Goal: Use online tool/utility: Utilize a website feature to perform a specific function

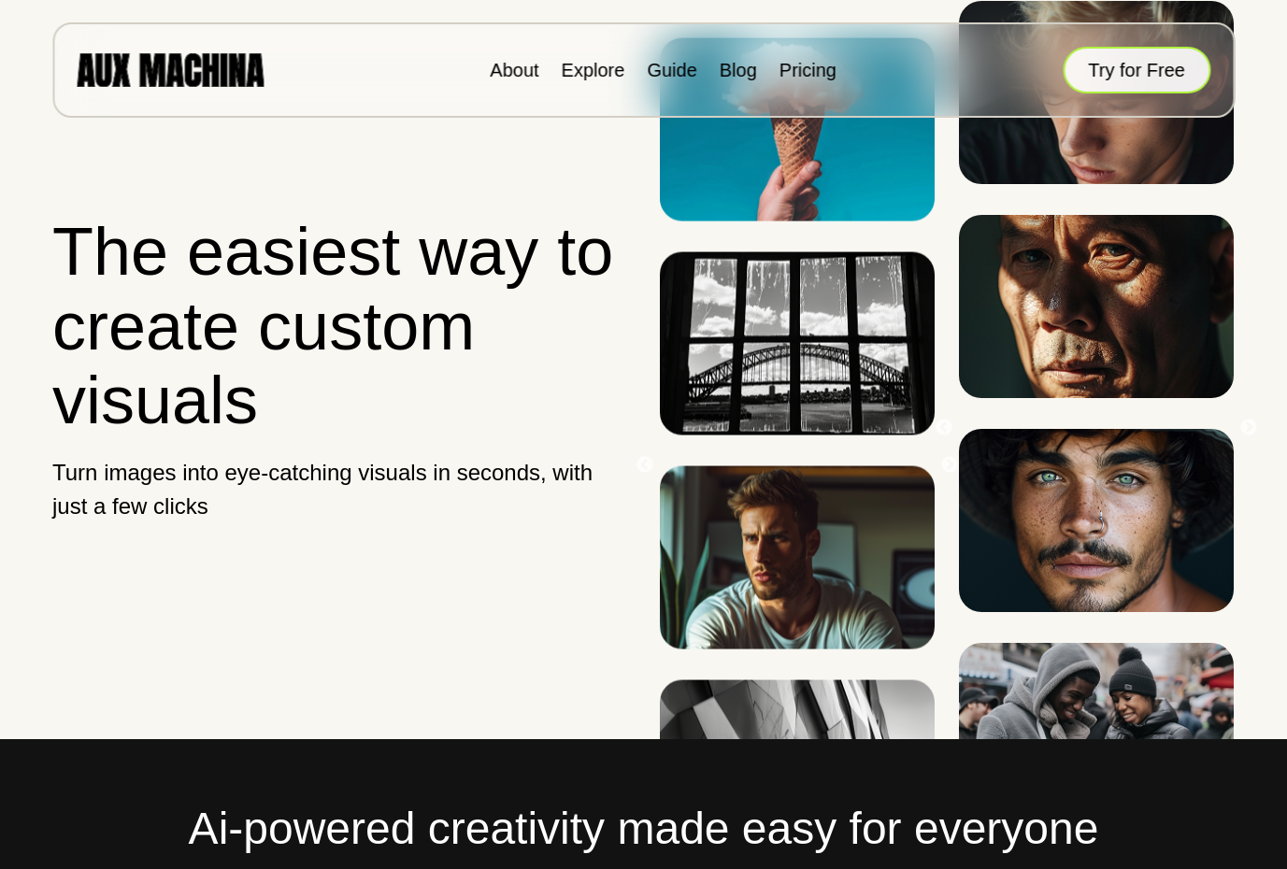
click at [1161, 67] on button "Try for Free" at bounding box center [1136, 70] width 148 height 47
click at [1177, 73] on button "Try for Free" at bounding box center [1136, 70] width 148 height 47
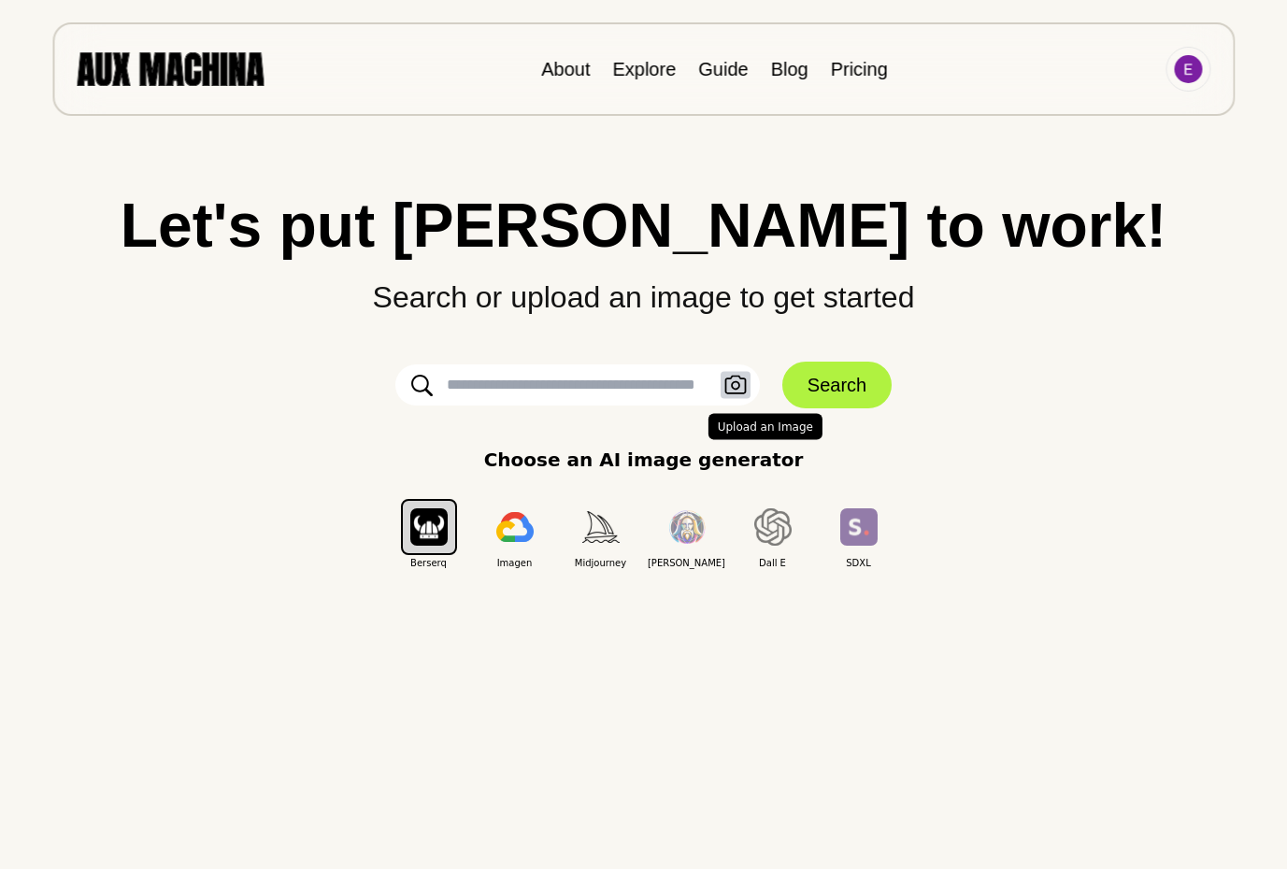
click at [730, 388] on icon "button" at bounding box center [735, 386] width 22 height 20
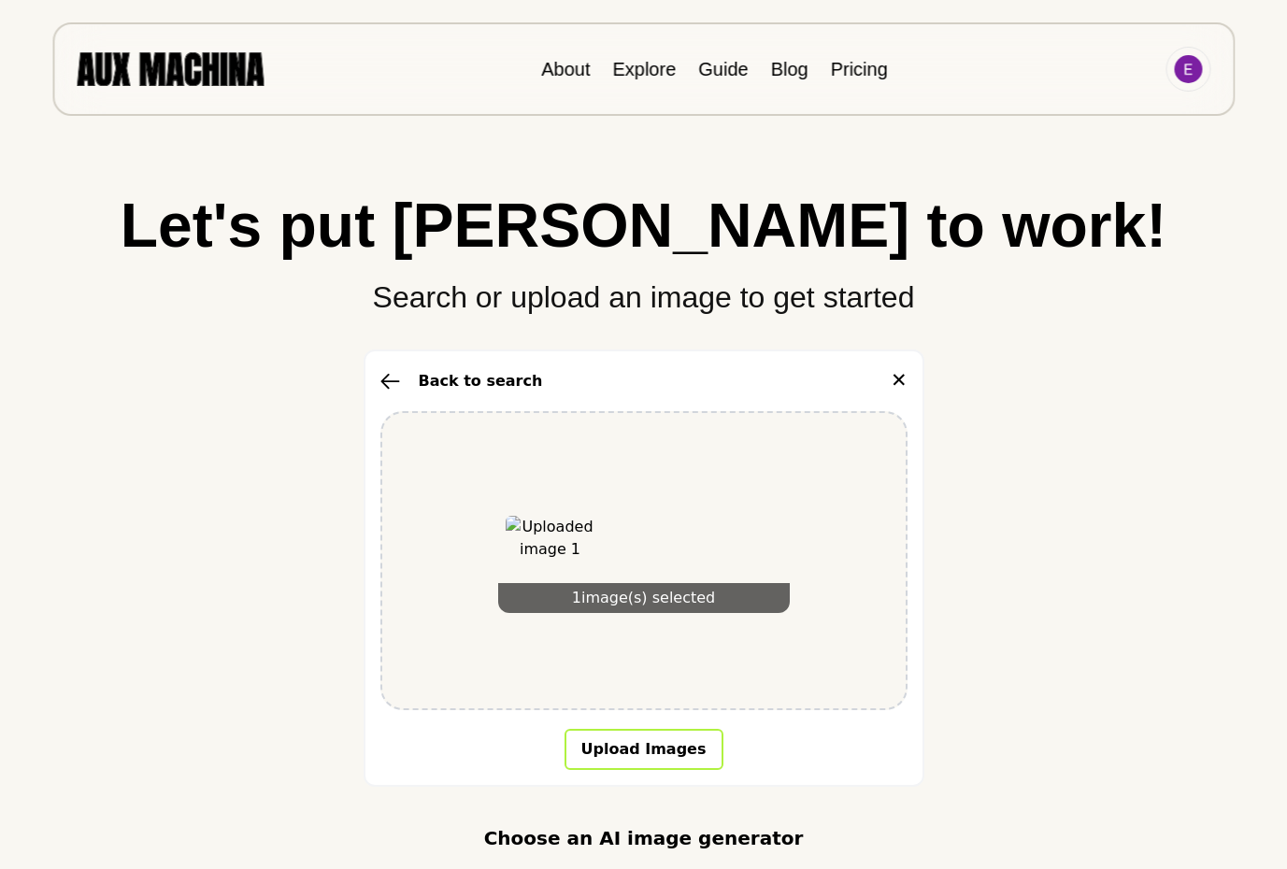
click at [670, 751] on button "Upload Images" at bounding box center [643, 749] width 159 height 41
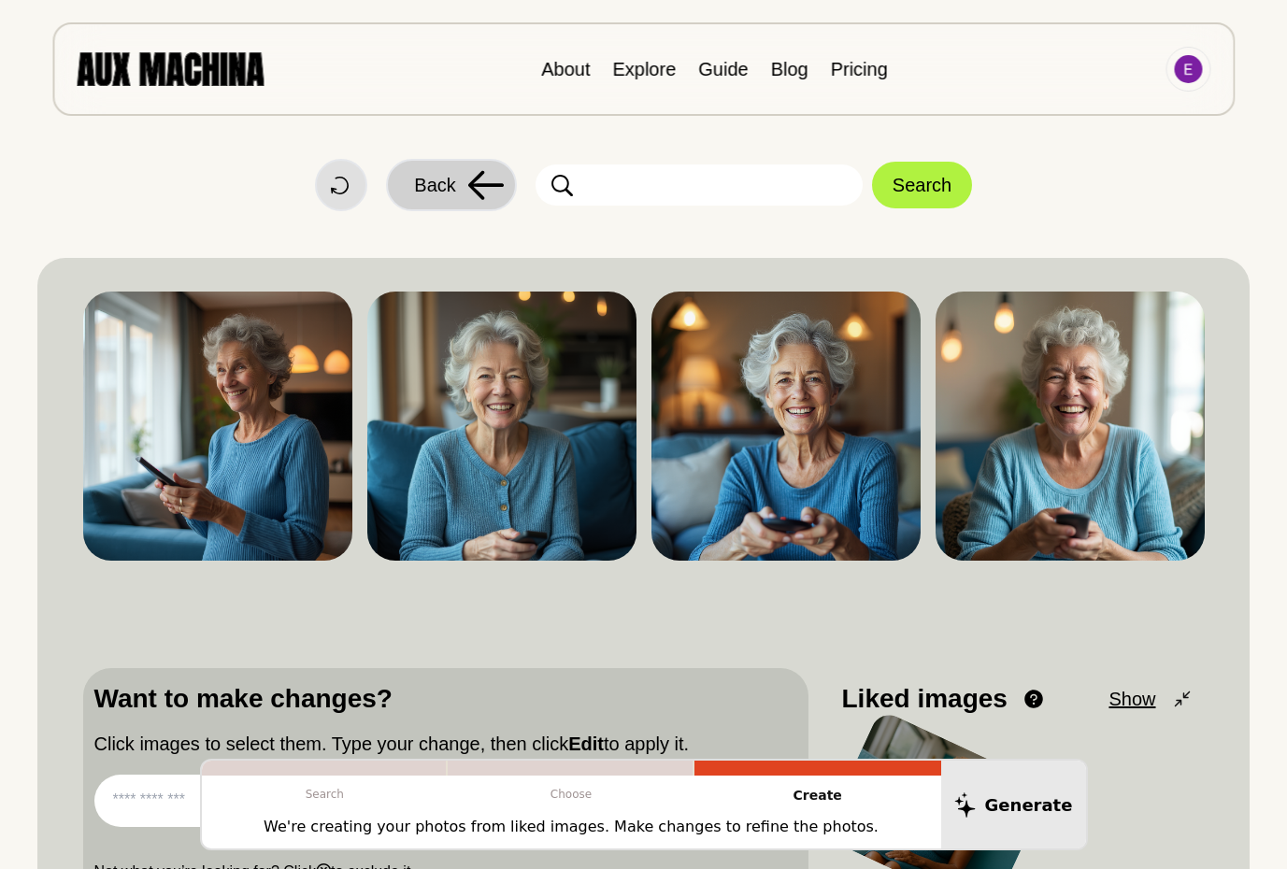
click at [463, 178] on button "Back" at bounding box center [451, 185] width 131 height 52
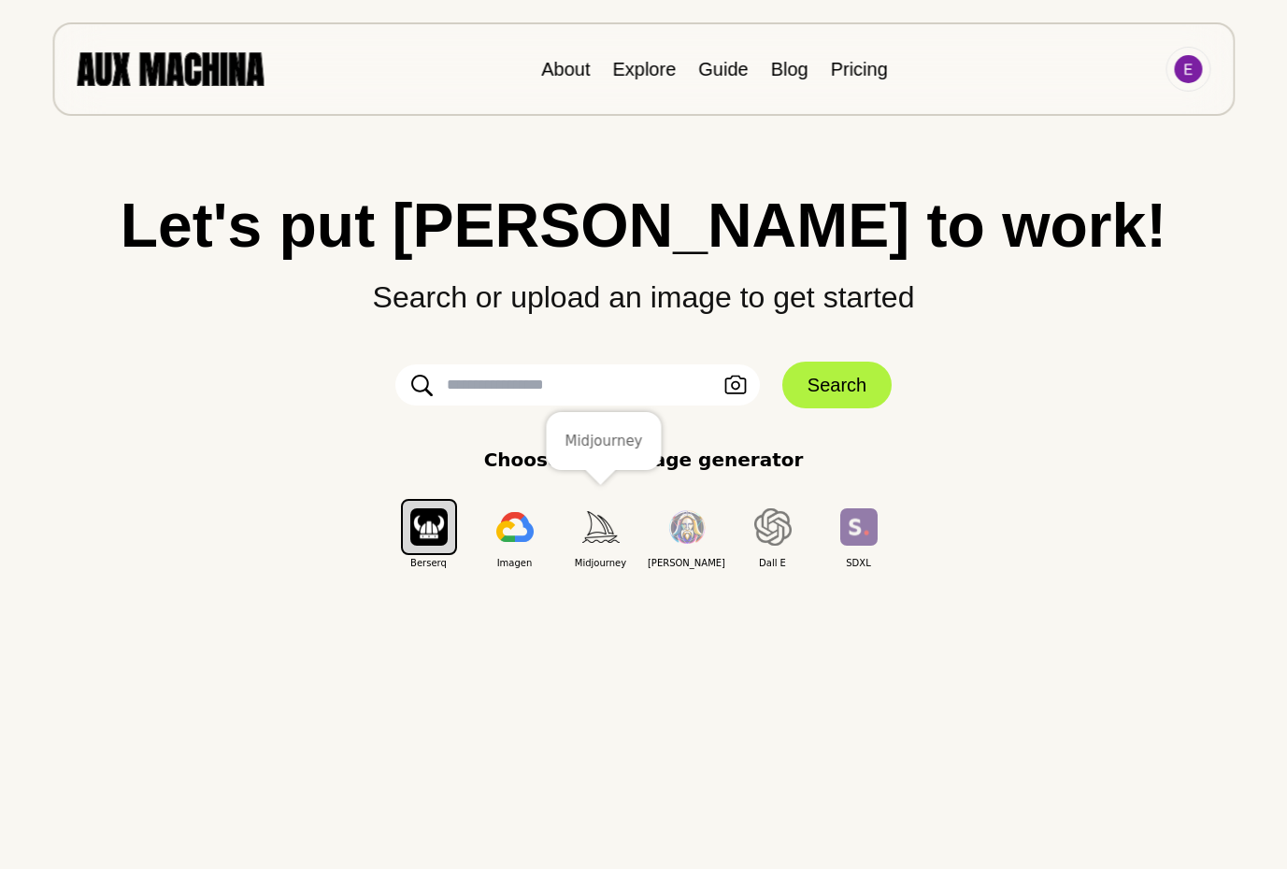
click at [602, 542] on img "button" at bounding box center [600, 526] width 37 height 31
click at [500, 388] on input "text" at bounding box center [577, 384] width 364 height 41
click at [849, 386] on button "Search" at bounding box center [836, 385] width 109 height 47
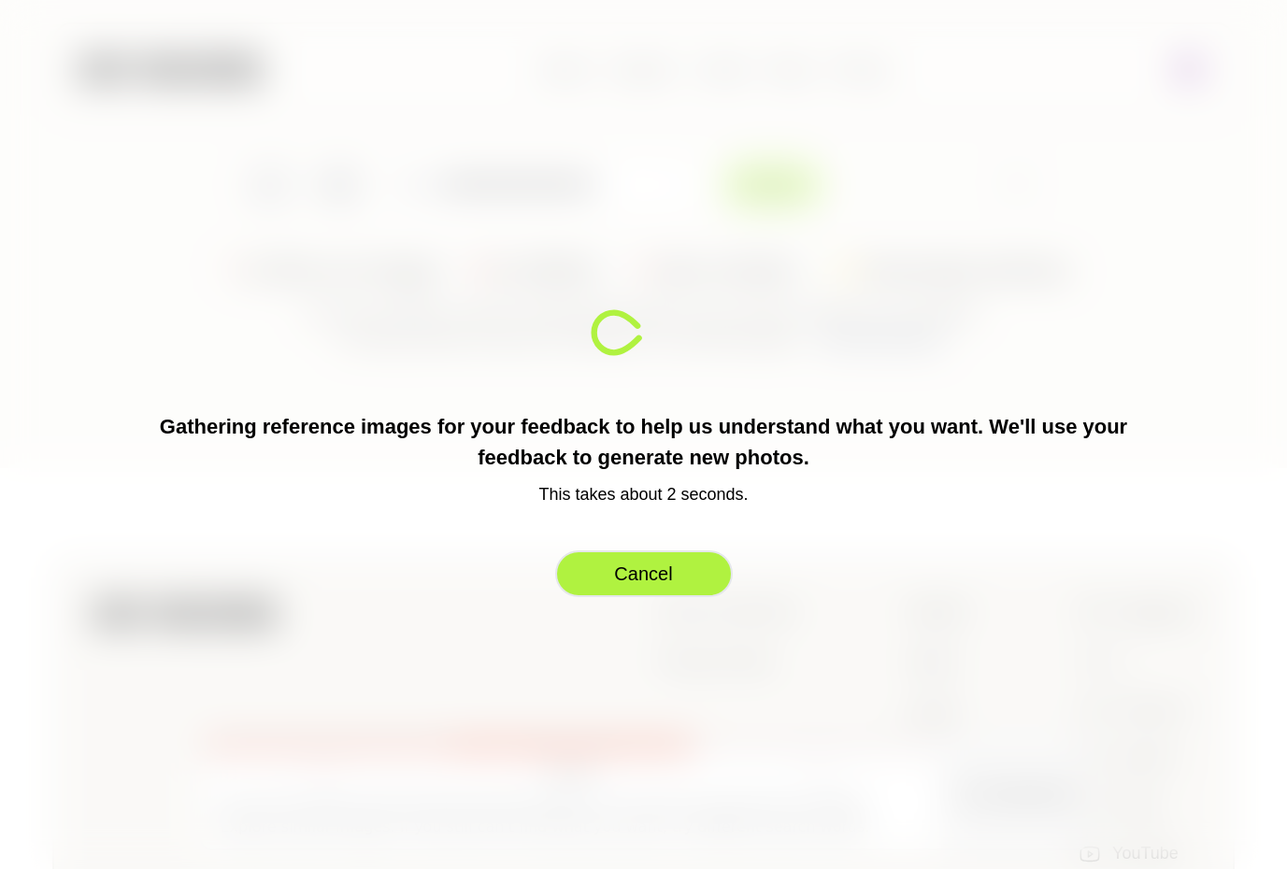
click at [660, 579] on button "Cancel" at bounding box center [644, 573] width 178 height 47
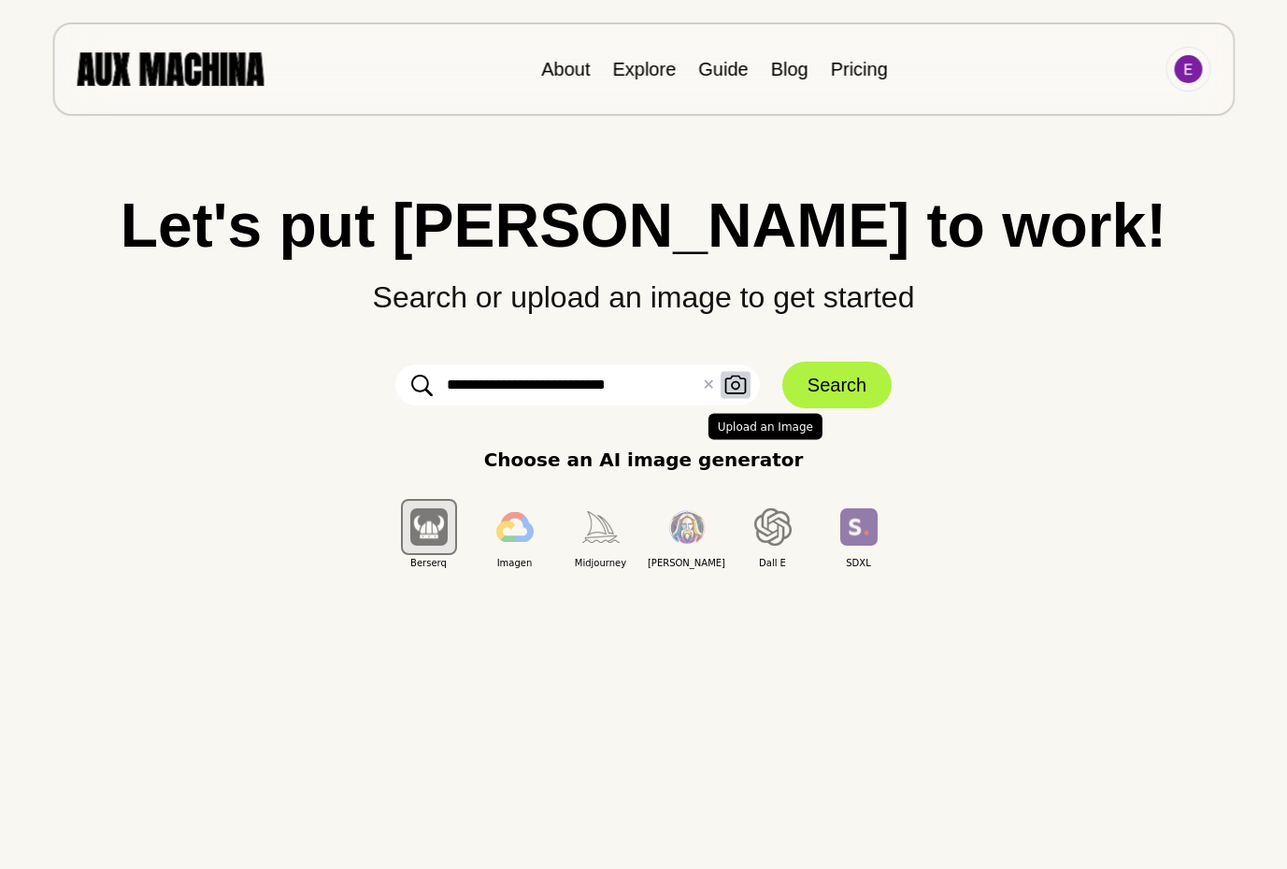
click at [737, 388] on icon "button" at bounding box center [734, 385] width 21 height 19
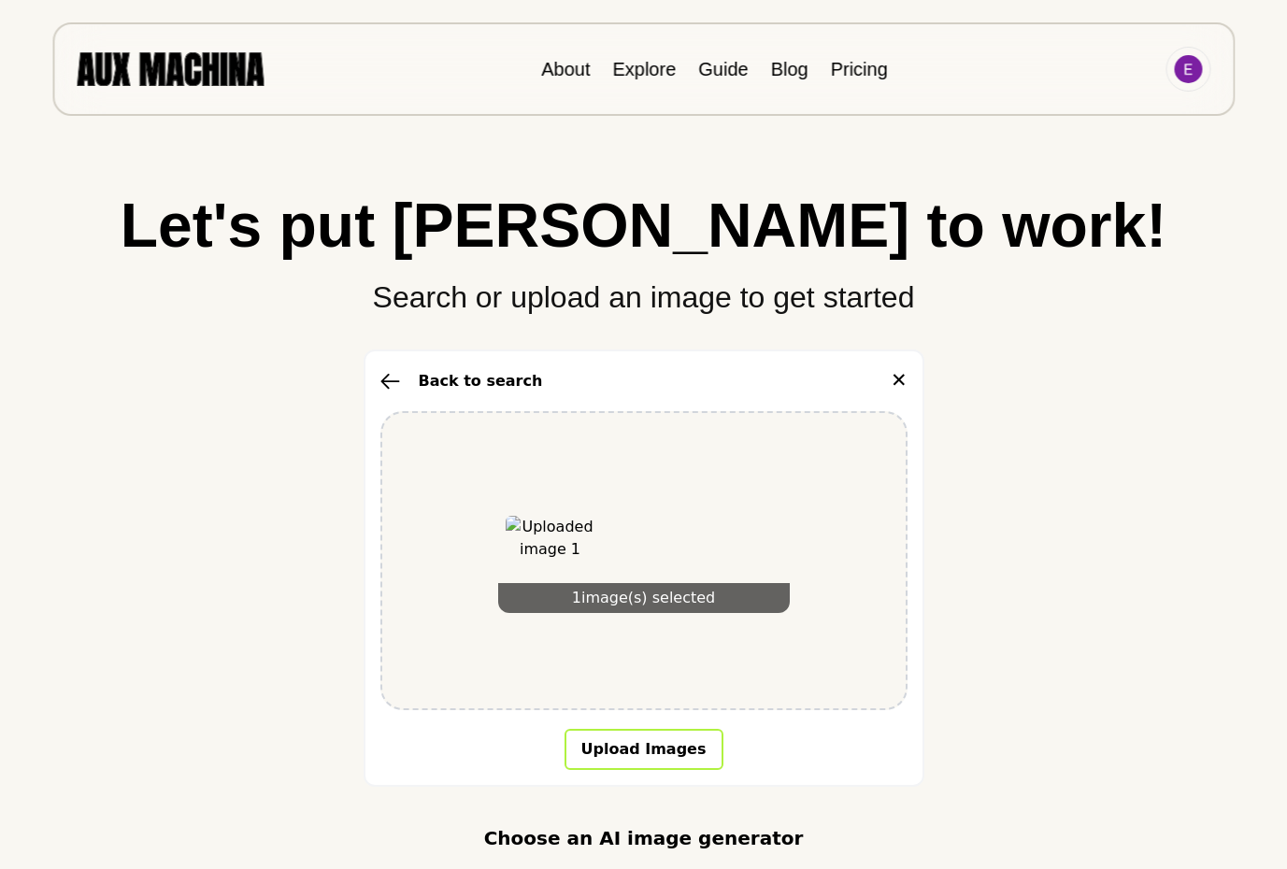
click at [623, 743] on button "Upload Images" at bounding box center [643, 749] width 159 height 41
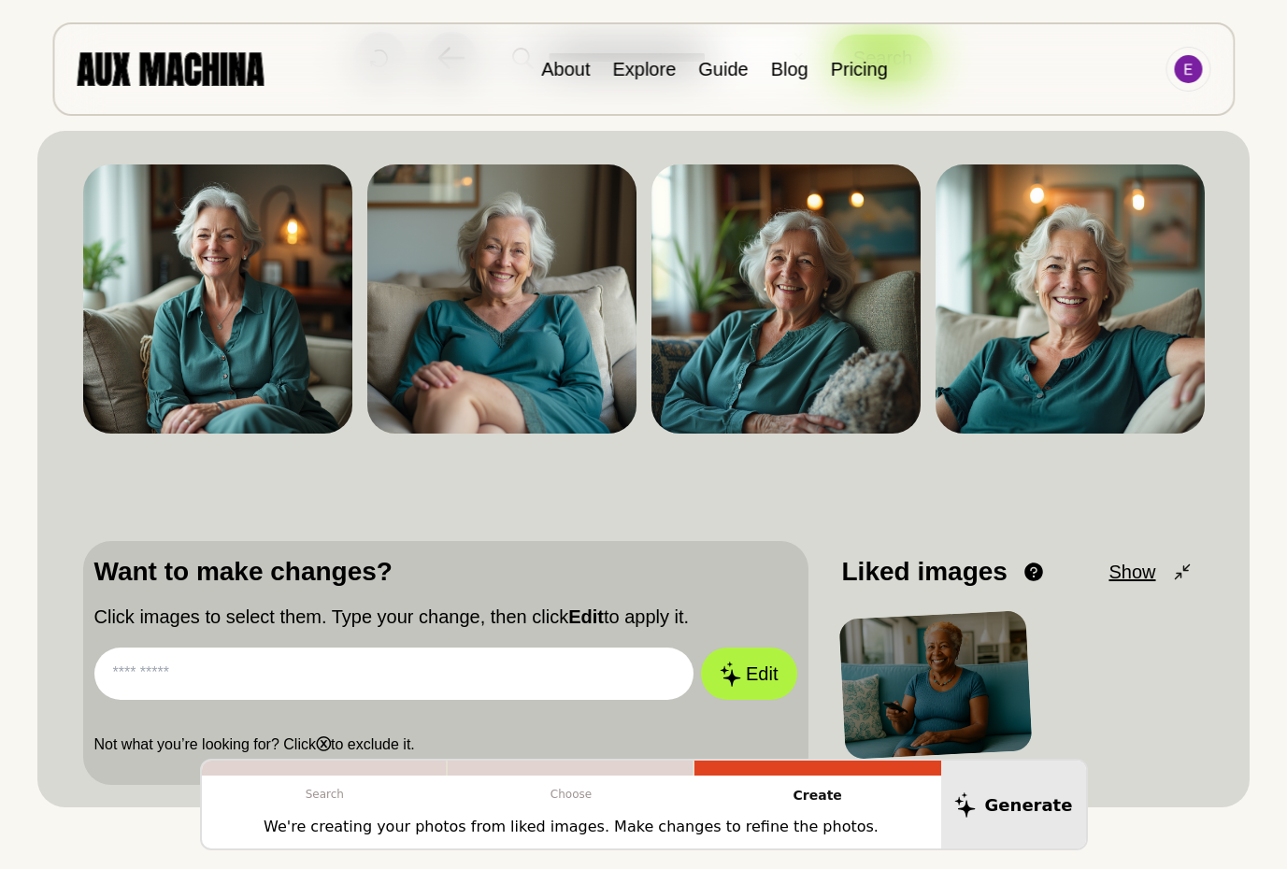
scroll to position [94, 0]
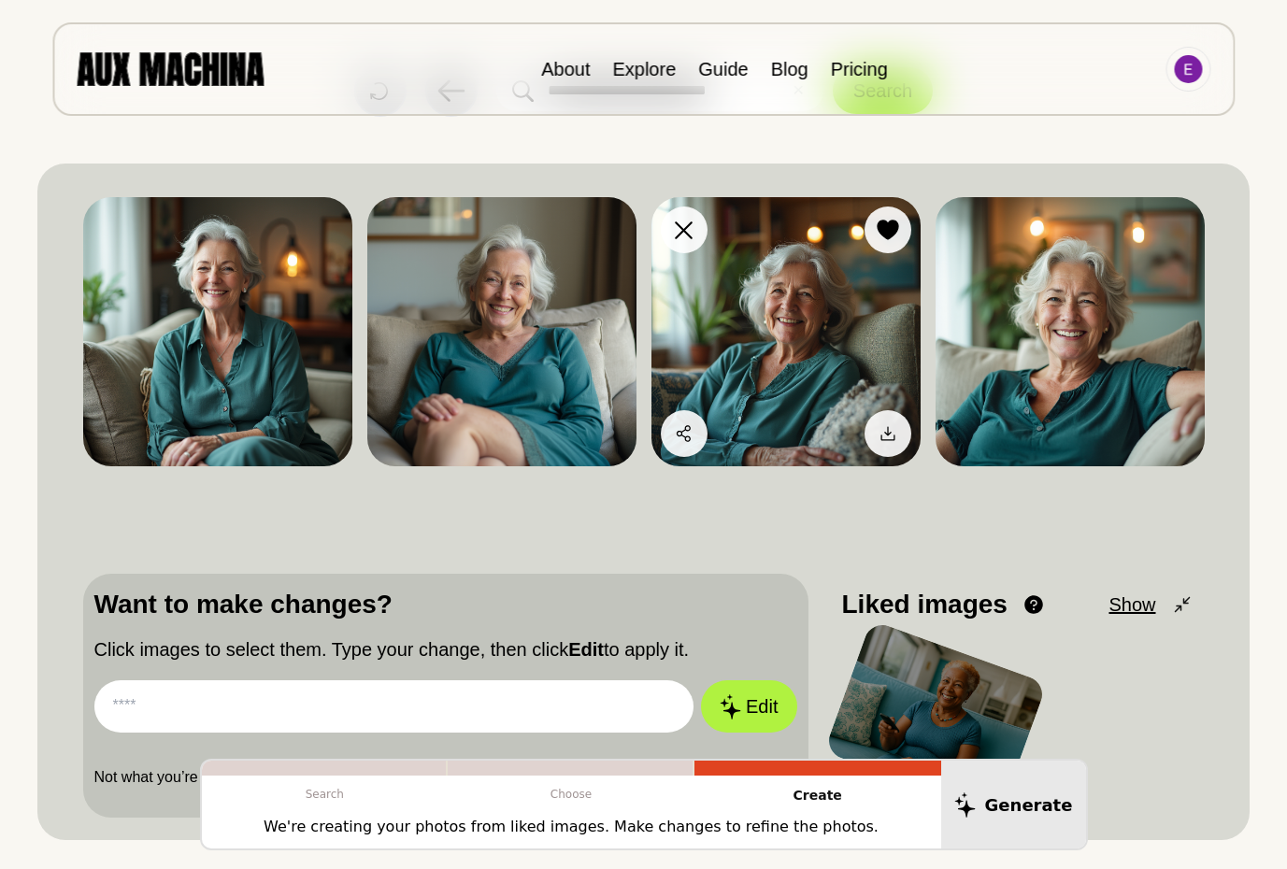
click at [800, 347] on img at bounding box center [785, 331] width 269 height 269
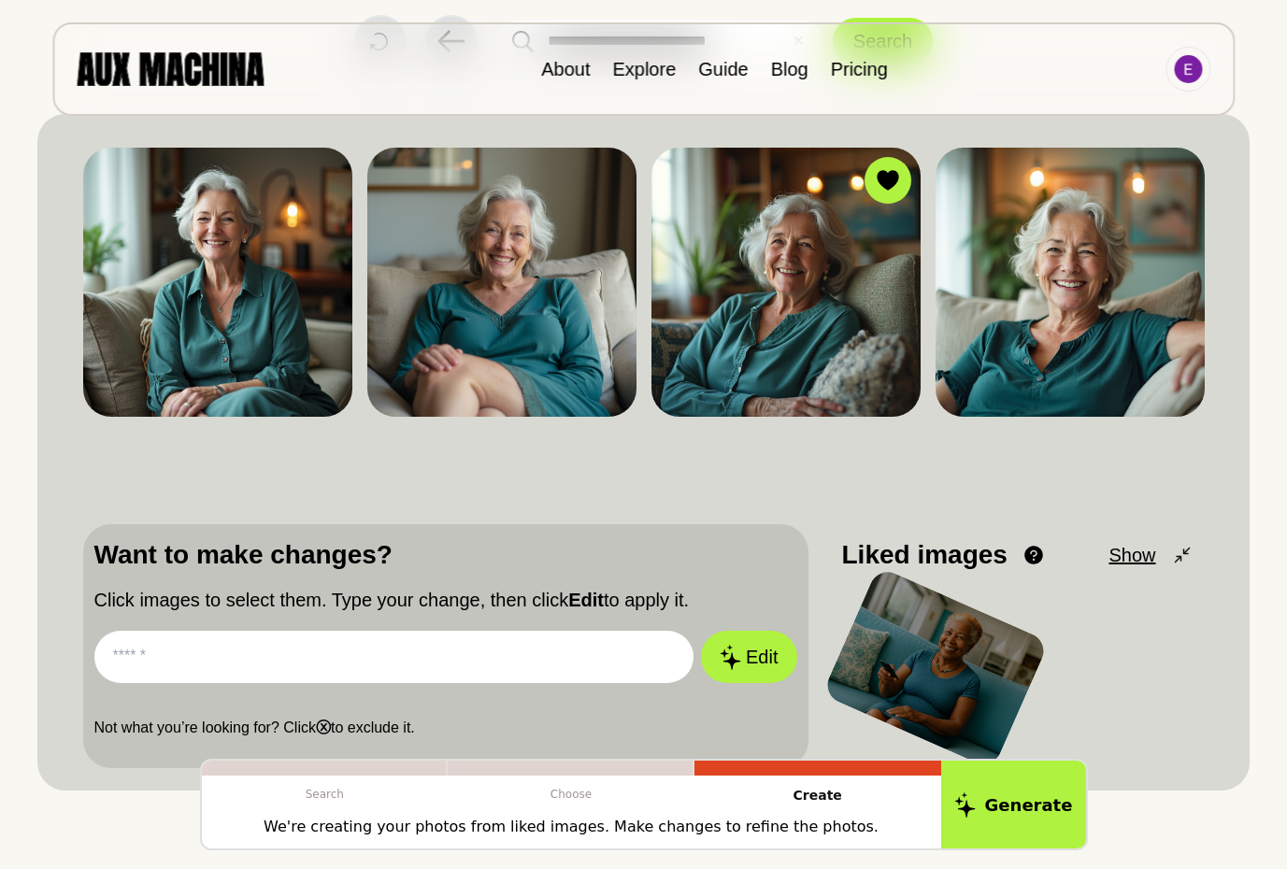
scroll to position [149, 0]
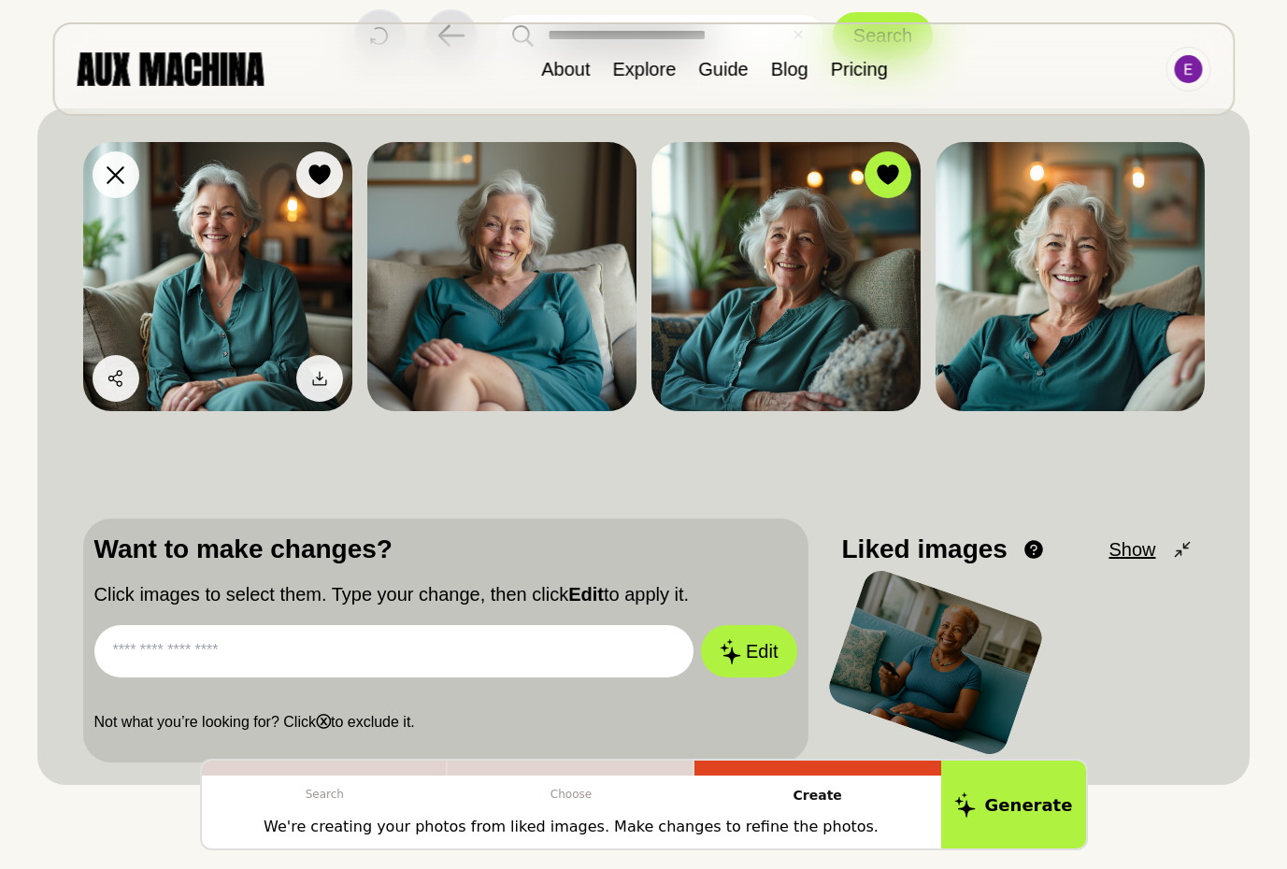
click at [249, 292] on img at bounding box center [217, 276] width 269 height 269
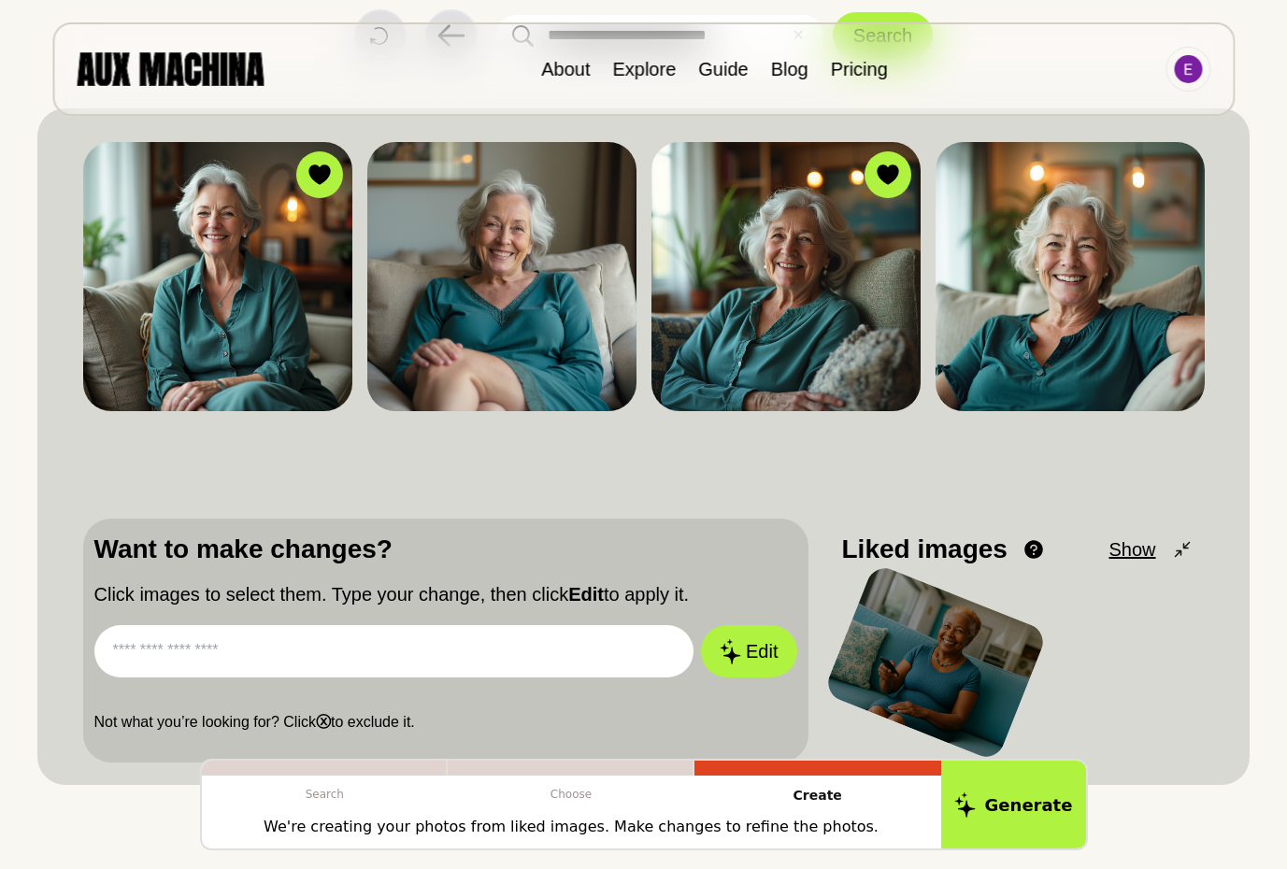
click at [220, 654] on input "text" at bounding box center [394, 651] width 600 height 52
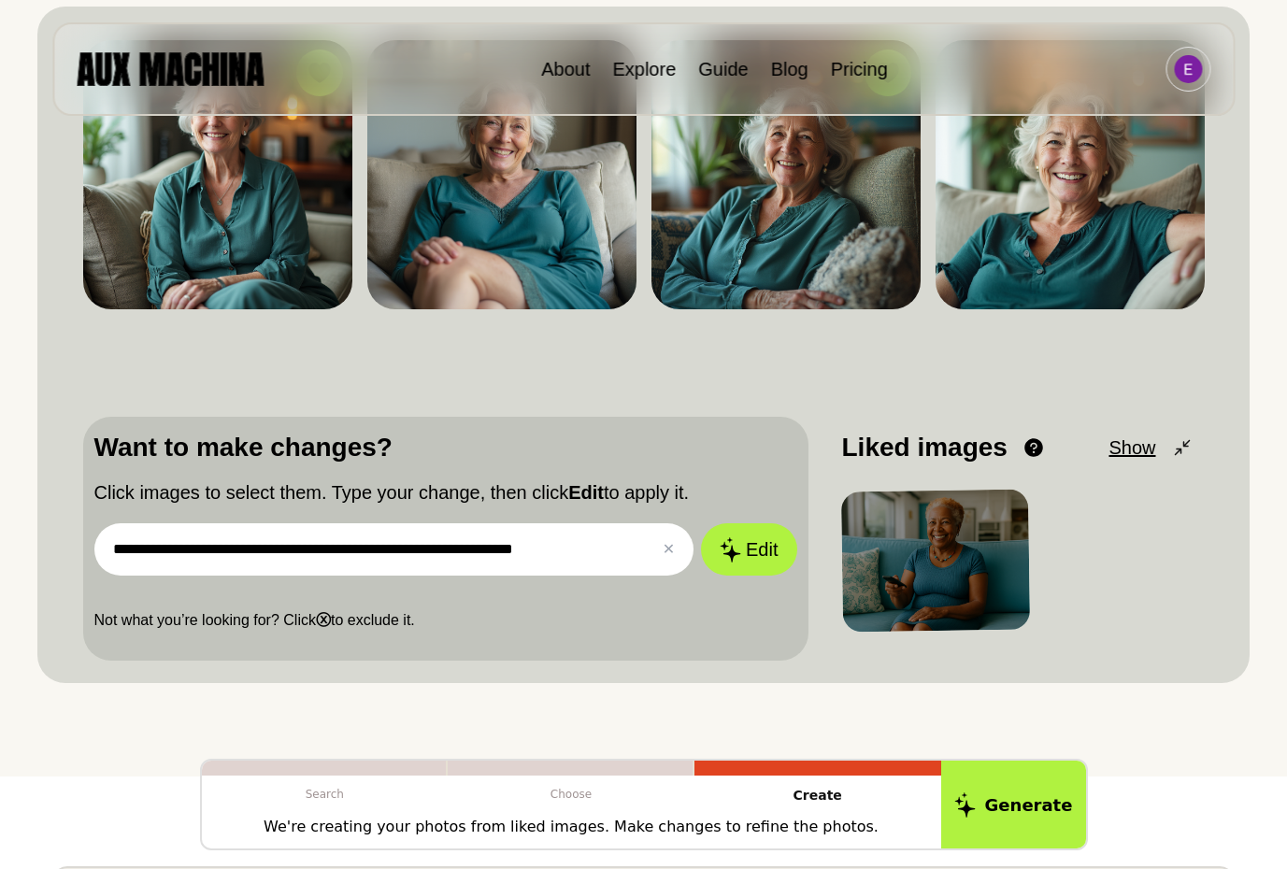
scroll to position [252, 0]
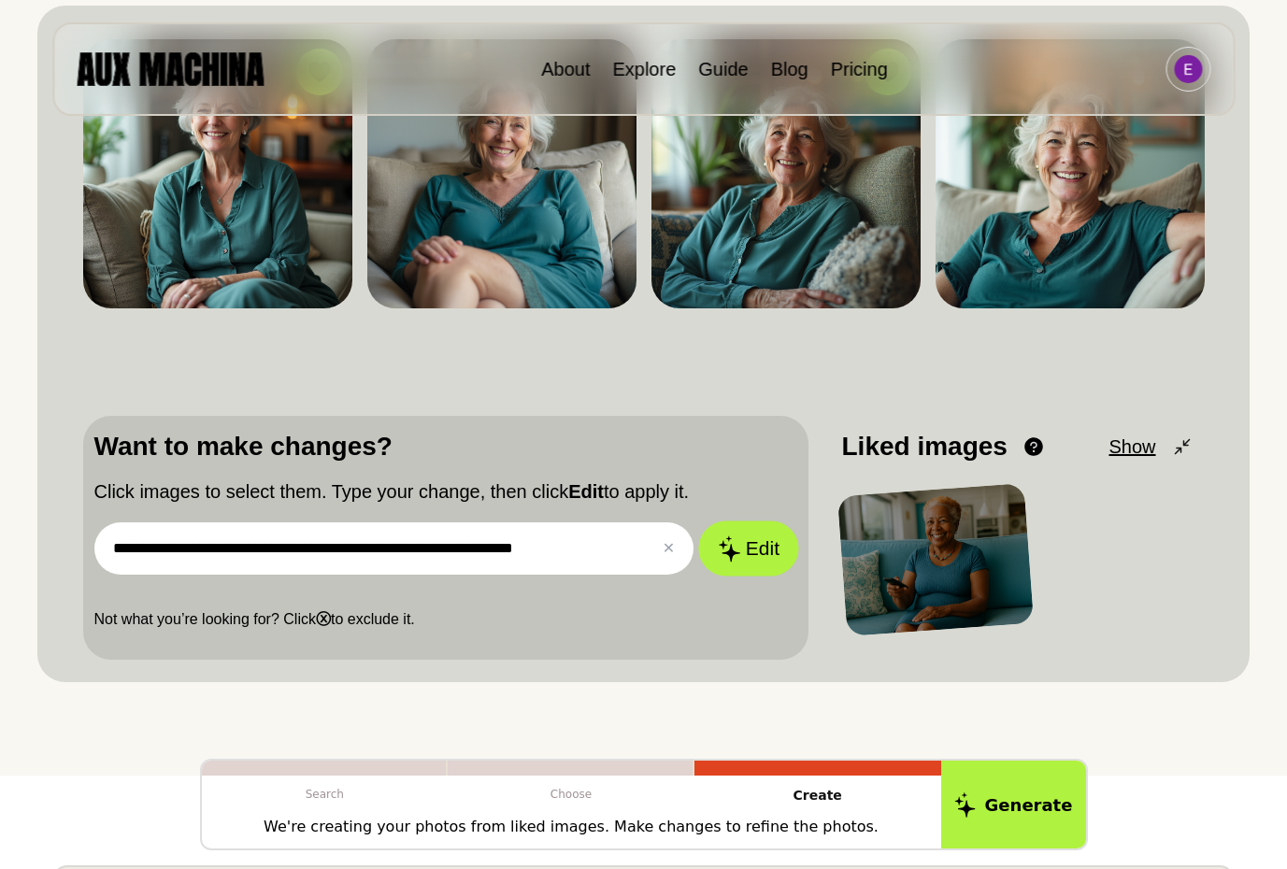
click at [750, 556] on button "Edit" at bounding box center [748, 548] width 101 height 55
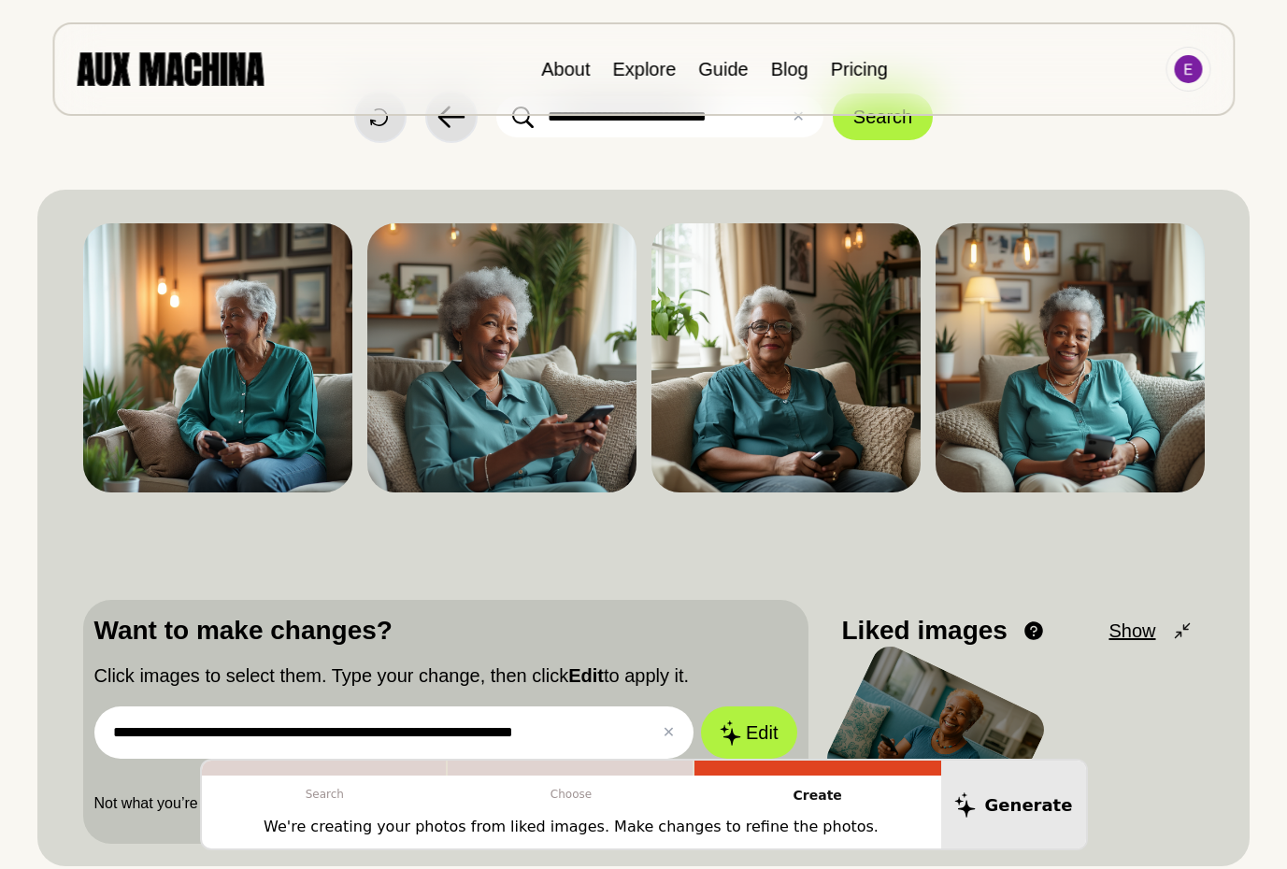
scroll to position [0, 0]
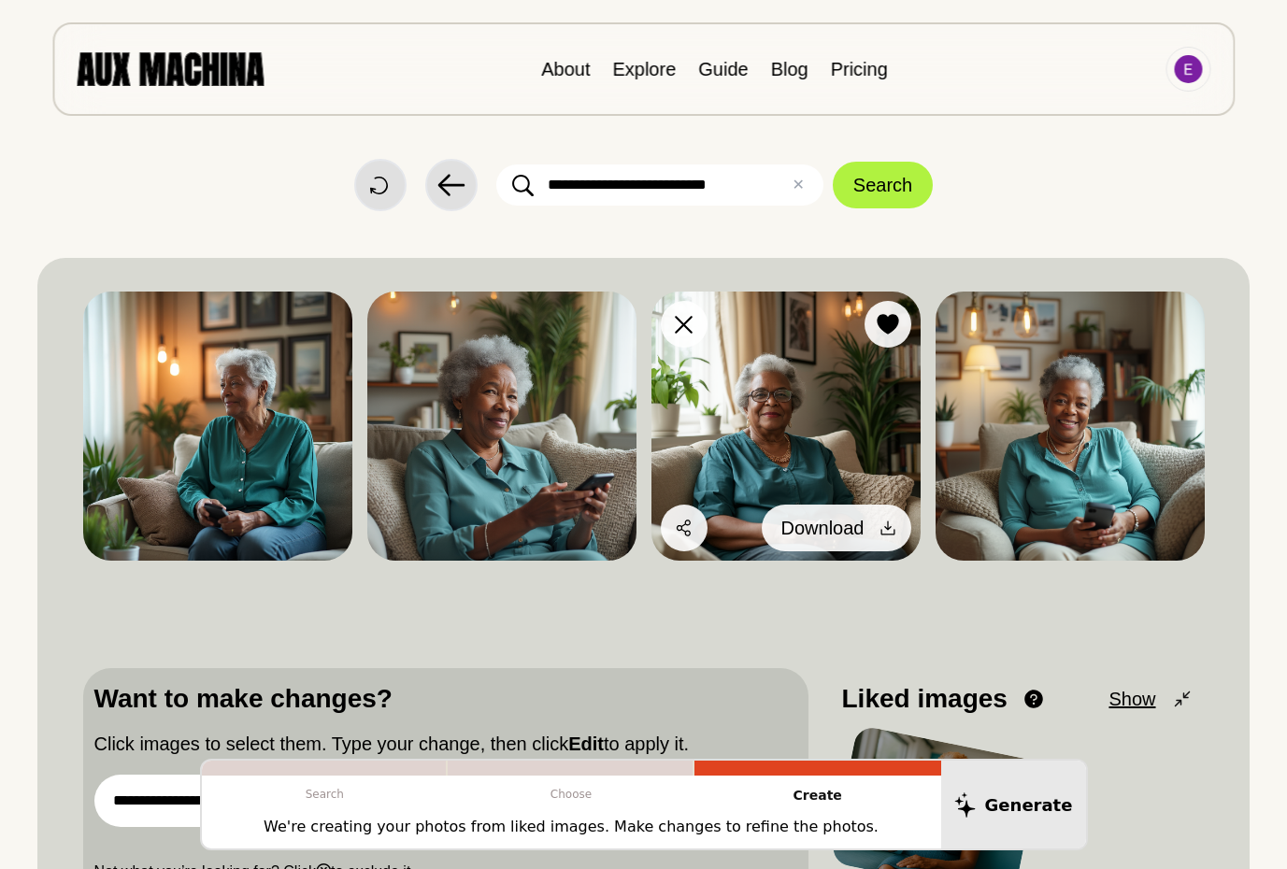
click at [878, 527] on icon at bounding box center [887, 528] width 19 height 19
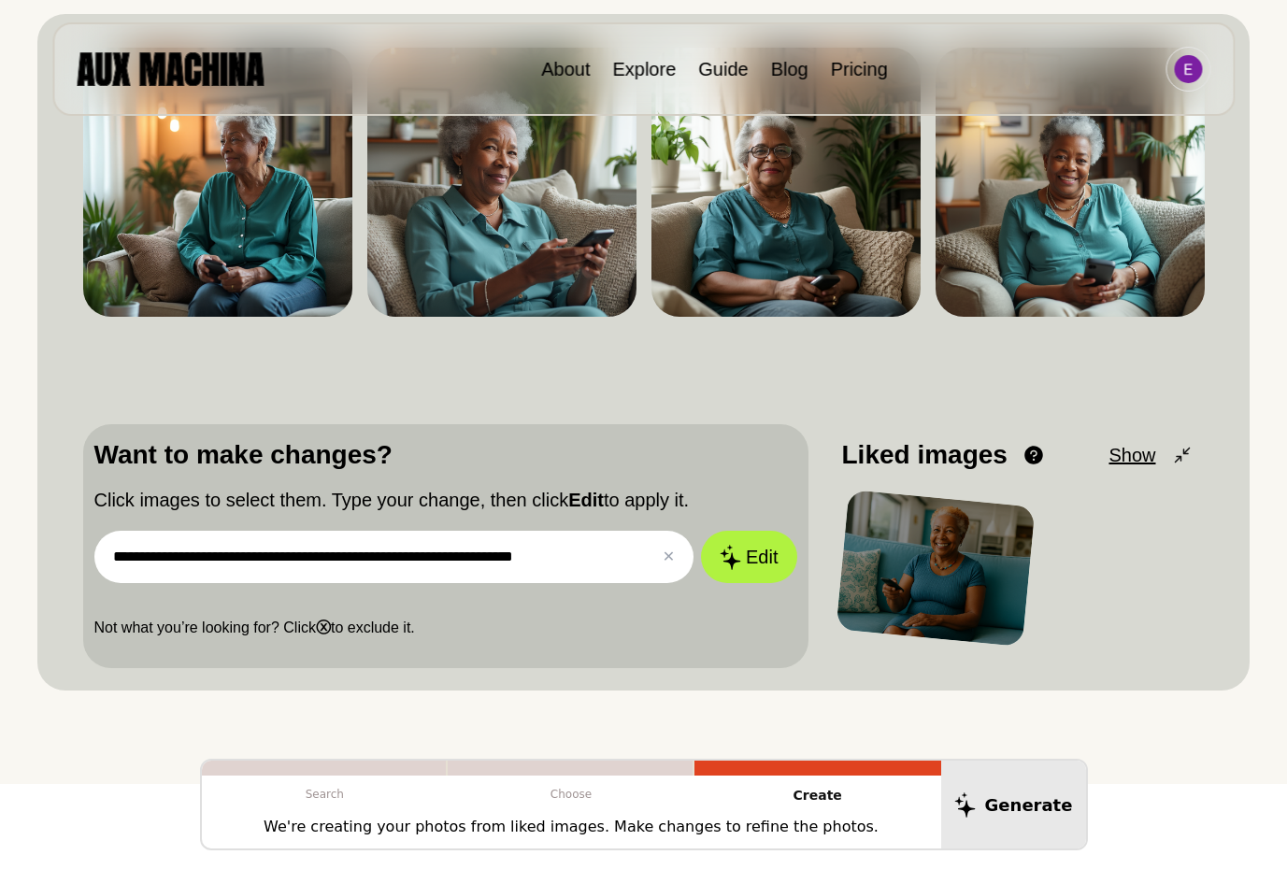
scroll to position [264, 0]
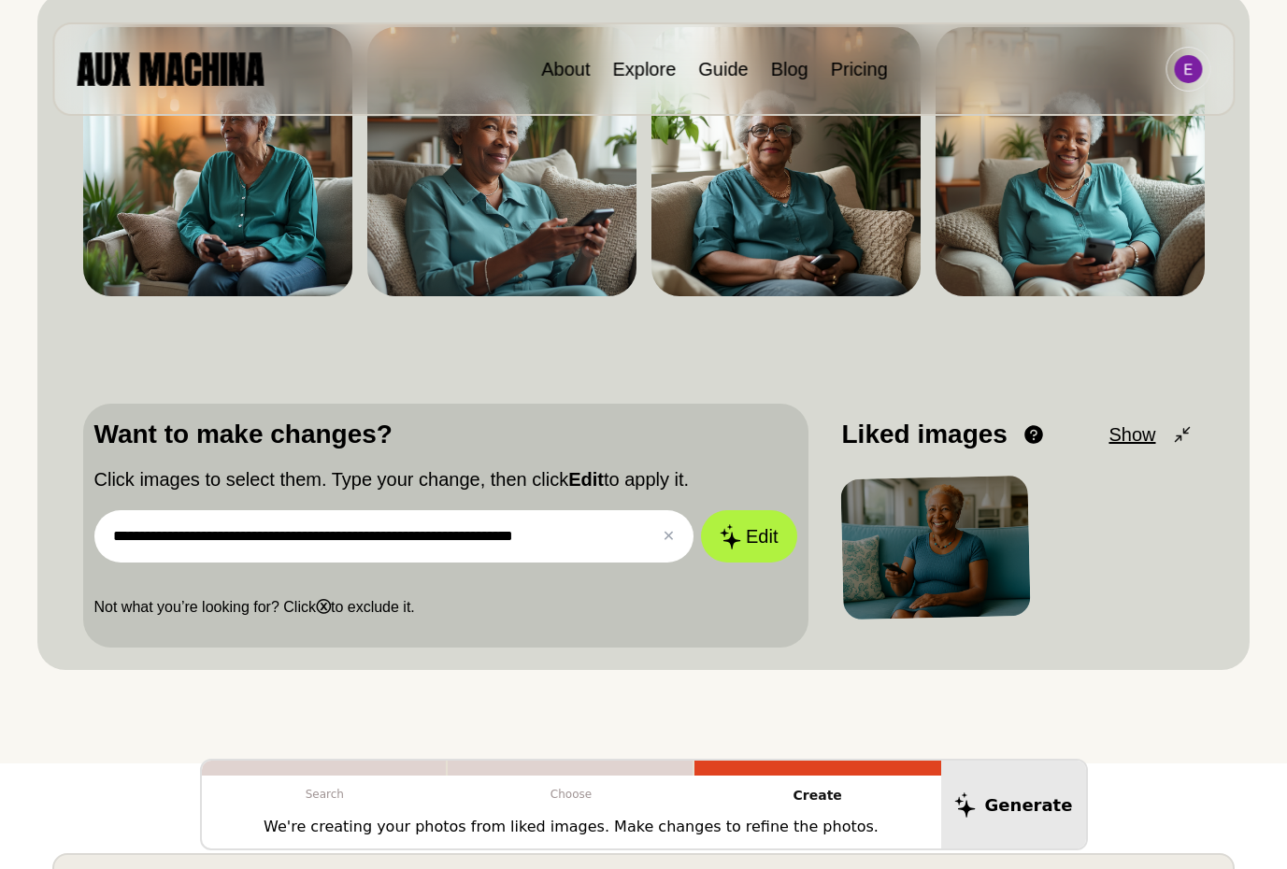
click at [487, 535] on input "**********" at bounding box center [394, 536] width 600 height 52
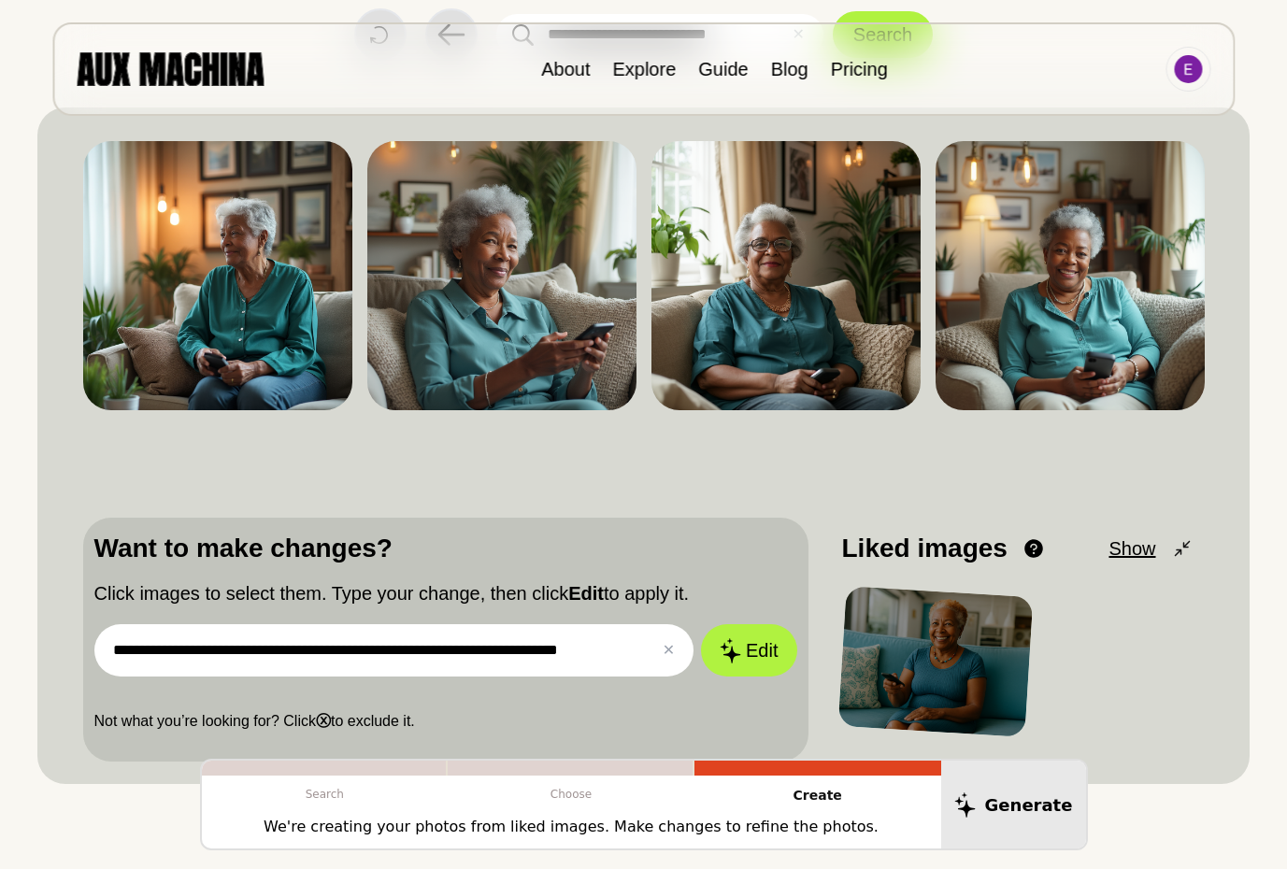
scroll to position [160, 0]
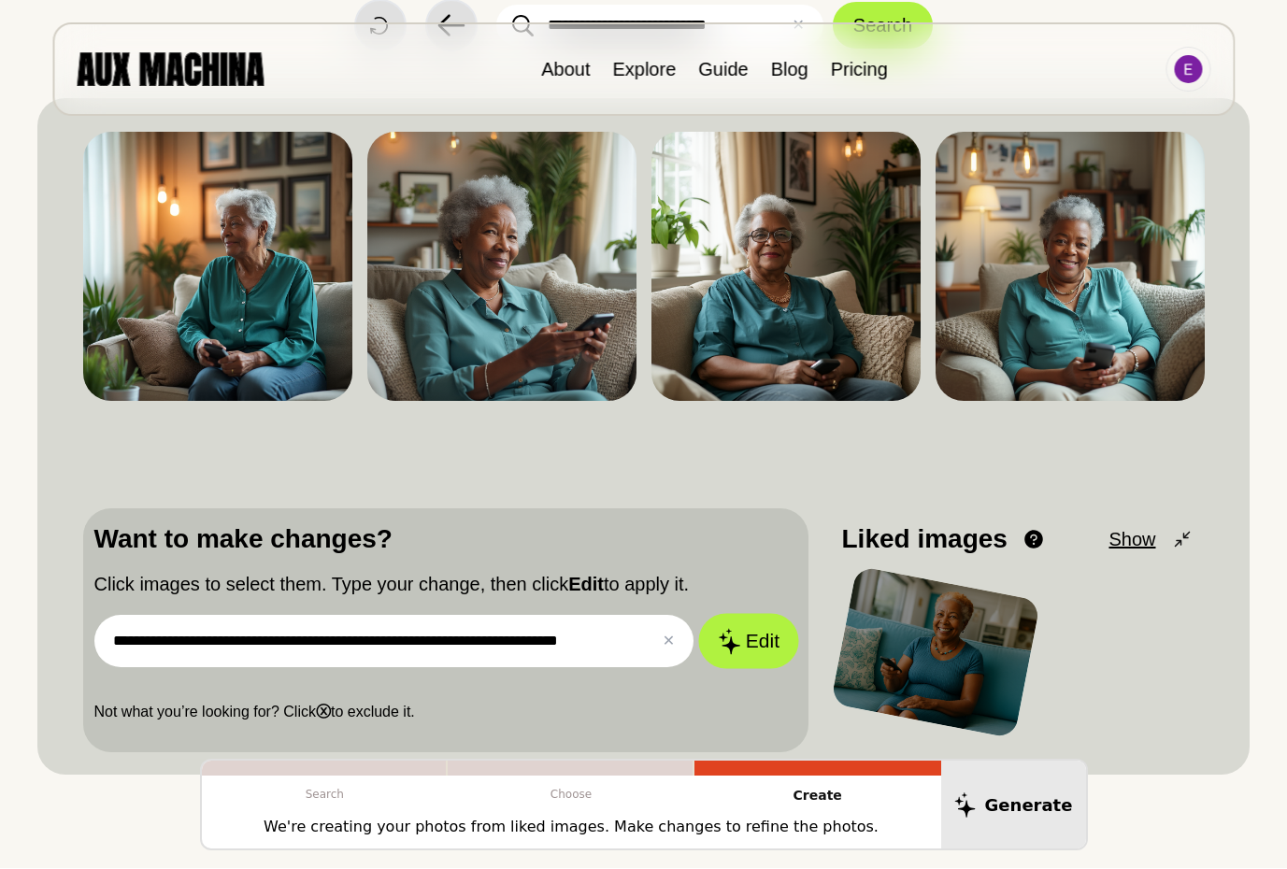
click at [750, 644] on button "Edit" at bounding box center [748, 641] width 101 height 55
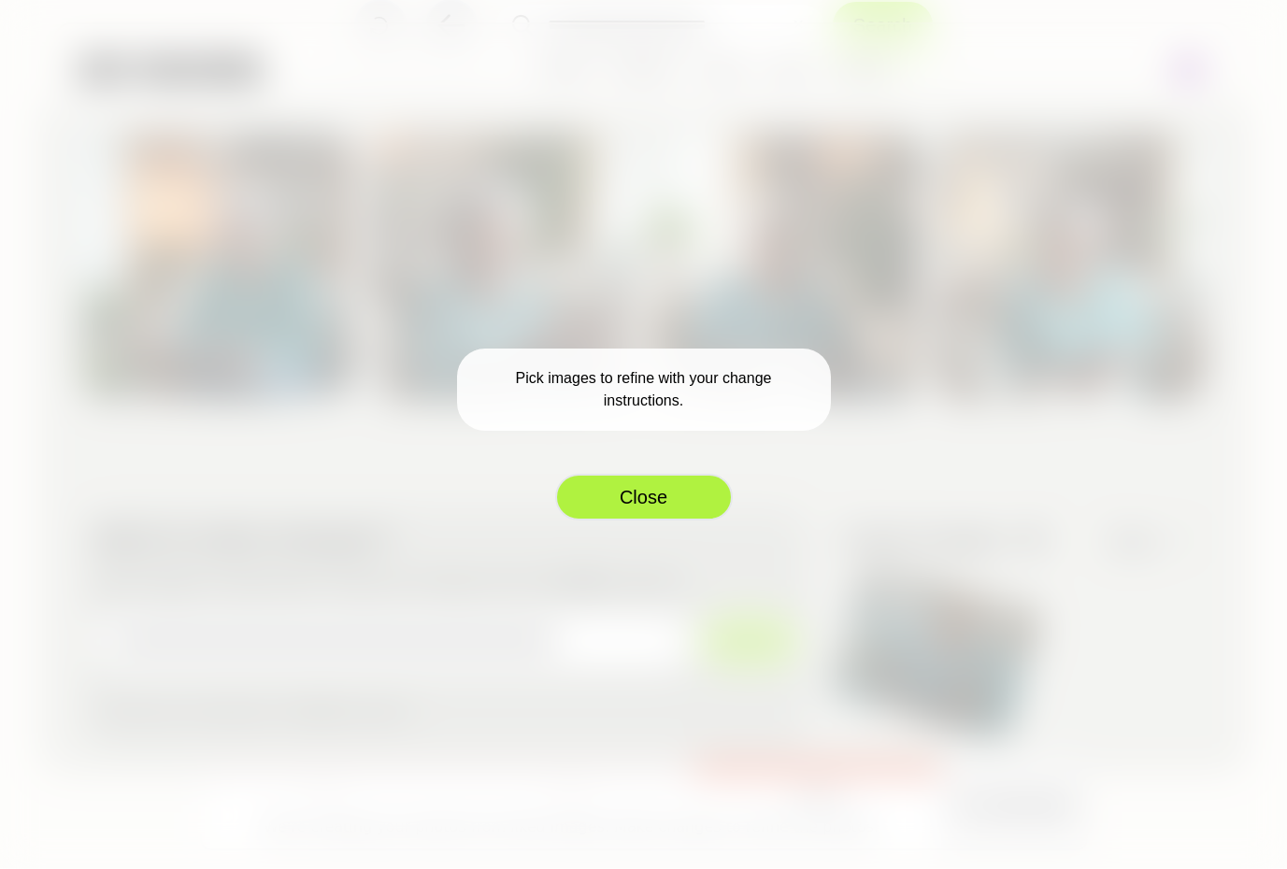
click at [653, 493] on button "Close" at bounding box center [644, 497] width 178 height 47
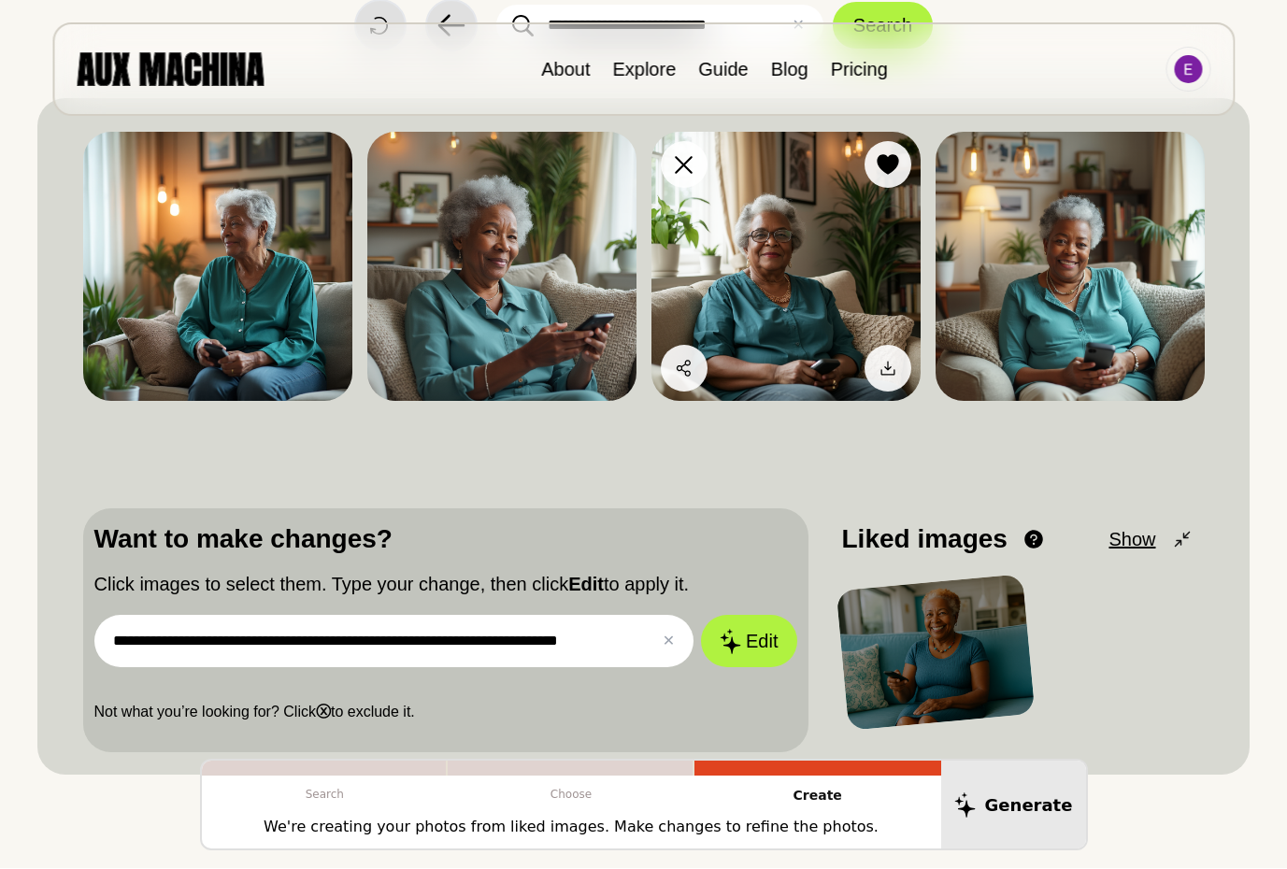
click at [799, 266] on img at bounding box center [785, 266] width 269 height 269
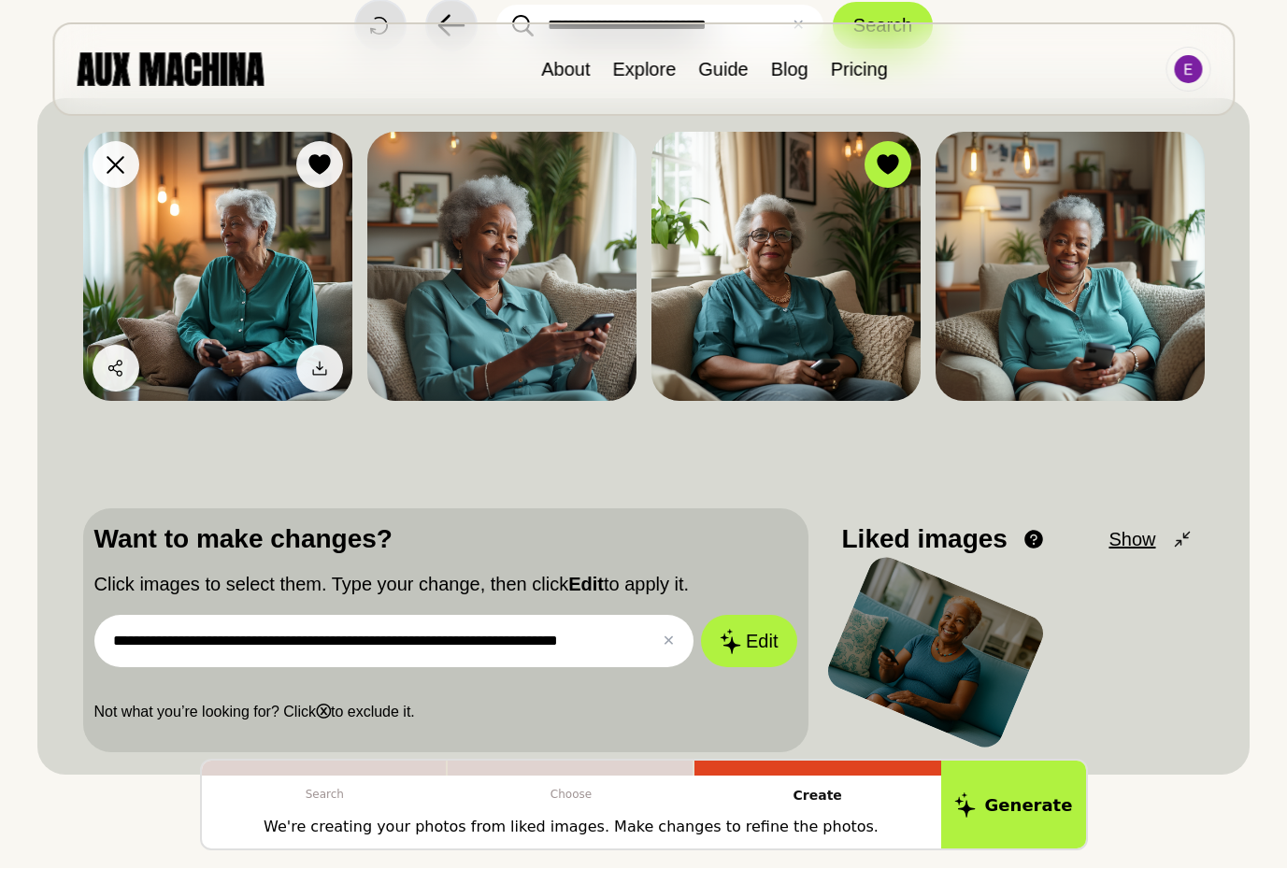
click at [266, 256] on img at bounding box center [217, 266] width 269 height 269
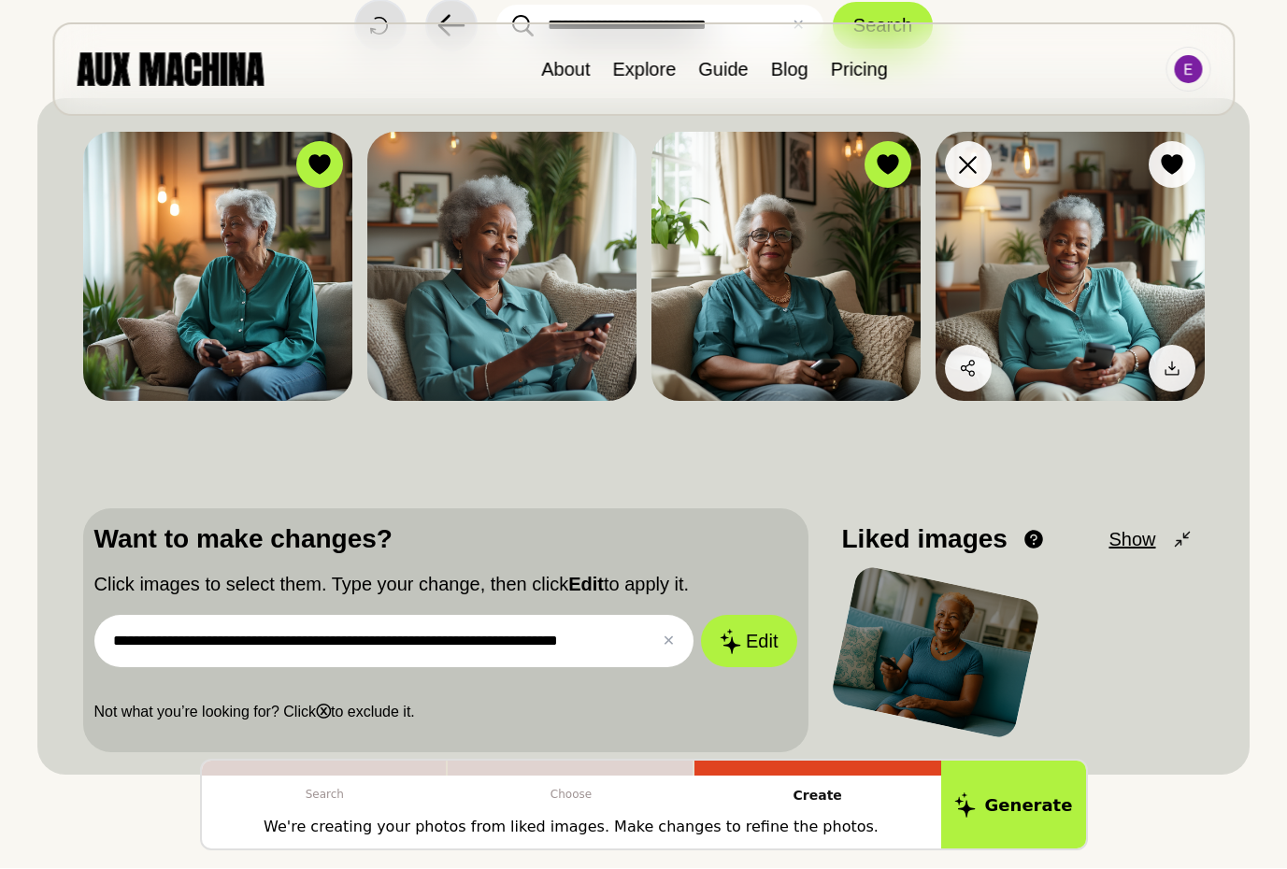
click at [1102, 245] on img at bounding box center [1069, 266] width 269 height 269
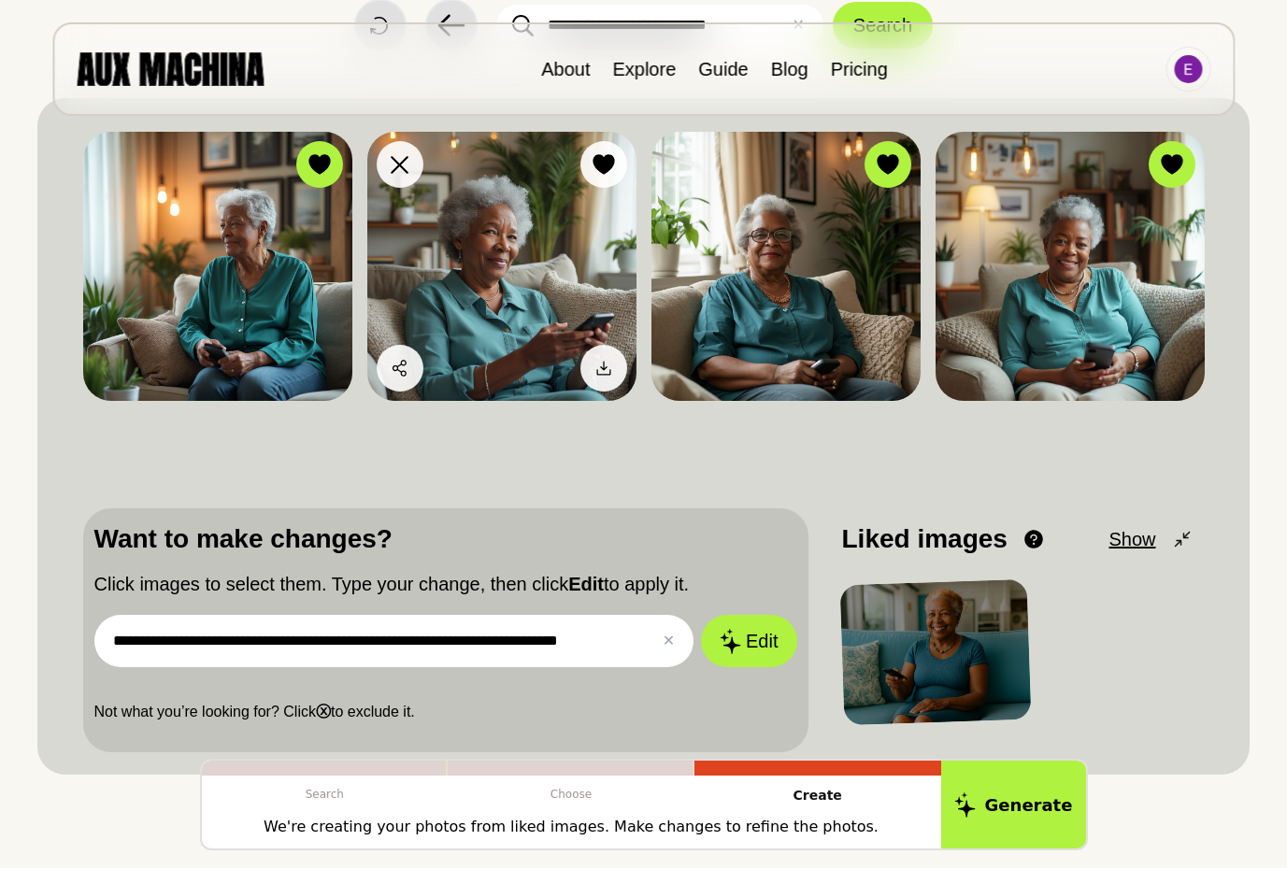
click at [531, 276] on img at bounding box center [501, 266] width 269 height 269
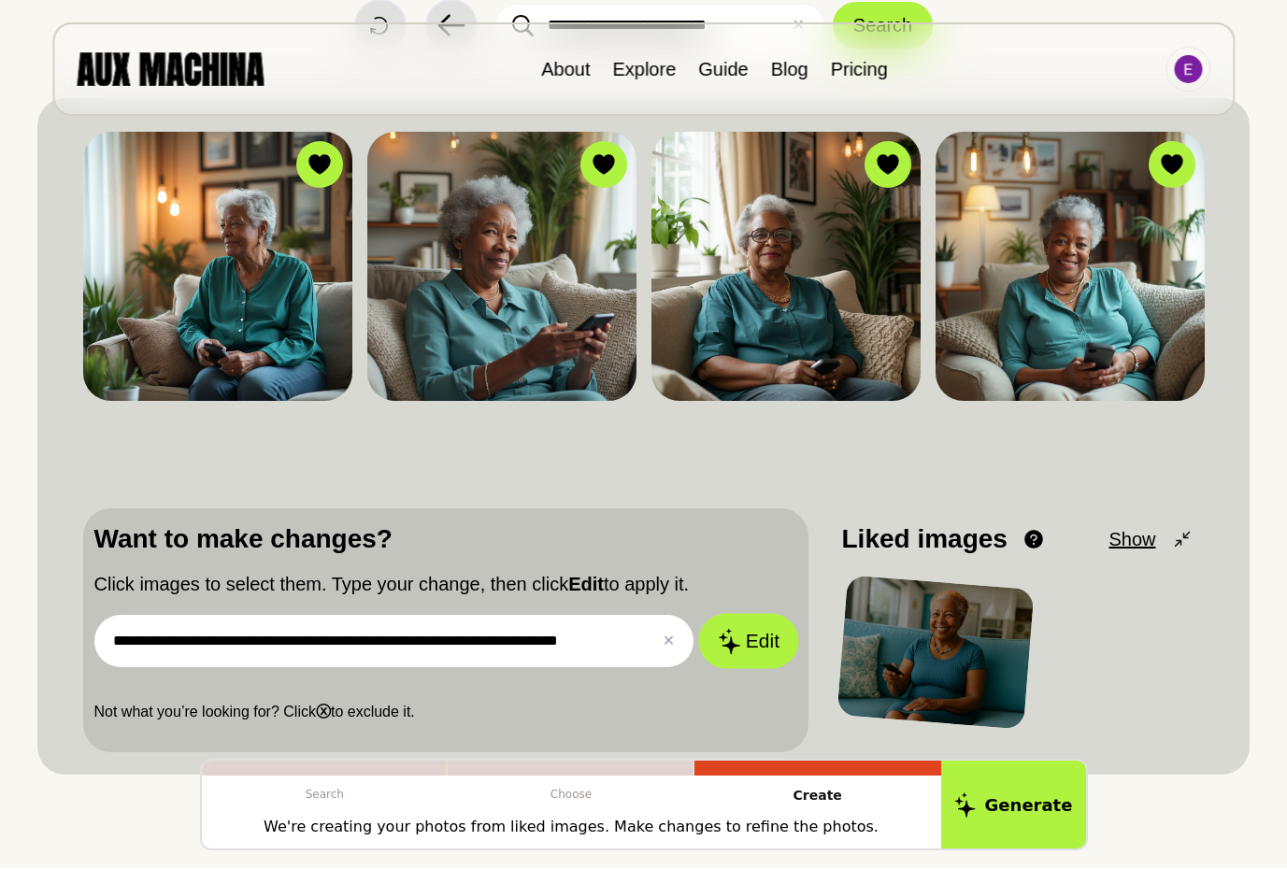
click at [756, 646] on button "Edit" at bounding box center [748, 641] width 101 height 55
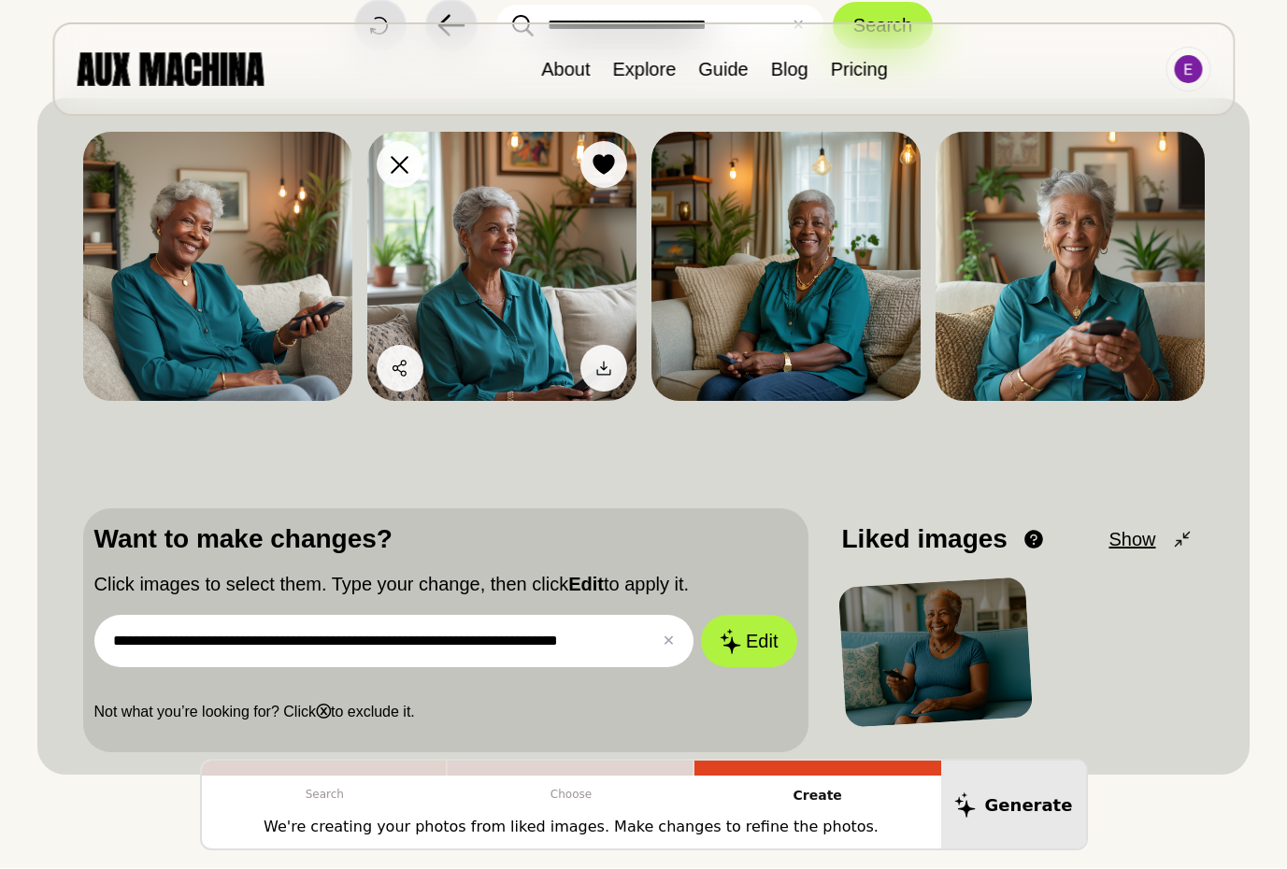
click at [502, 247] on img at bounding box center [501, 266] width 269 height 269
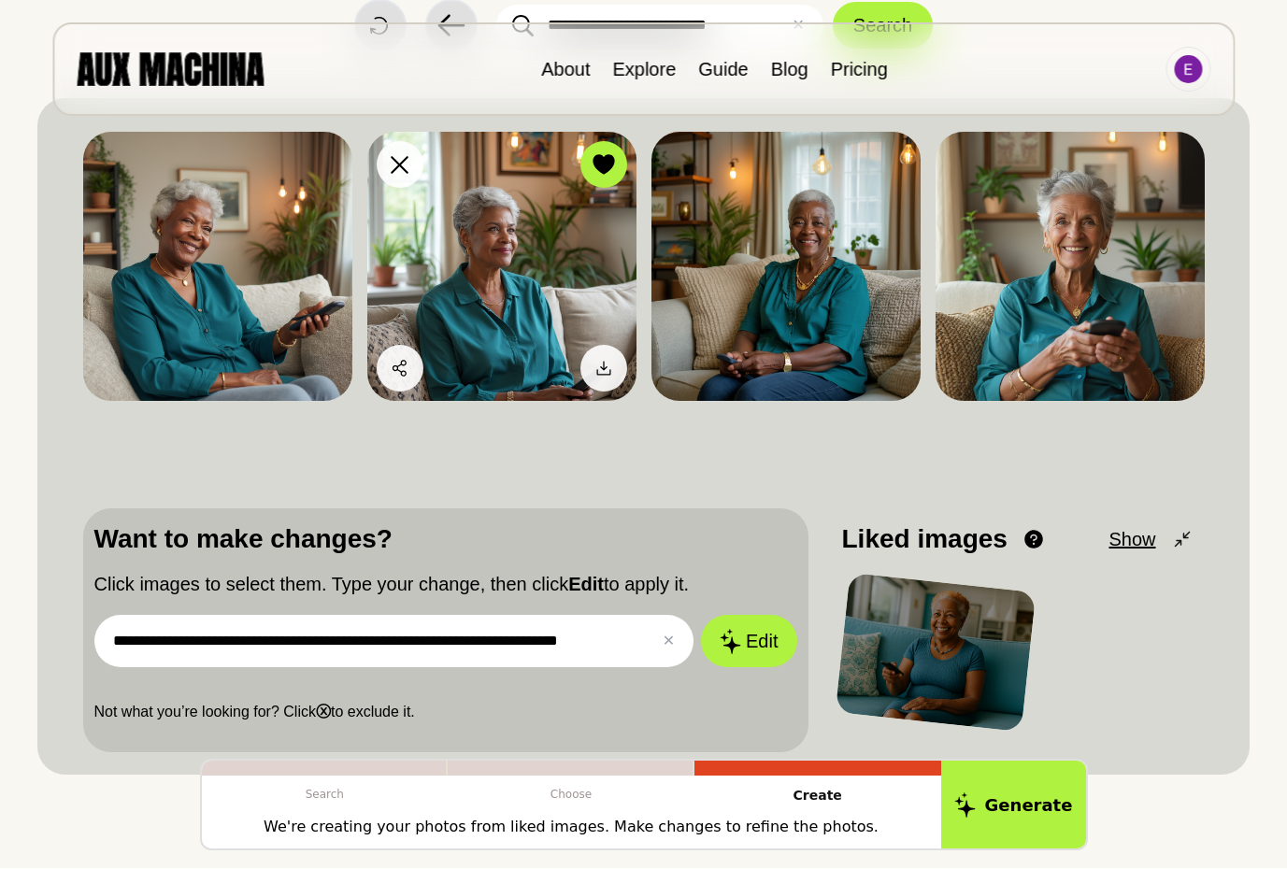
click at [502, 247] on img at bounding box center [501, 266] width 269 height 269
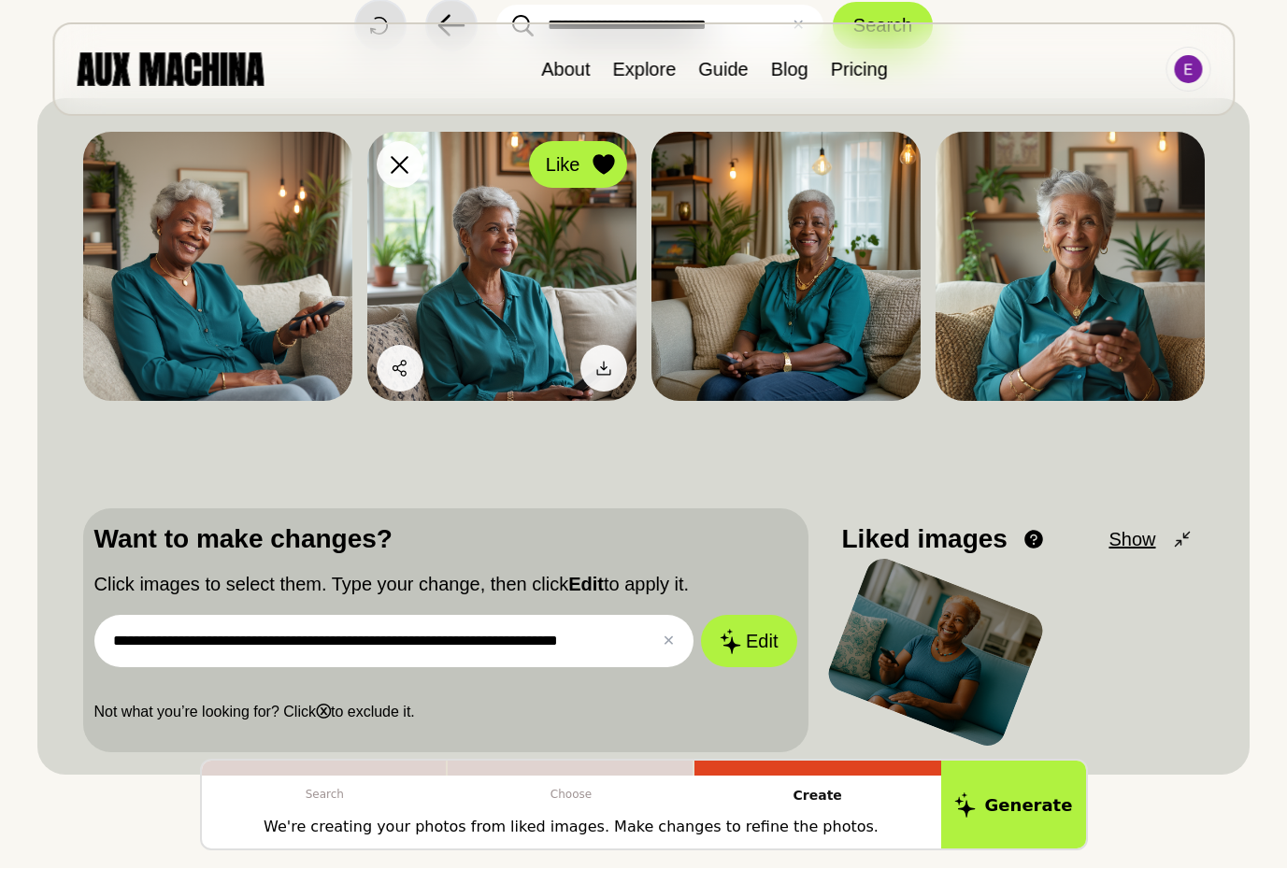
click at [609, 164] on icon at bounding box center [602, 164] width 21 height 21
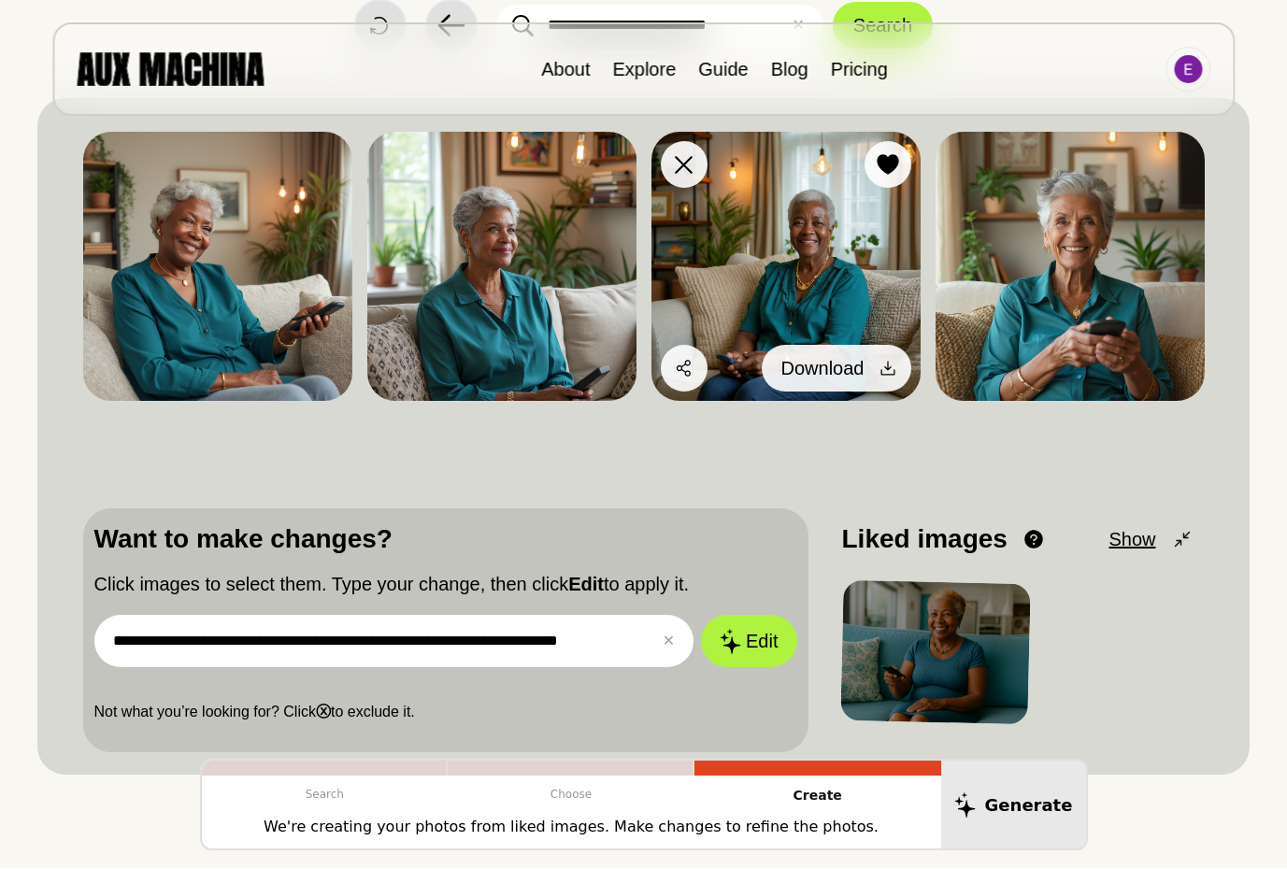
click at [874, 369] on div at bounding box center [888, 368] width 28 height 28
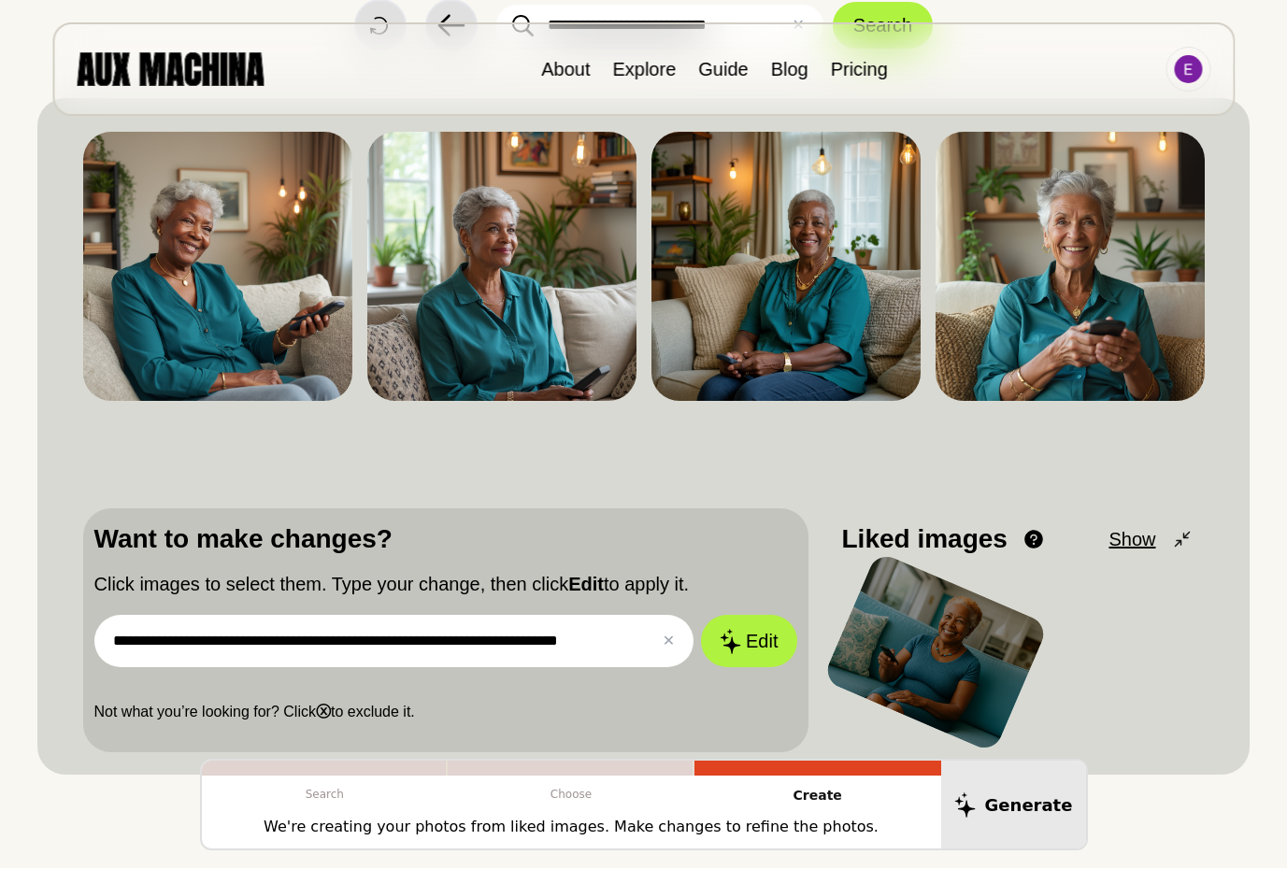
click at [483, 468] on div "**********" at bounding box center [643, 437] width 1121 height 632
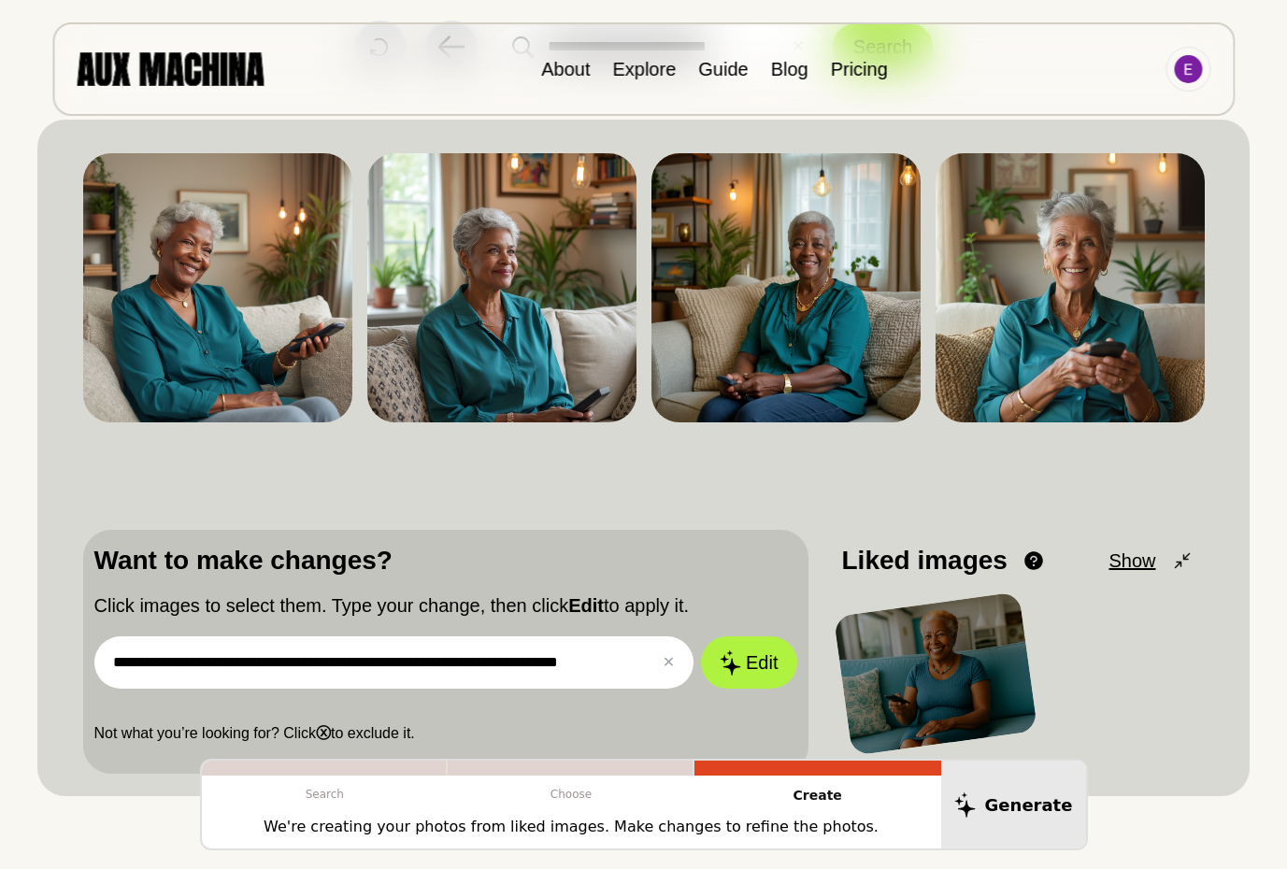
scroll to position [134, 0]
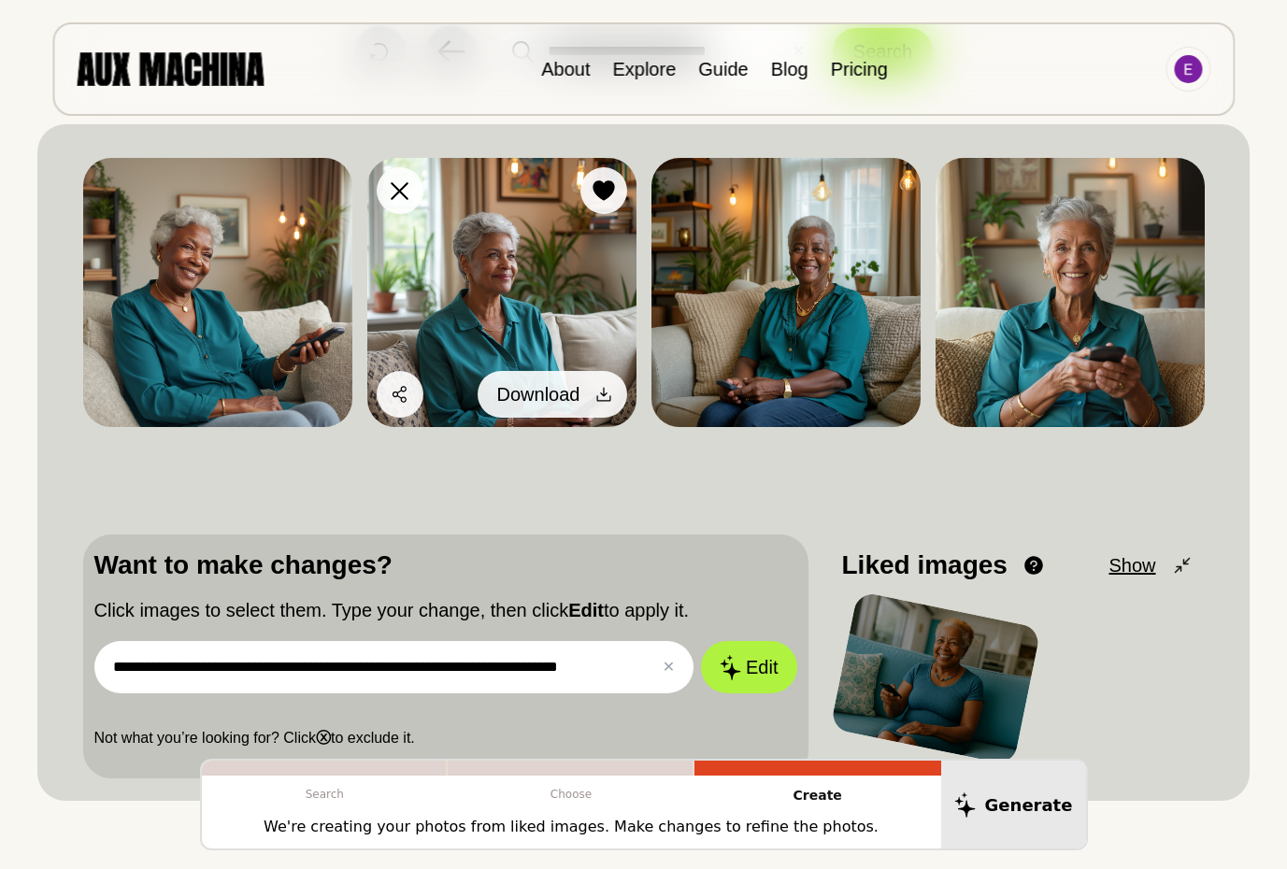
click at [596, 397] on icon at bounding box center [603, 395] width 14 height 14
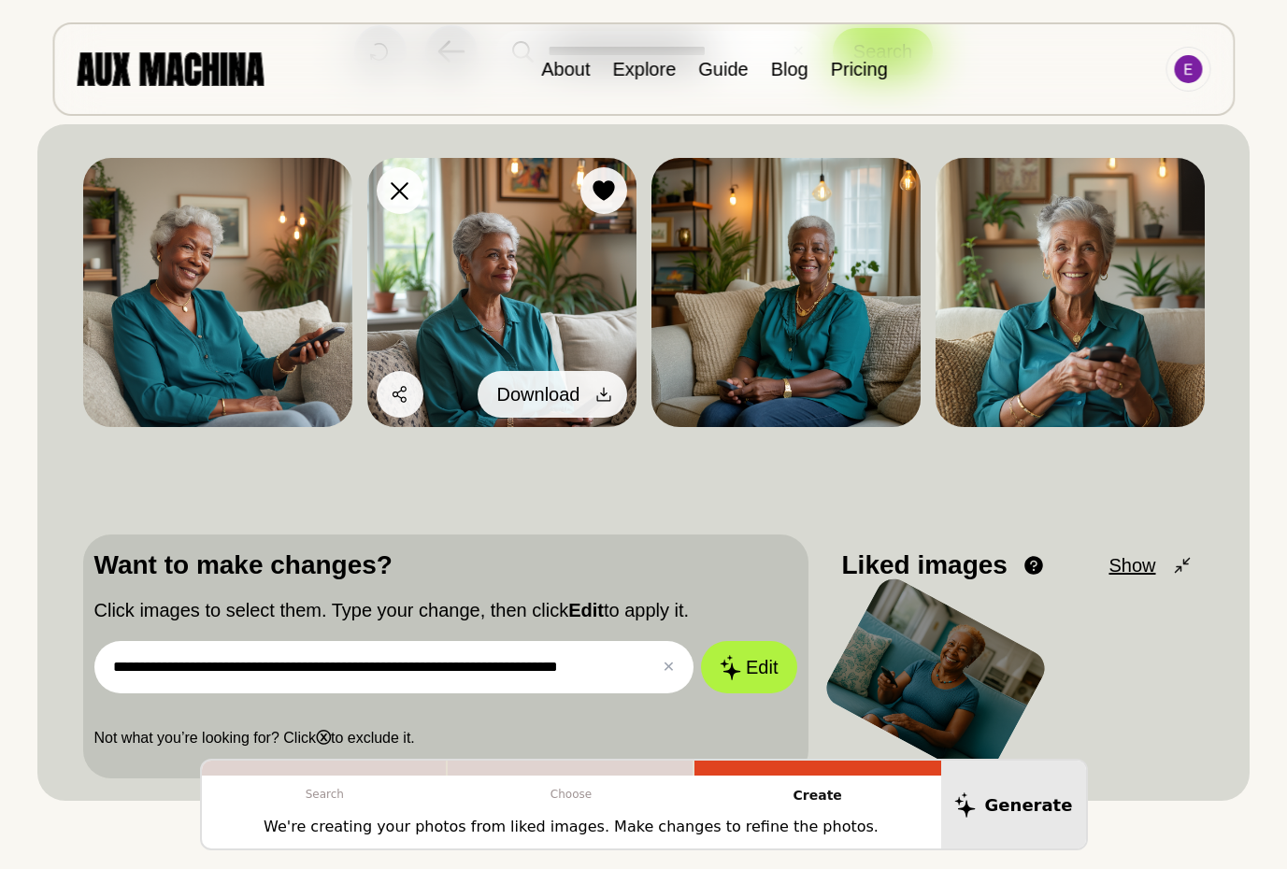
click at [590, 393] on div at bounding box center [604, 394] width 28 height 28
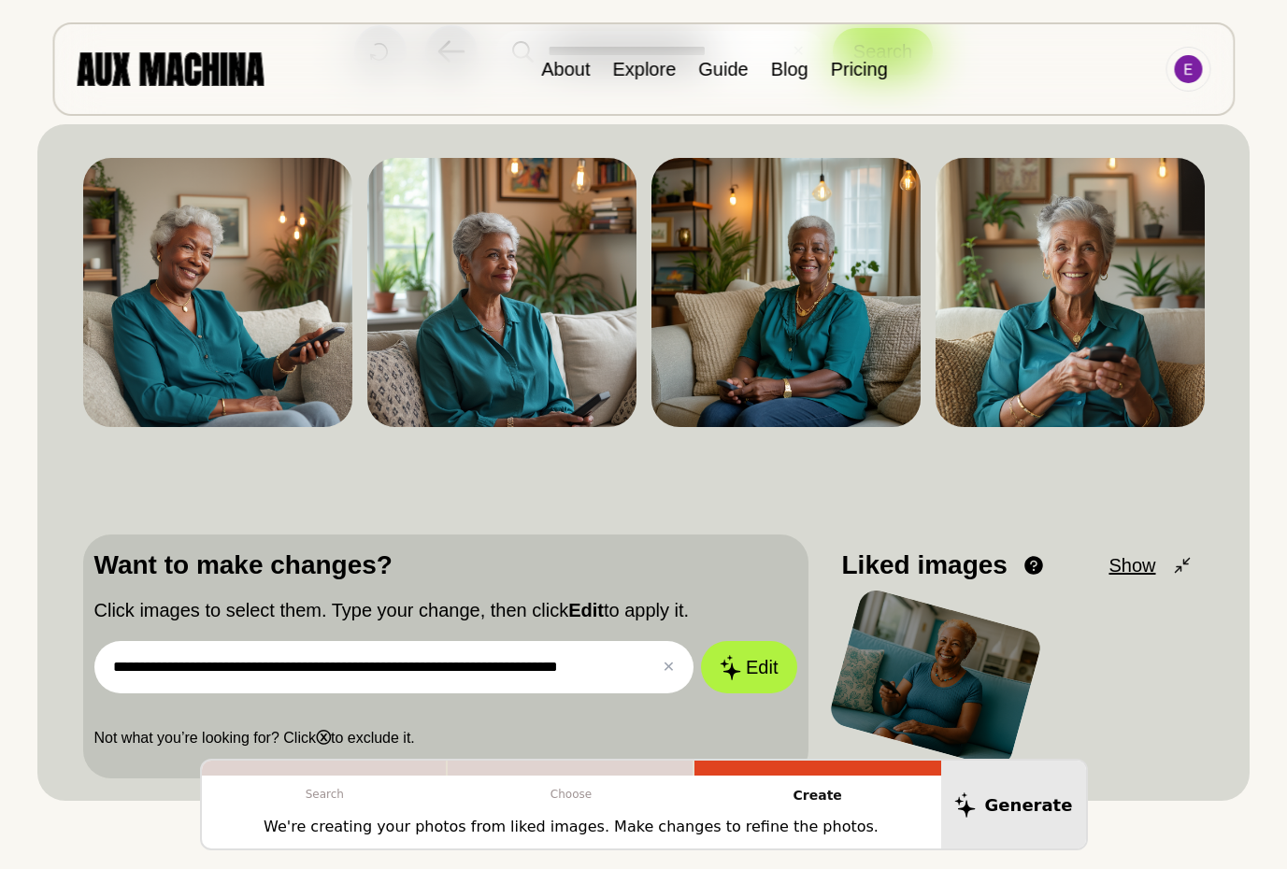
click at [221, 668] on input "**********" at bounding box center [394, 667] width 600 height 52
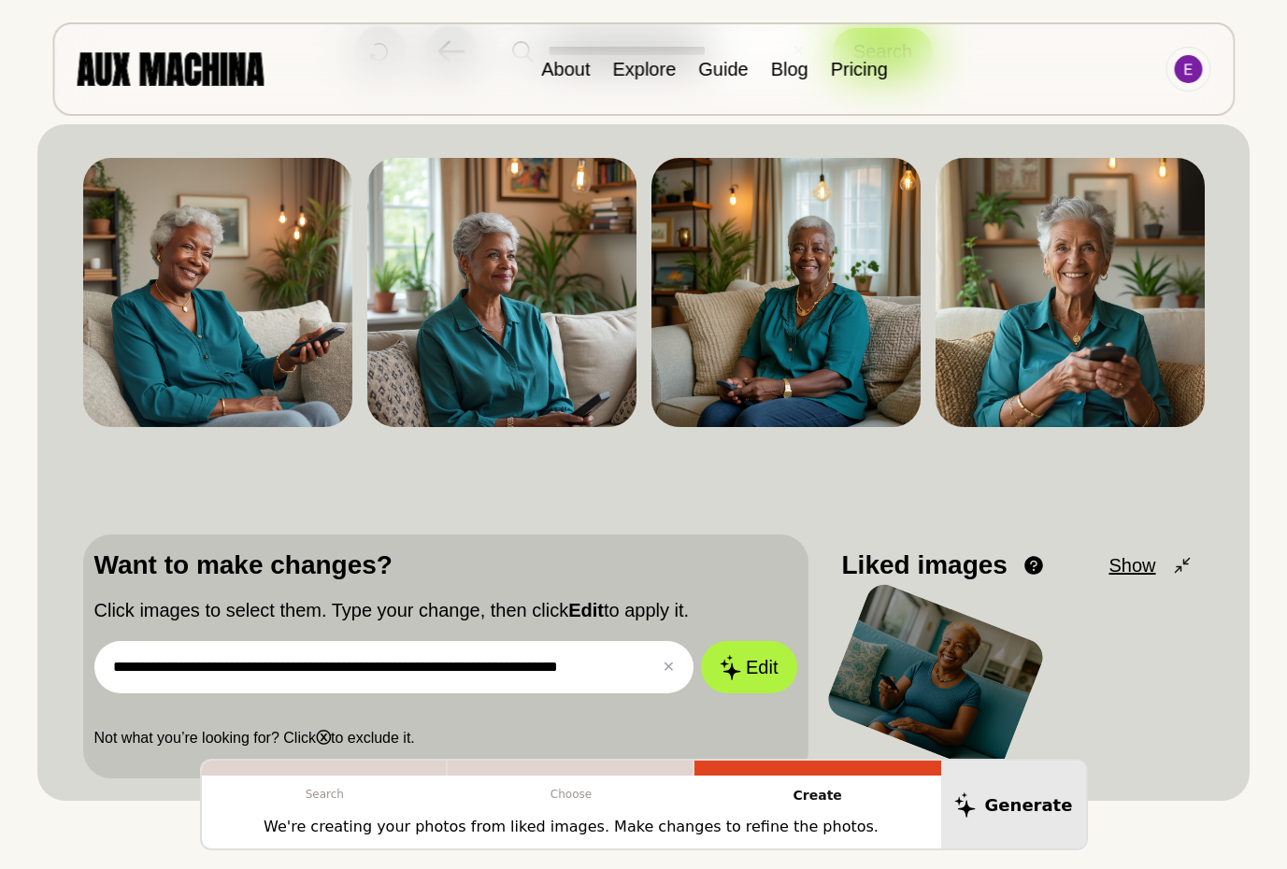
click at [221, 668] on input "**********" at bounding box center [394, 667] width 600 height 52
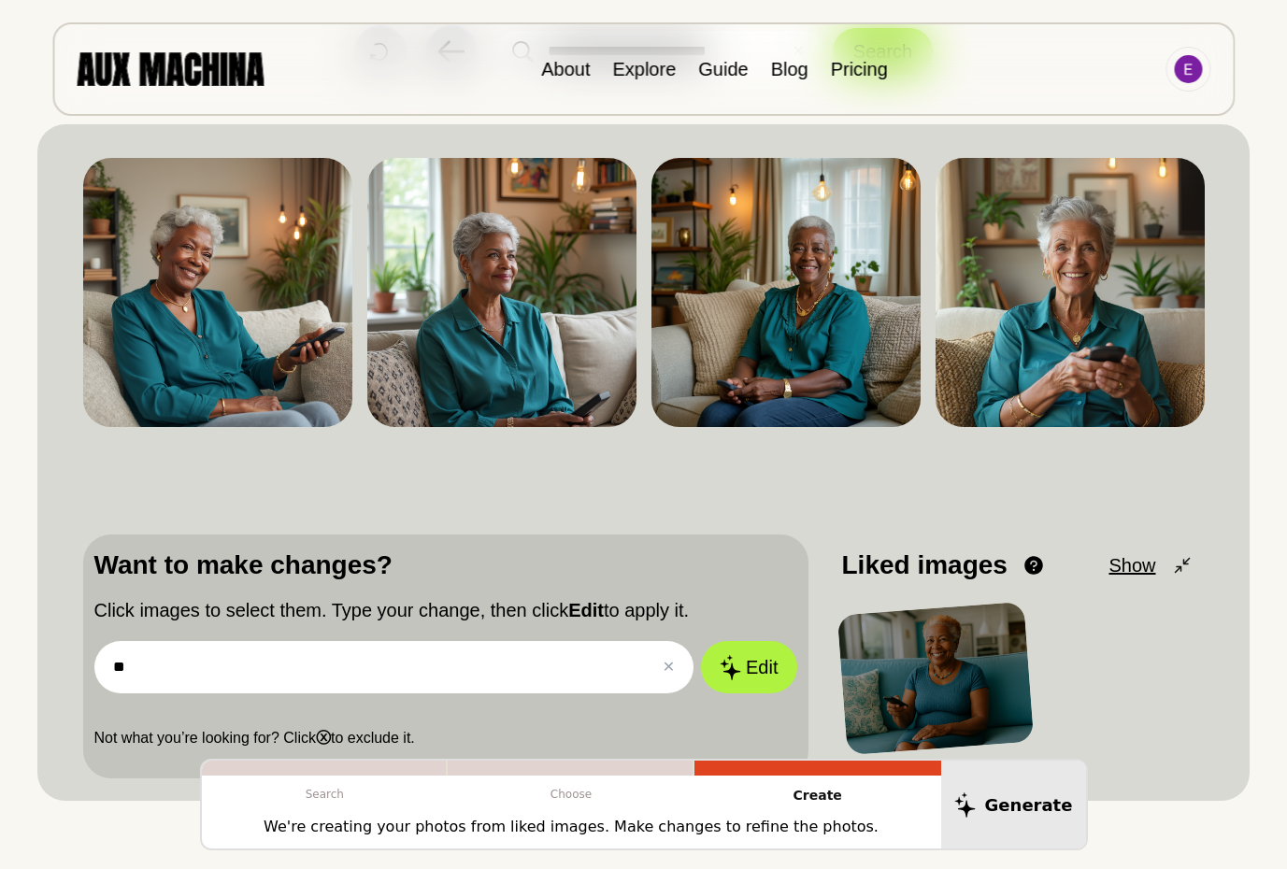
type input "*"
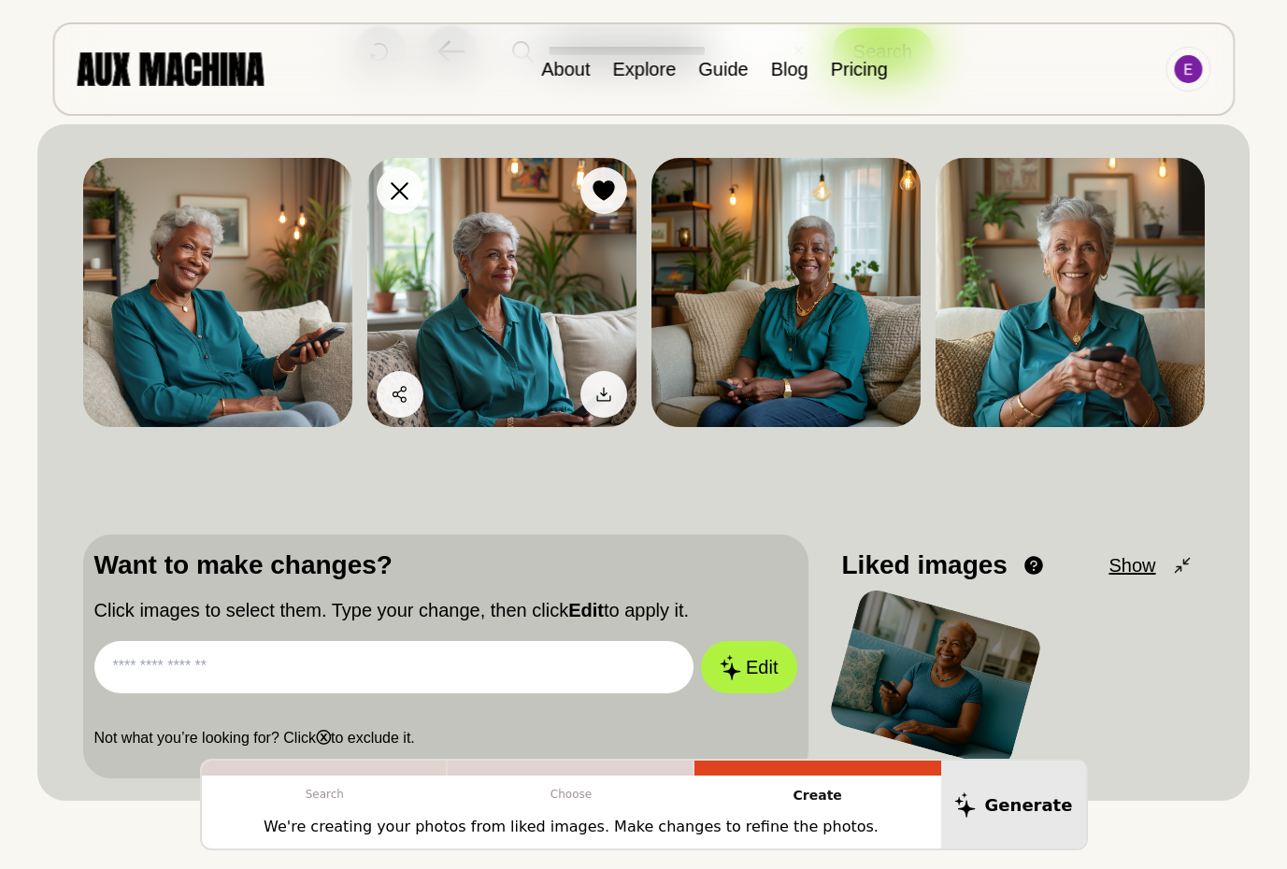
click at [511, 259] on img at bounding box center [501, 292] width 269 height 269
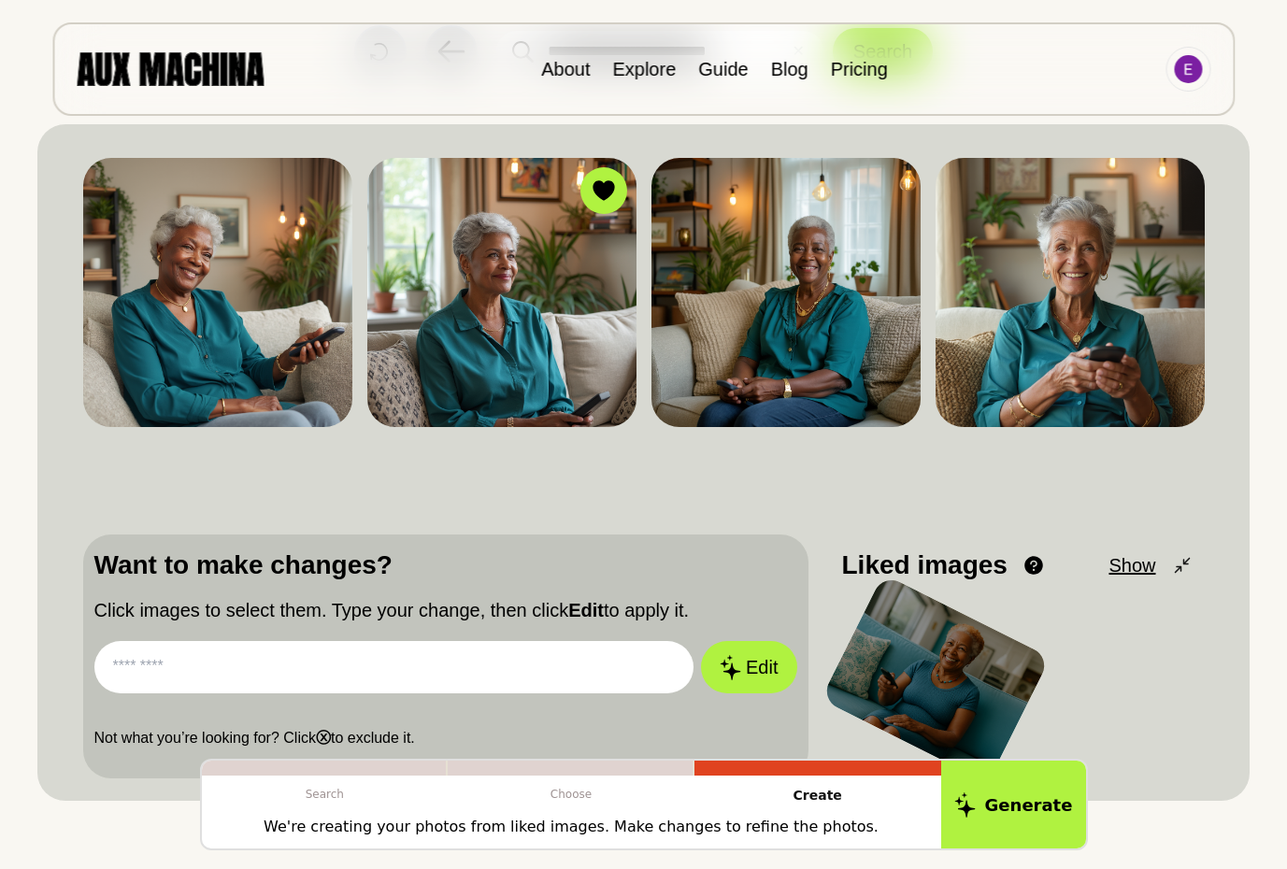
click at [423, 676] on input "text" at bounding box center [394, 667] width 600 height 52
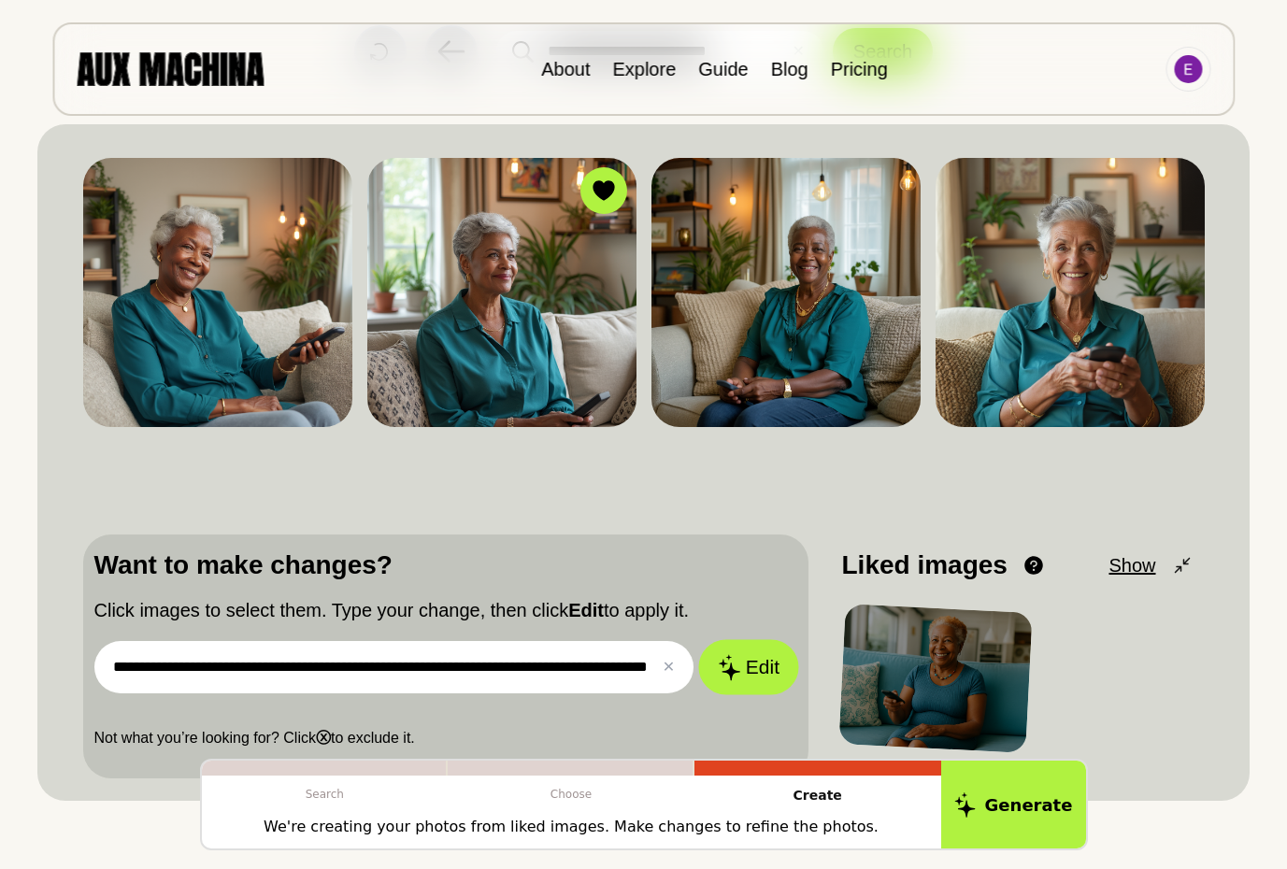
scroll to position [0, 0]
click at [758, 668] on button "Edit" at bounding box center [748, 667] width 101 height 55
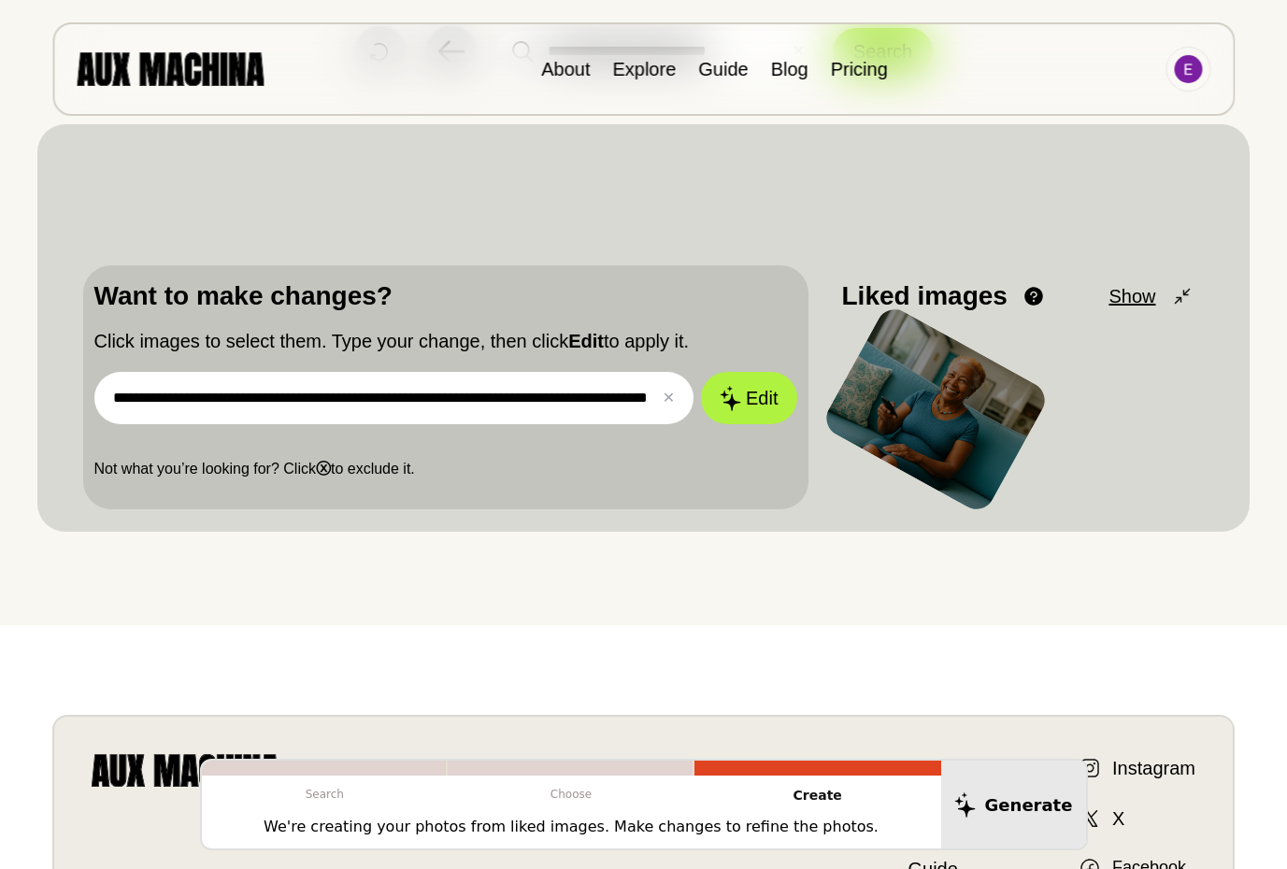
click at [300, 149] on button "Download" at bounding box center [267, 125] width 149 height 47
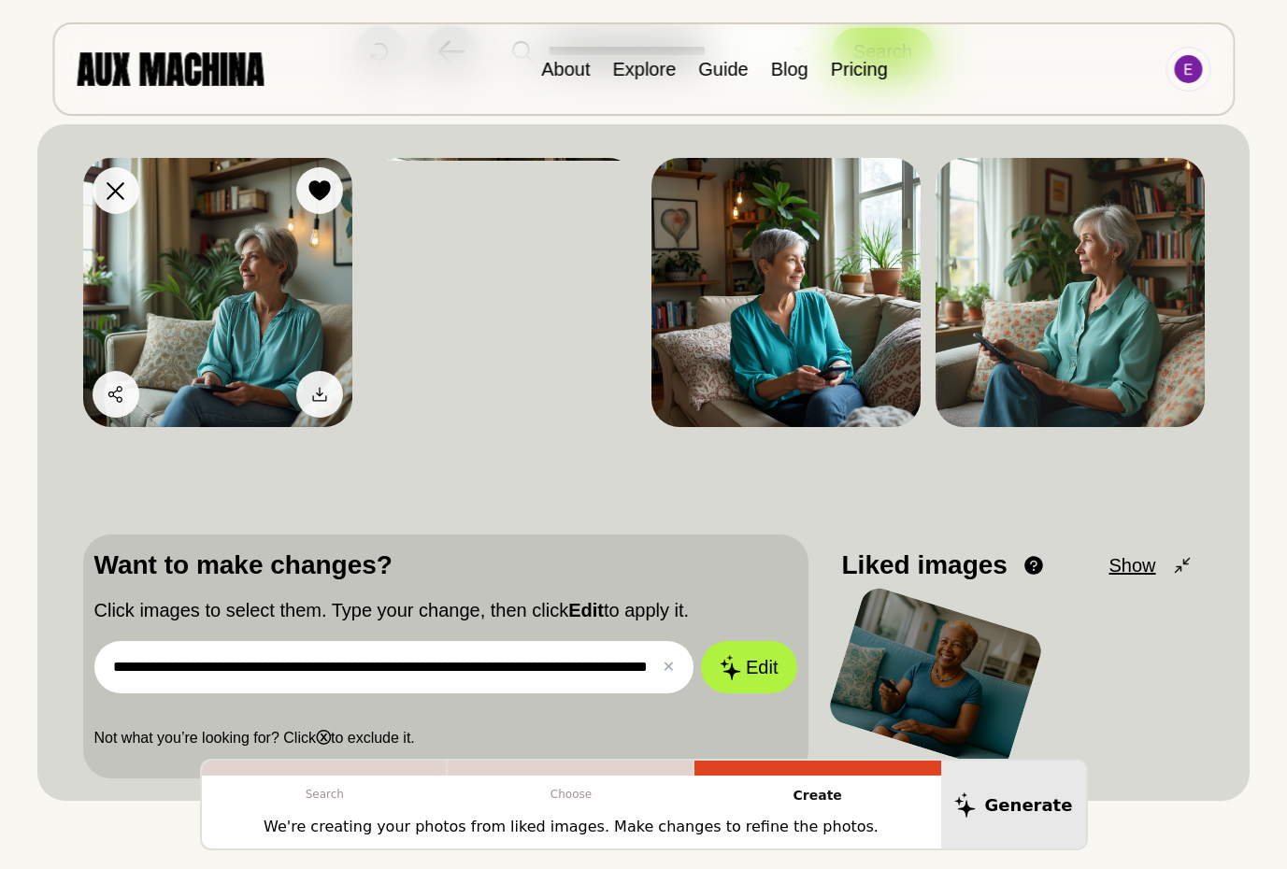
click at [194, 270] on img at bounding box center [217, 292] width 269 height 269
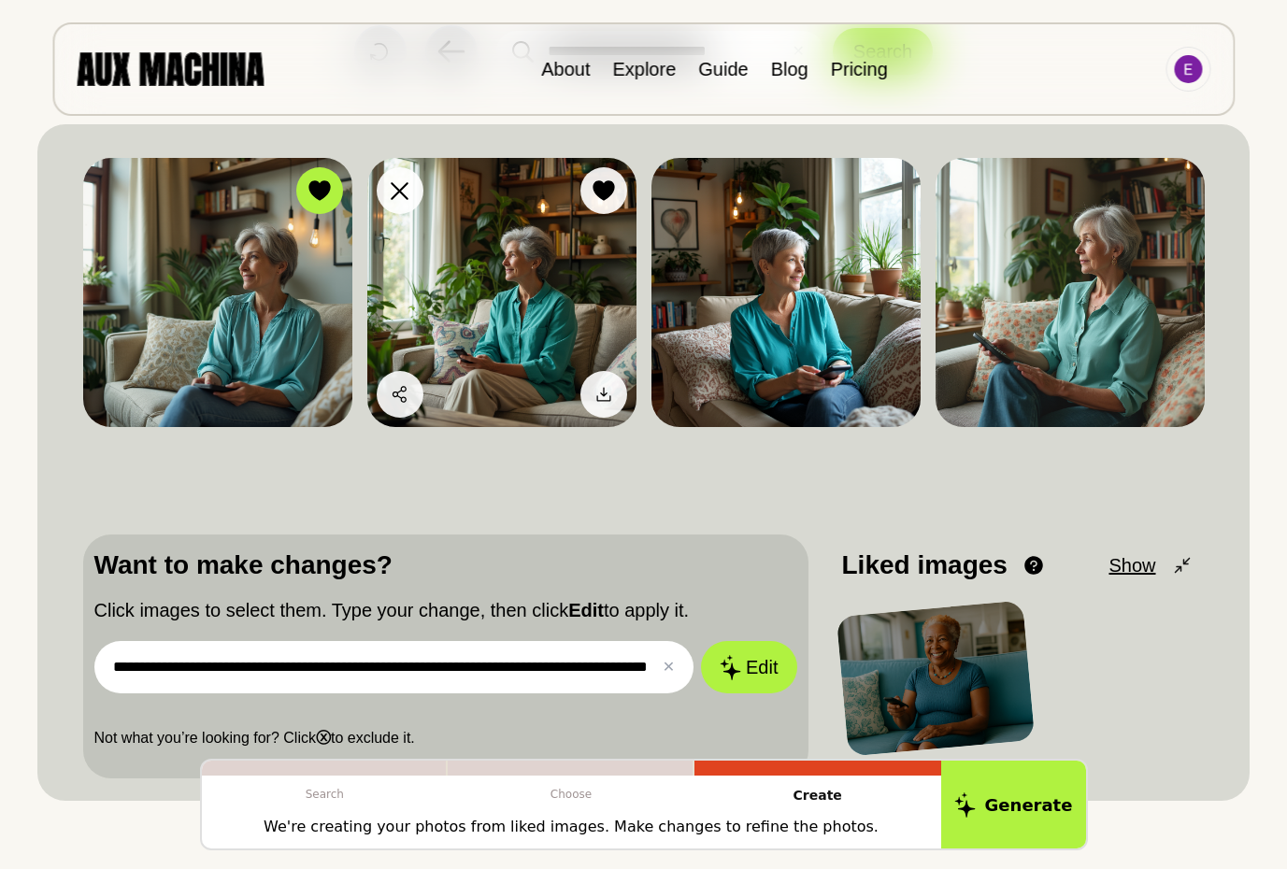
click at [530, 309] on img at bounding box center [501, 292] width 269 height 269
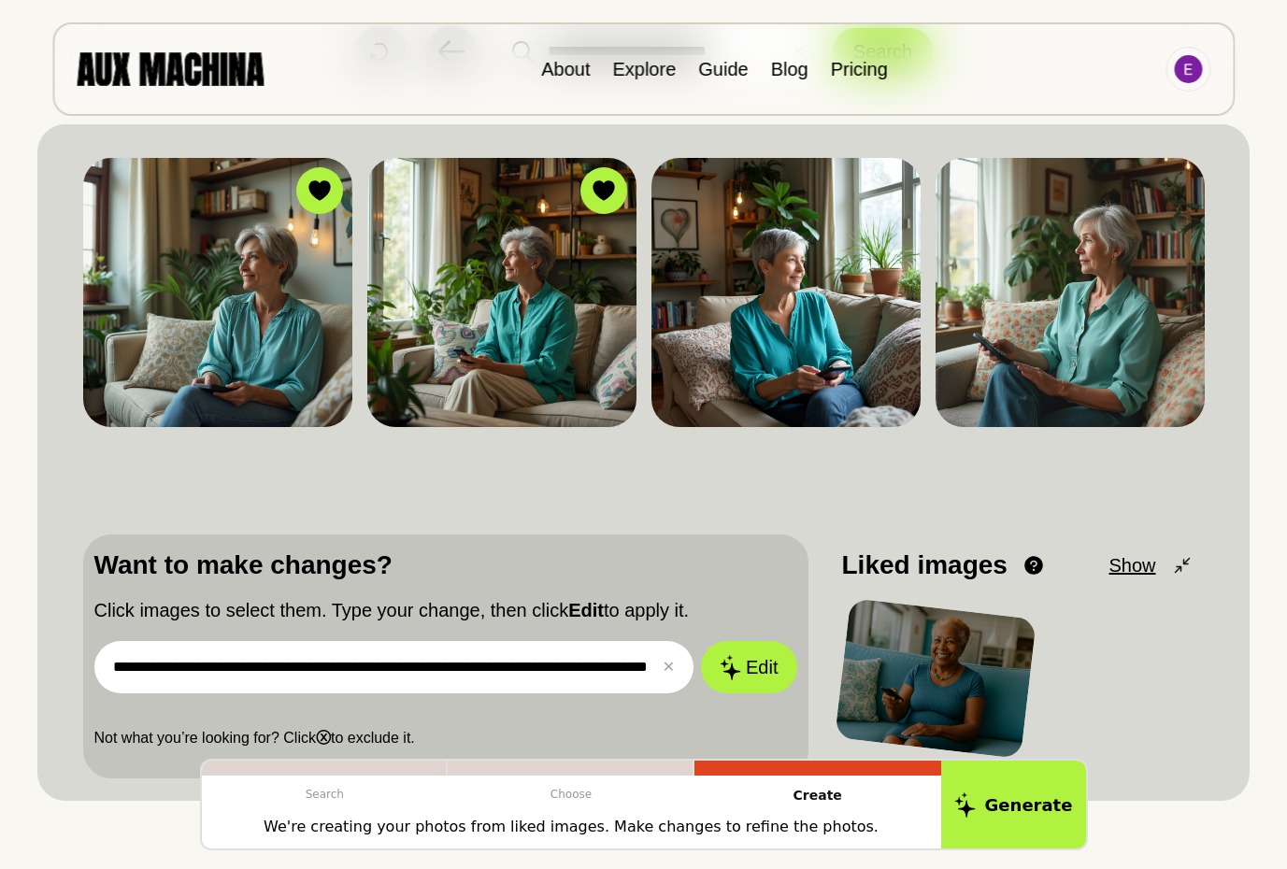
click at [112, 666] on input "**********" at bounding box center [394, 667] width 600 height 52
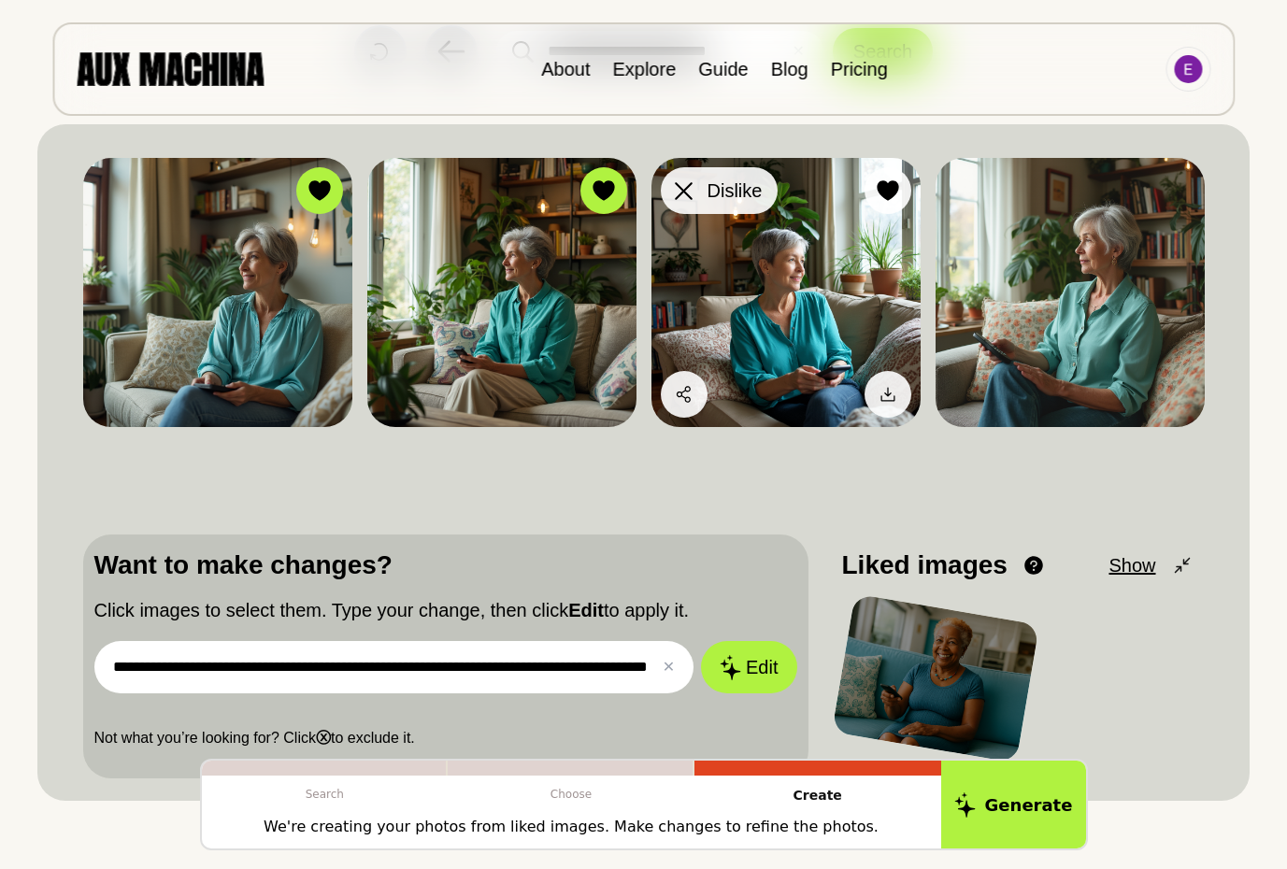
click at [692, 192] on div at bounding box center [684, 191] width 28 height 28
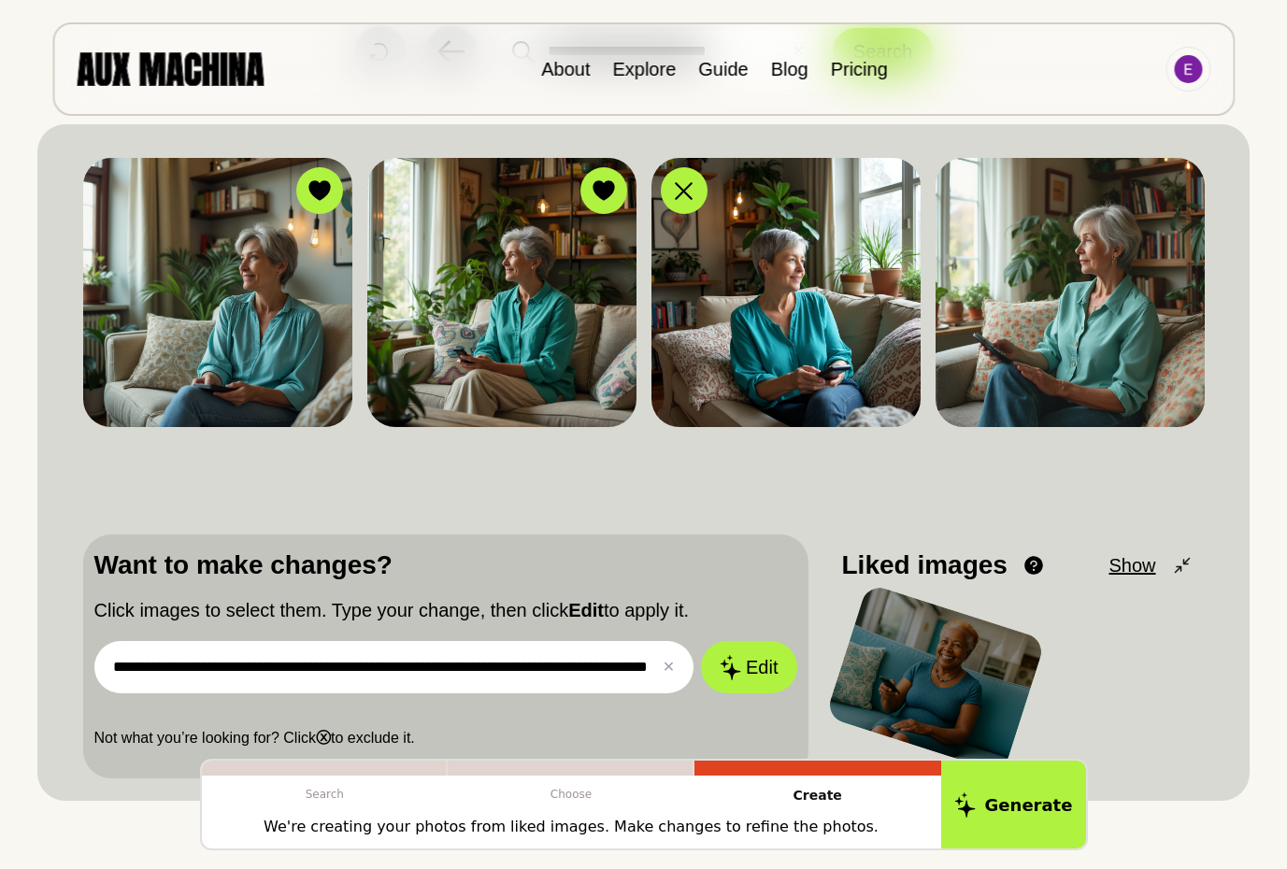
click at [117, 666] on input "**********" at bounding box center [394, 667] width 600 height 52
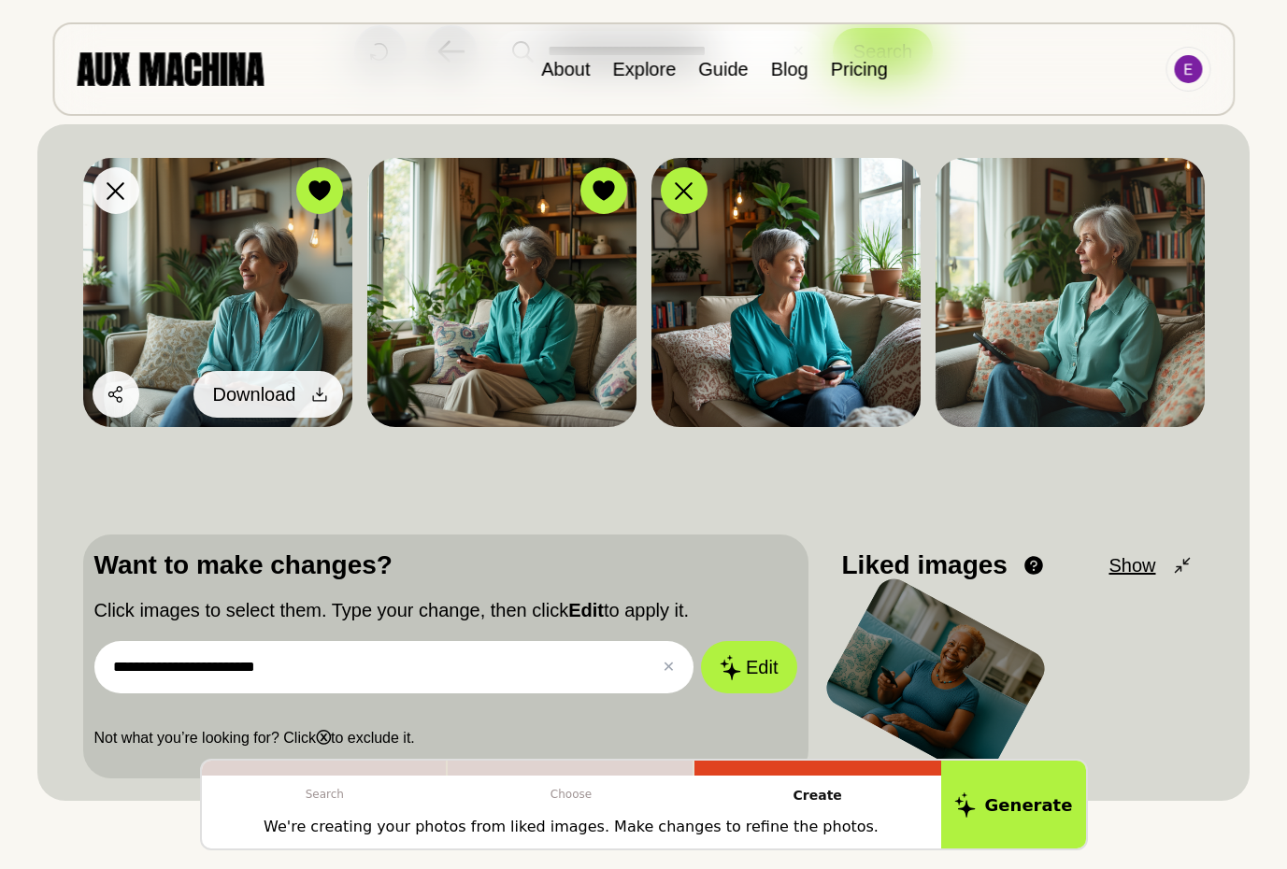
type input "**********"
click at [316, 392] on icon at bounding box center [319, 395] width 14 height 14
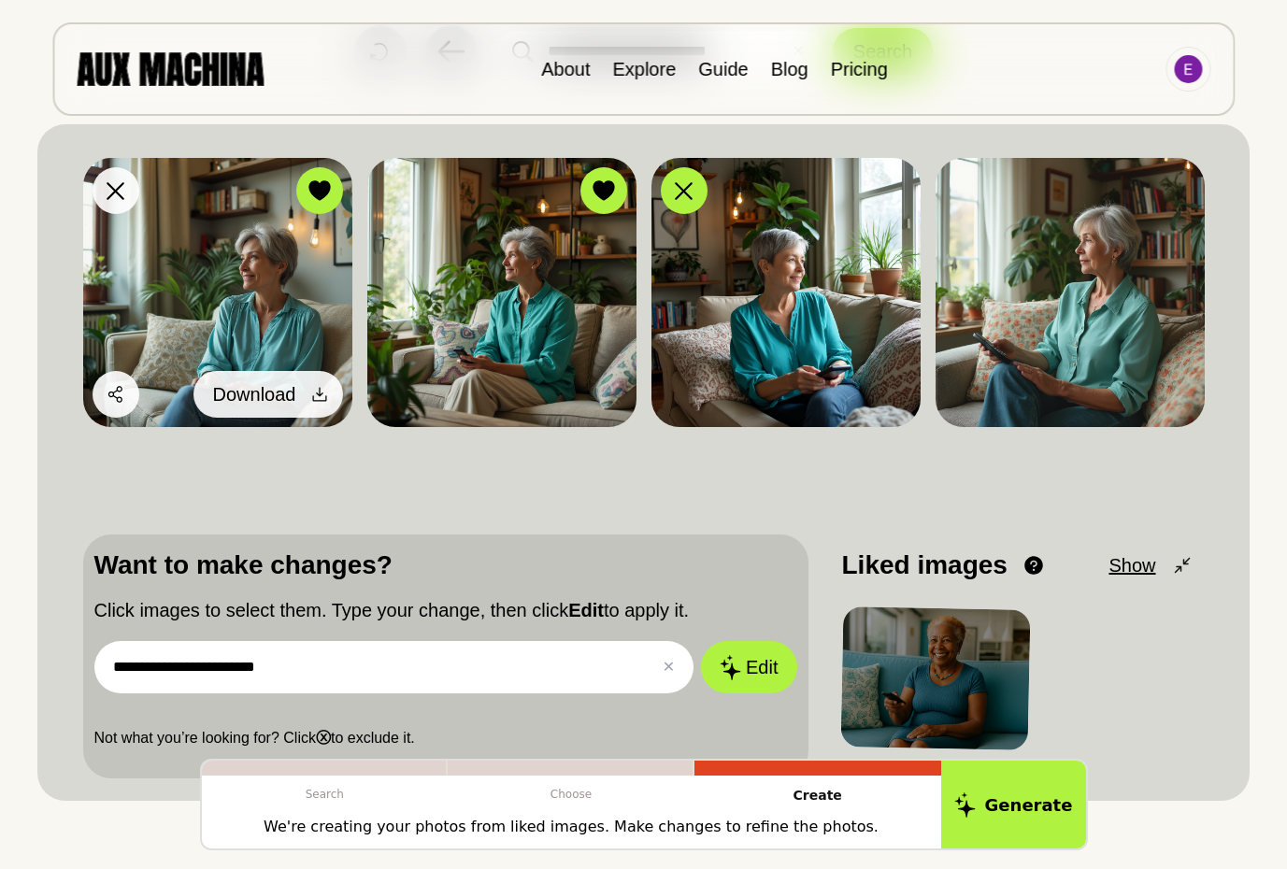
click at [289, 397] on span "Download" at bounding box center [254, 394] width 83 height 28
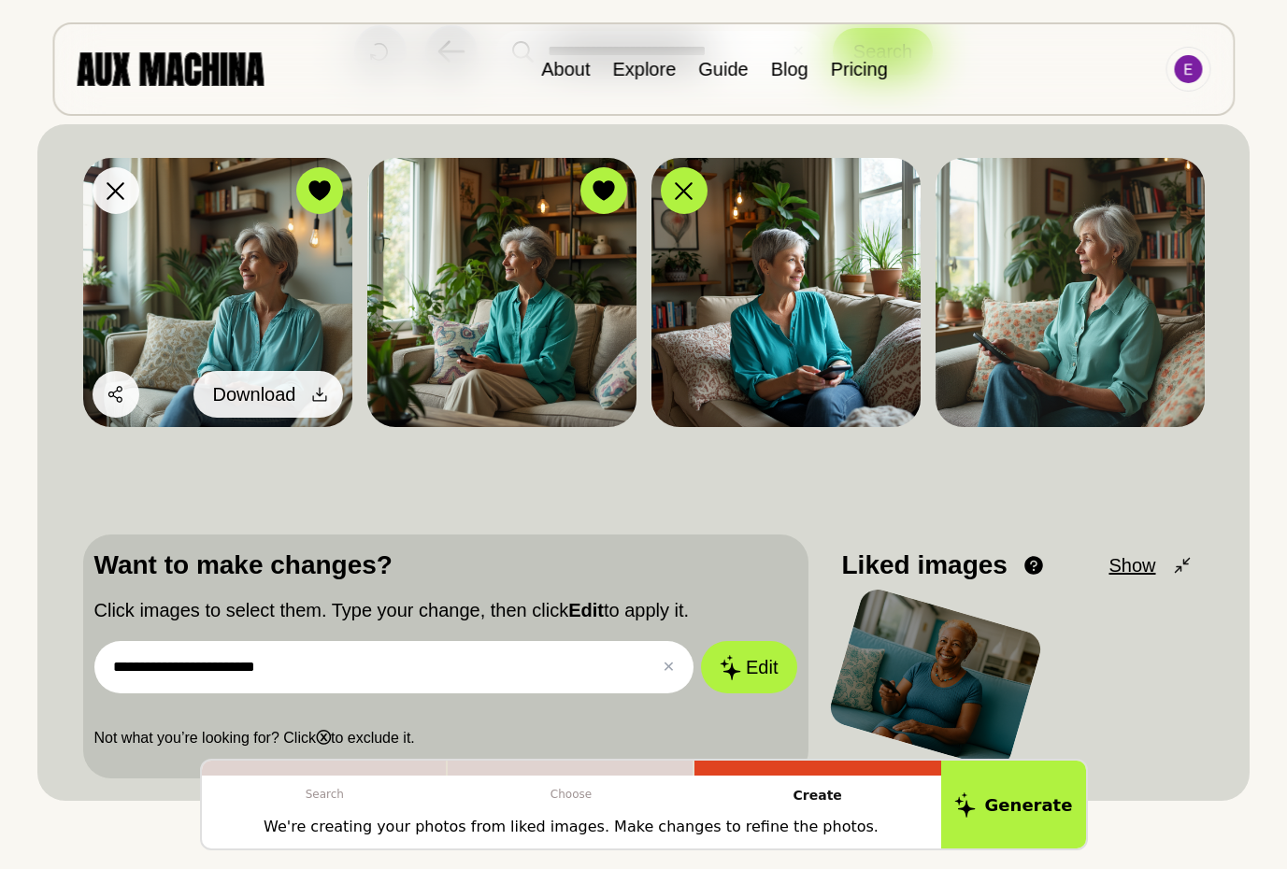
click at [307, 389] on div at bounding box center [320, 394] width 28 height 28
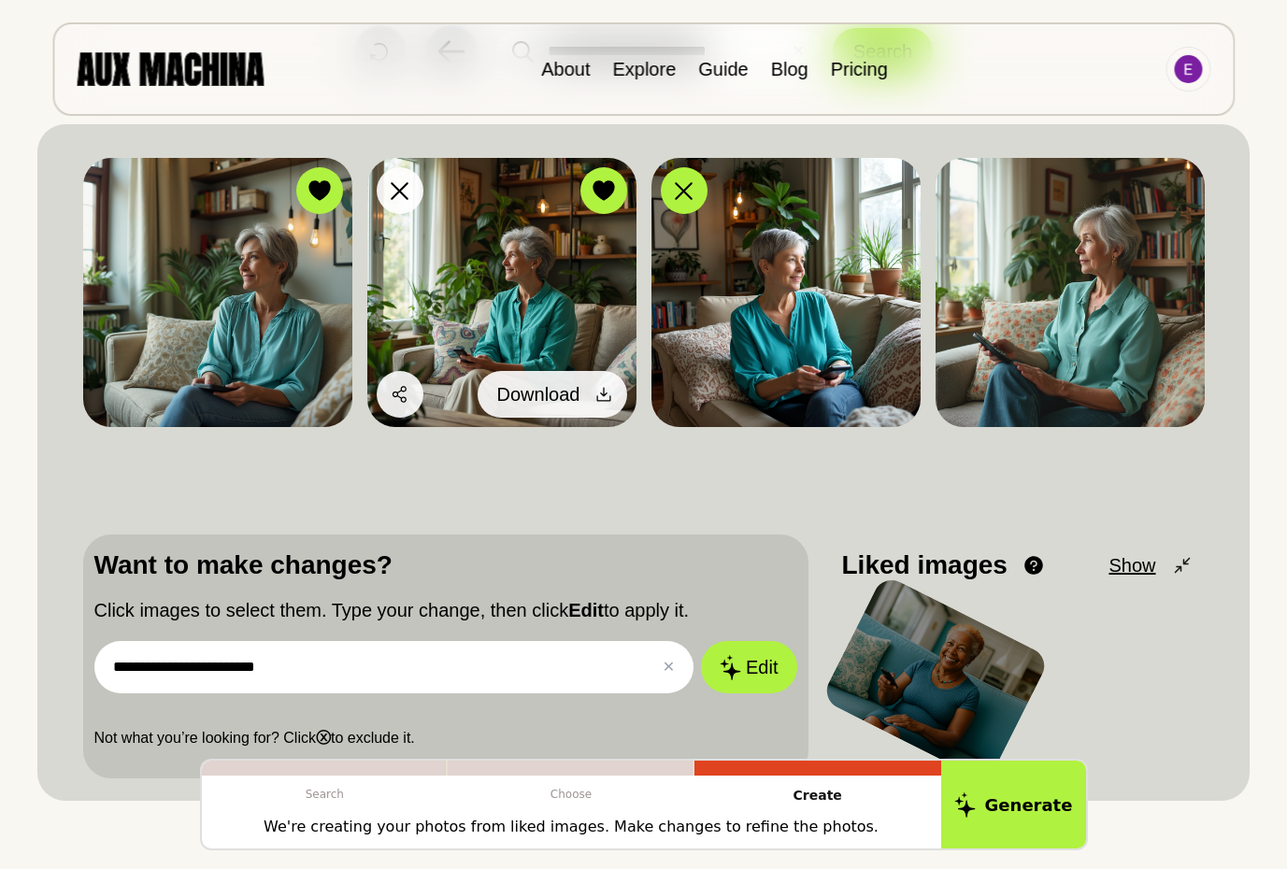
click at [602, 394] on icon at bounding box center [603, 394] width 19 height 19
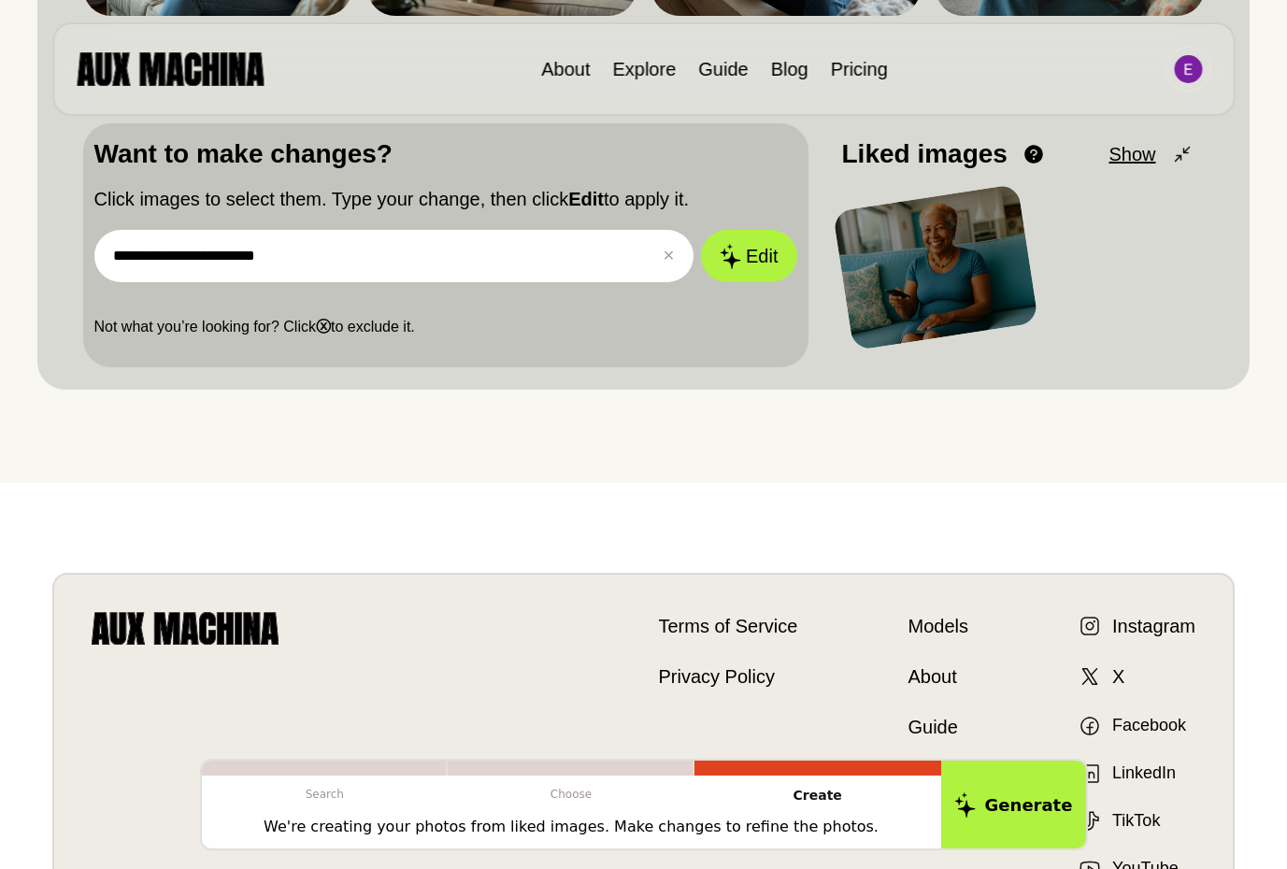
scroll to position [807, 0]
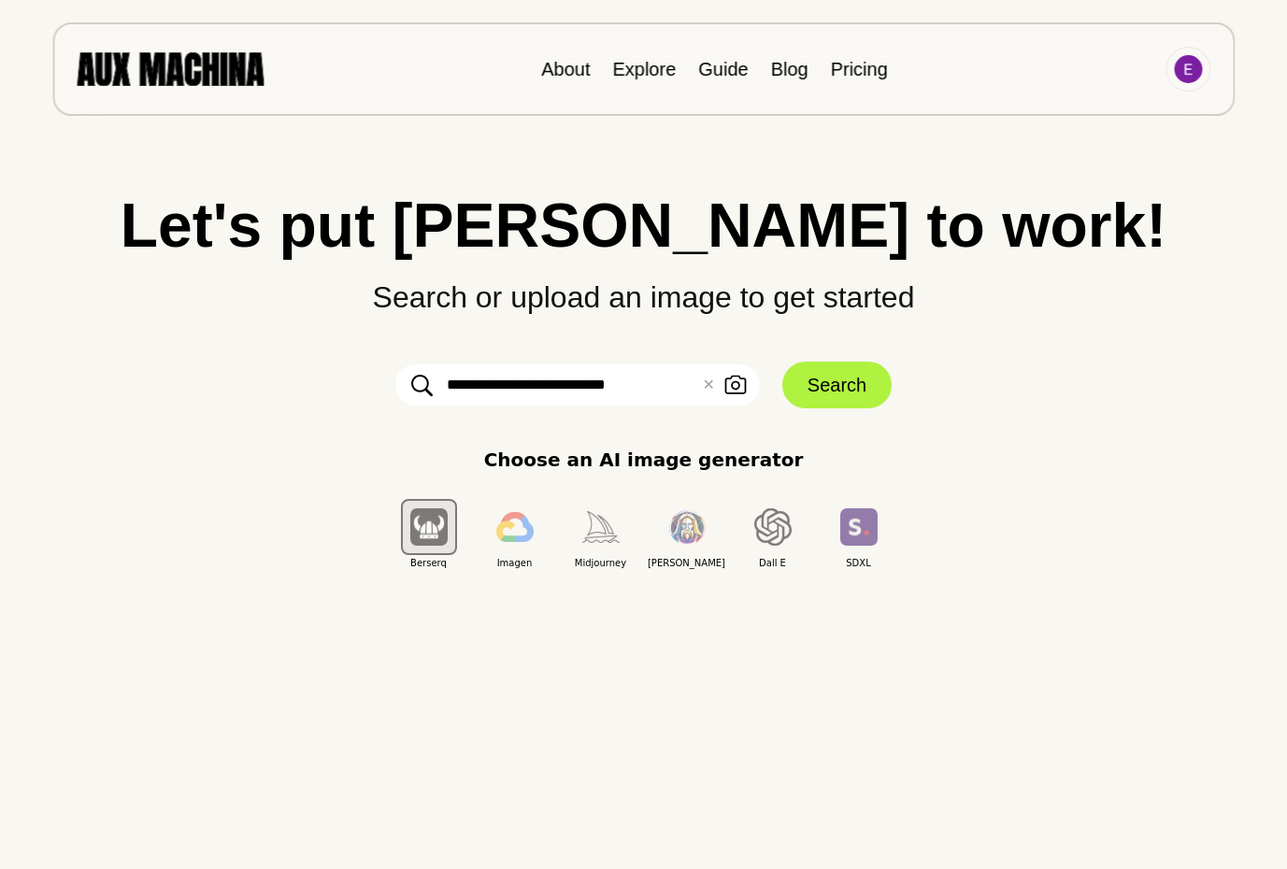
scroll to position [1, 0]
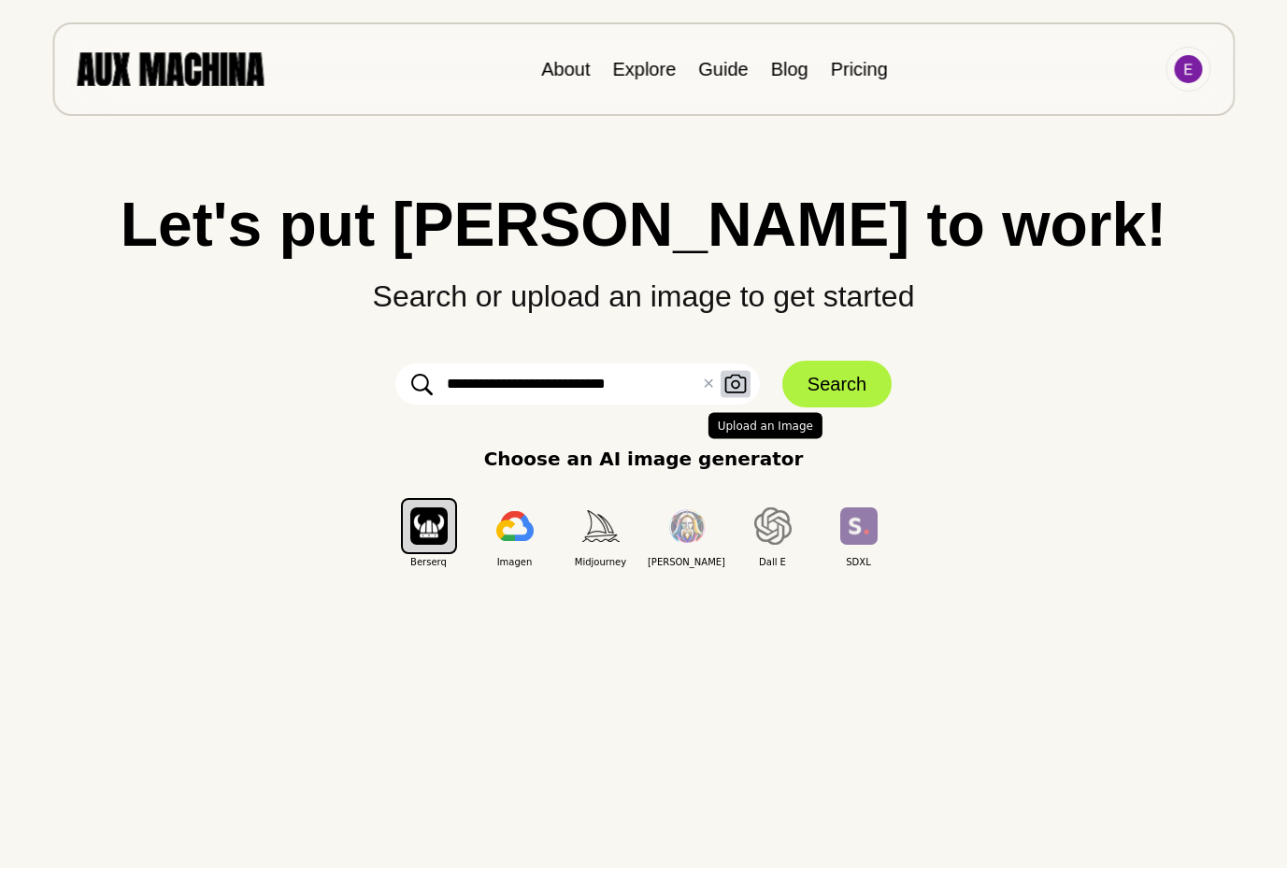
click at [738, 385] on icon "button" at bounding box center [734, 384] width 21 height 19
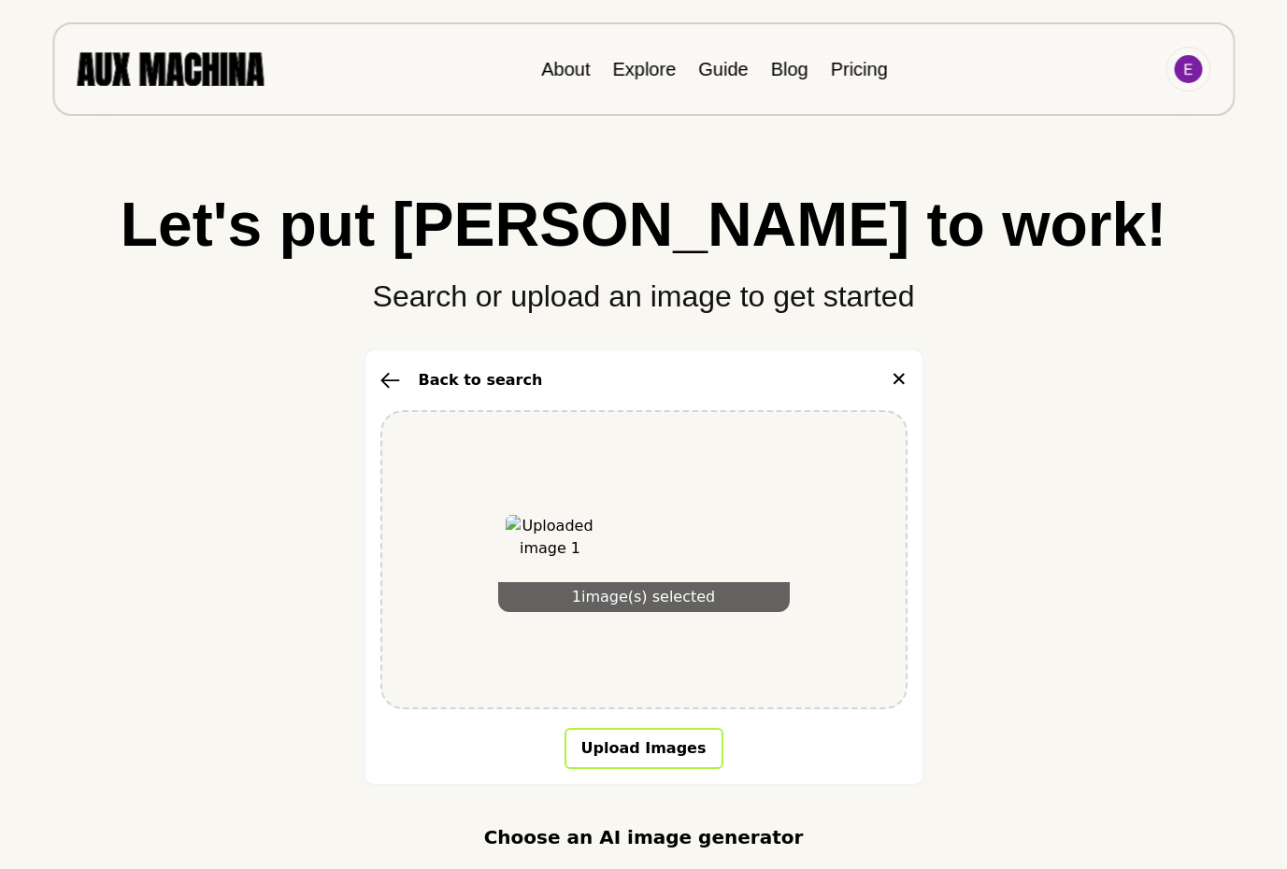
click at [684, 752] on button "Upload Images" at bounding box center [643, 748] width 159 height 41
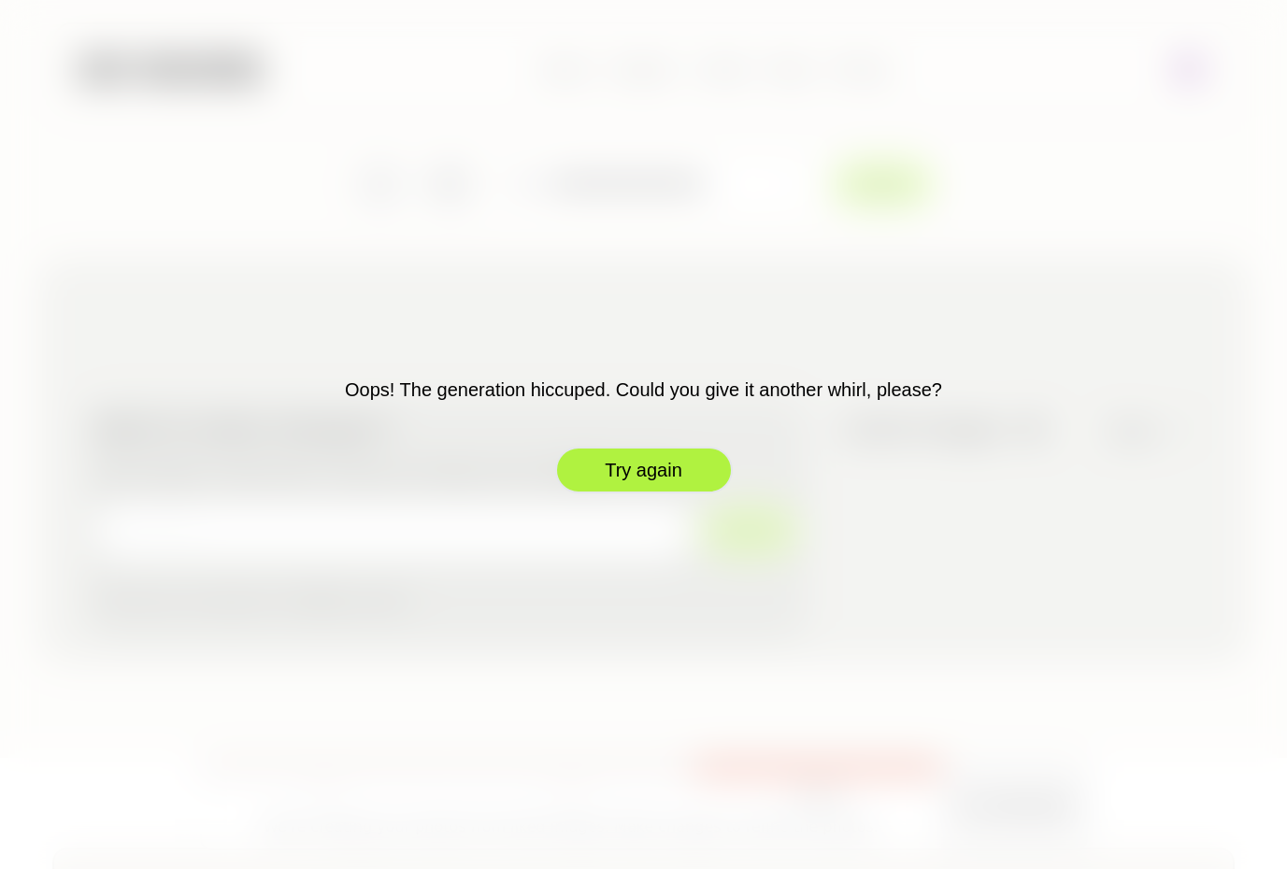
click at [641, 475] on button "Try again" at bounding box center [644, 470] width 178 height 47
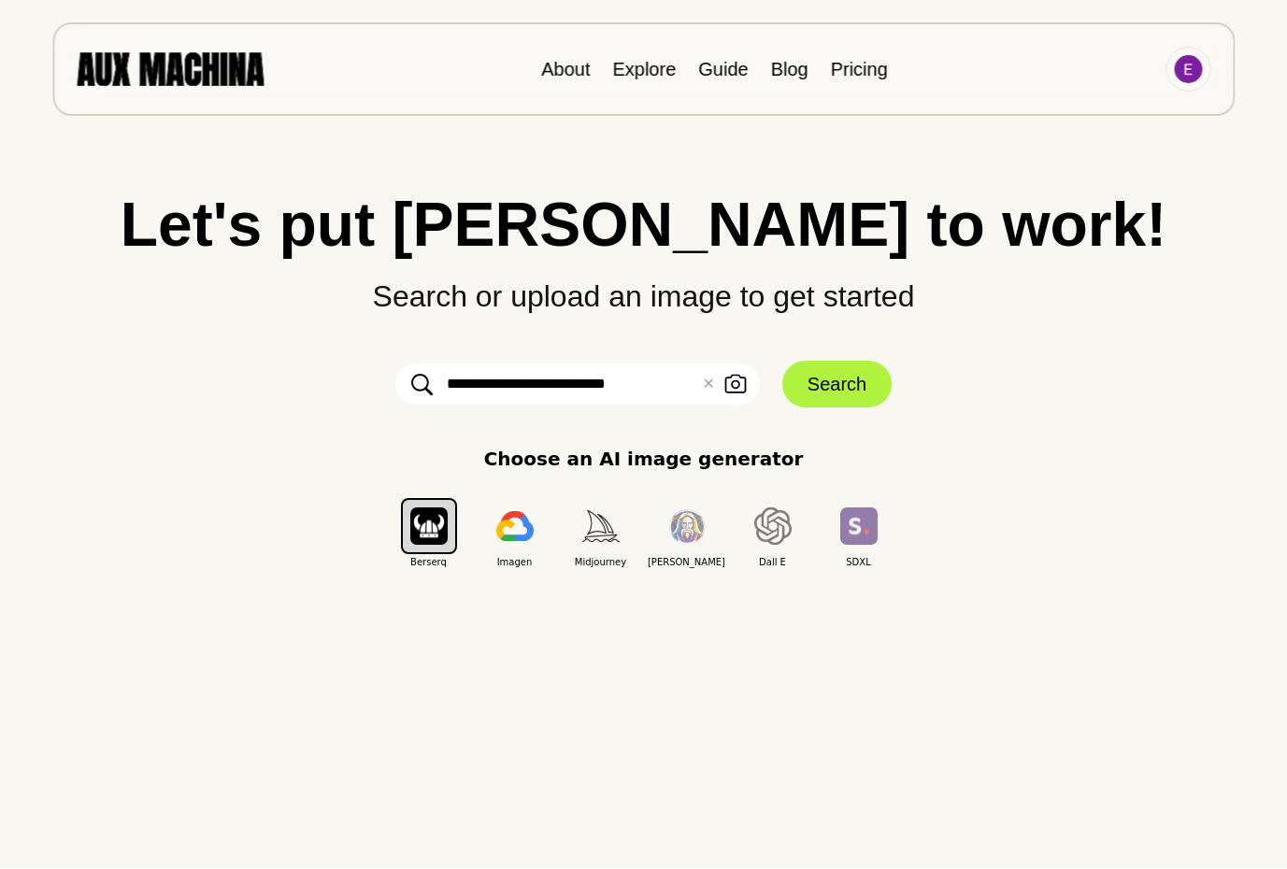
scroll to position [0, 0]
click at [1193, 68] on img at bounding box center [1188, 69] width 28 height 28
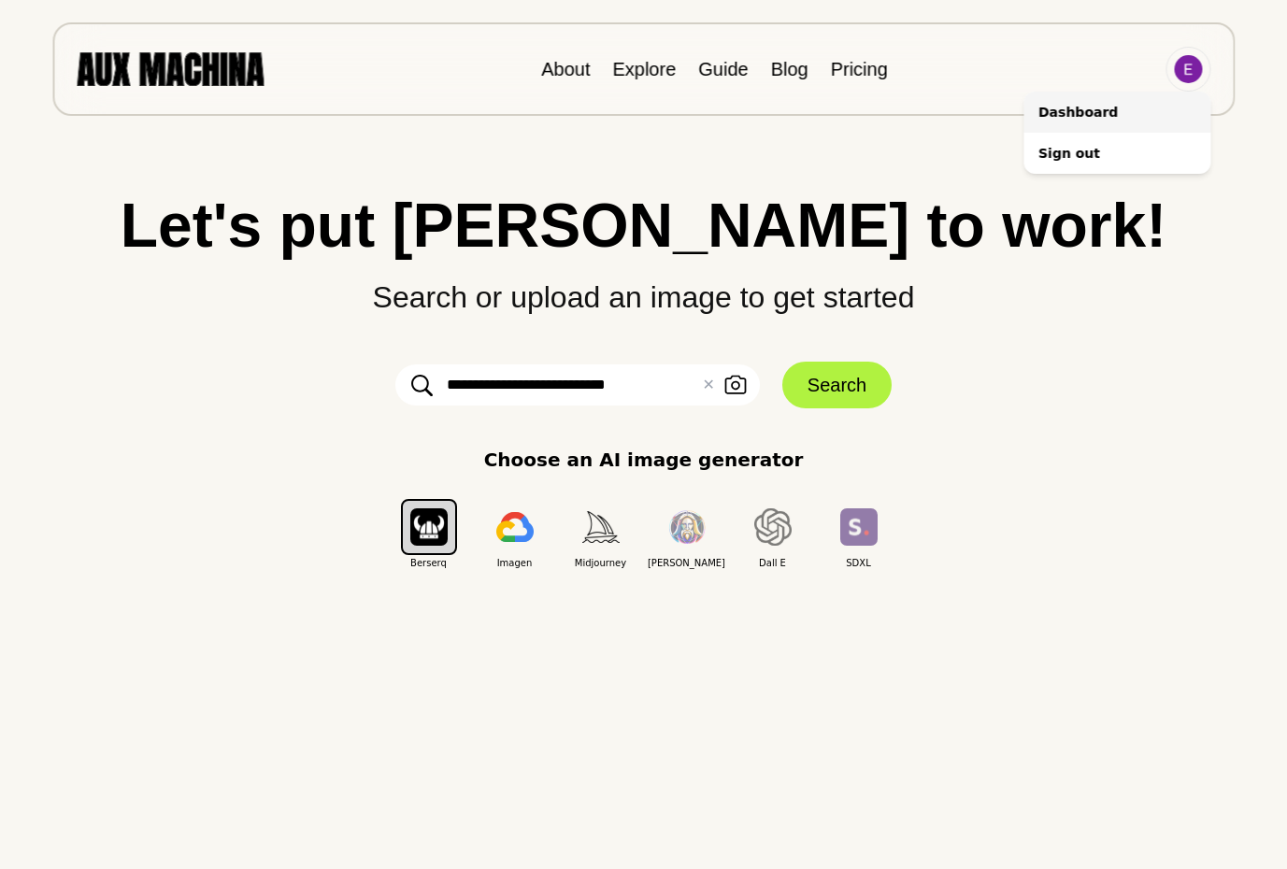
click at [1054, 116] on li "Dashboard" at bounding box center [1116, 112] width 187 height 41
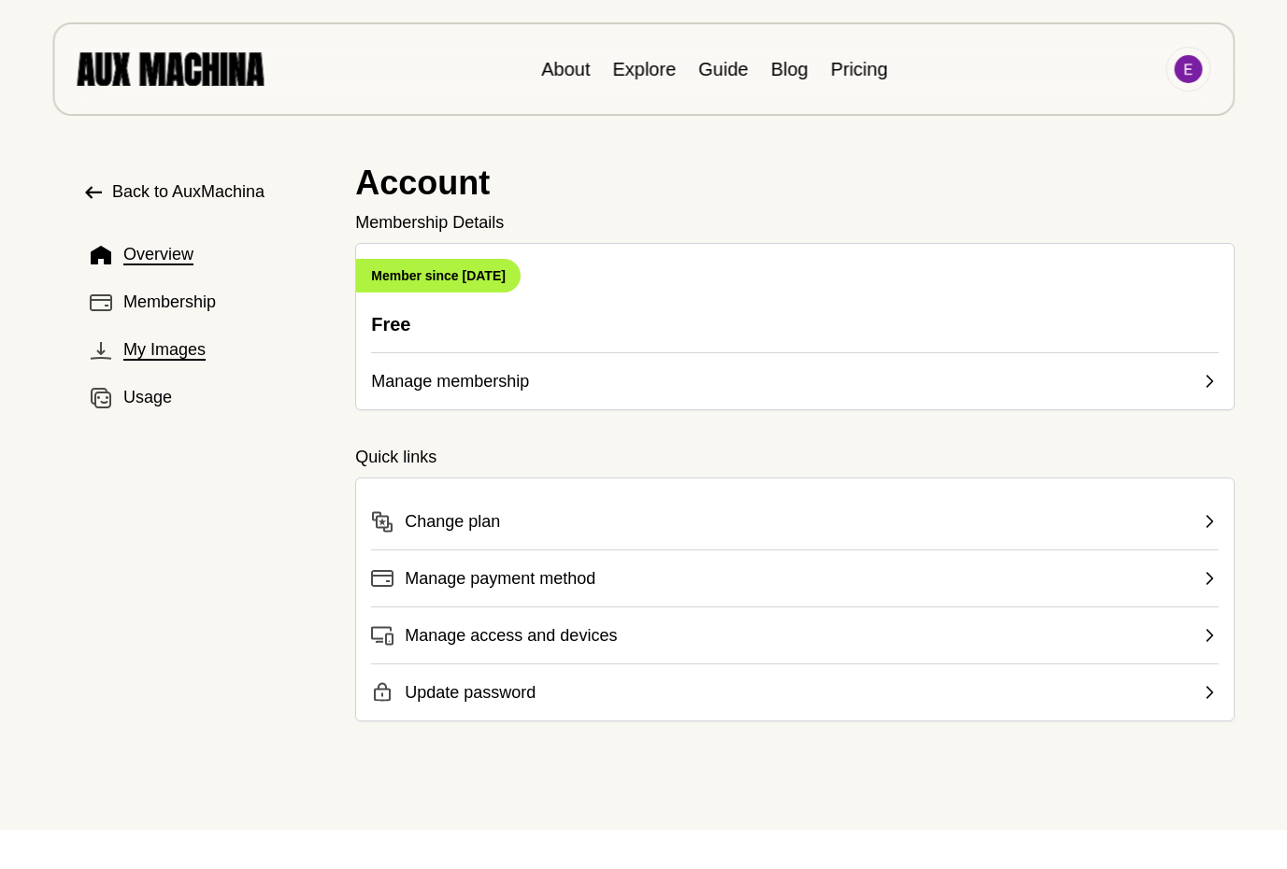
click at [161, 351] on span "My Images" at bounding box center [164, 349] width 82 height 25
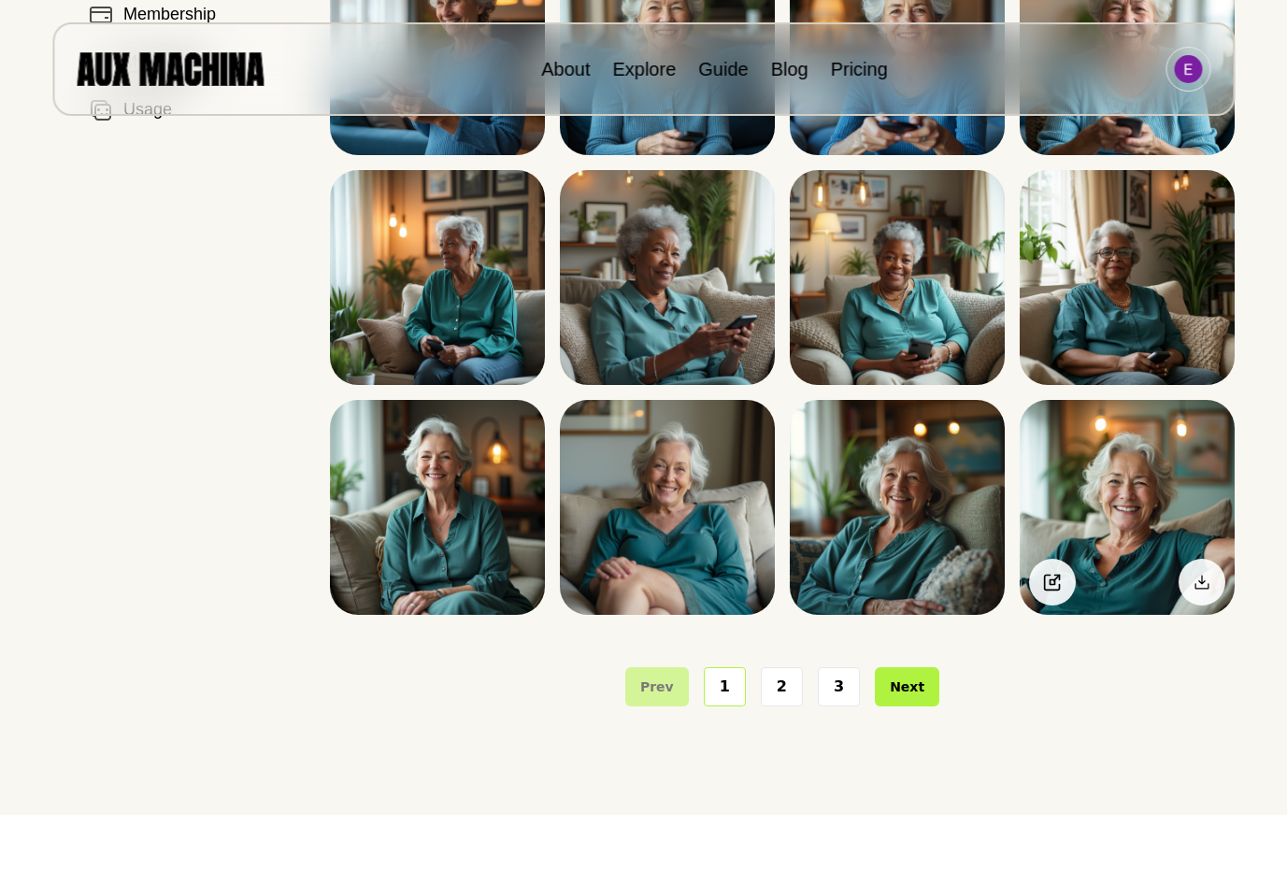
scroll to position [285, 0]
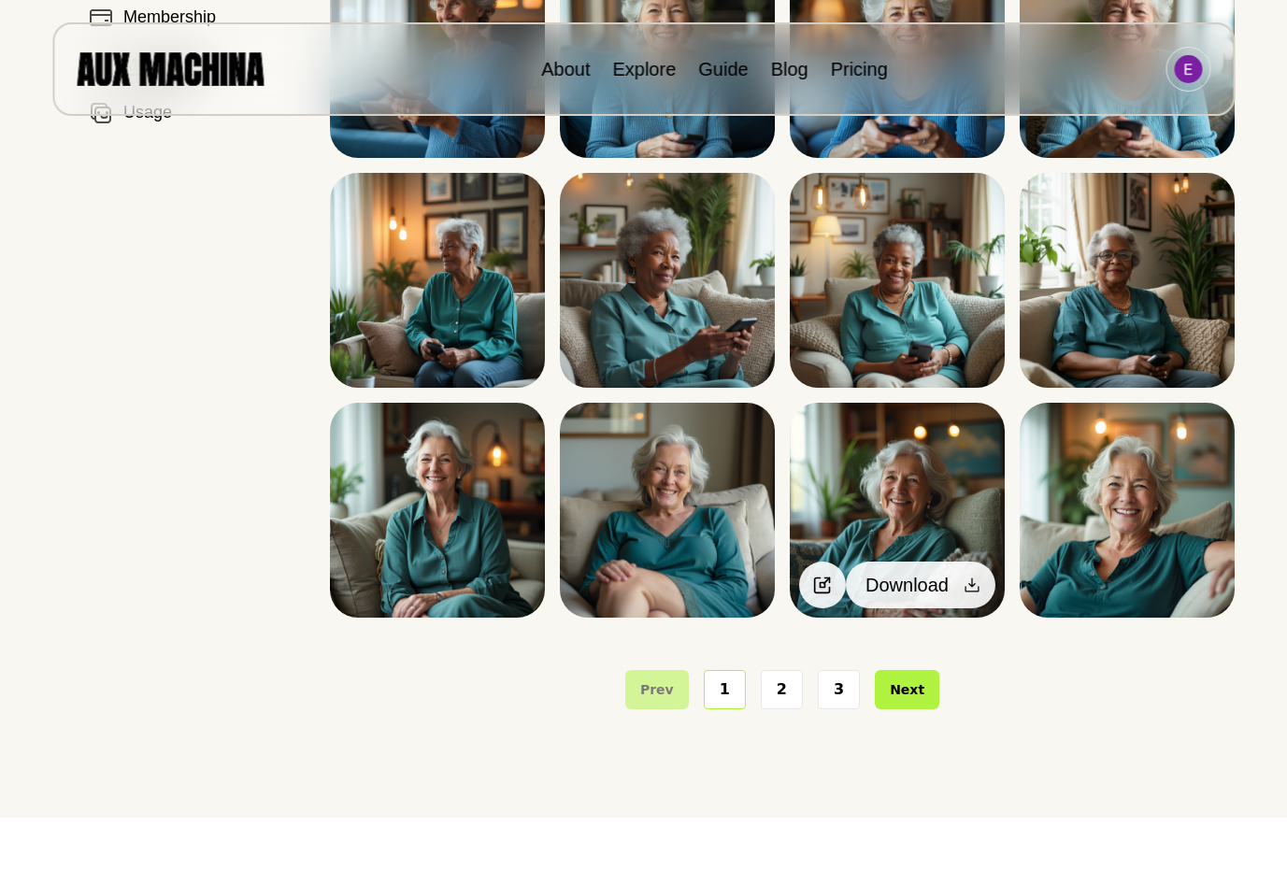
click at [962, 583] on icon at bounding box center [971, 585] width 19 height 19
click at [880, 585] on span "Upscale" at bounding box center [879, 585] width 67 height 28
click at [977, 590] on icon at bounding box center [972, 585] width 14 height 14
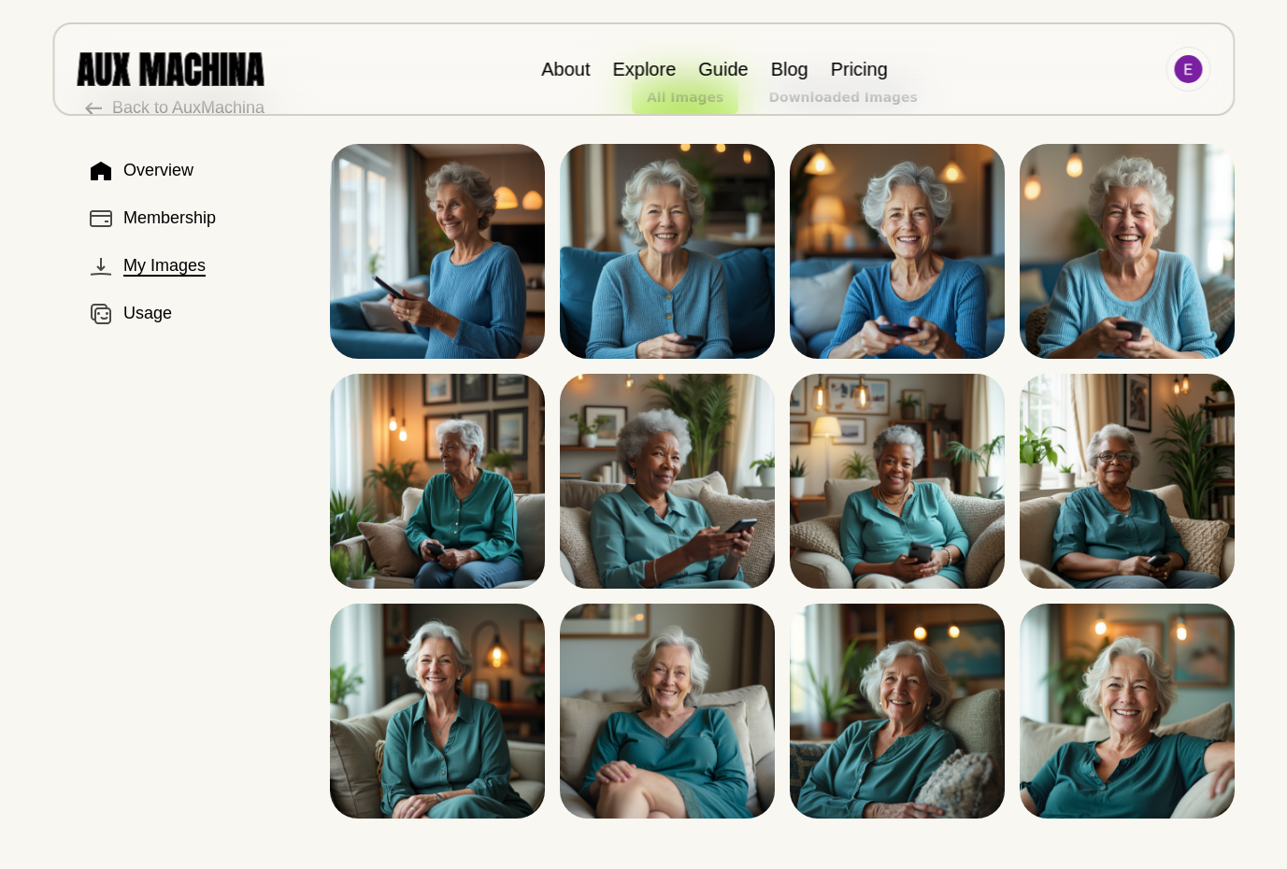
scroll to position [0, 0]
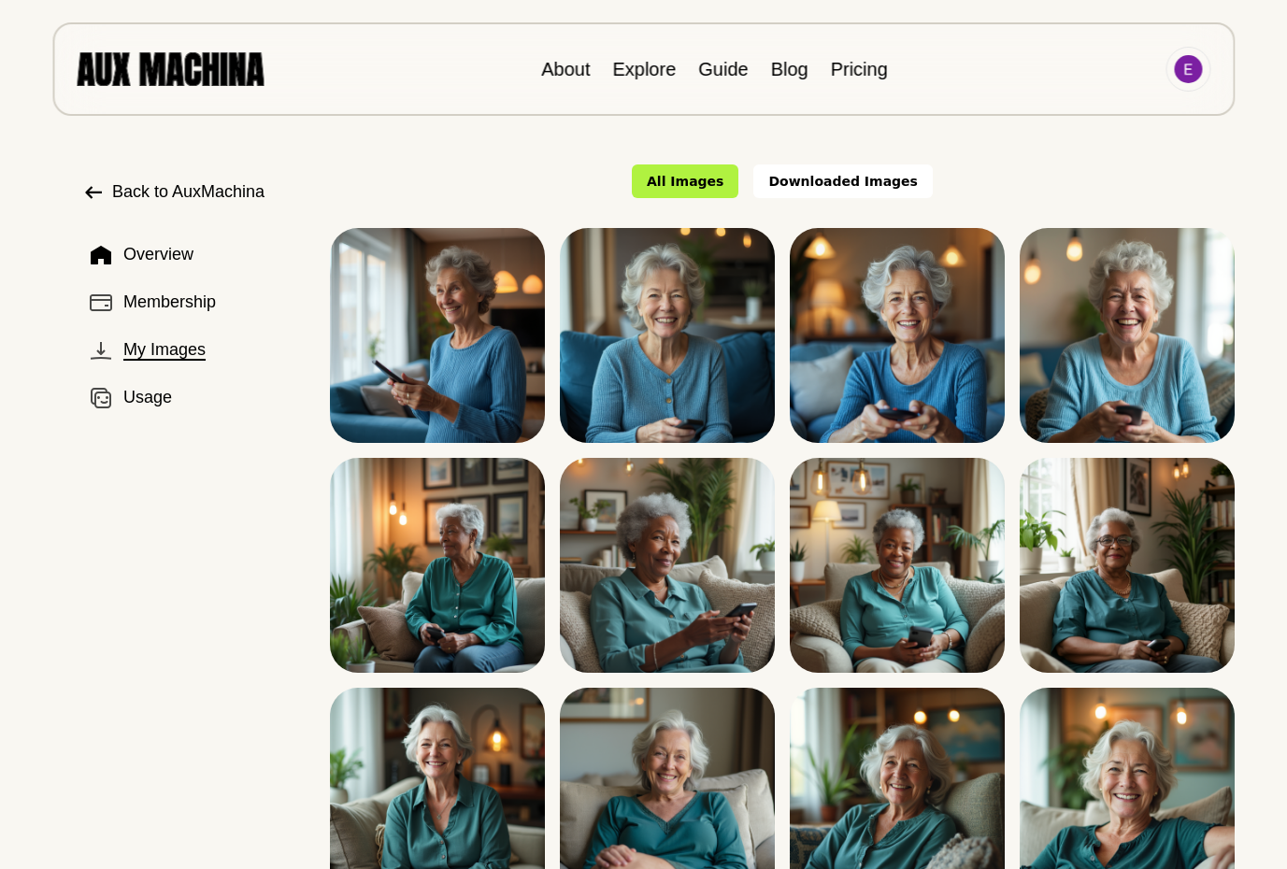
click at [1262, 468] on div "Back to AuxMachina Overview Membership My Images Usage All Images Downloaded Im…" at bounding box center [643, 551] width 1287 height 1103
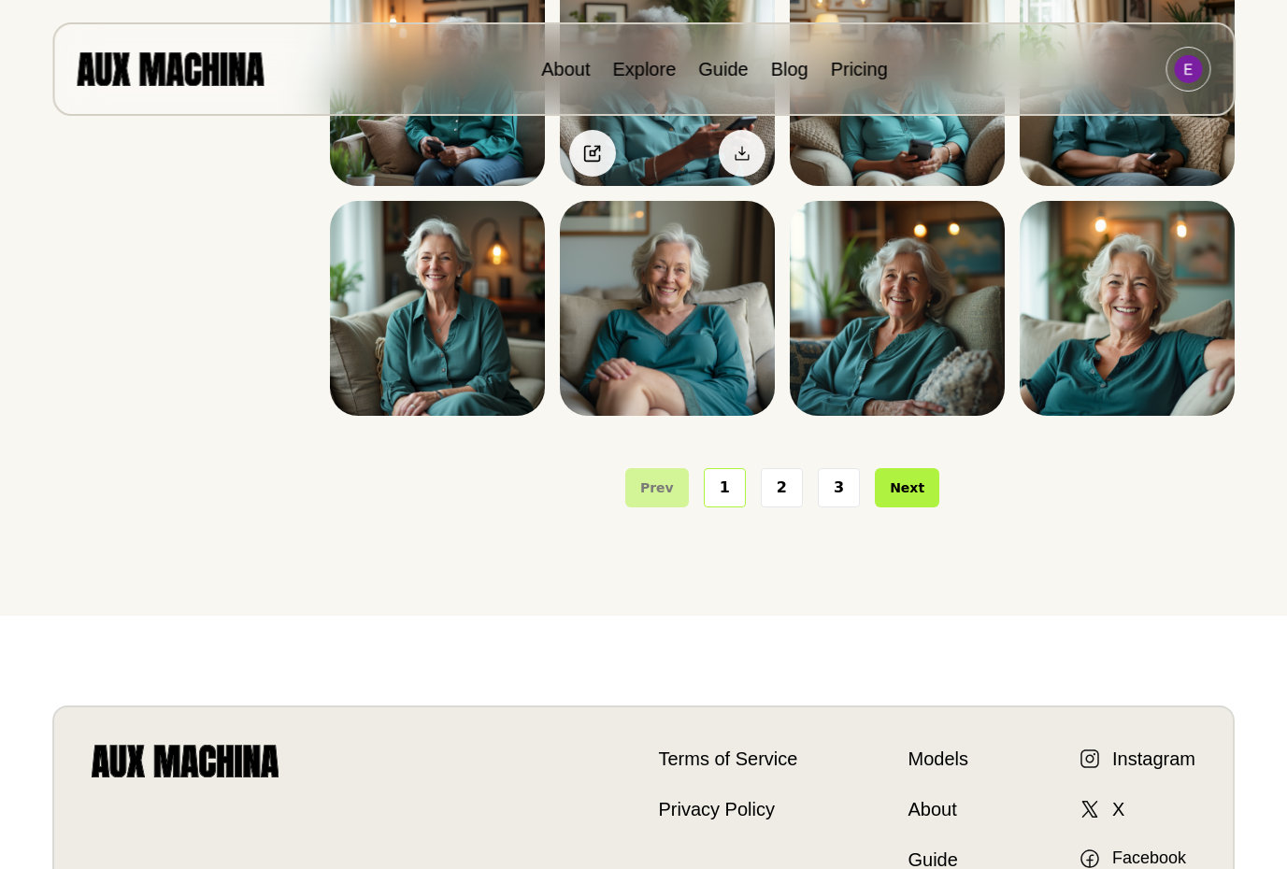
scroll to position [491, 0]
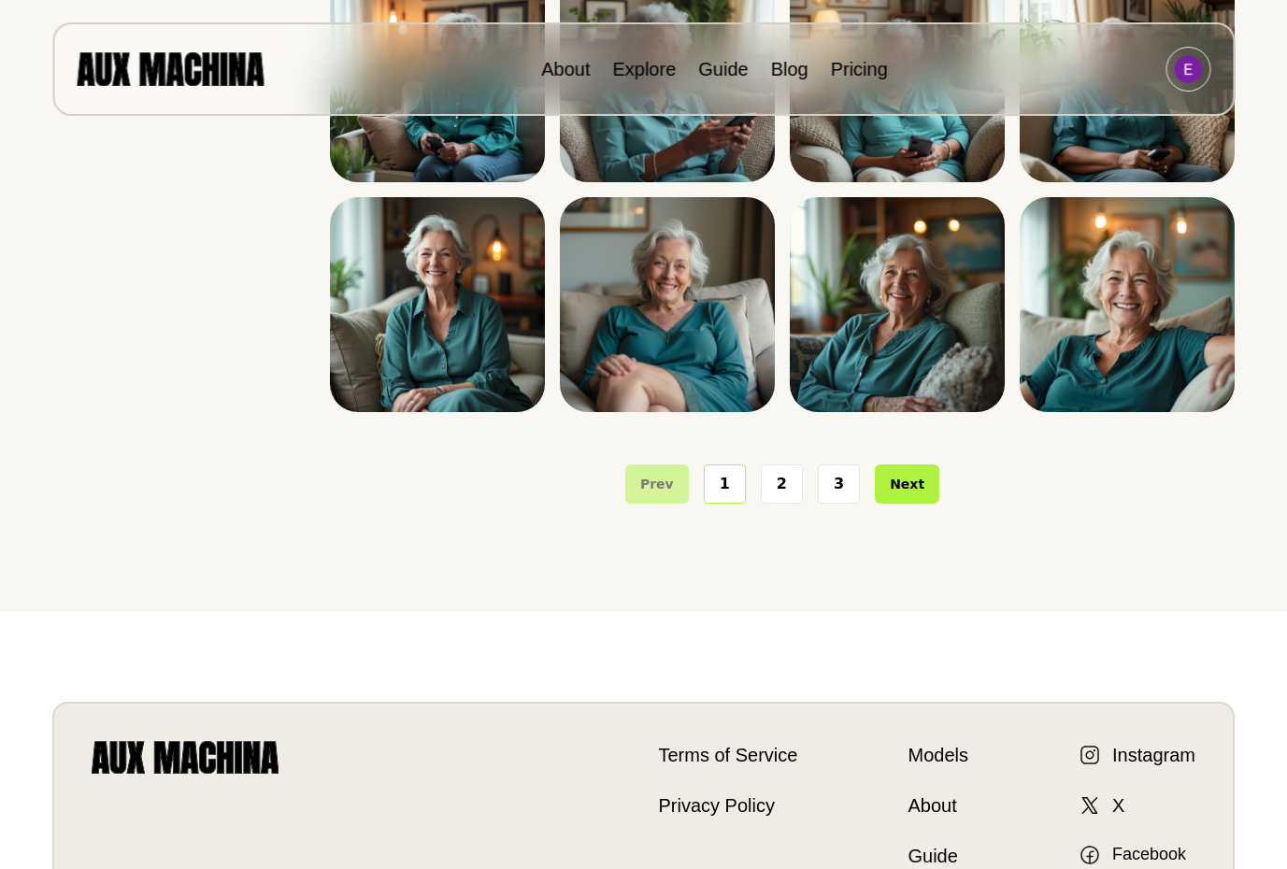
click at [850, 491] on button "3" at bounding box center [839, 483] width 42 height 39
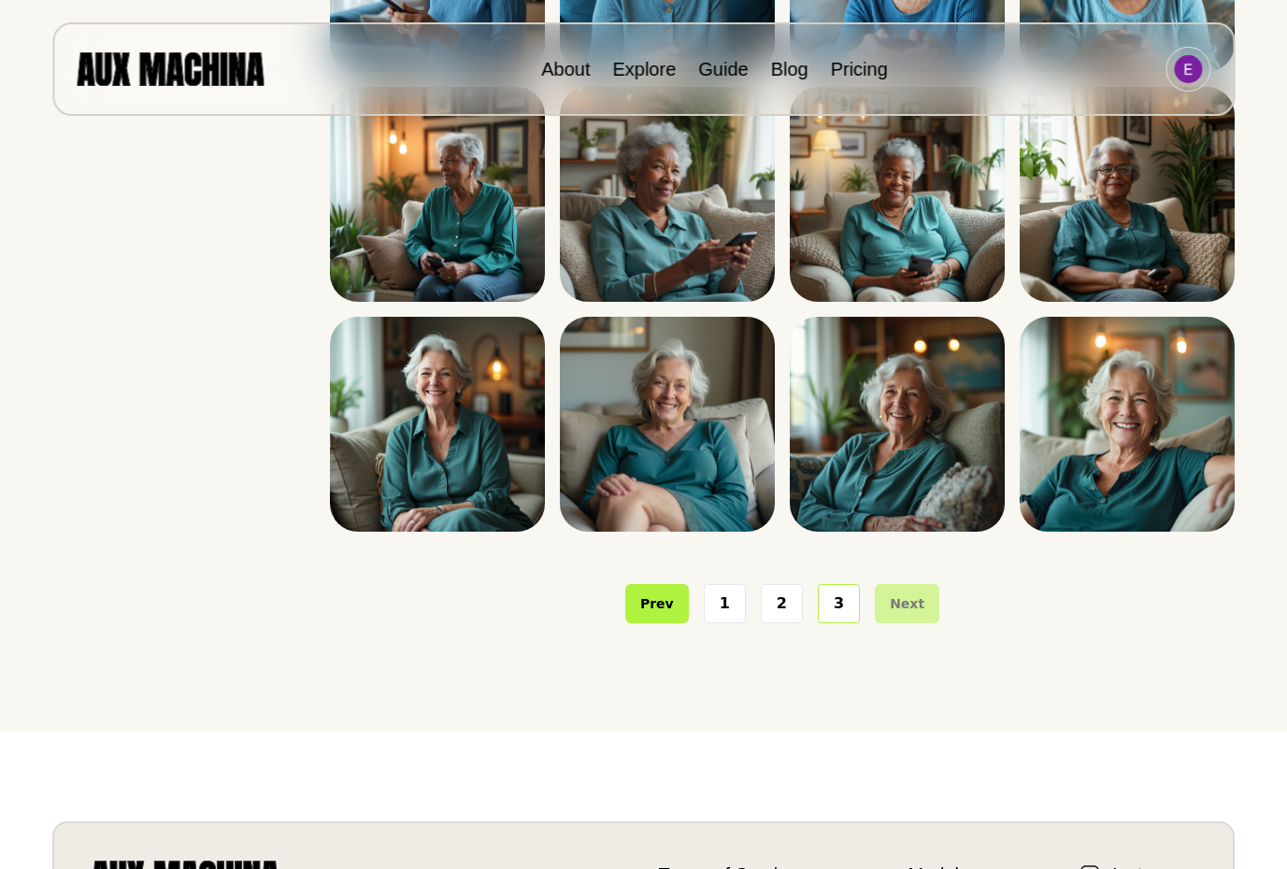
click at [835, 604] on button "3" at bounding box center [839, 603] width 42 height 39
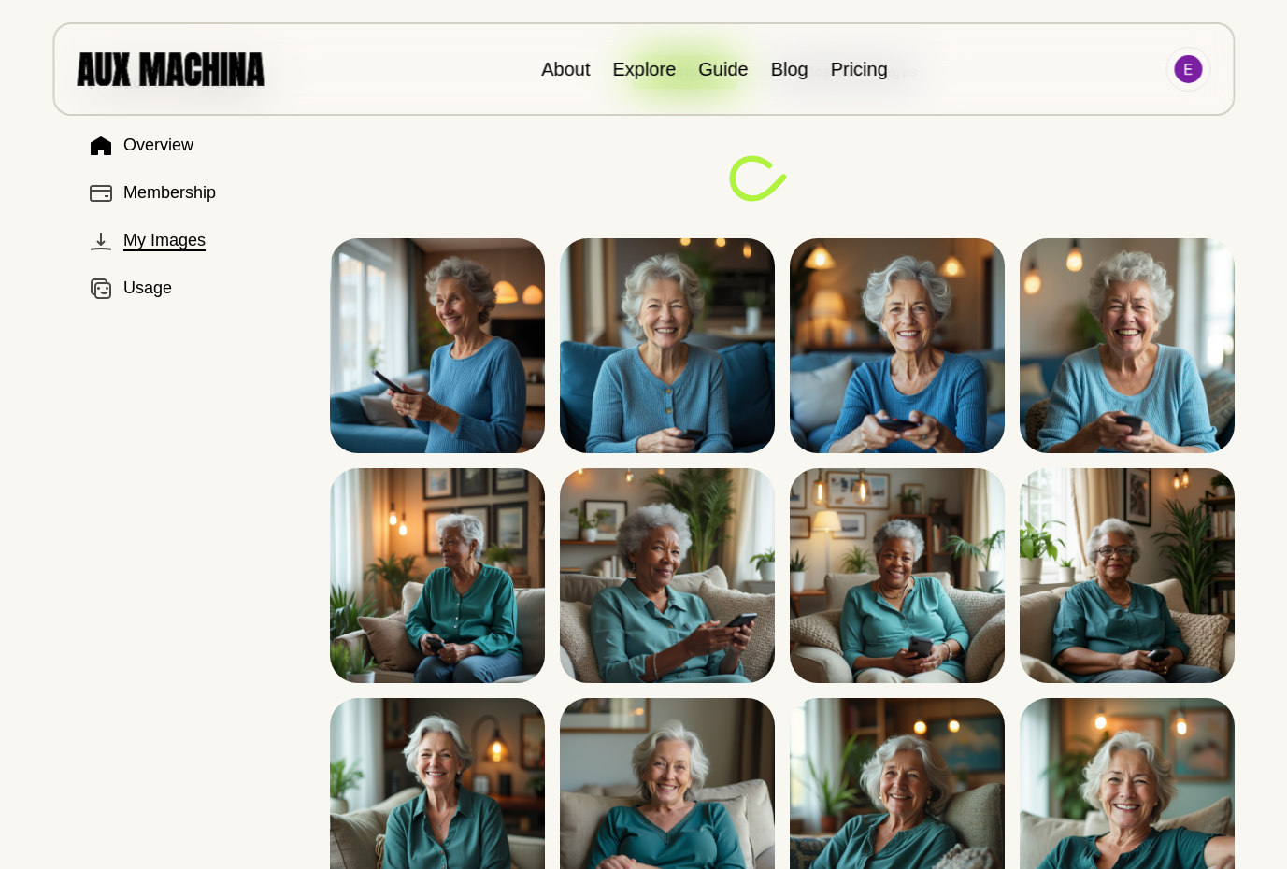
scroll to position [0, 0]
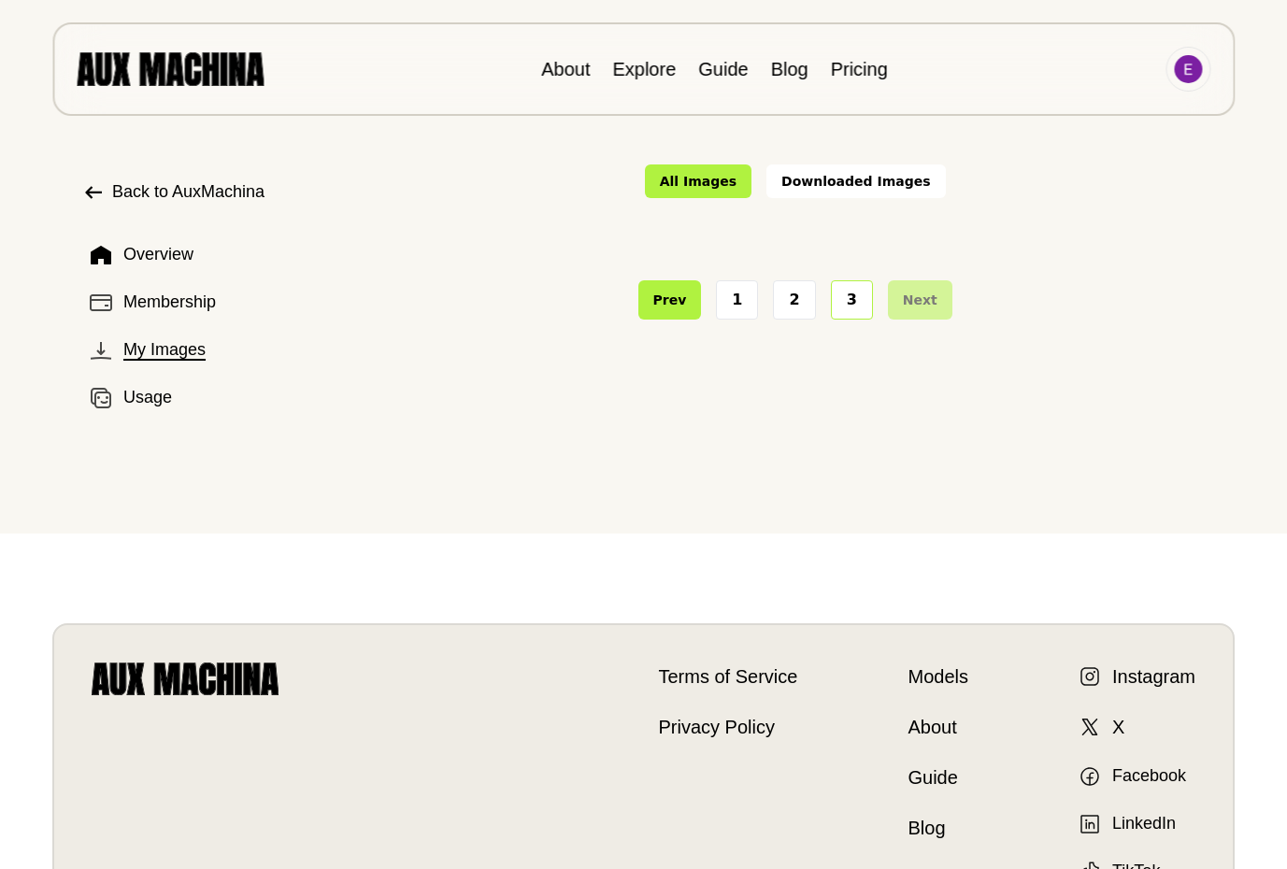
click at [779, 320] on button "2" at bounding box center [794, 299] width 42 height 39
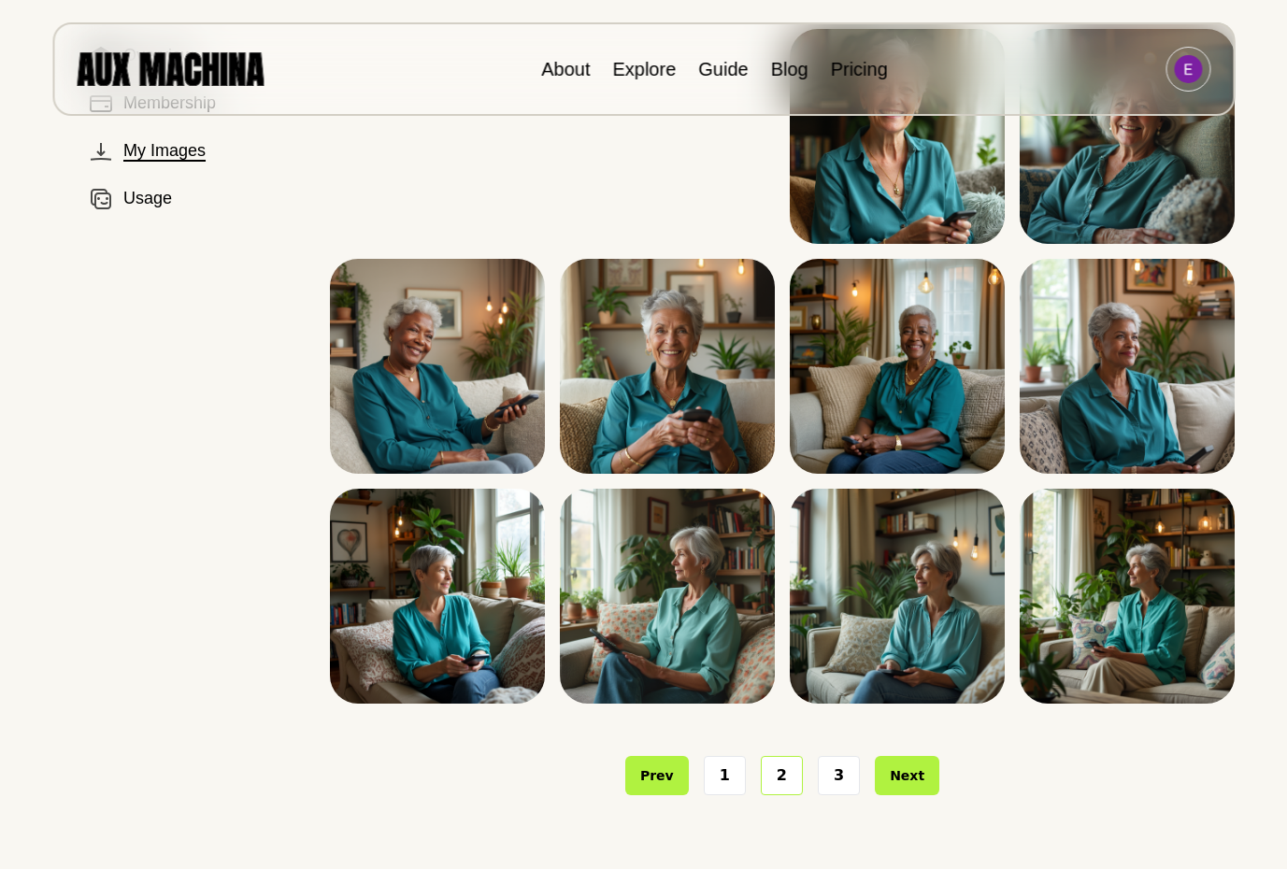
scroll to position [187, 0]
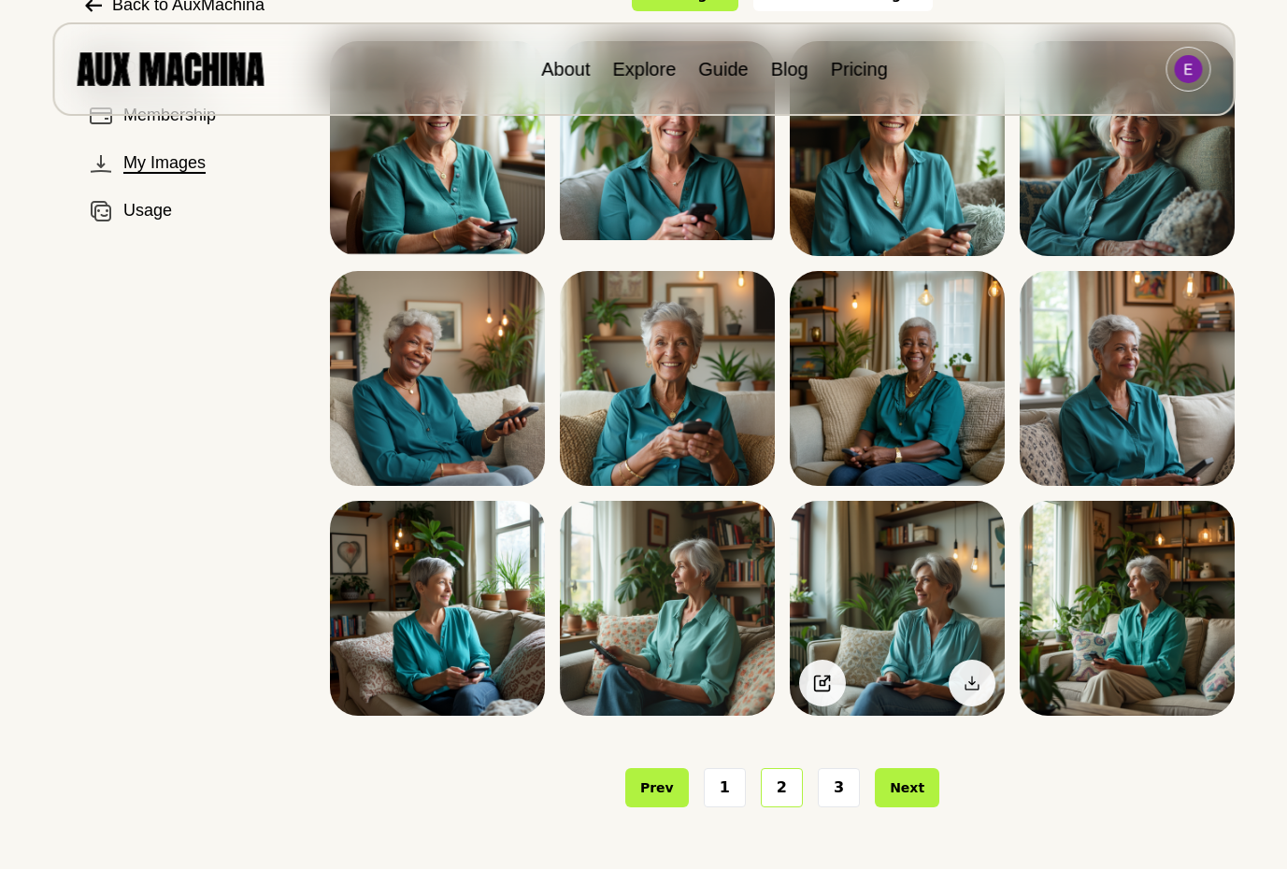
click at [895, 580] on img at bounding box center [897, 608] width 215 height 215
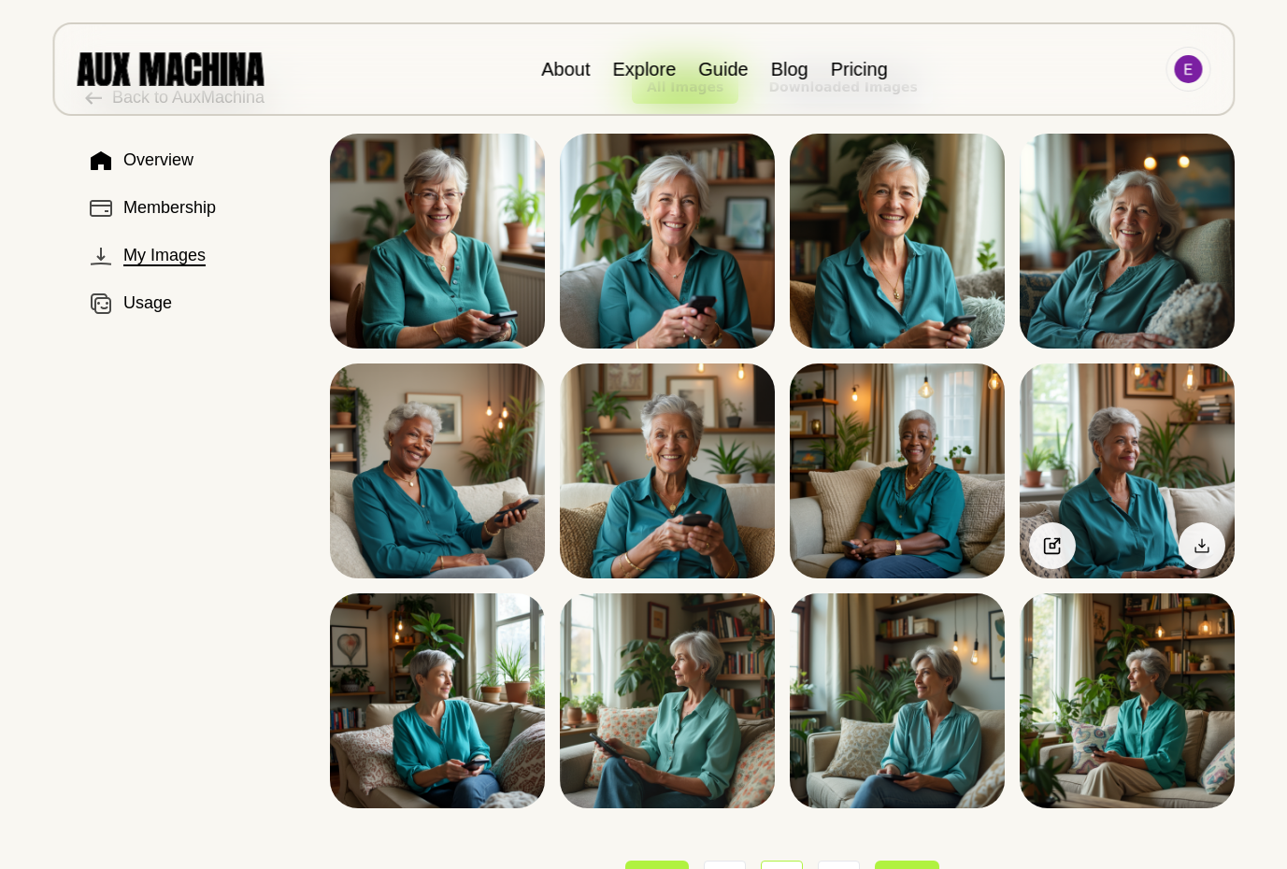
scroll to position [78, 0]
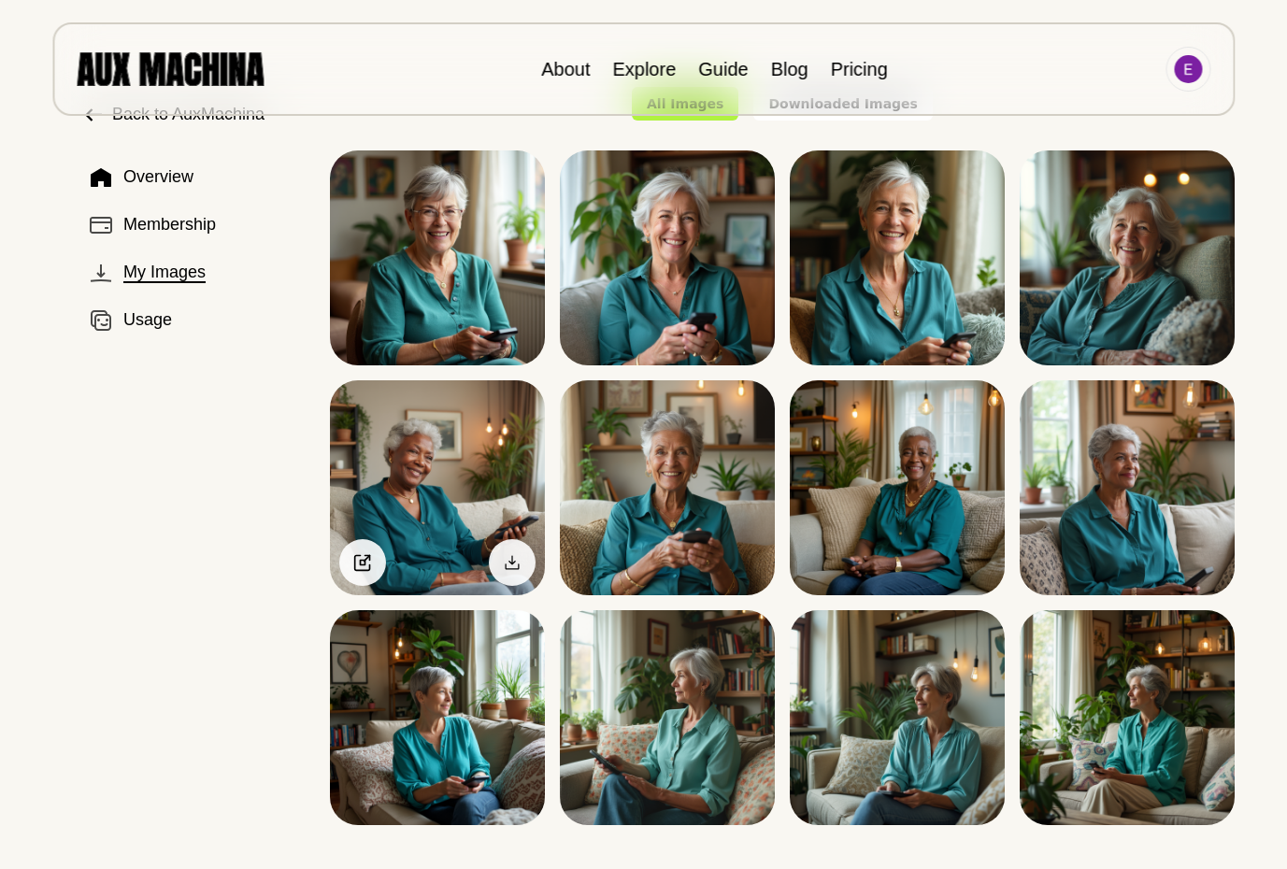
click at [430, 466] on img at bounding box center [437, 487] width 215 height 215
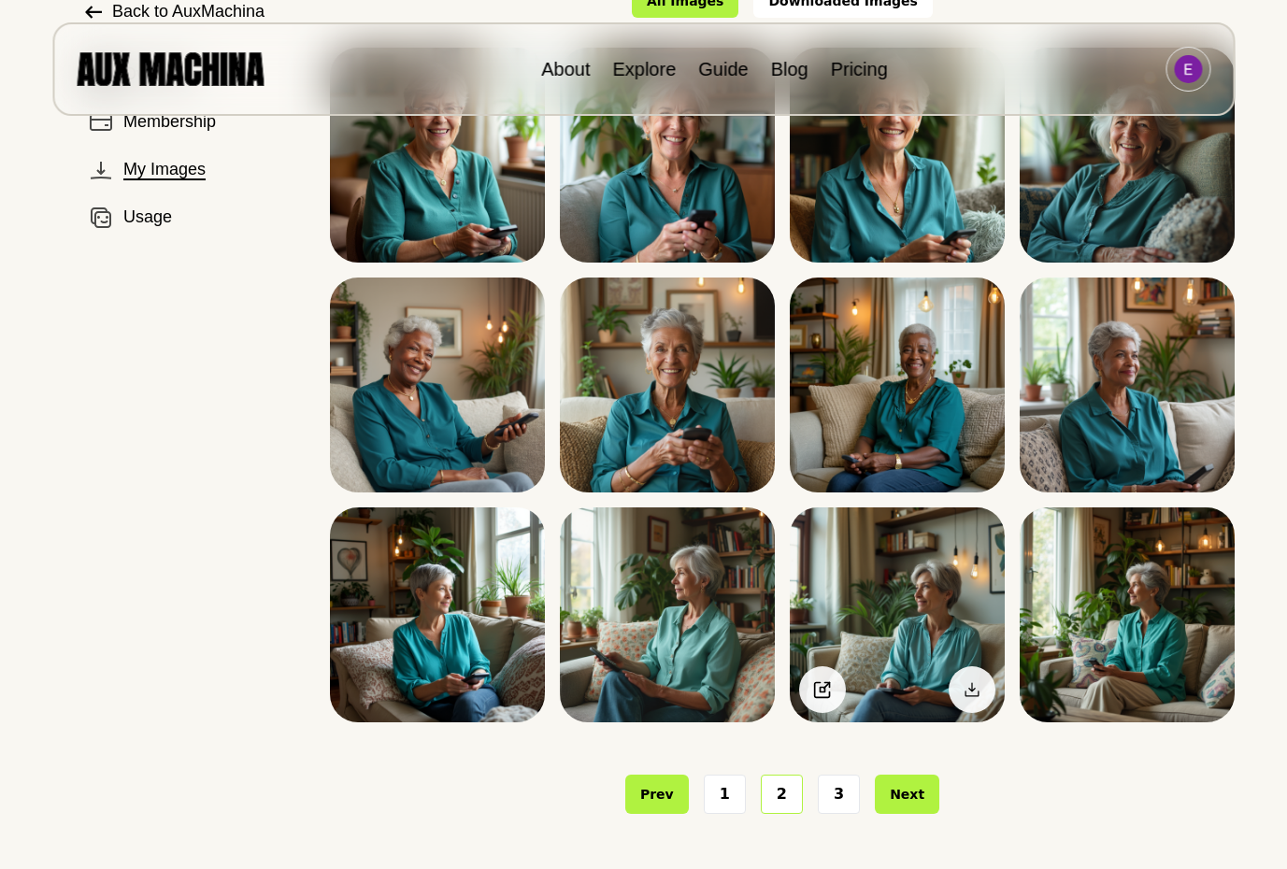
scroll to position [167, 0]
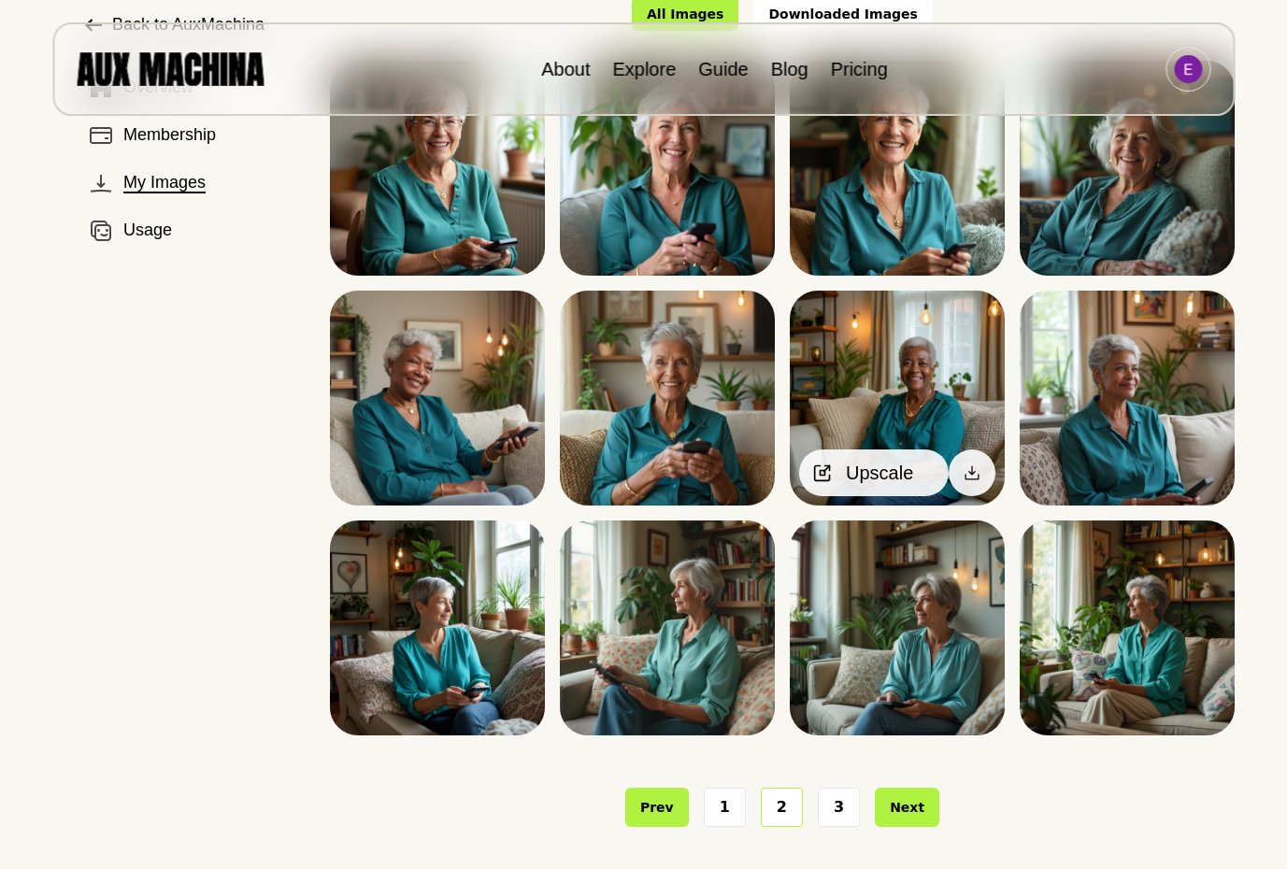
click at [818, 475] on icon at bounding box center [822, 472] width 19 height 19
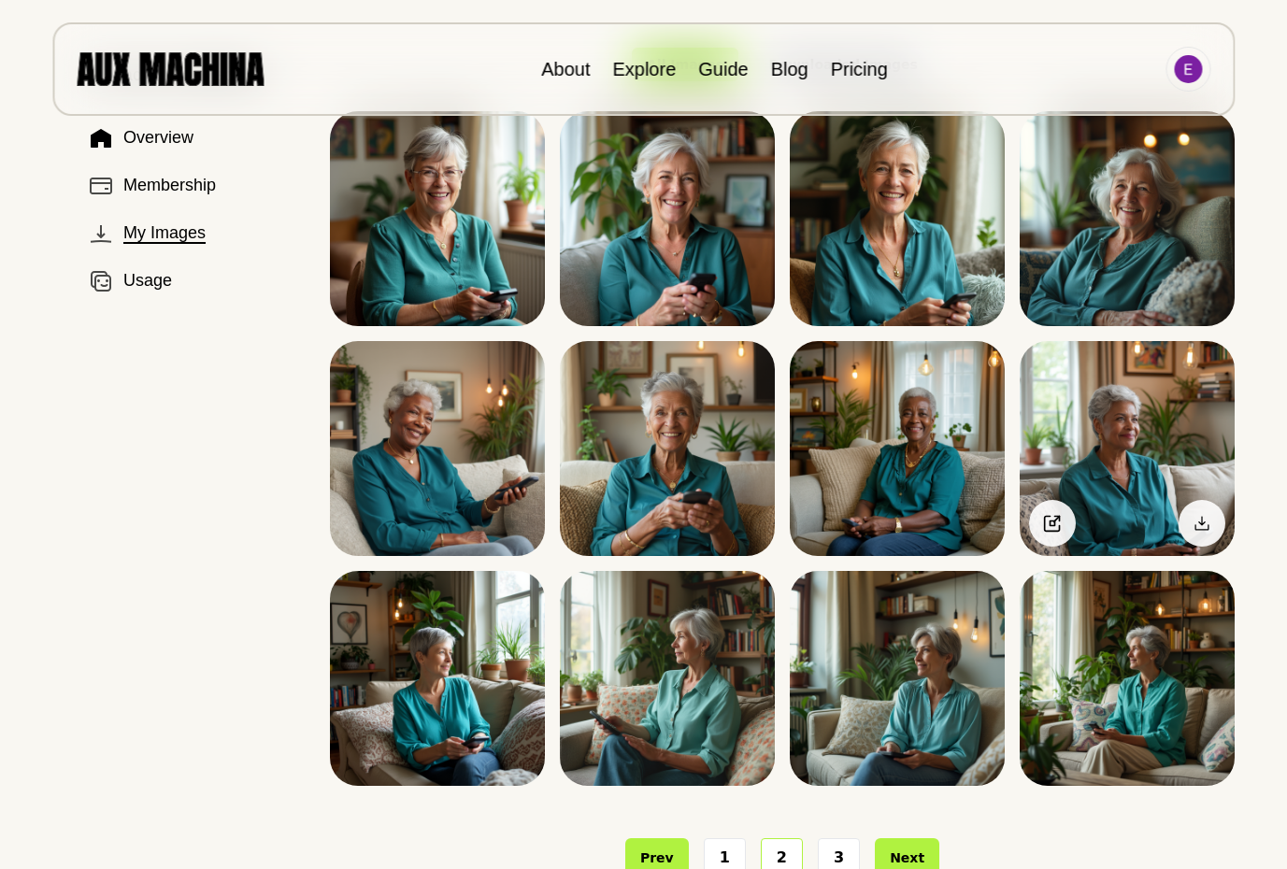
scroll to position [0, 0]
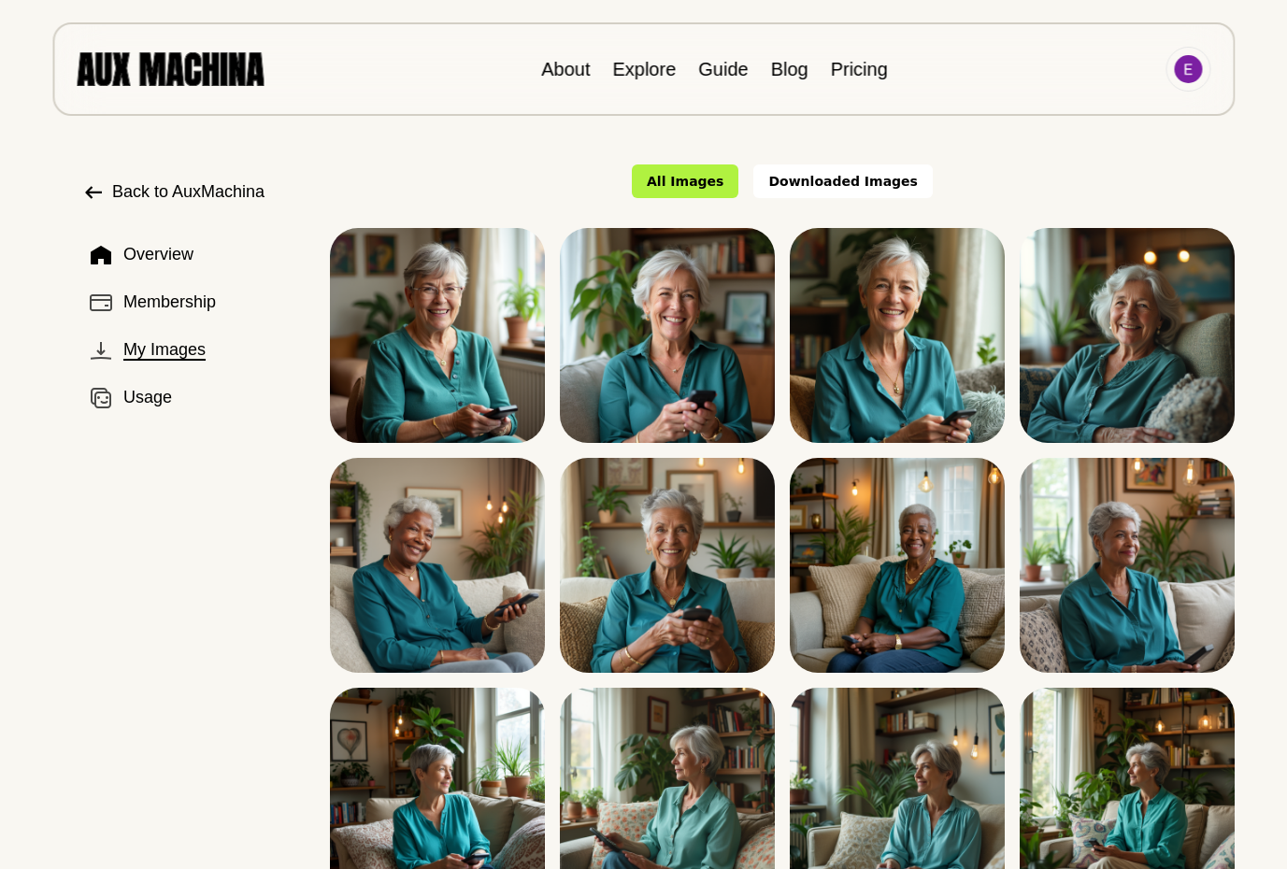
click at [164, 178] on div "Back to AuxMachina Overview Membership My Images Usage" at bounding box center [176, 579] width 278 height 860
click at [167, 190] on span "Back to AuxMachina" at bounding box center [188, 191] width 152 height 25
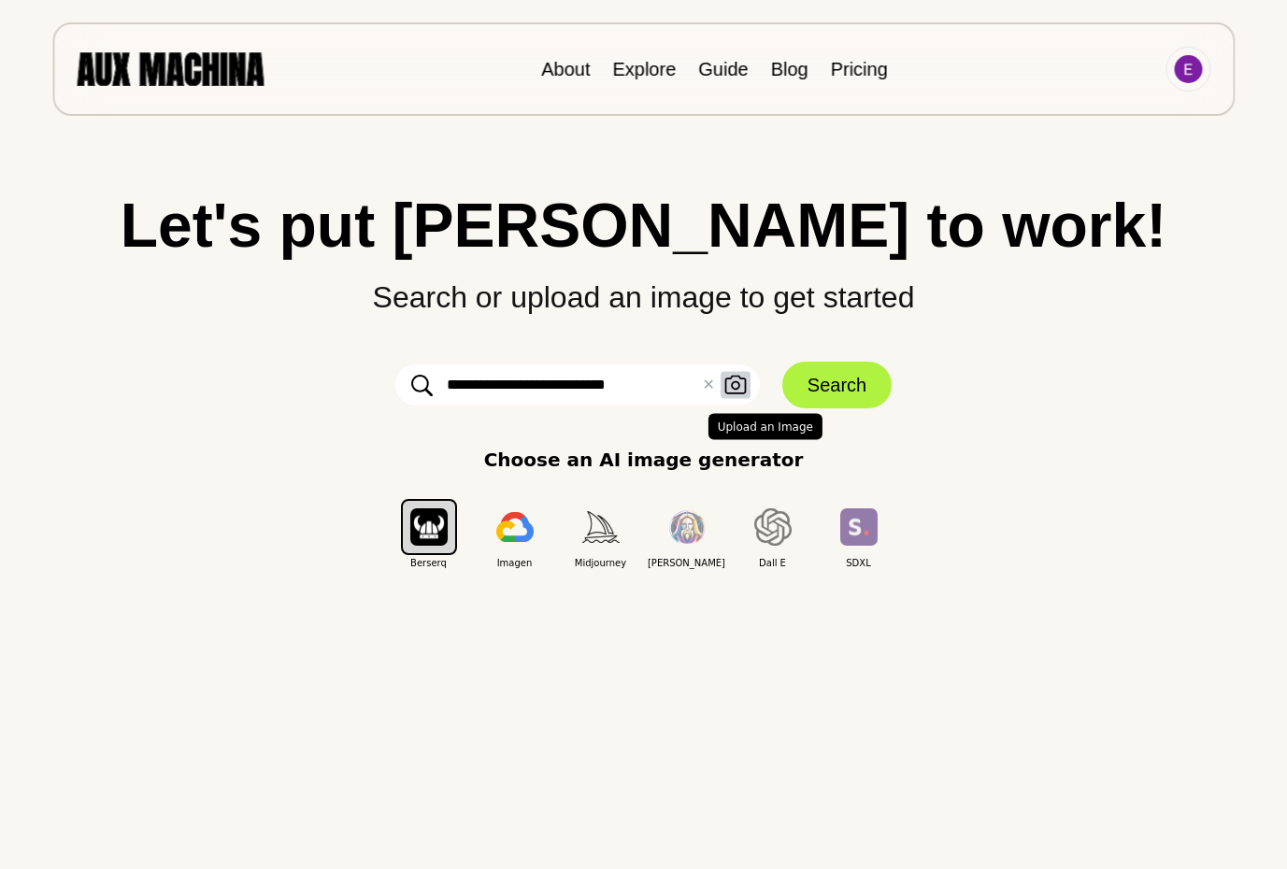
click at [733, 392] on icon "button" at bounding box center [734, 385] width 21 height 19
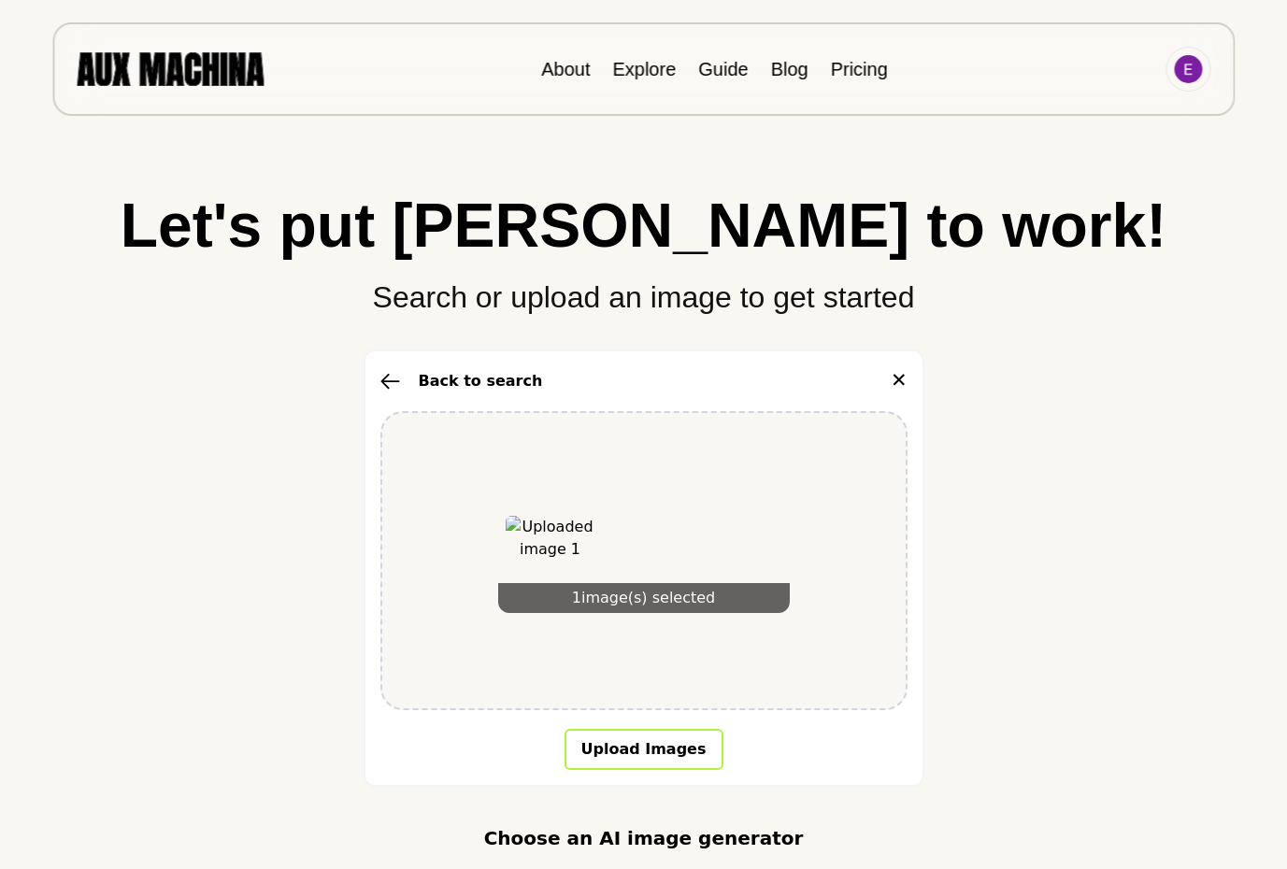
click at [677, 745] on button "Upload Images" at bounding box center [643, 749] width 159 height 41
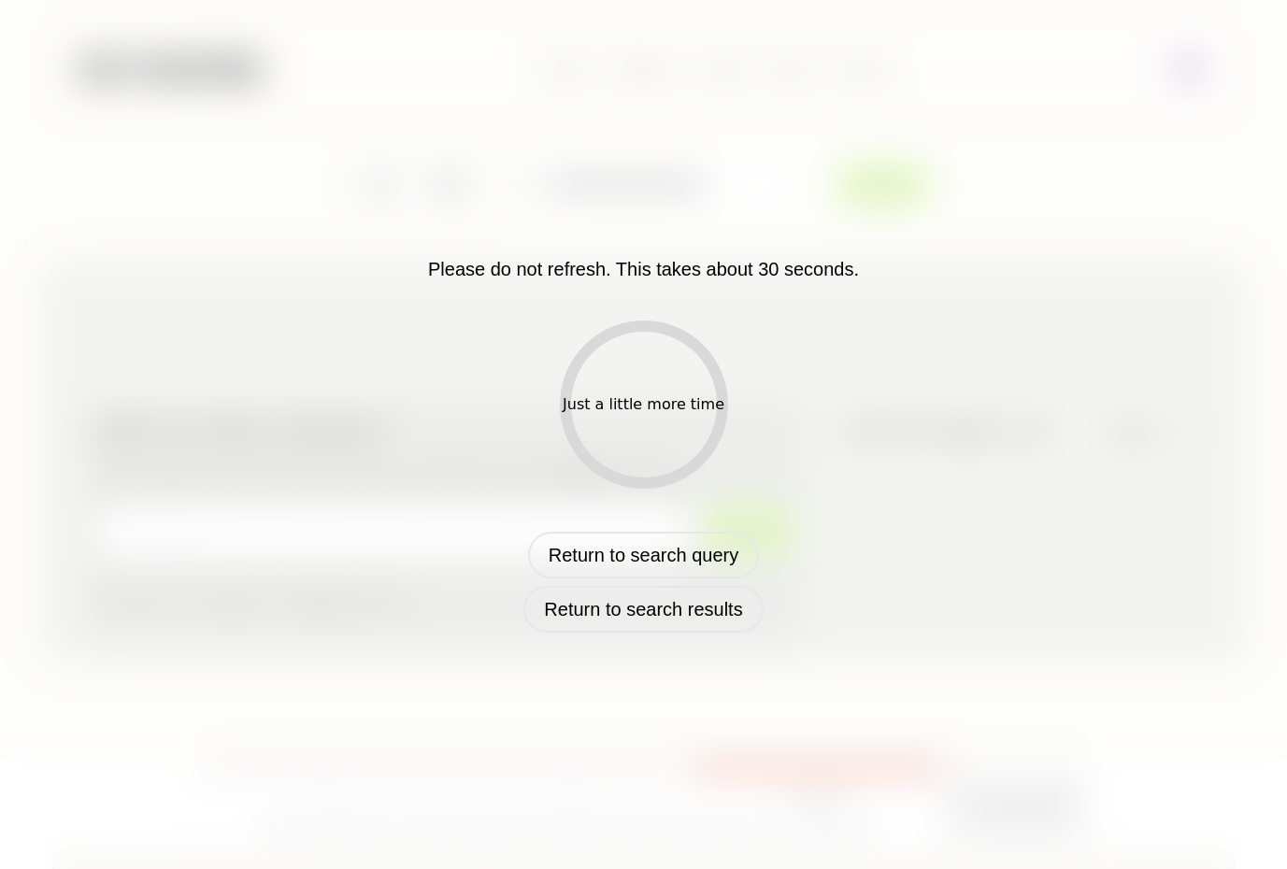
click at [1019, 452] on div "Please do not refresh. This takes about 30 seconds. Just a little more time Ret…" at bounding box center [643, 434] width 977 height 396
click at [681, 614] on button "Return to search results" at bounding box center [642, 609] width 239 height 47
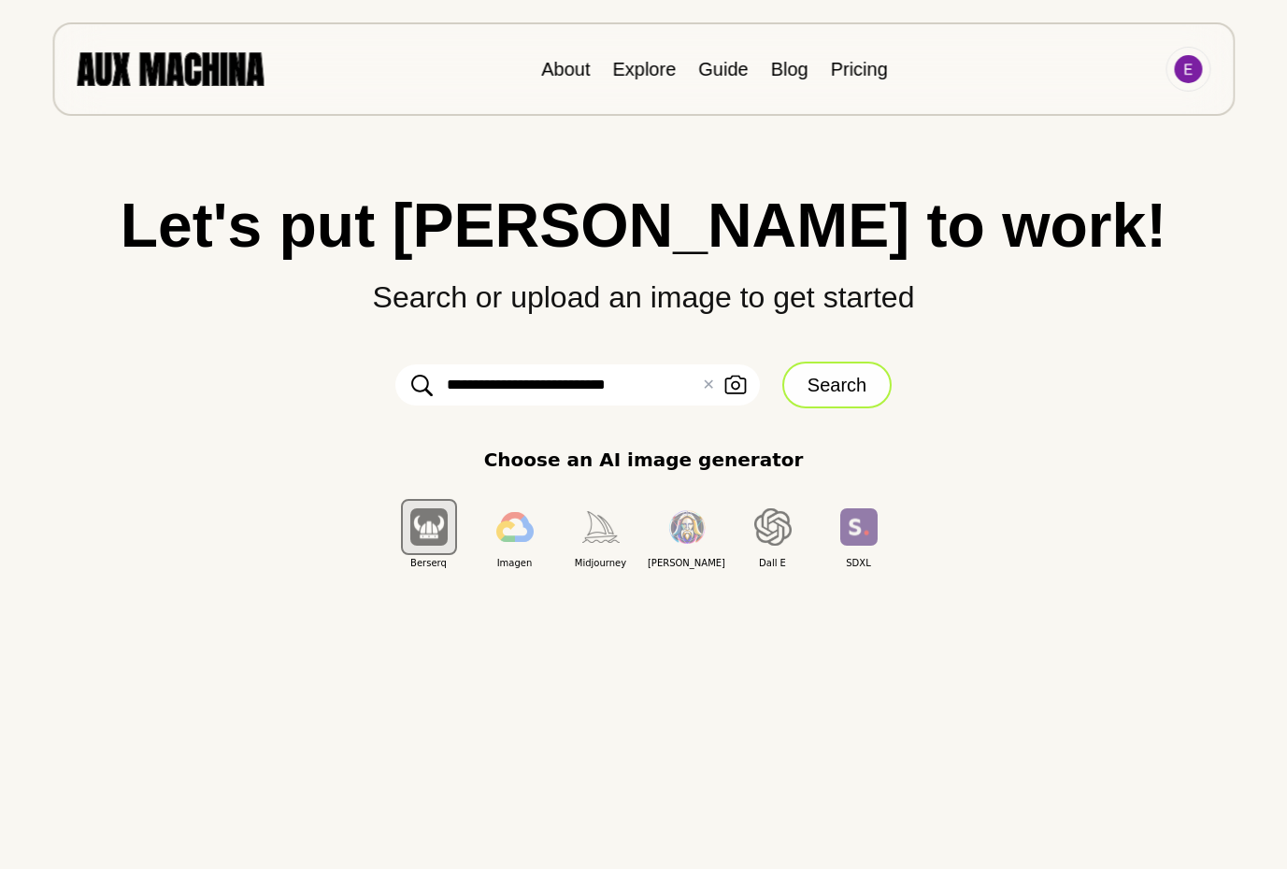
click at [850, 391] on button "Search" at bounding box center [836, 385] width 109 height 47
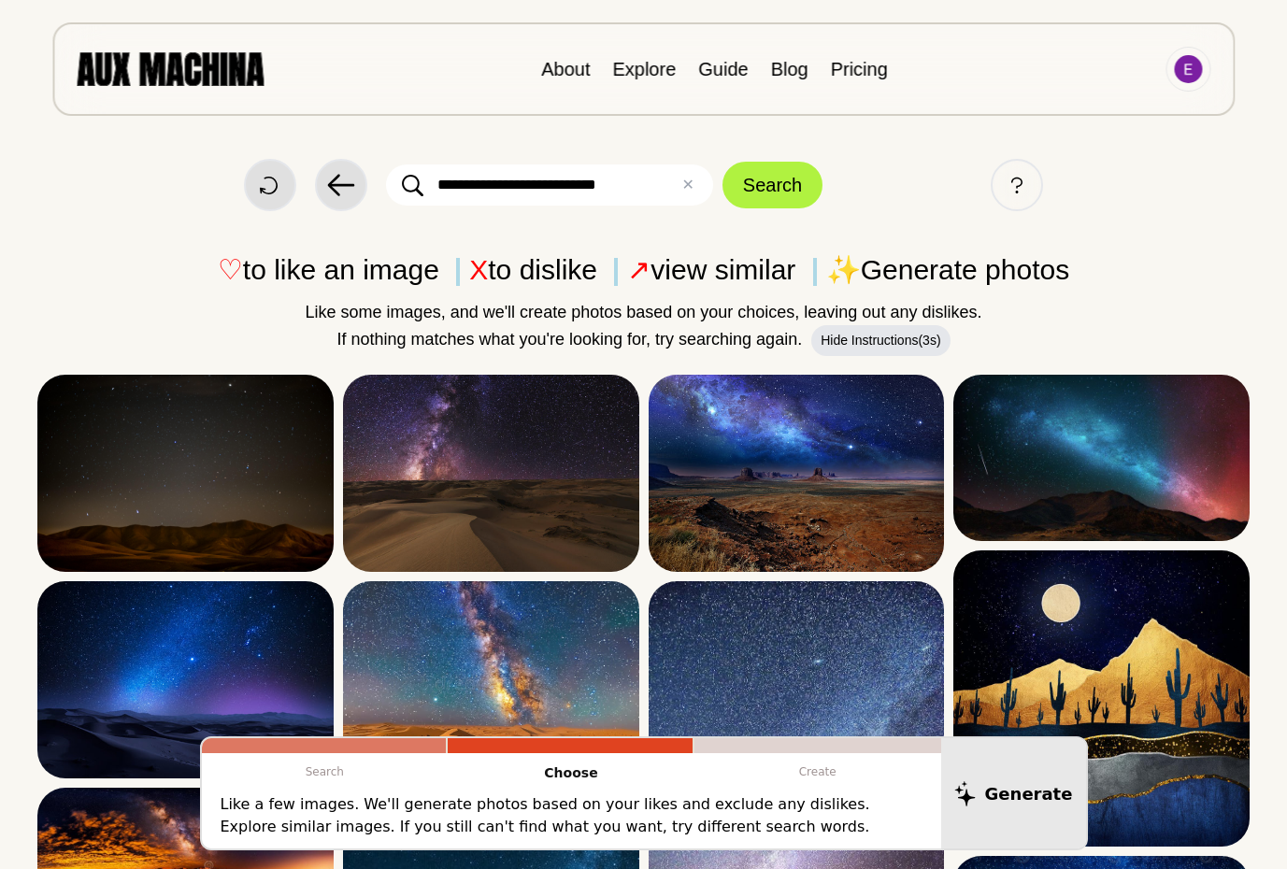
click at [617, 183] on input "**********" at bounding box center [549, 184] width 327 height 41
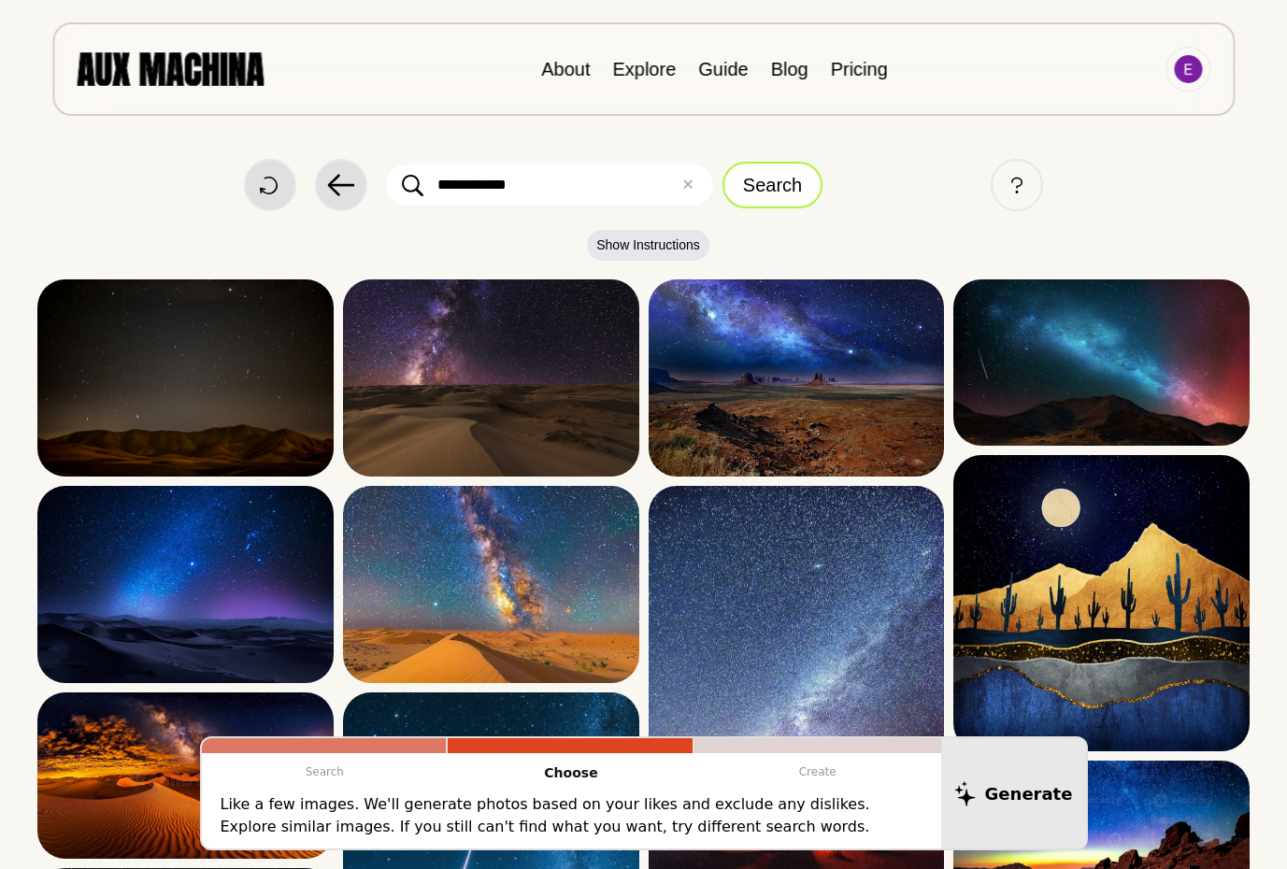
type input "**********"
click at [772, 184] on button "Search" at bounding box center [772, 185] width 100 height 47
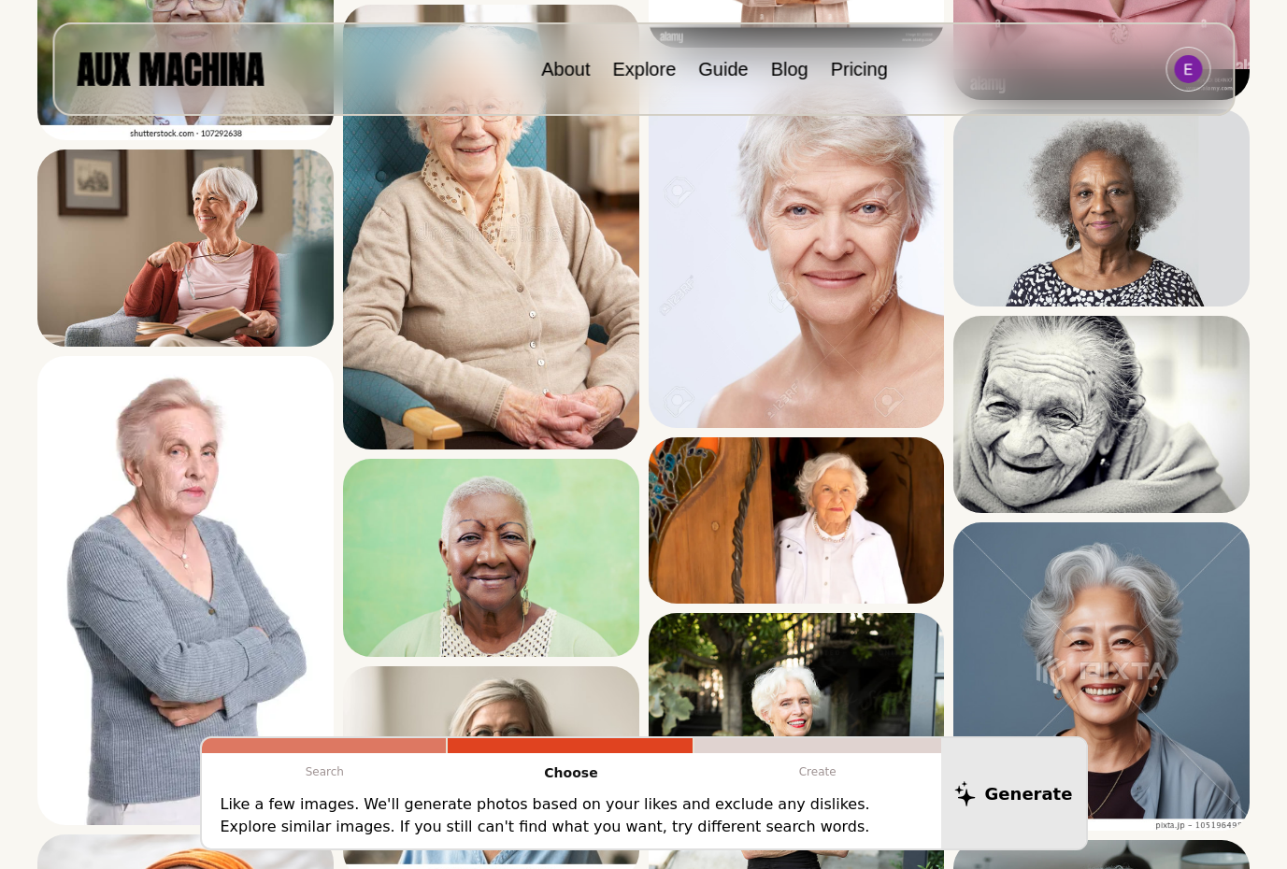
scroll to position [873, 0]
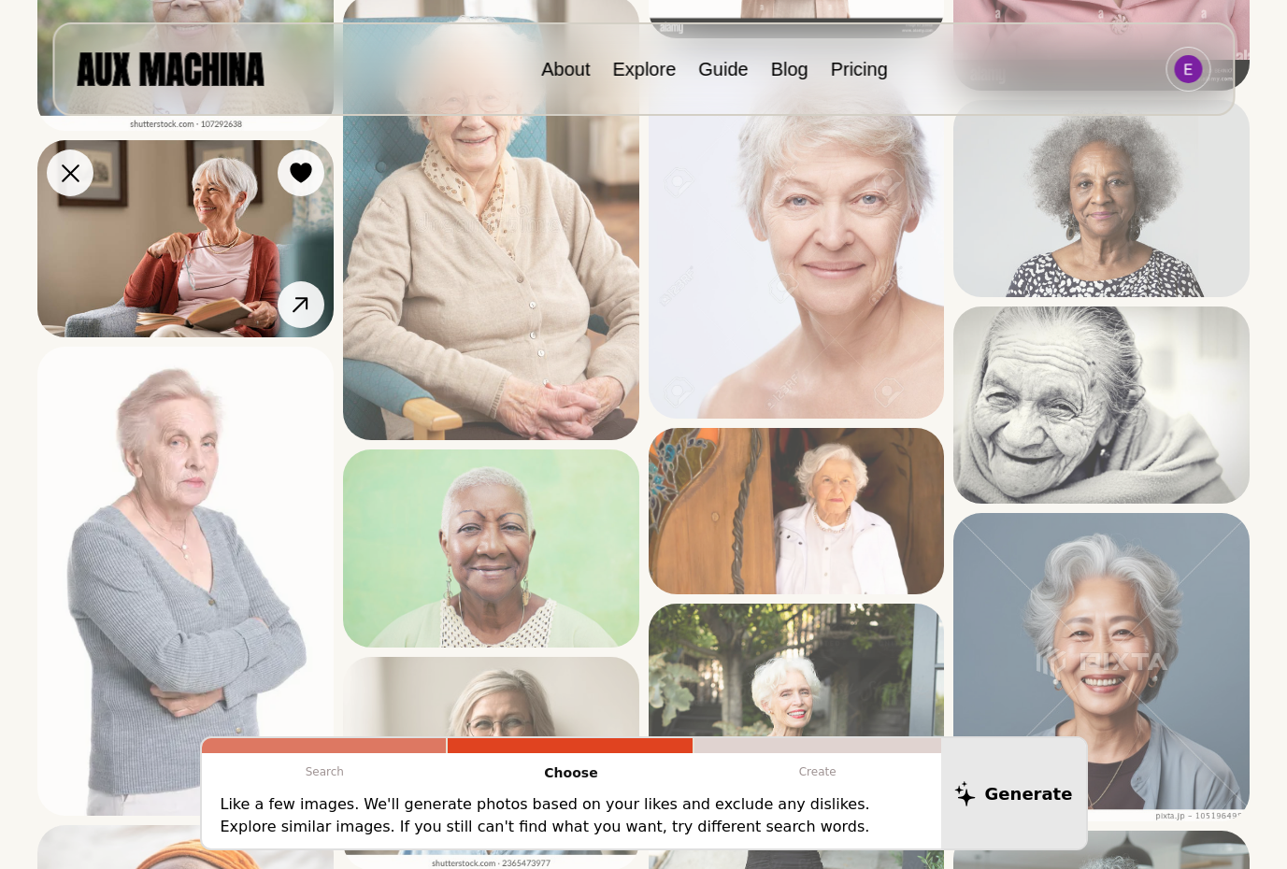
click at [187, 252] on img at bounding box center [185, 238] width 296 height 197
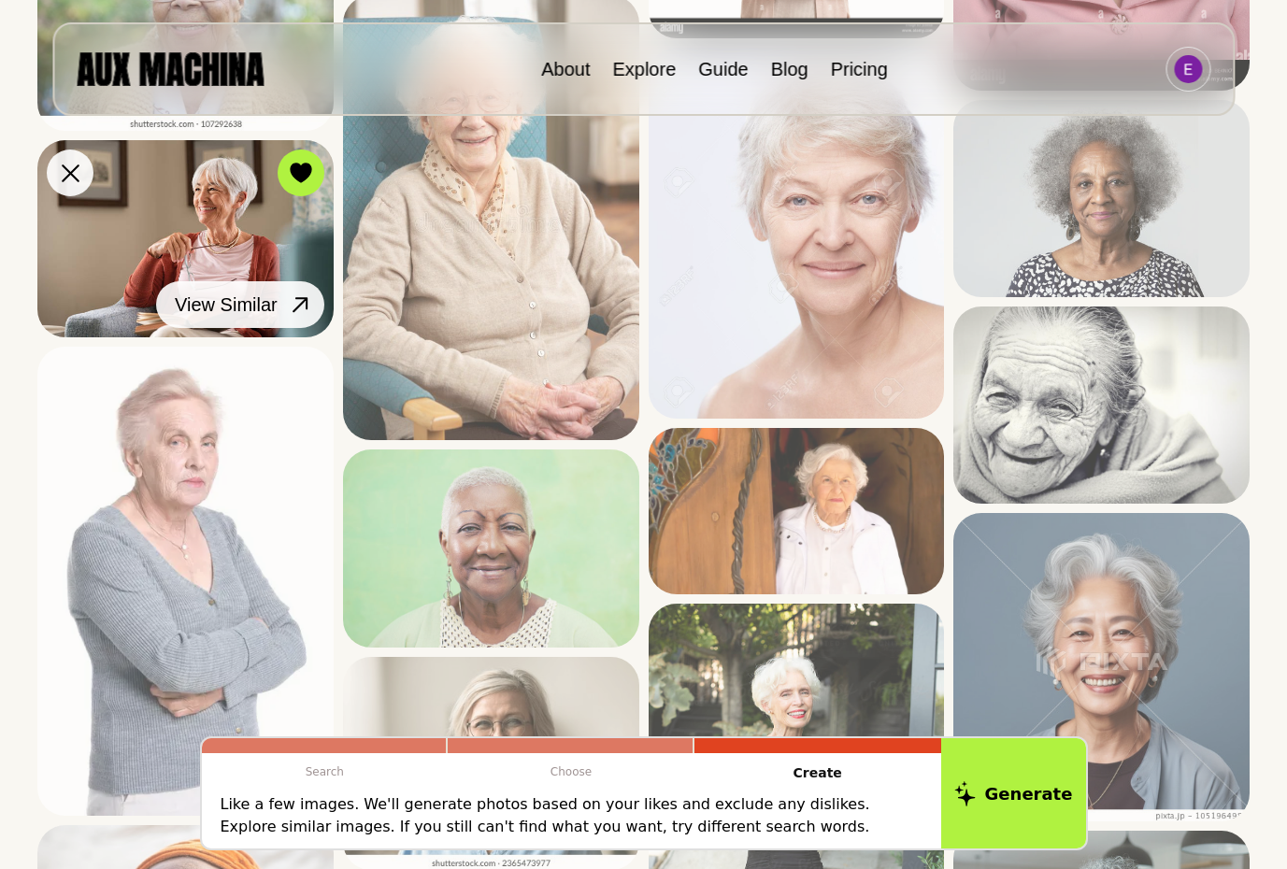
click at [219, 305] on span "View Similar" at bounding box center [226, 305] width 103 height 28
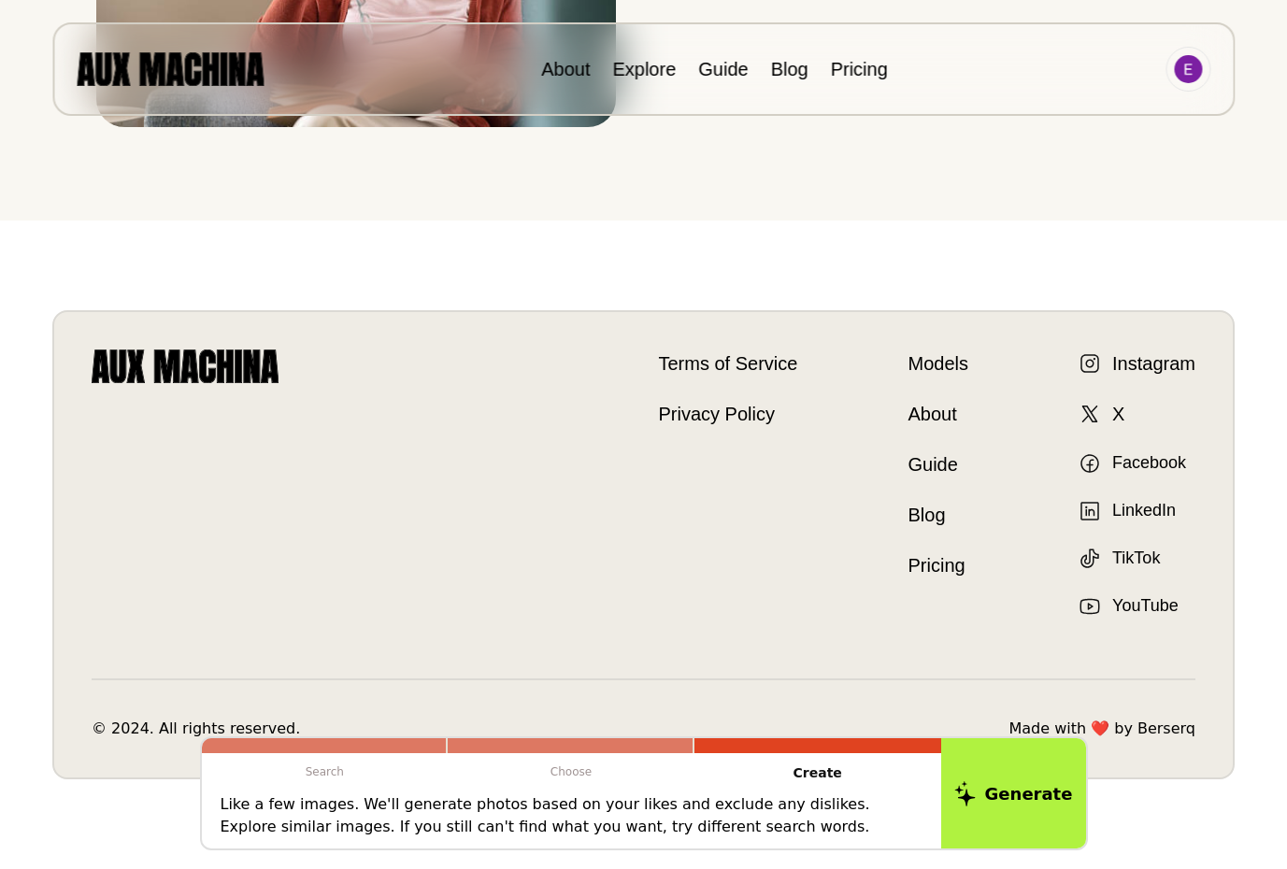
scroll to position [0, 0]
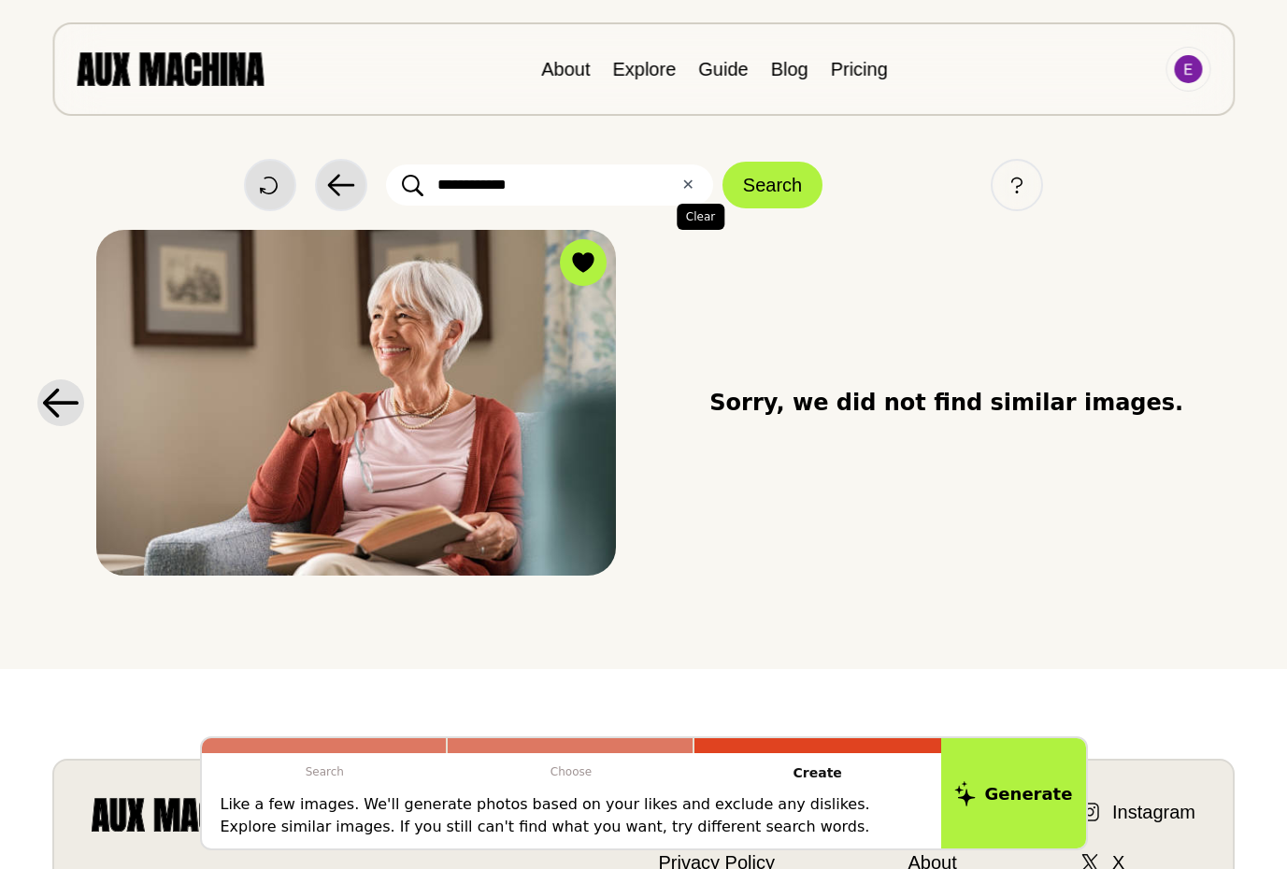
click at [687, 181] on button "✕ Clear" at bounding box center [687, 185] width 12 height 22
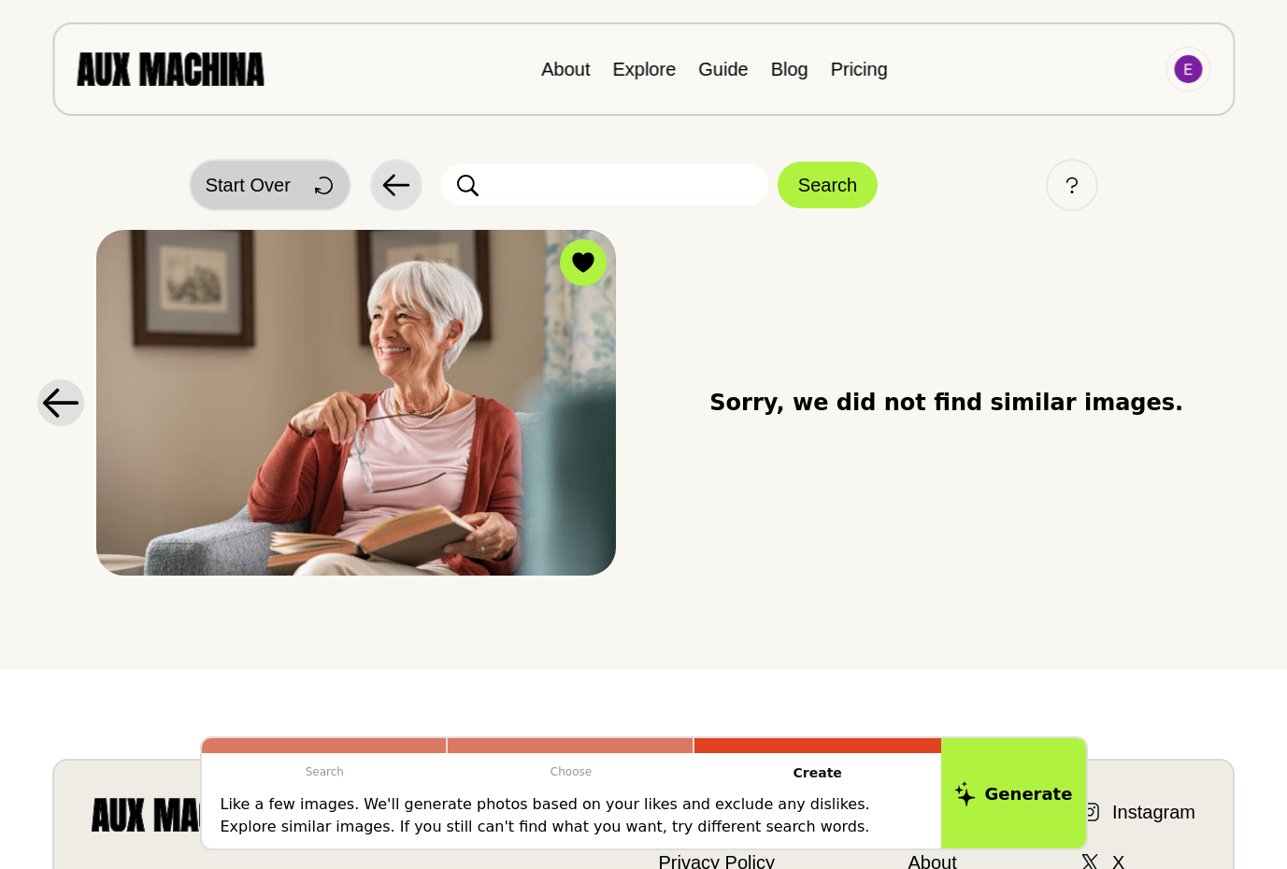
click at [252, 183] on span "Start Over" at bounding box center [248, 185] width 85 height 28
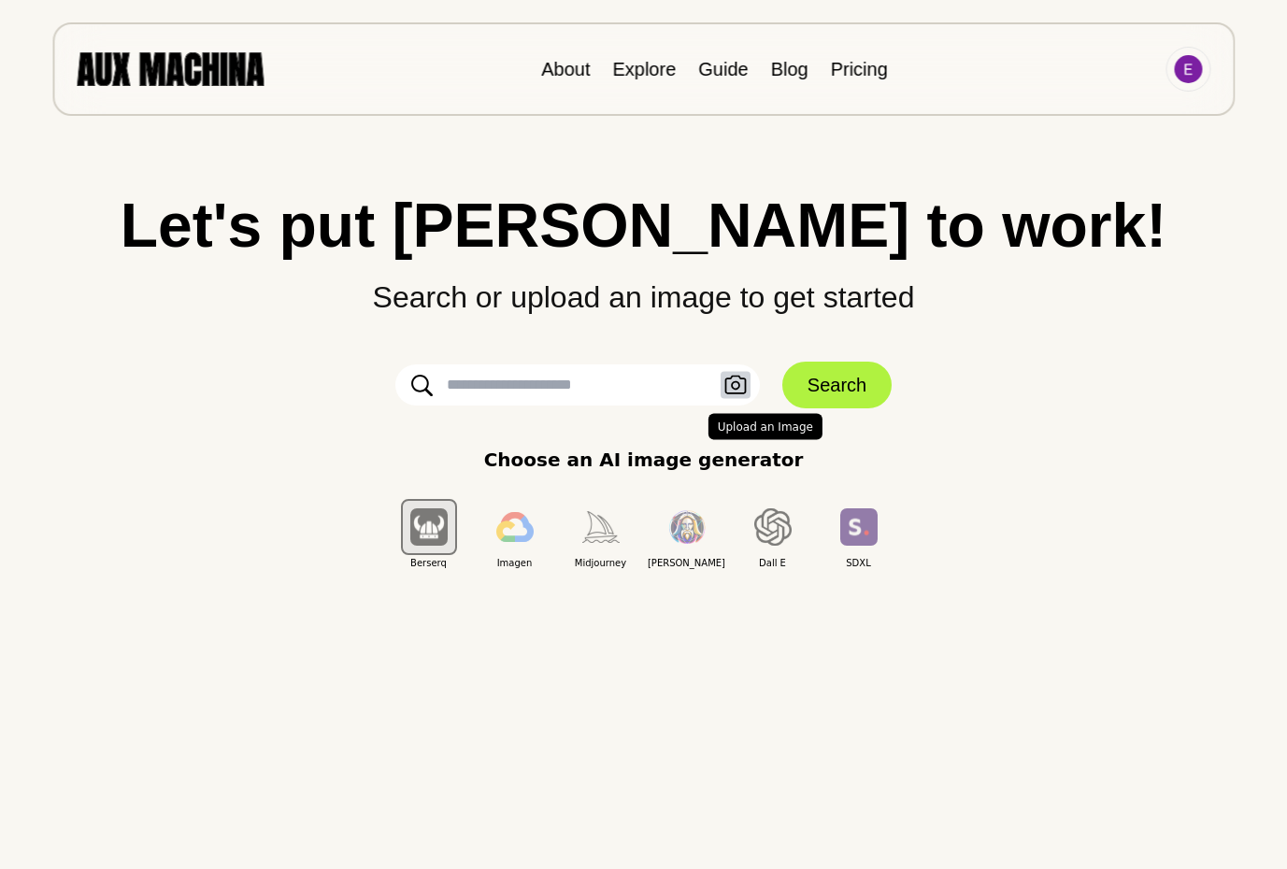
click at [737, 389] on icon "button" at bounding box center [734, 385] width 21 height 19
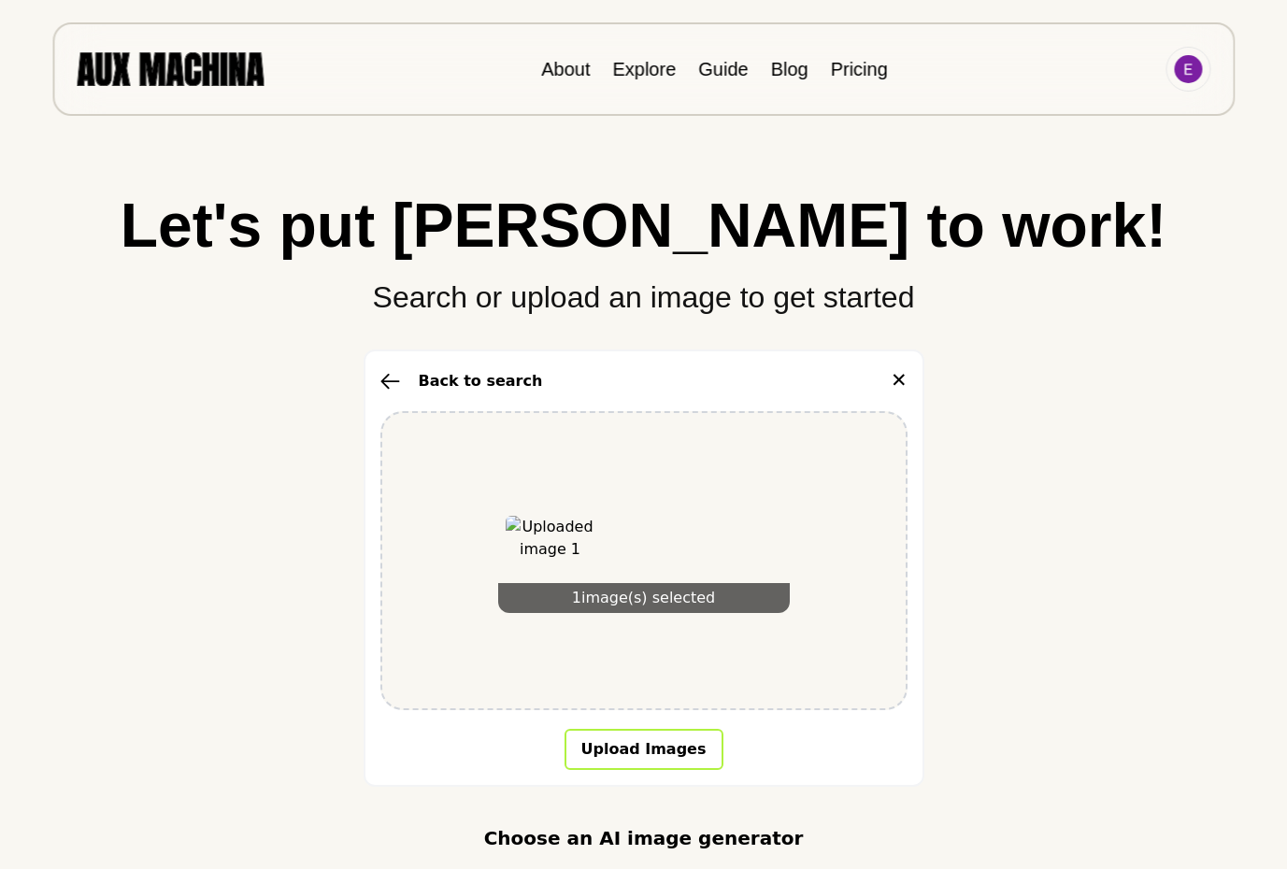
click at [642, 751] on button "Upload Images" at bounding box center [643, 749] width 159 height 41
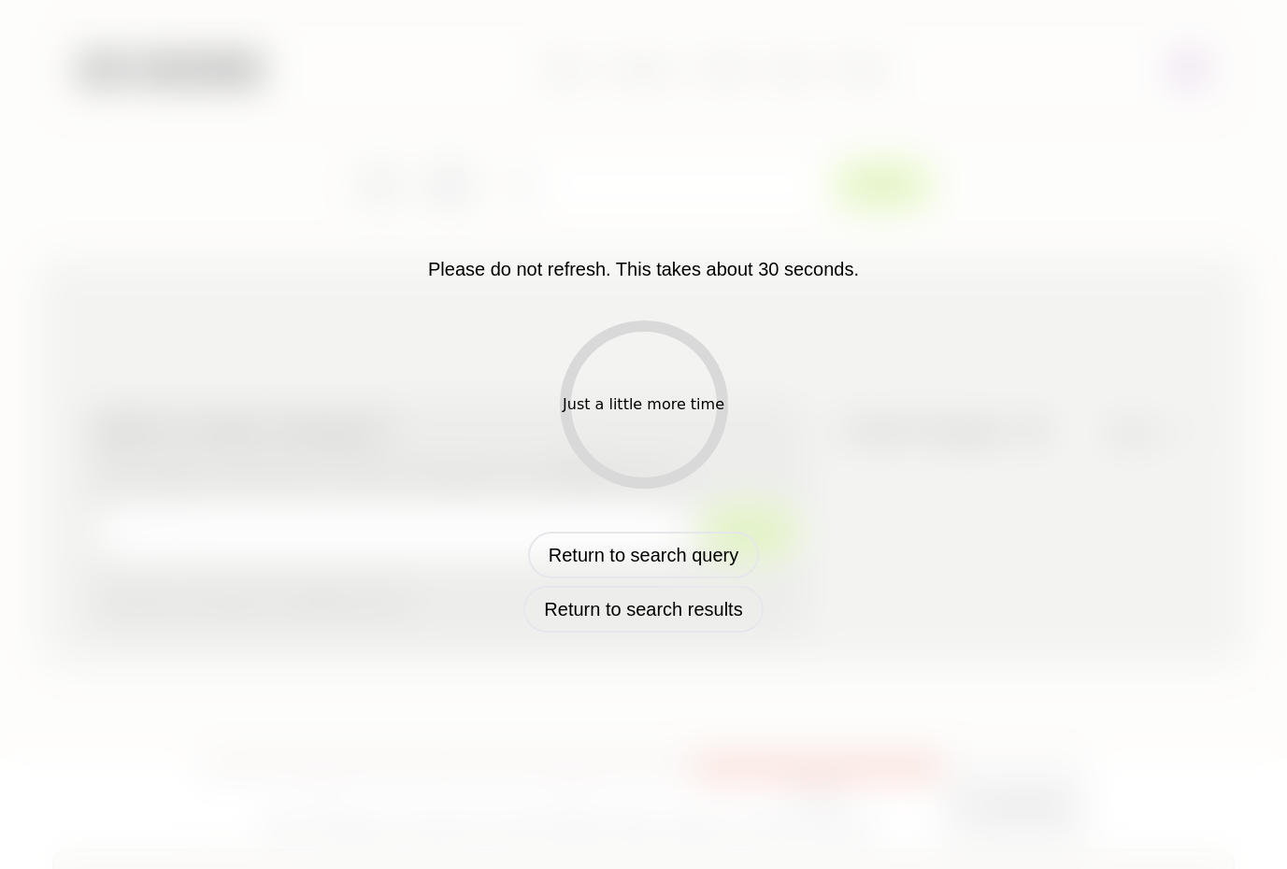
click at [894, 395] on div "Please do not refresh. This takes about 30 seconds. Just a little more time Ret…" at bounding box center [643, 434] width 977 height 396
click at [649, 391] on div "Just a little more time" at bounding box center [644, 404] width 168 height 168
click at [932, 571] on div "Please do not refresh. This takes about 30 seconds. Just a little more time Ret…" at bounding box center [643, 434] width 977 height 396
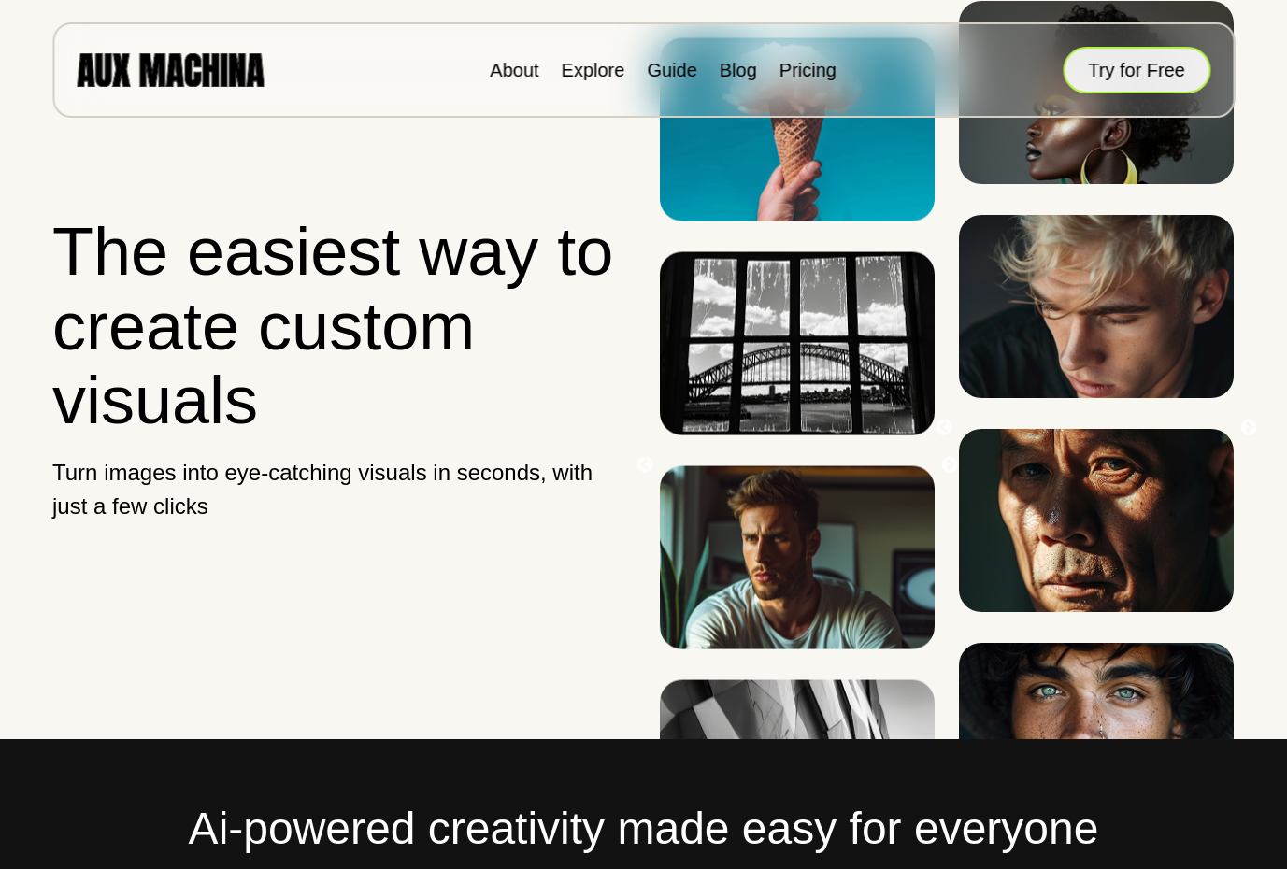
click at [1120, 72] on button "Try for Free" at bounding box center [1136, 70] width 148 height 47
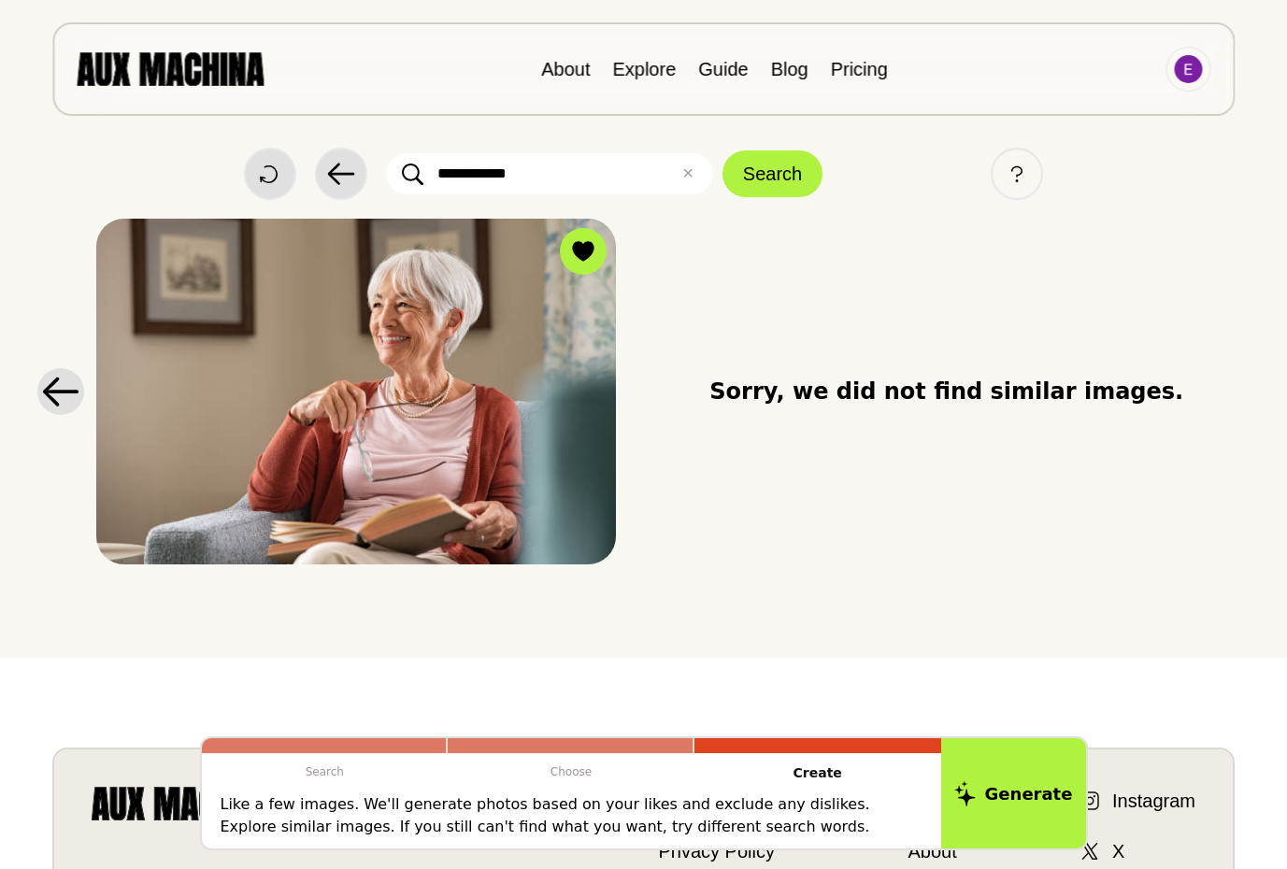
scroll to position [18, 0]
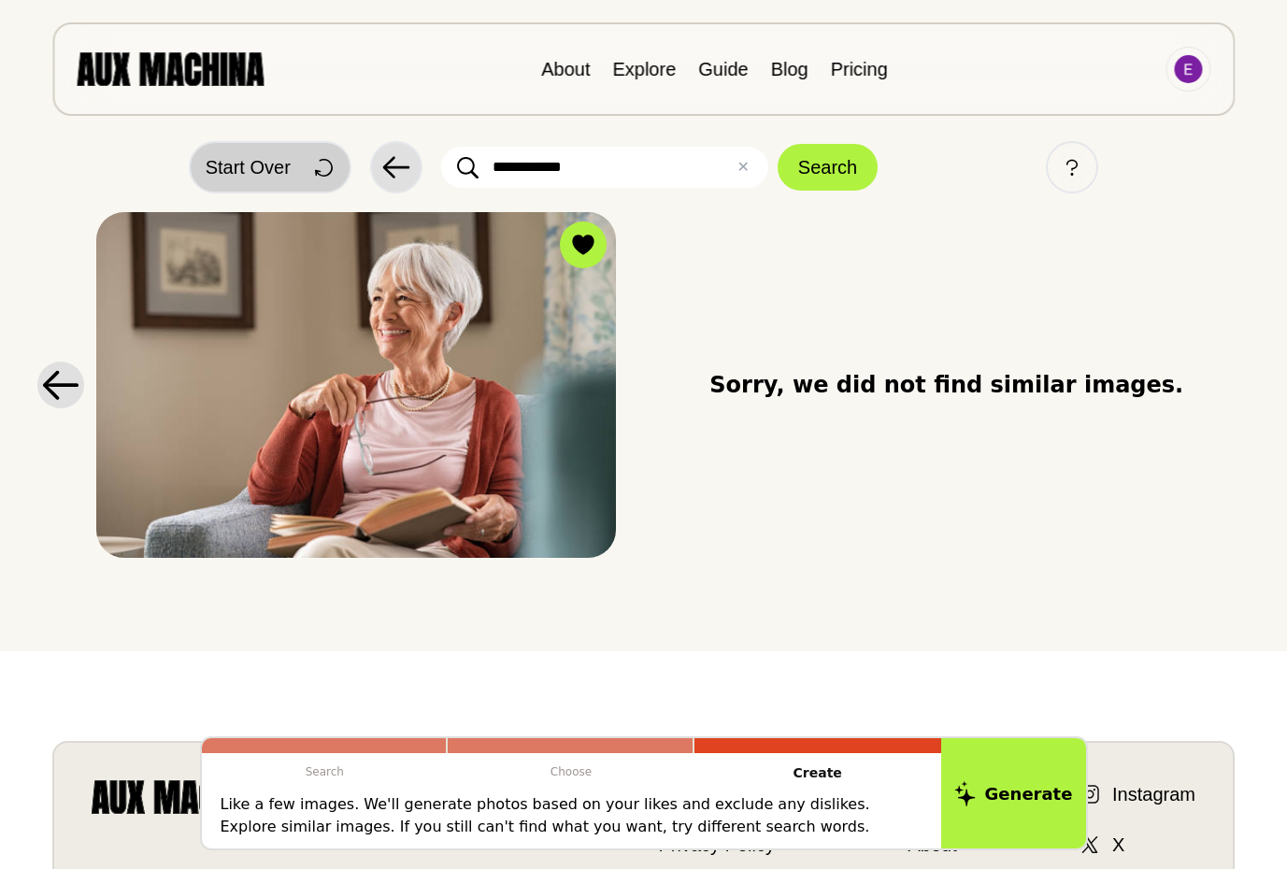
click at [280, 166] on span "Start Over" at bounding box center [248, 167] width 85 height 28
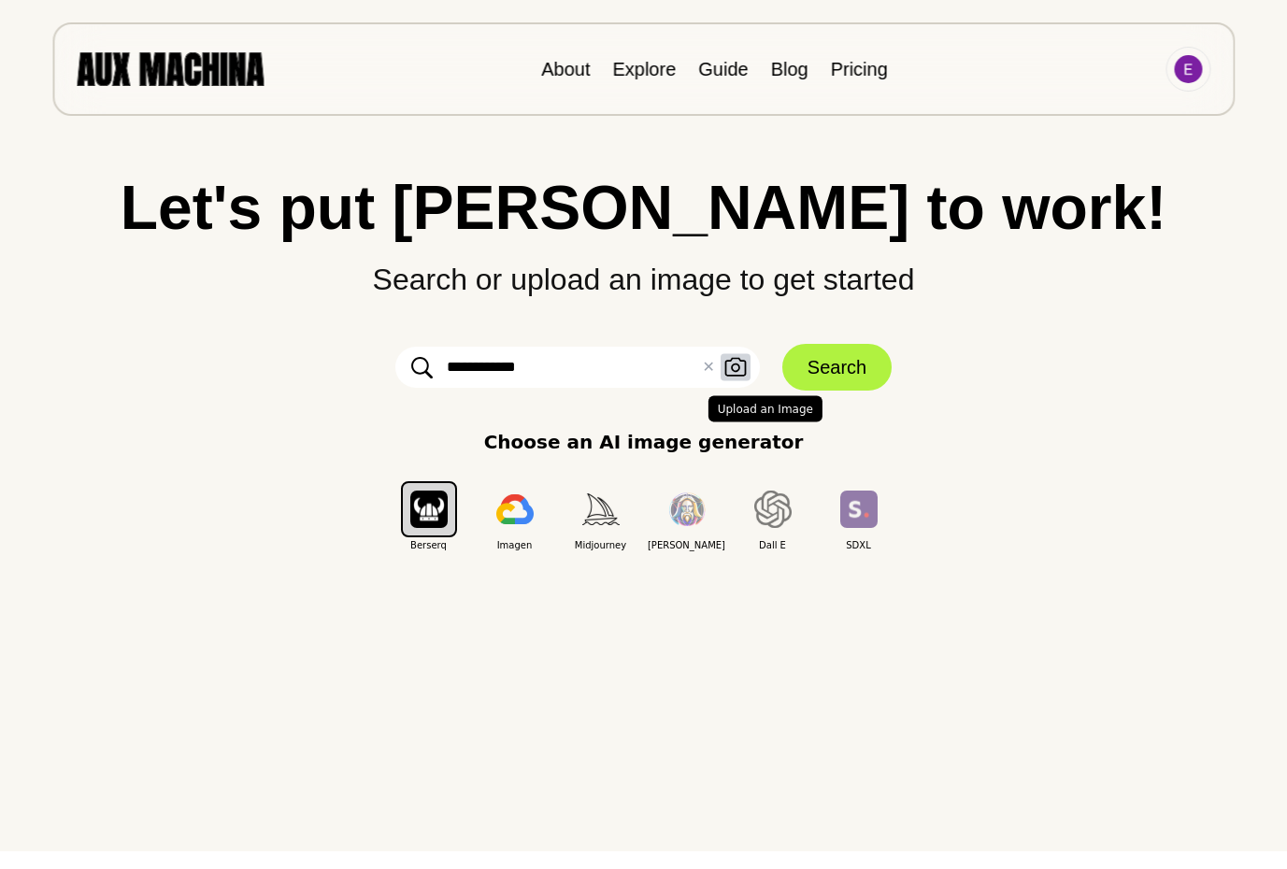
click at [737, 371] on icon "button" at bounding box center [735, 368] width 22 height 20
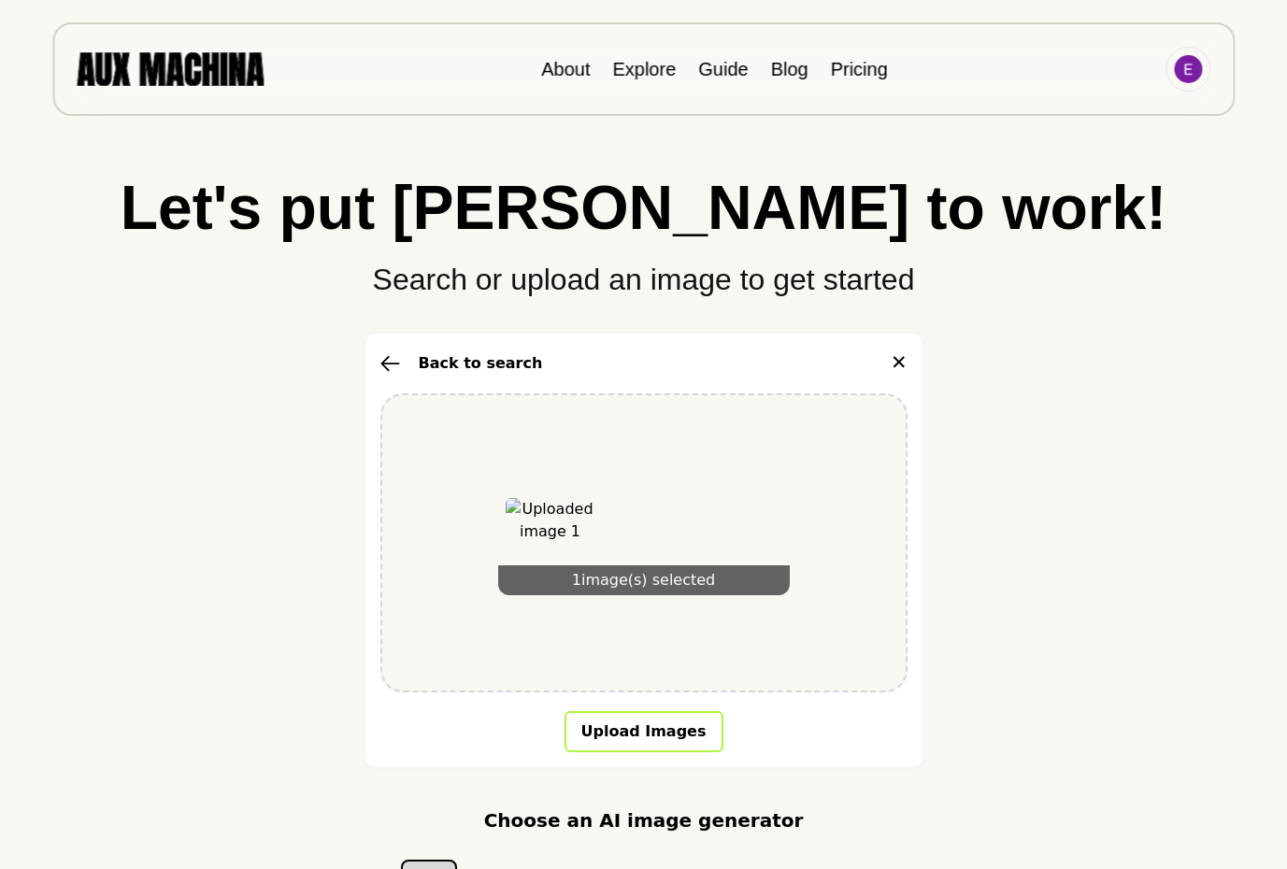
click at [672, 733] on button "Upload Images" at bounding box center [643, 731] width 159 height 41
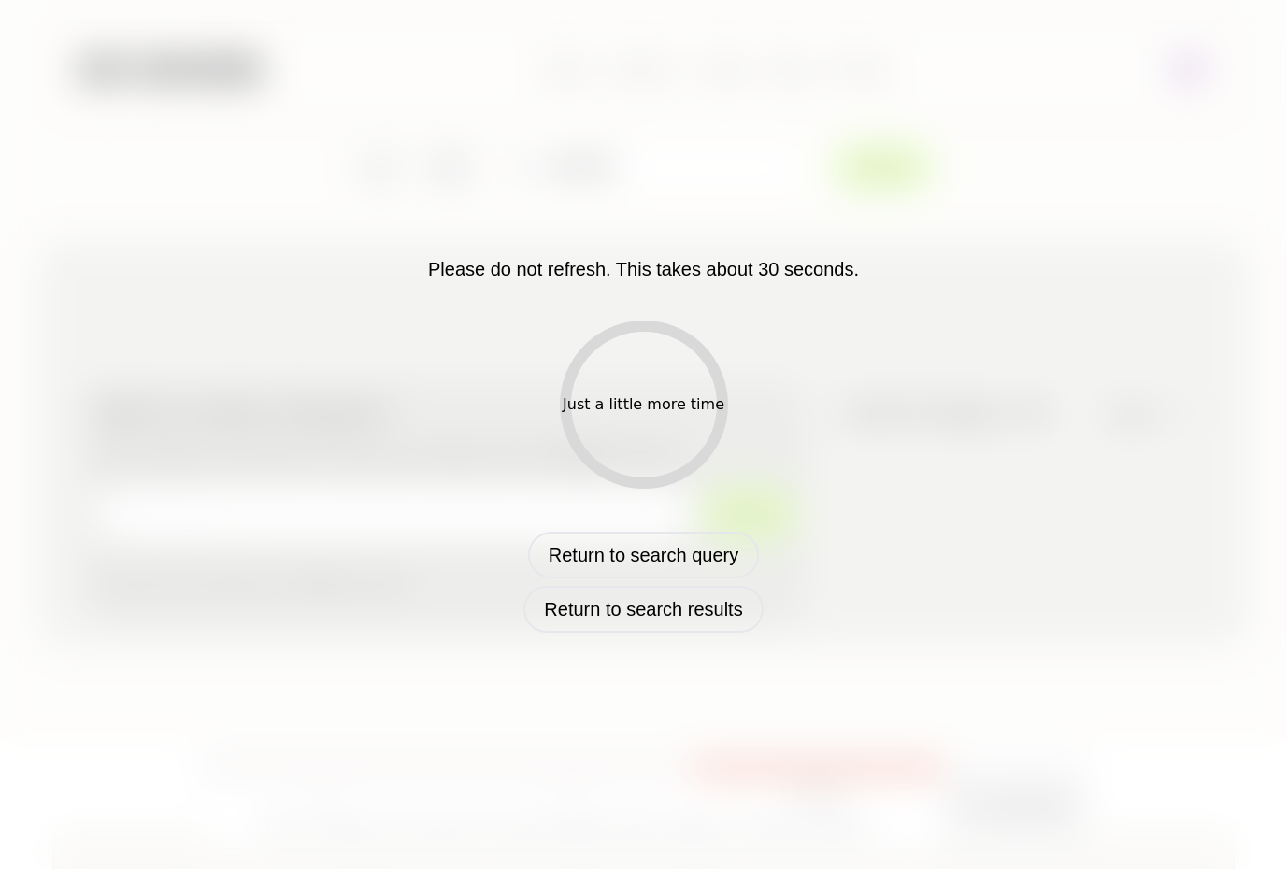
click at [631, 402] on div "Just a little more time" at bounding box center [643, 404] width 162 height 22
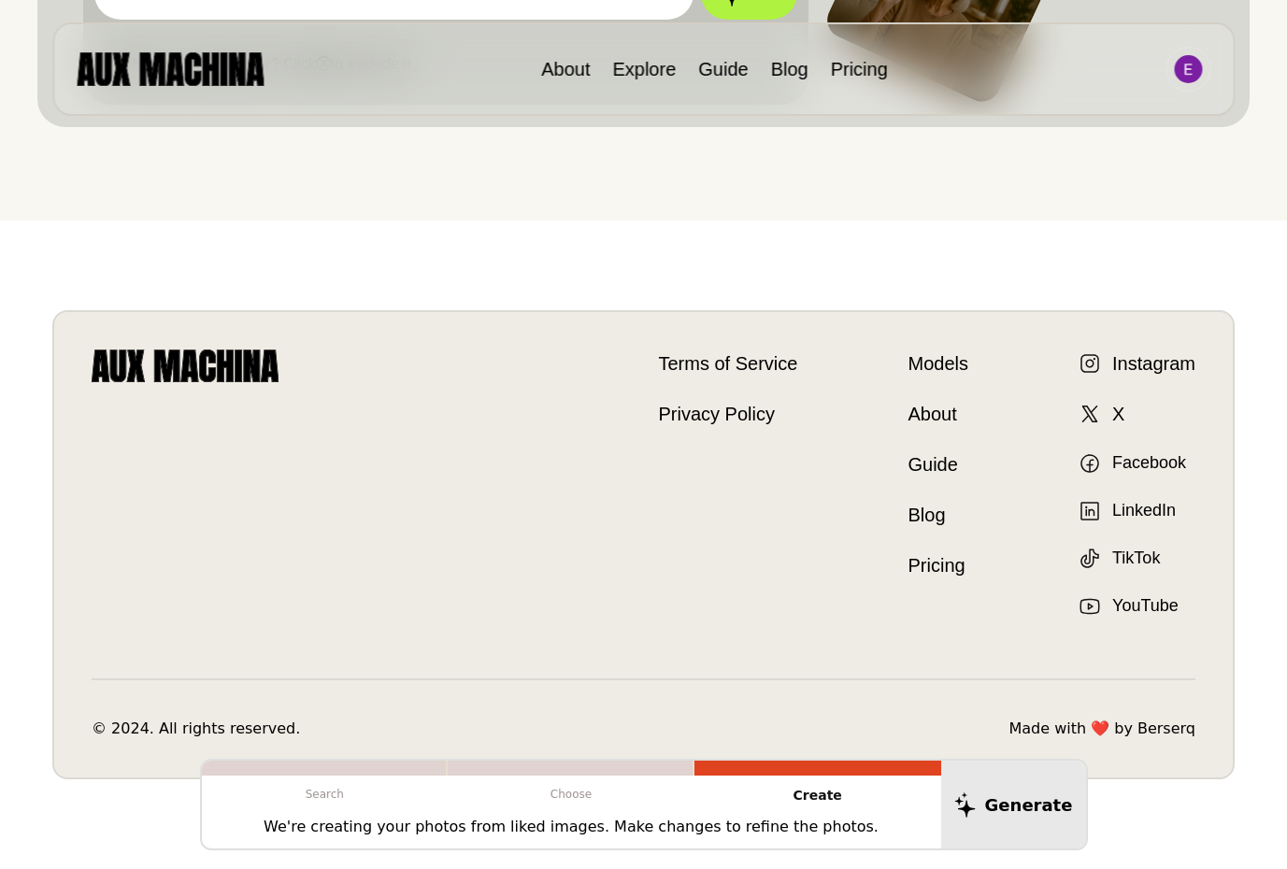
scroll to position [0, 0]
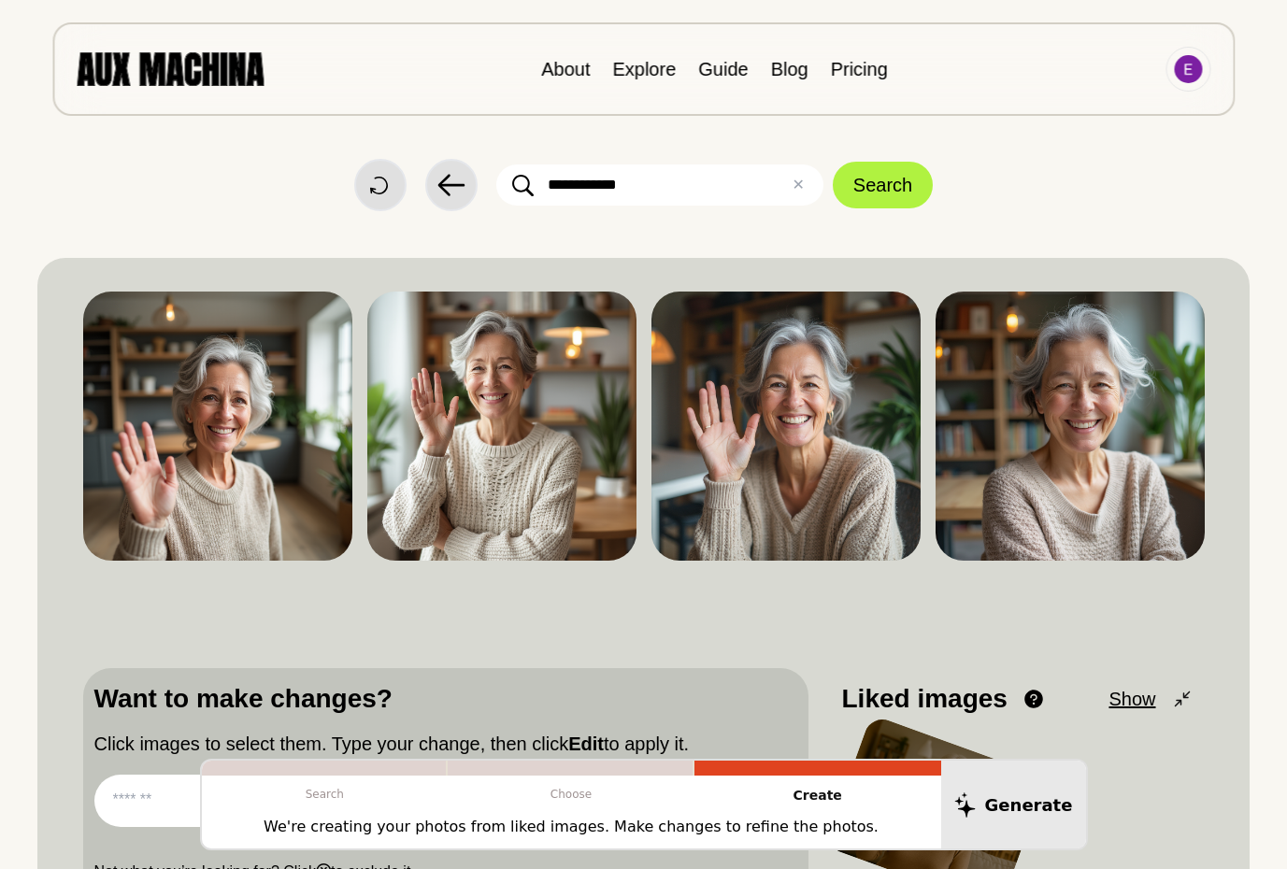
click at [652, 187] on input "**********" at bounding box center [659, 184] width 327 height 41
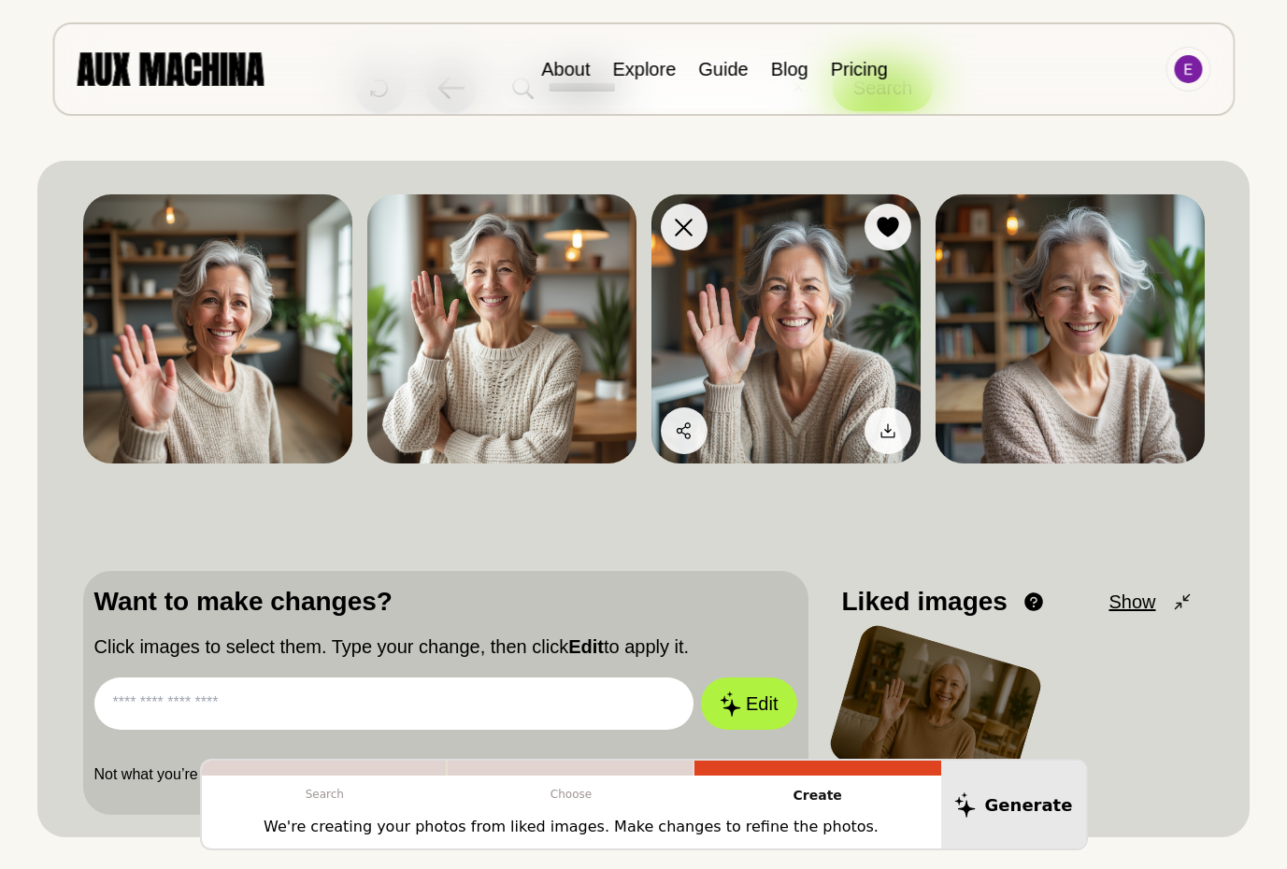
scroll to position [109, 0]
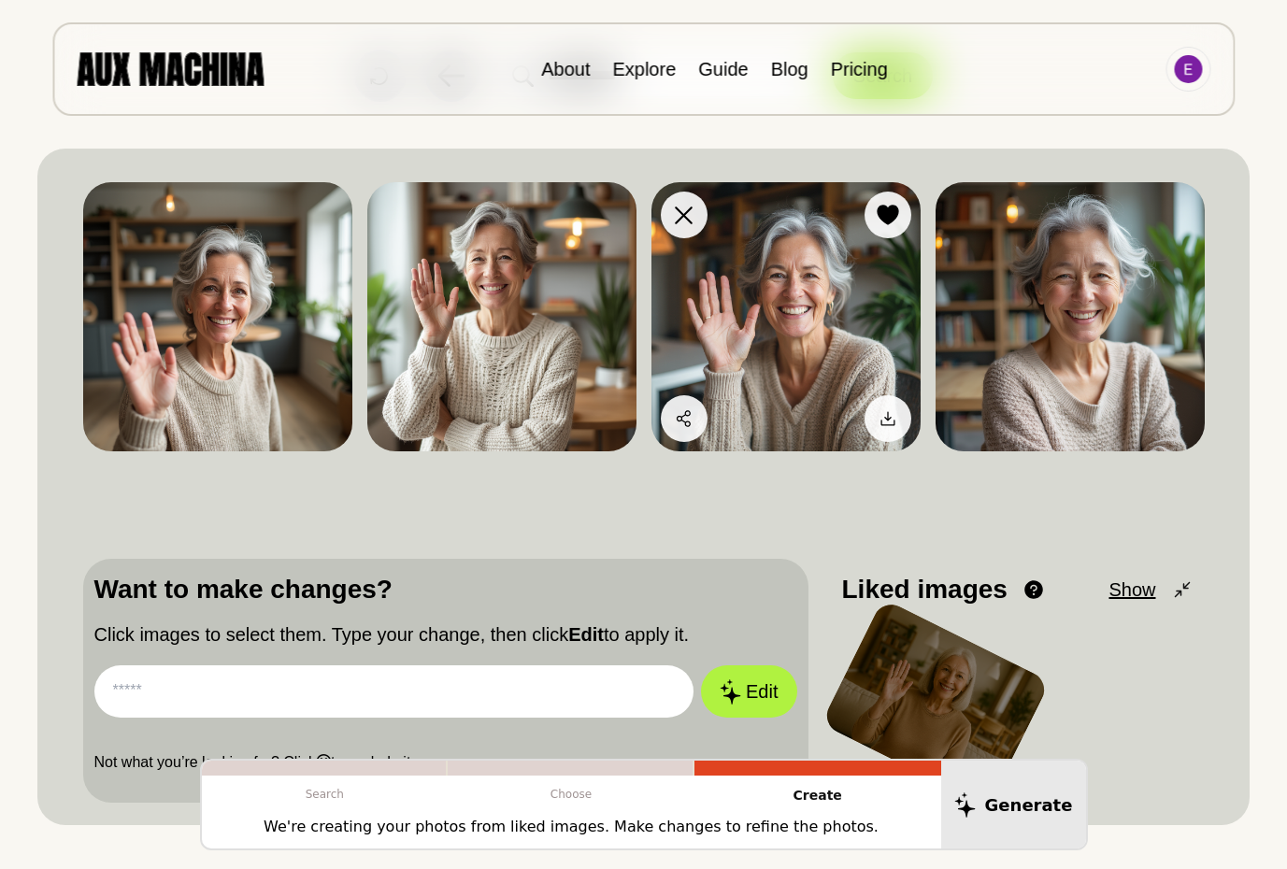
click at [784, 304] on img at bounding box center [785, 316] width 269 height 269
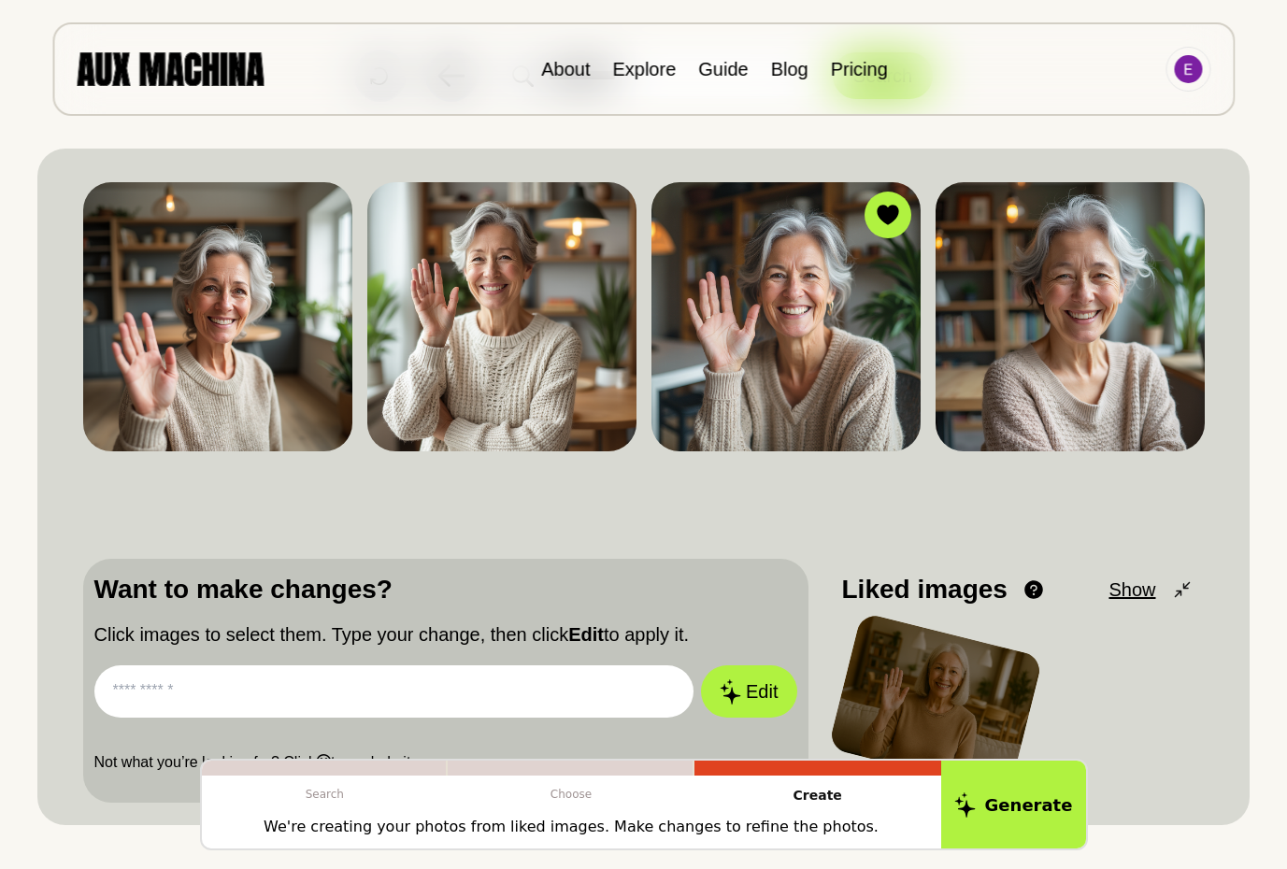
scroll to position [161, 0]
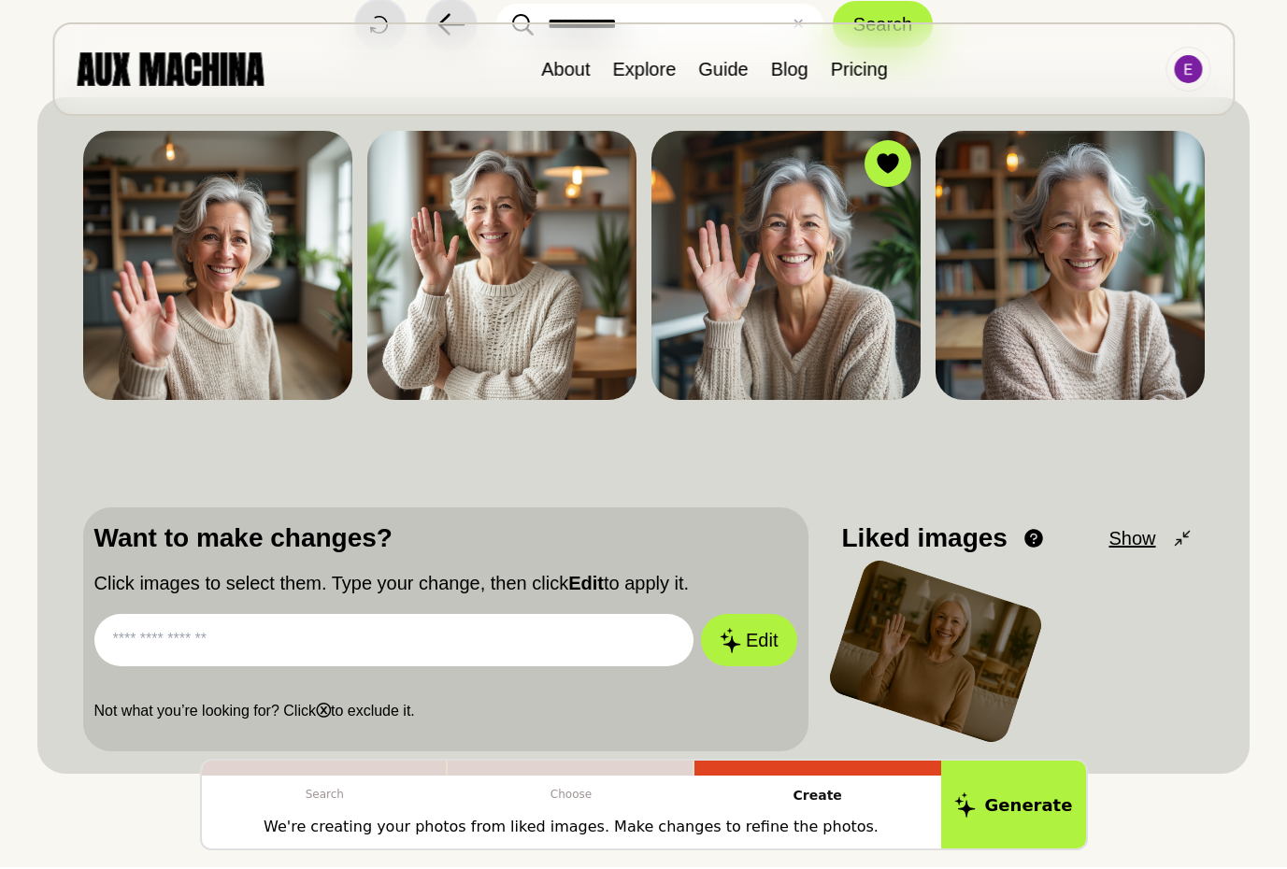
click at [296, 646] on input "text" at bounding box center [394, 640] width 600 height 52
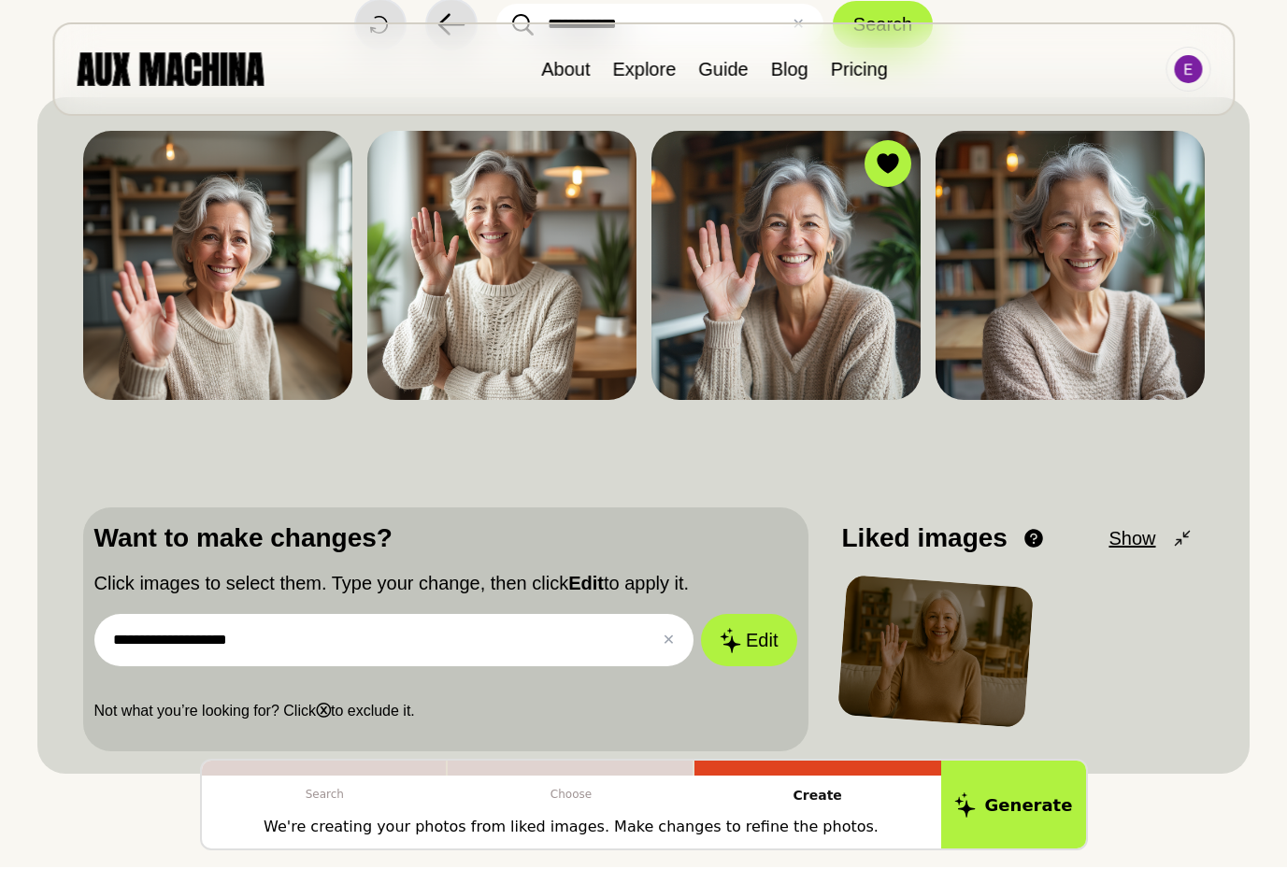
click at [701, 614] on button "Edit" at bounding box center [748, 640] width 95 height 52
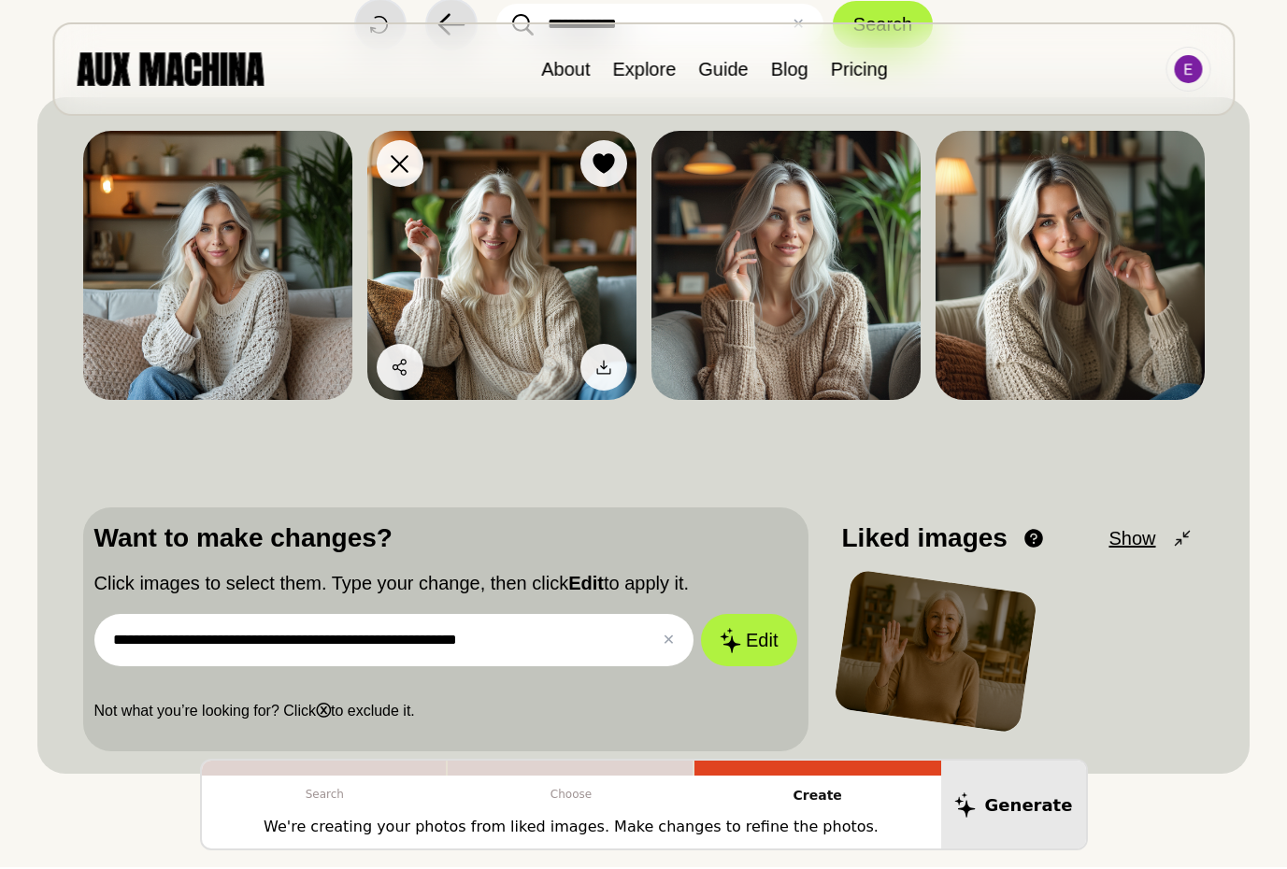
click at [505, 259] on img at bounding box center [501, 265] width 269 height 269
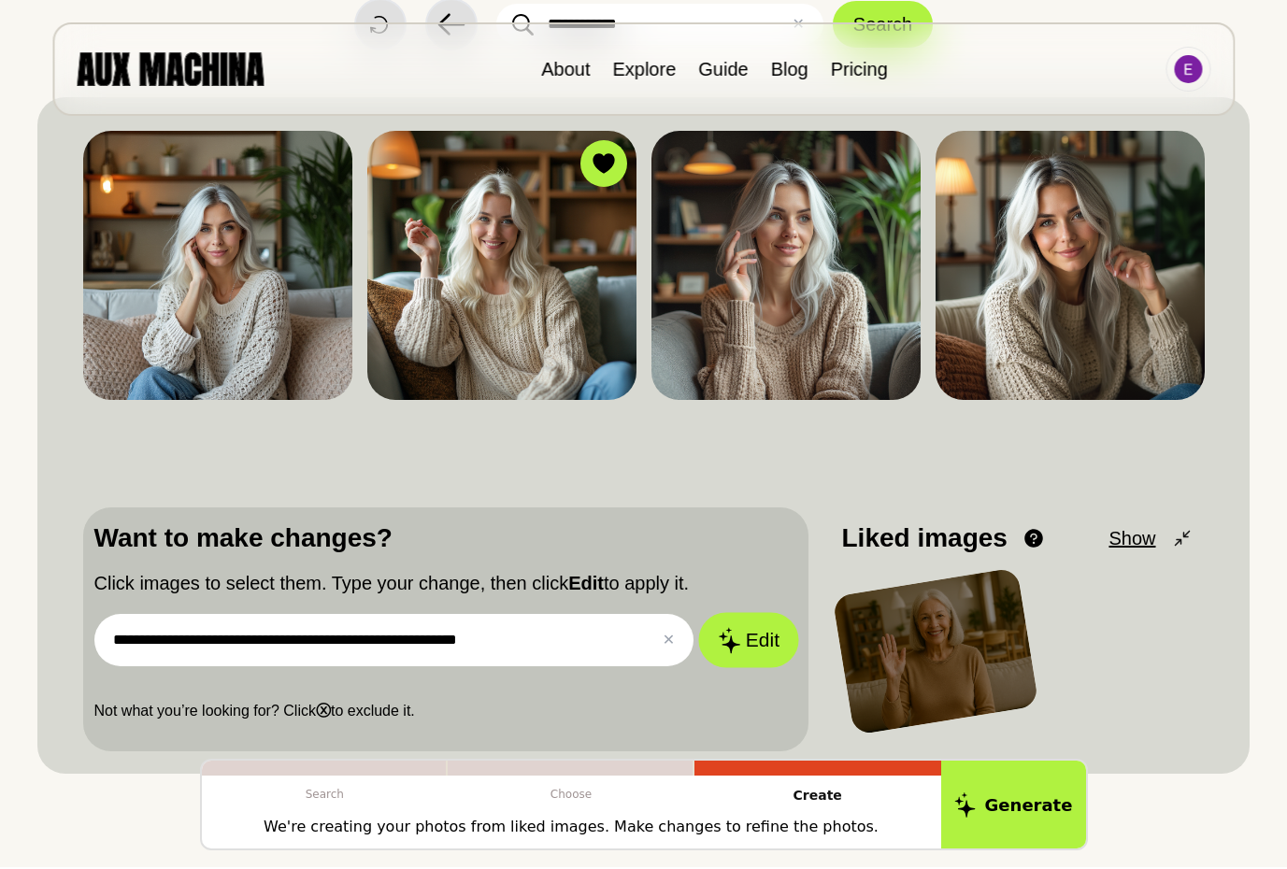
click at [750, 638] on button "Edit" at bounding box center [748, 640] width 101 height 55
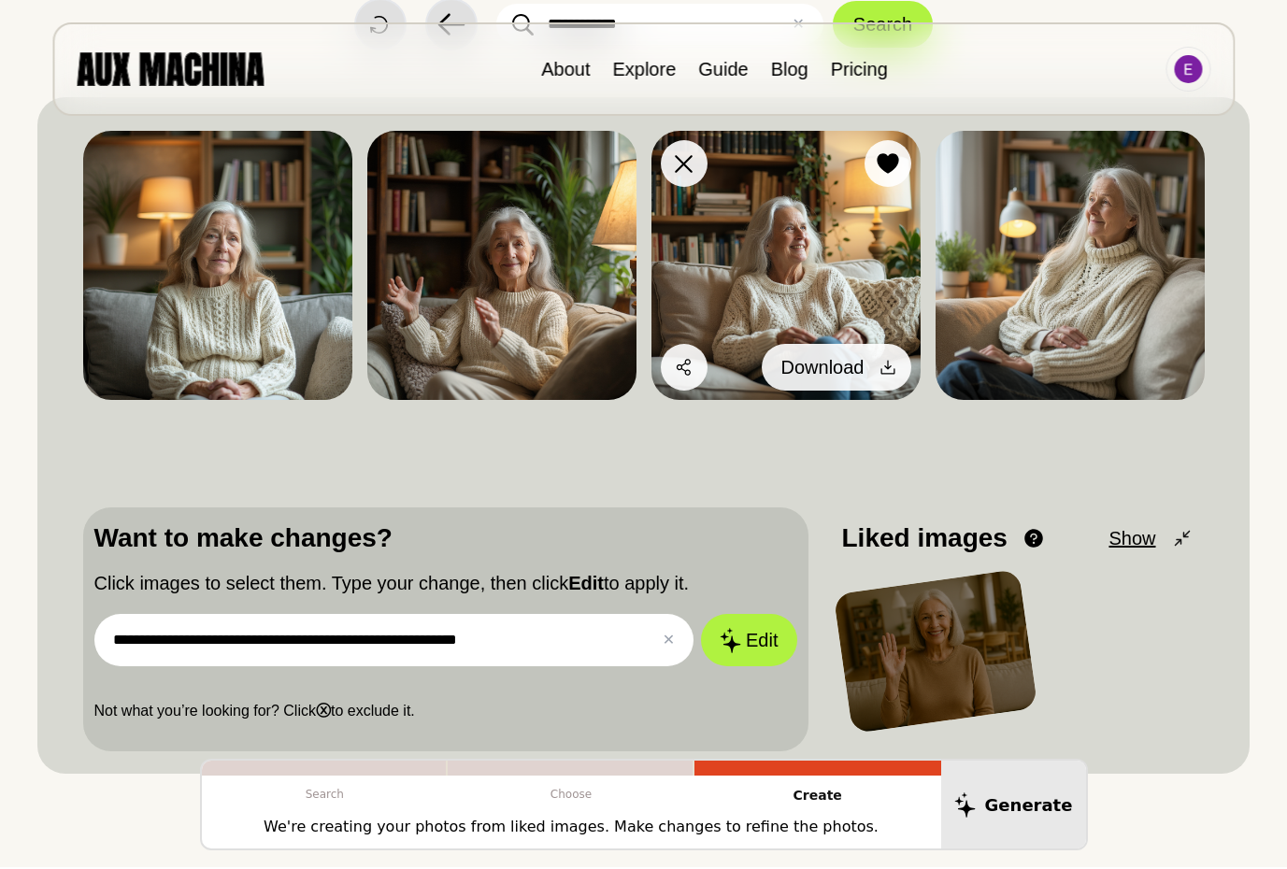
click at [880, 370] on icon at bounding box center [887, 368] width 14 height 14
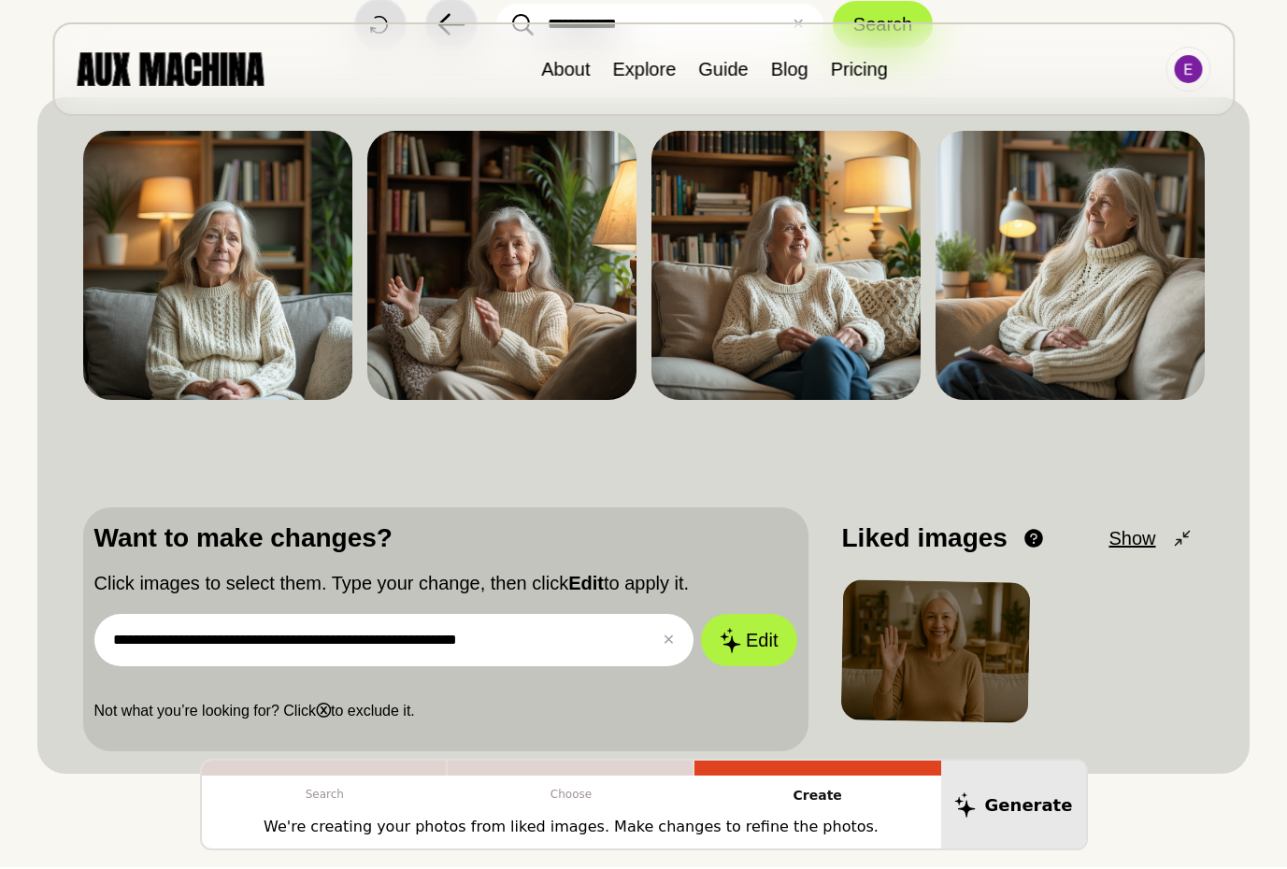
click at [538, 452] on div "**********" at bounding box center [643, 436] width 1121 height 632
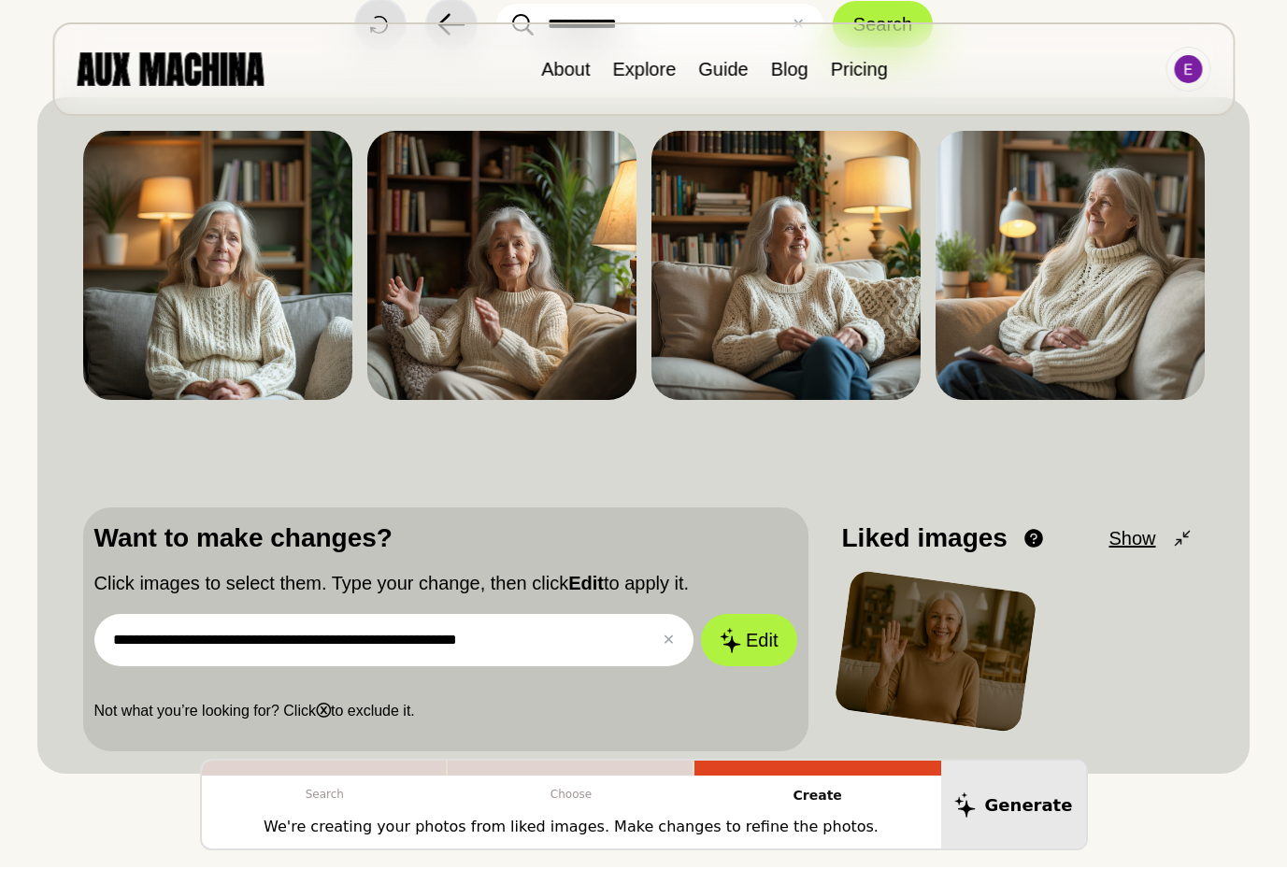
click at [517, 641] on input "**********" at bounding box center [394, 640] width 600 height 52
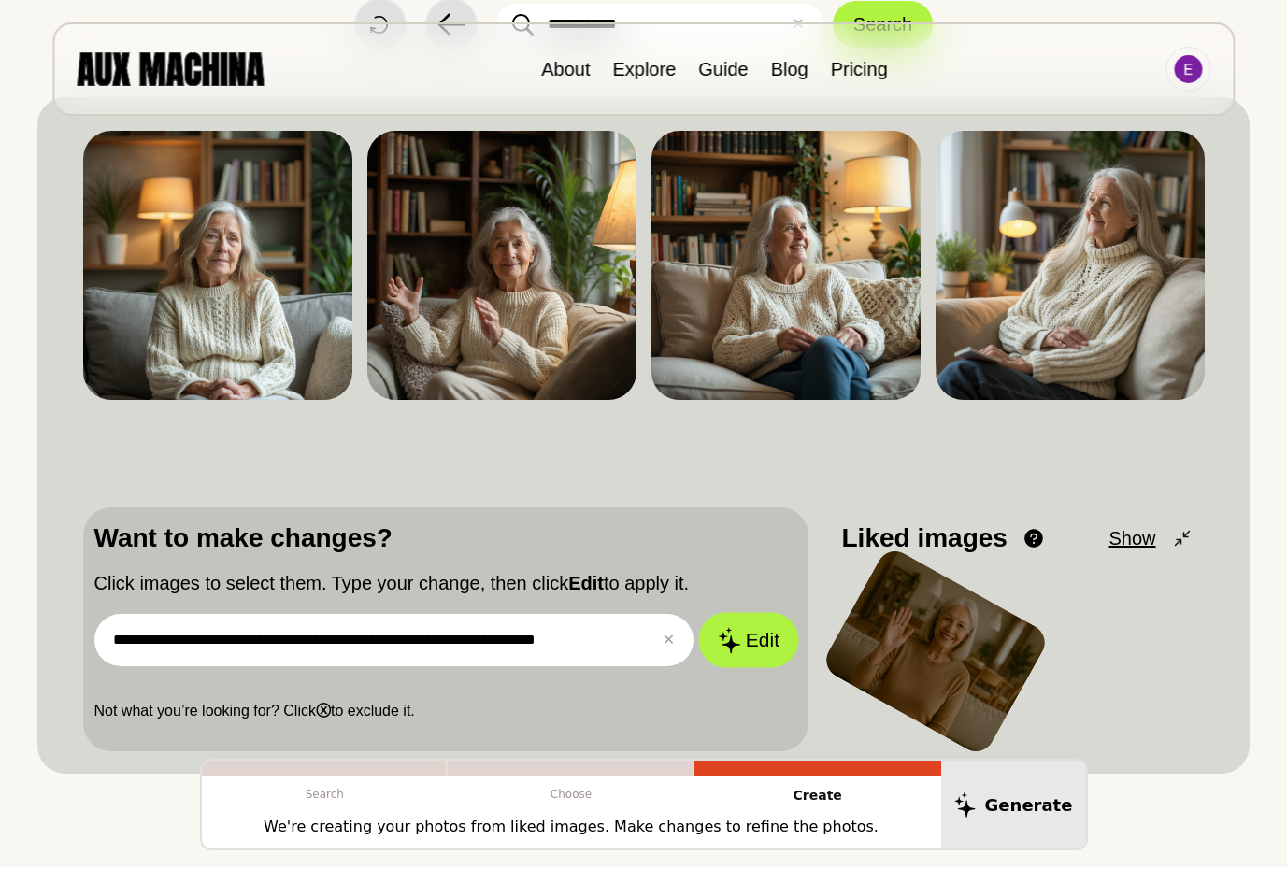
click at [756, 645] on button "Edit" at bounding box center [748, 640] width 101 height 55
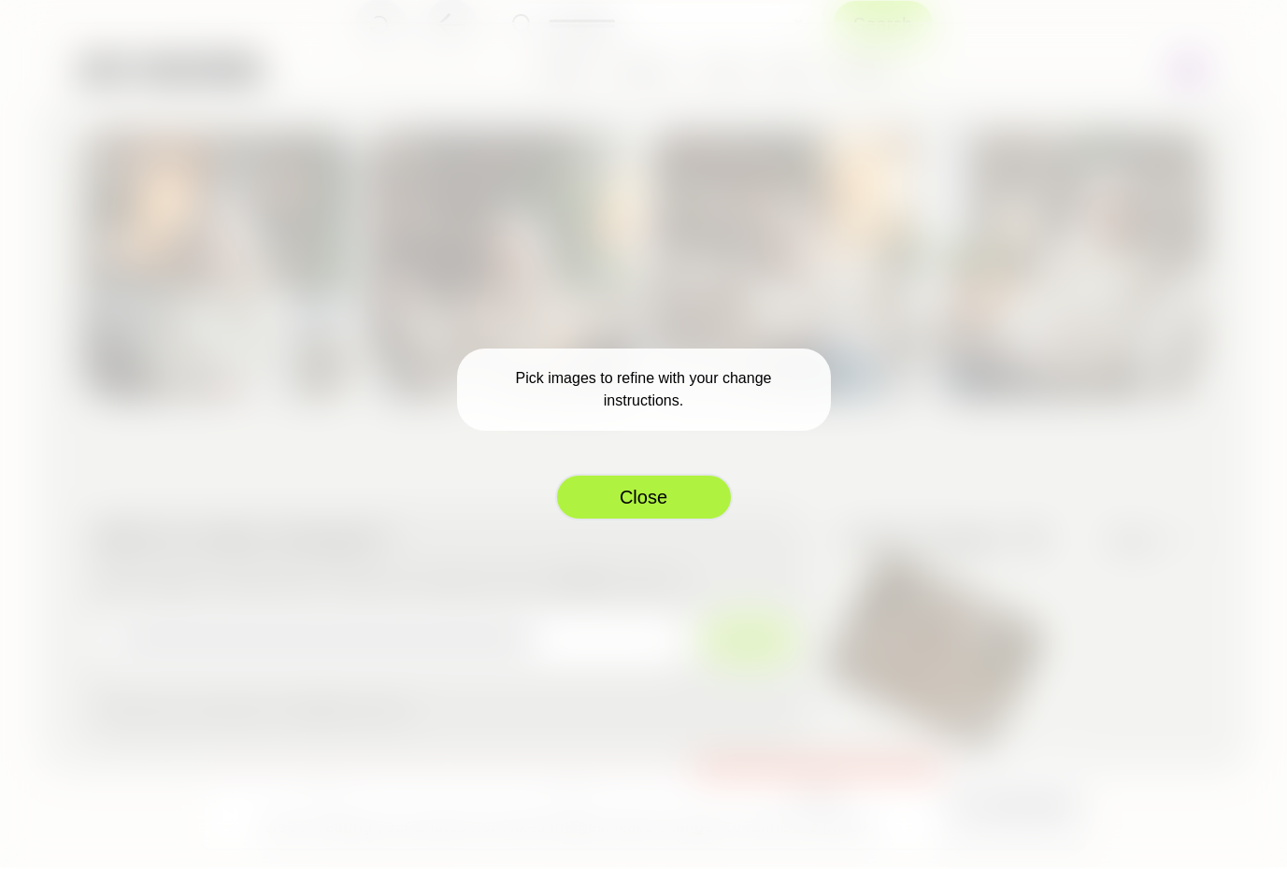
click at [681, 504] on button "Close" at bounding box center [644, 497] width 178 height 47
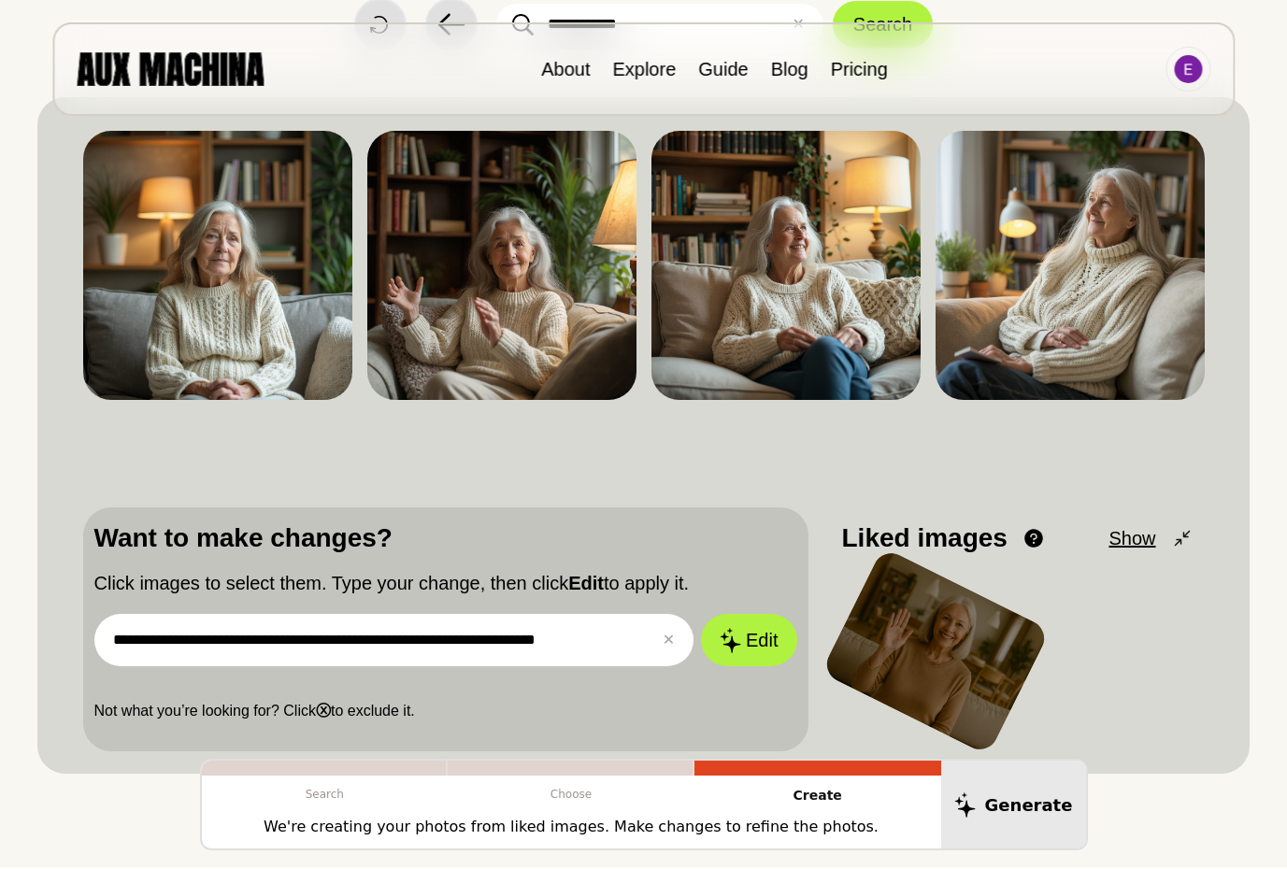
scroll to position [112, 0]
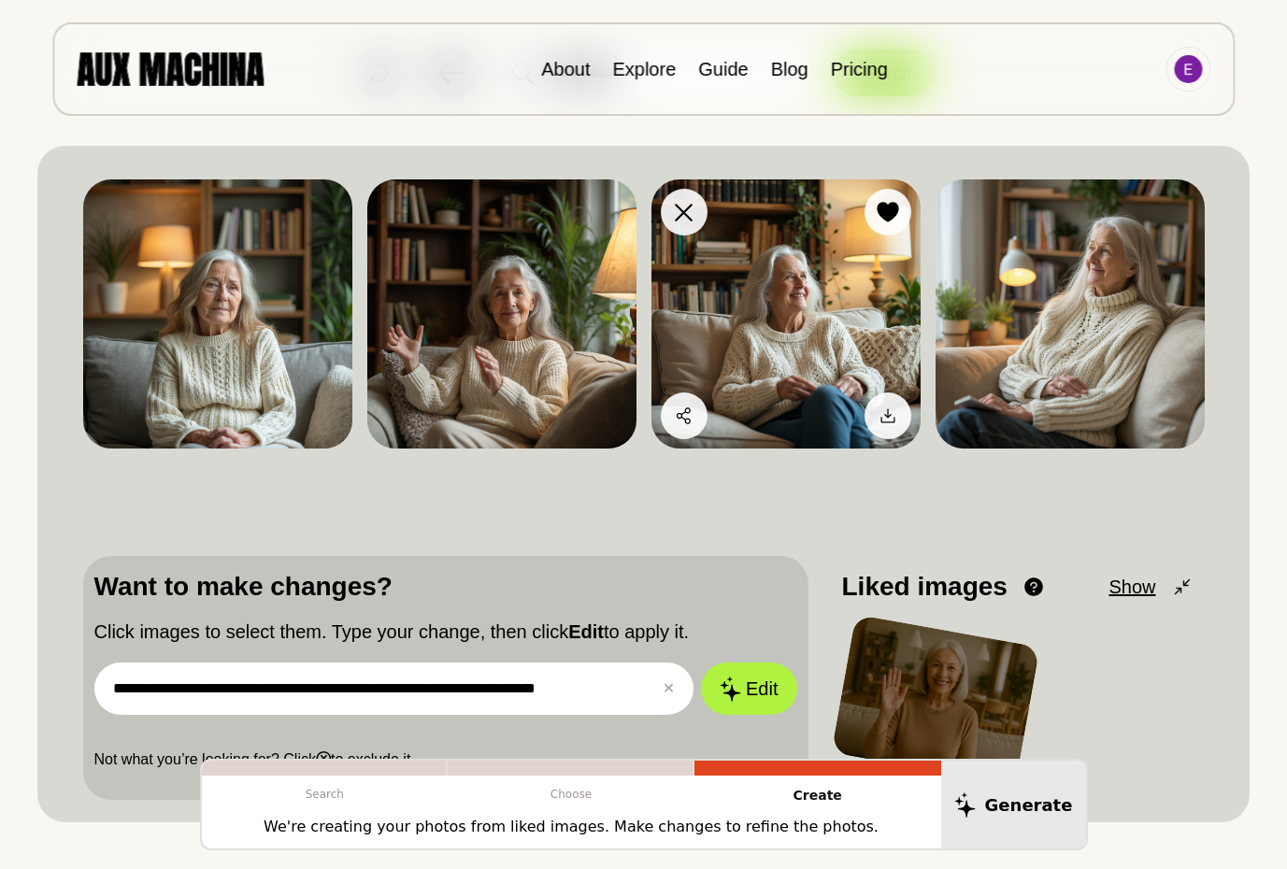
click at [768, 236] on img at bounding box center [785, 313] width 269 height 269
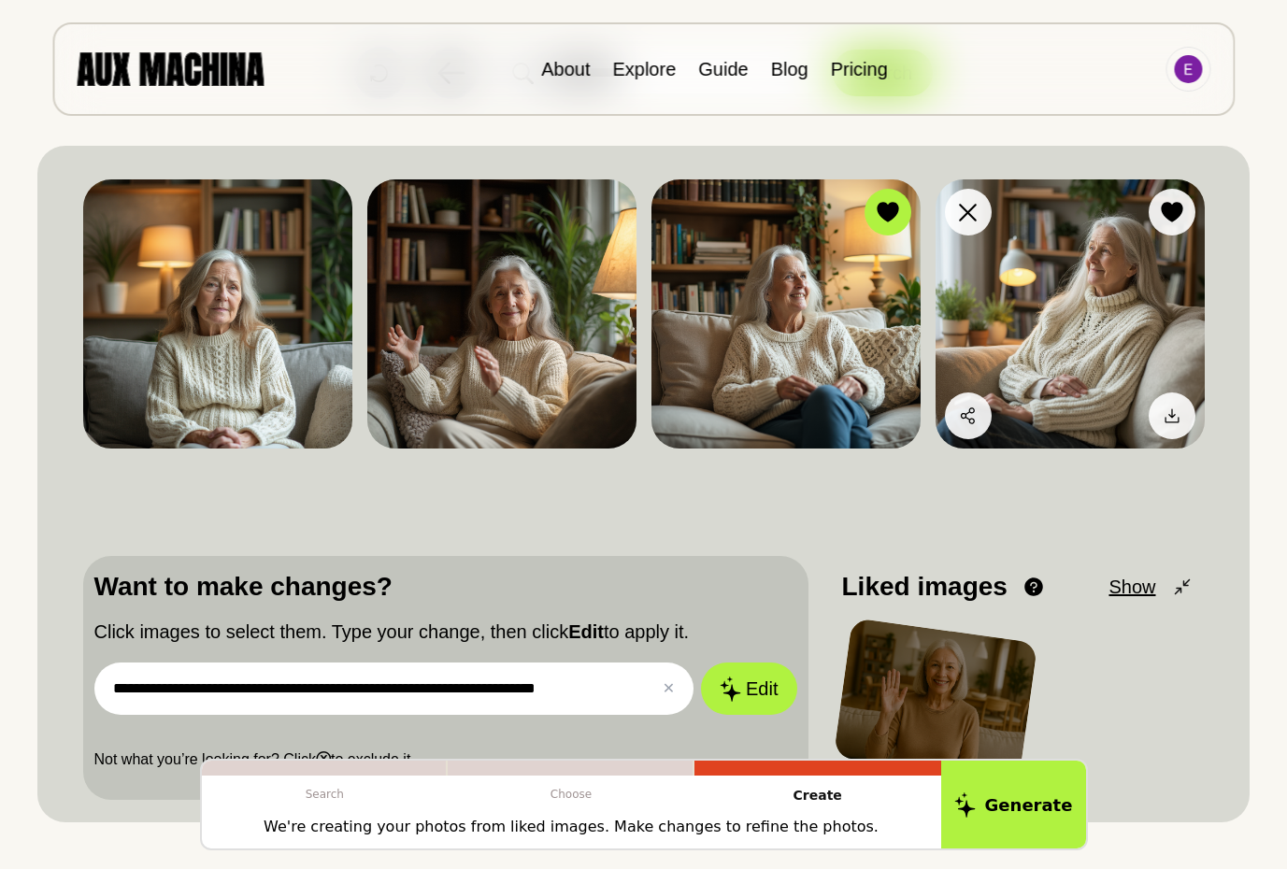
click at [1046, 307] on img at bounding box center [1069, 313] width 269 height 269
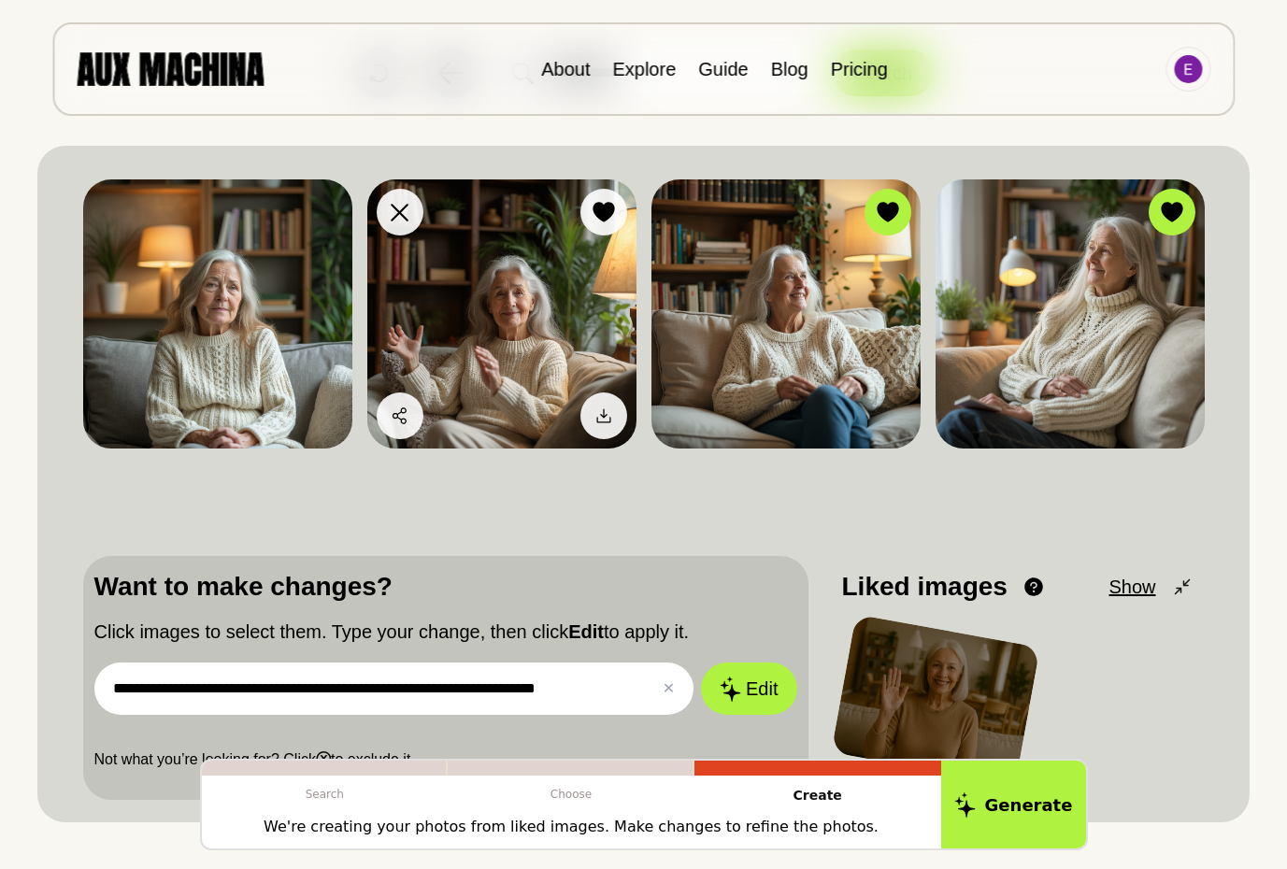
click at [557, 347] on img at bounding box center [501, 313] width 269 height 269
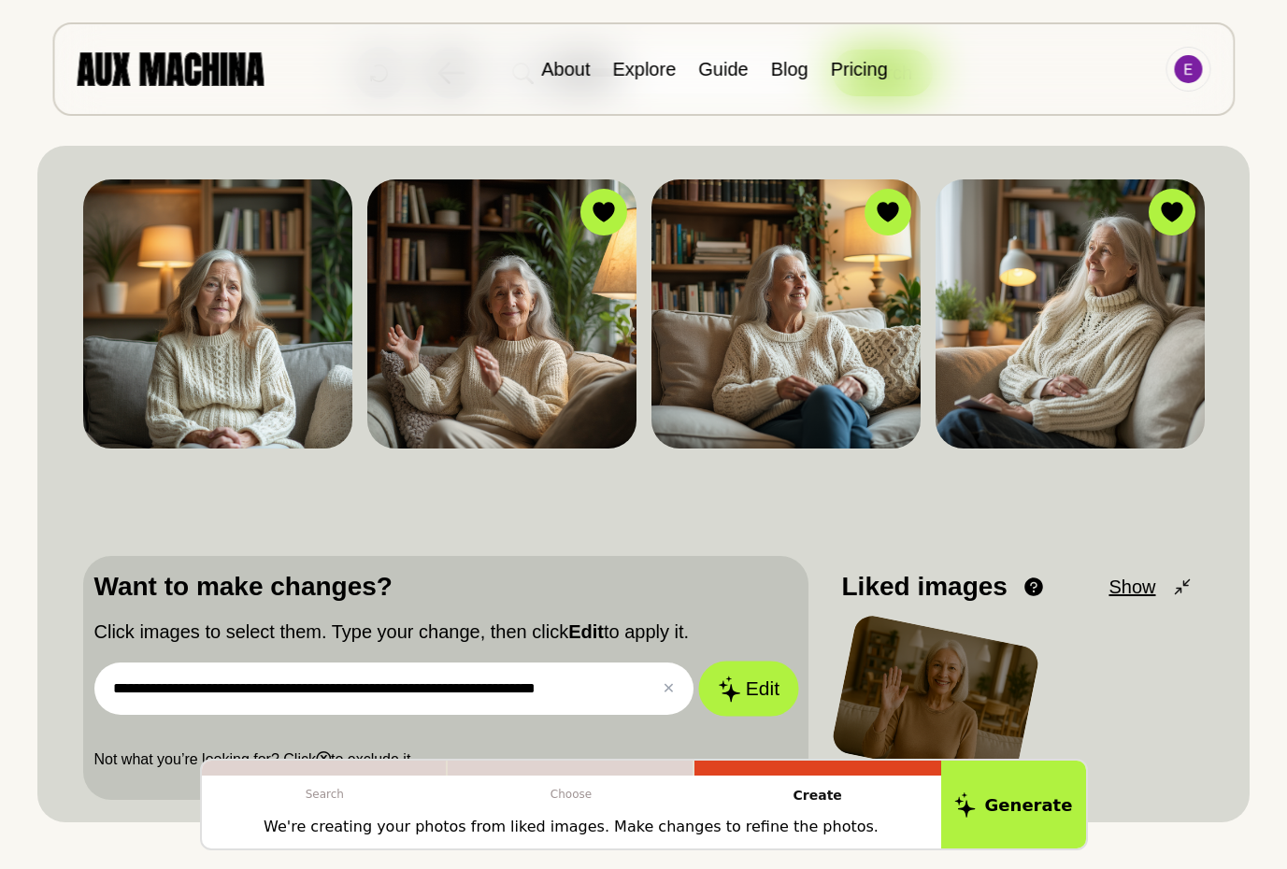
click at [752, 690] on button "Edit" at bounding box center [748, 689] width 101 height 55
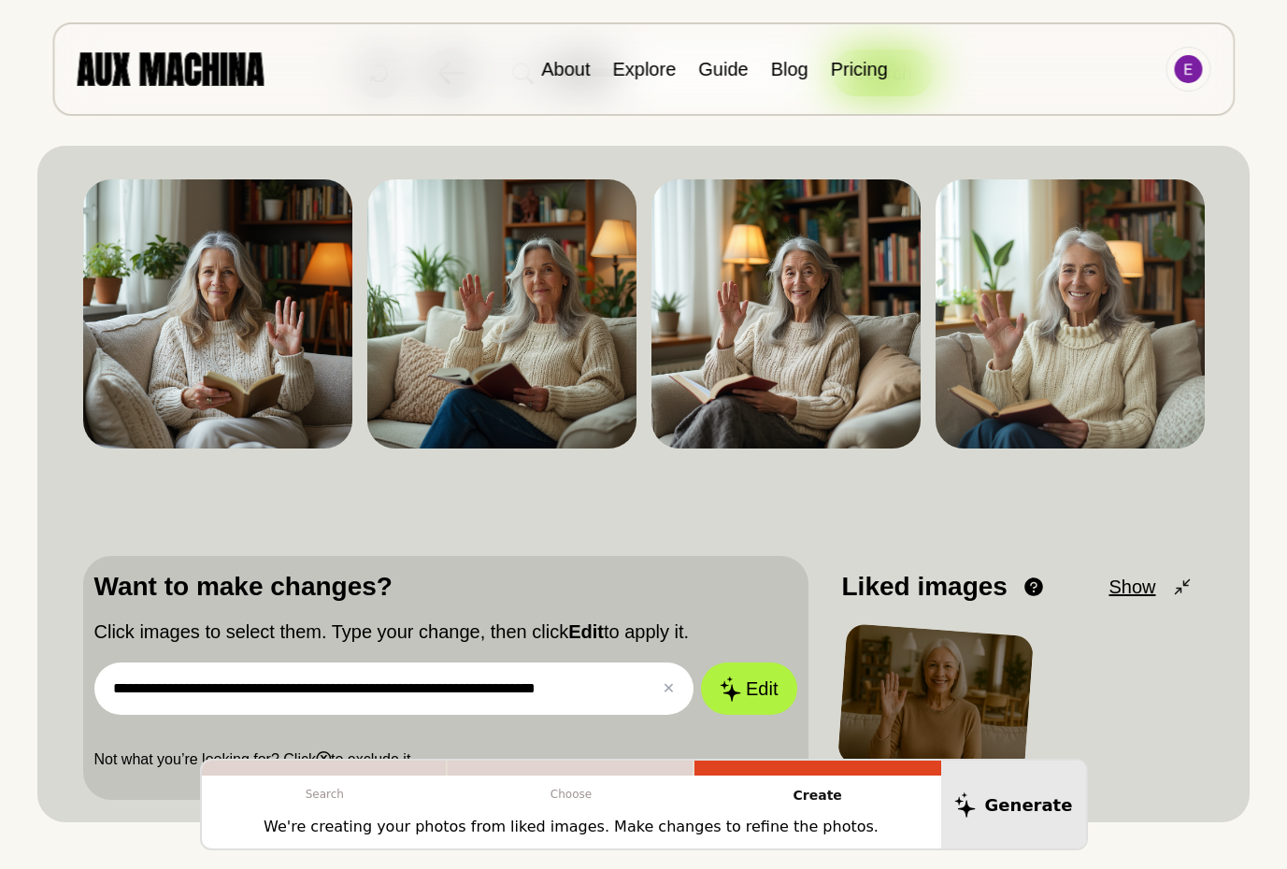
click at [613, 689] on input "**********" at bounding box center [394, 688] width 600 height 52
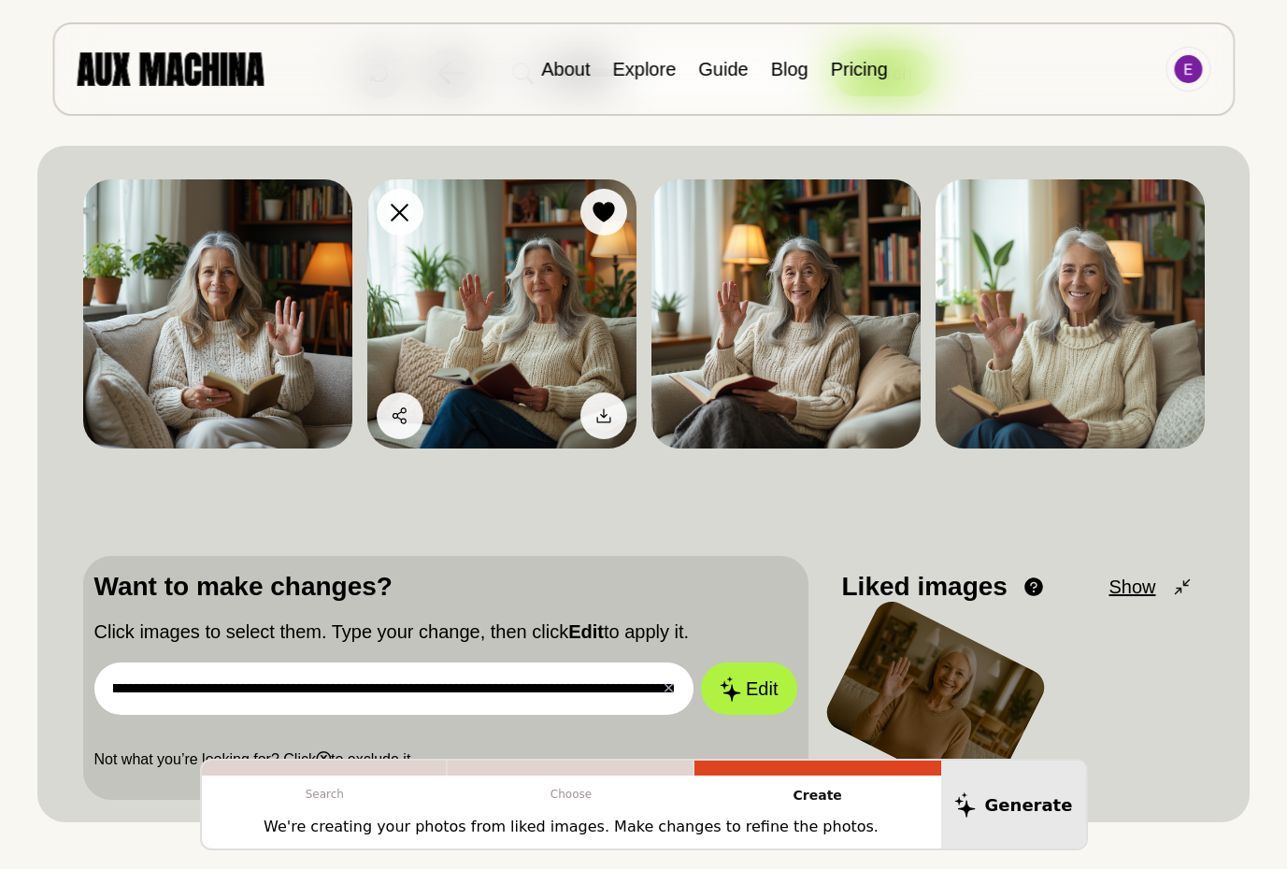
scroll to position [0, 0]
click at [510, 318] on img at bounding box center [501, 313] width 269 height 269
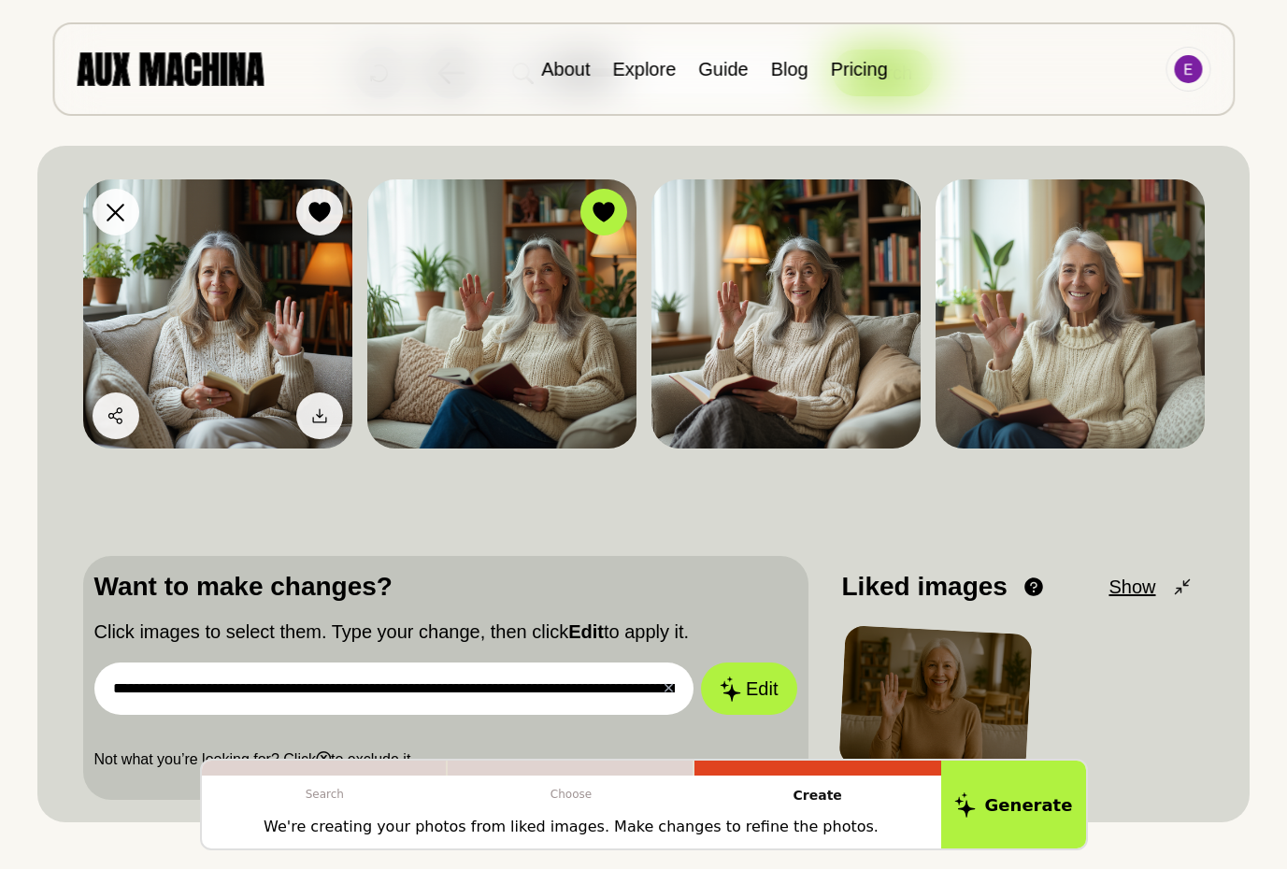
click at [219, 294] on img at bounding box center [217, 313] width 269 height 269
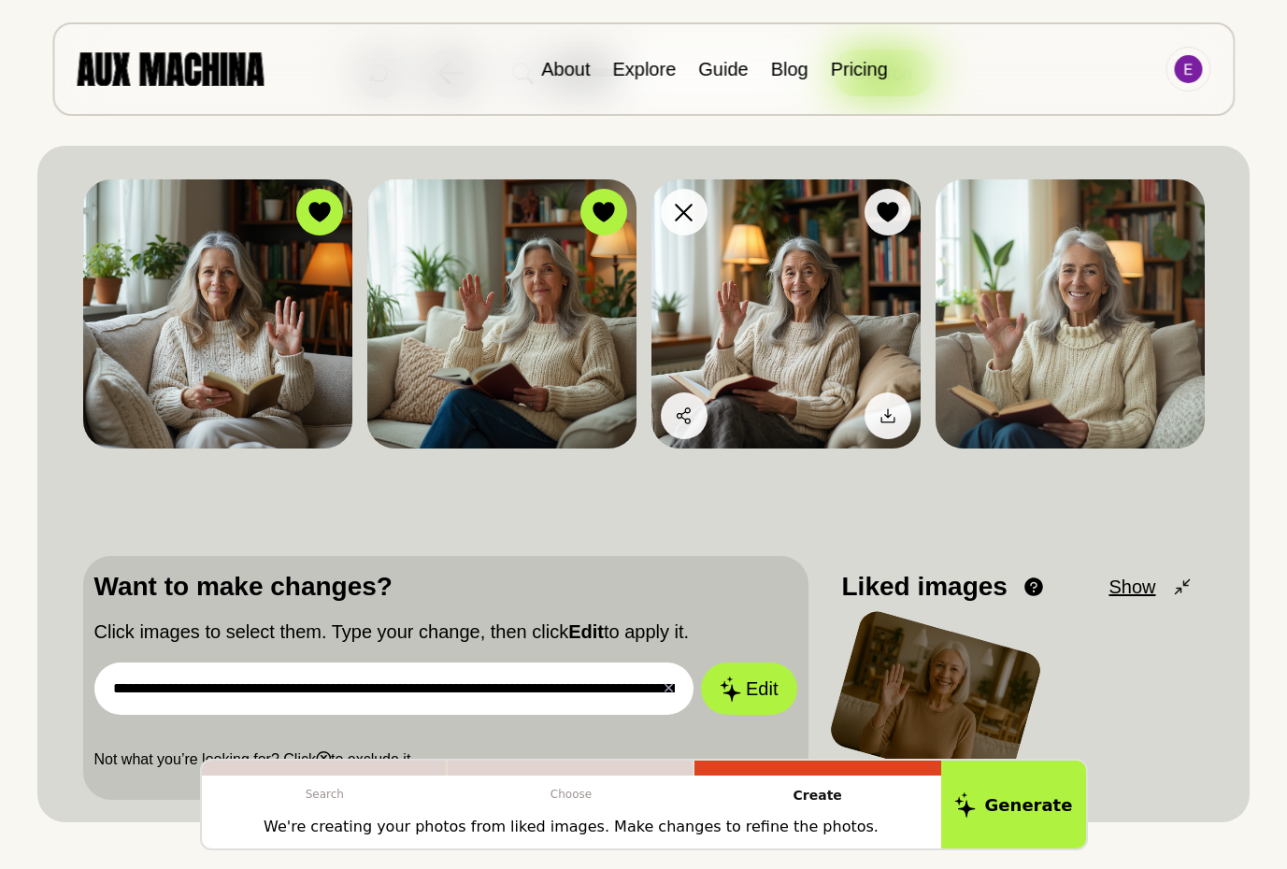
click at [815, 306] on img at bounding box center [785, 313] width 269 height 269
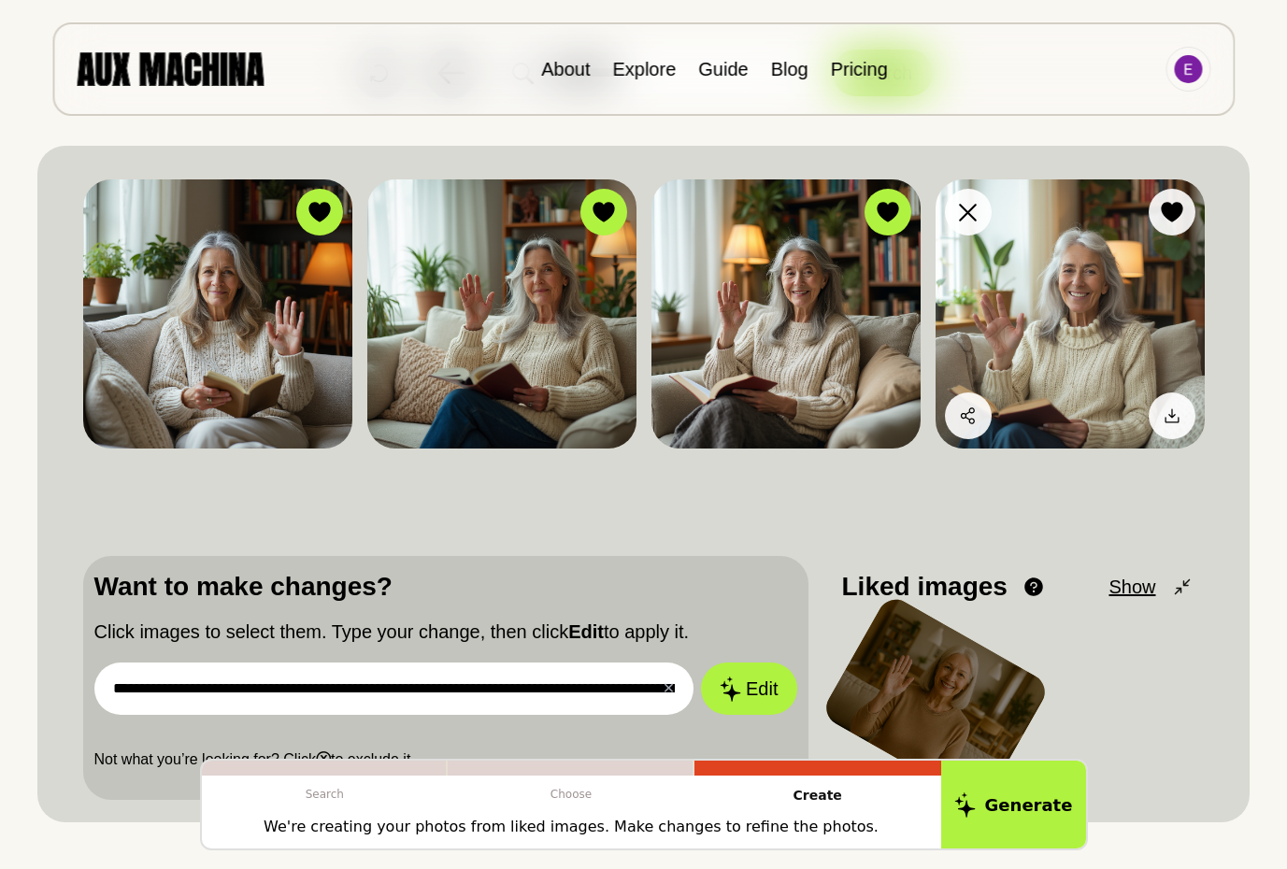
click at [1050, 302] on img at bounding box center [1069, 313] width 269 height 269
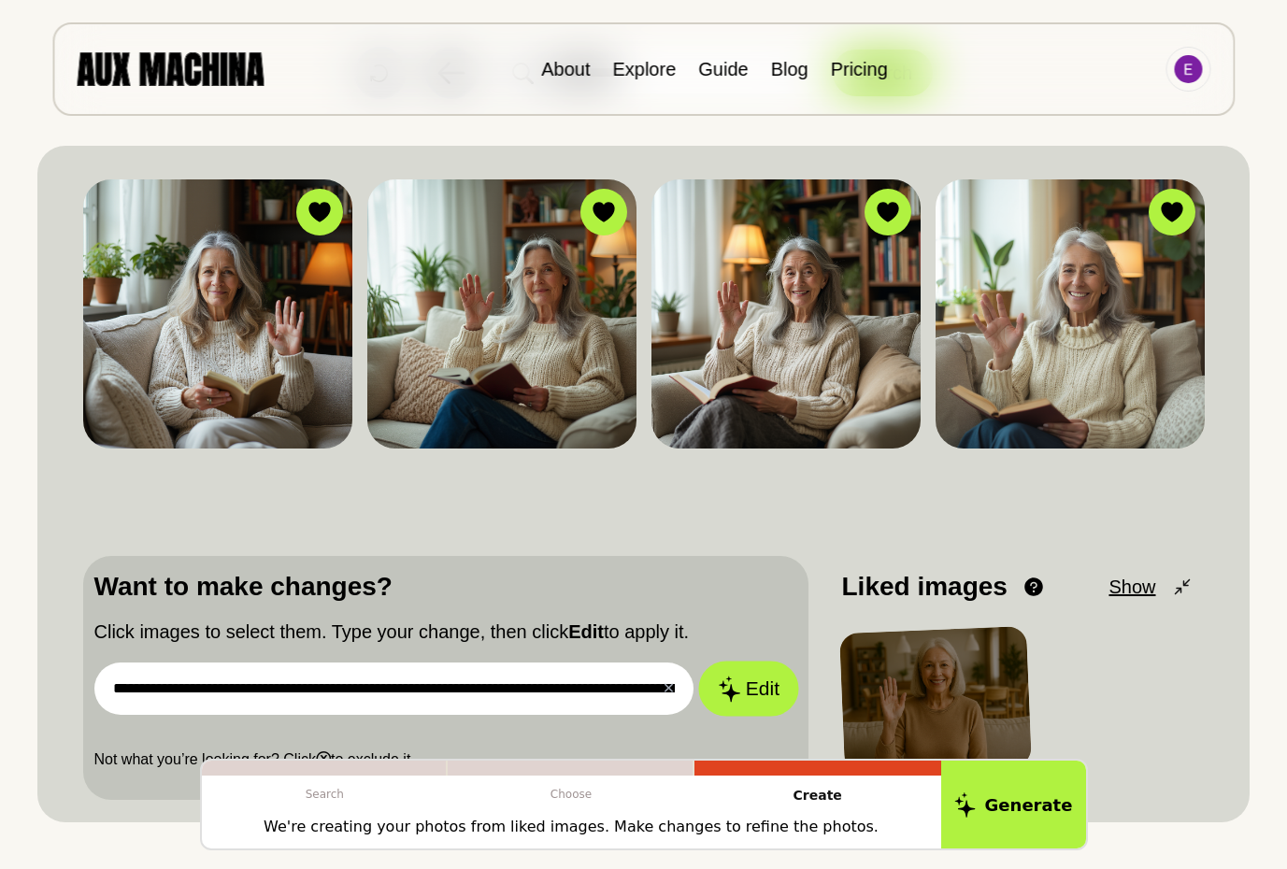
click at [749, 690] on button "Edit" at bounding box center [748, 689] width 101 height 55
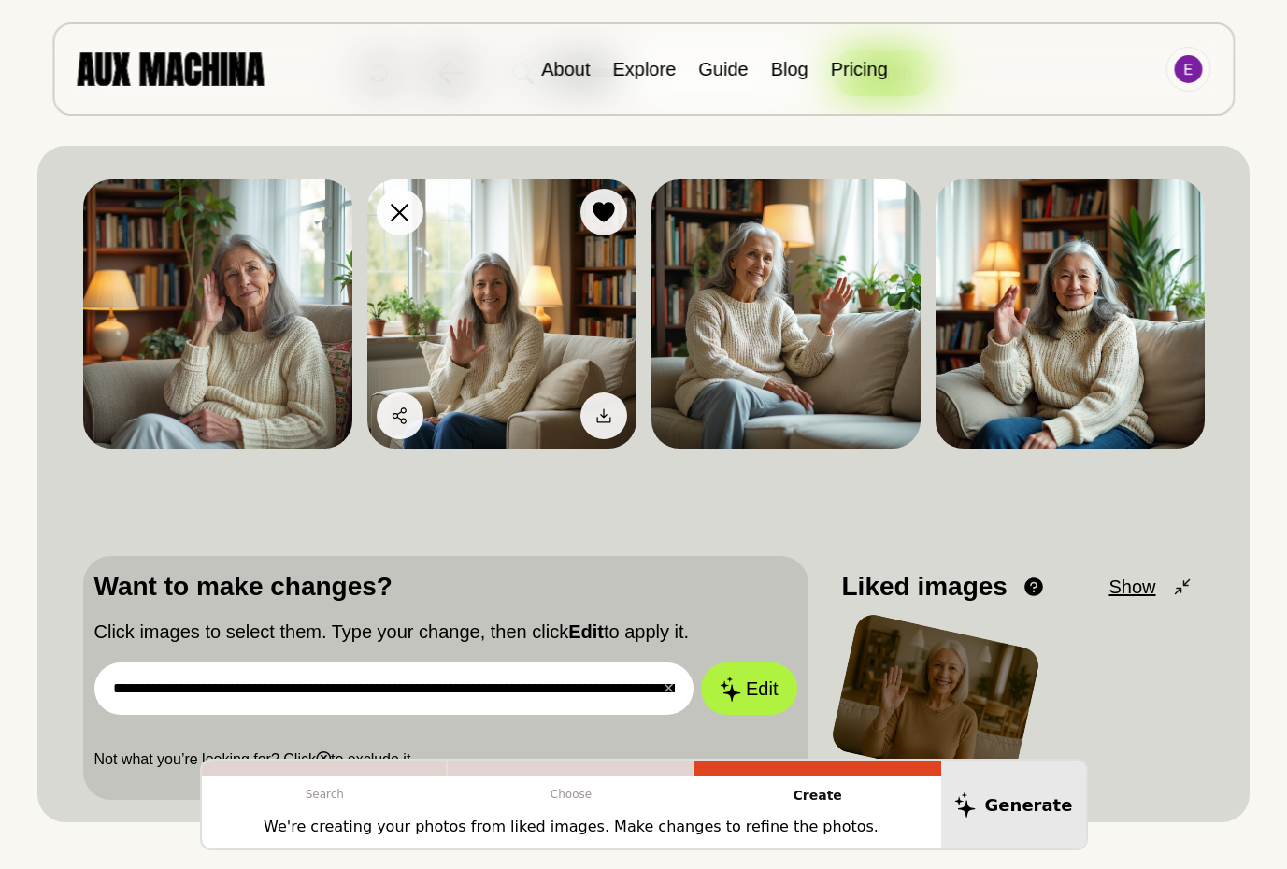
click at [501, 320] on img at bounding box center [501, 313] width 269 height 269
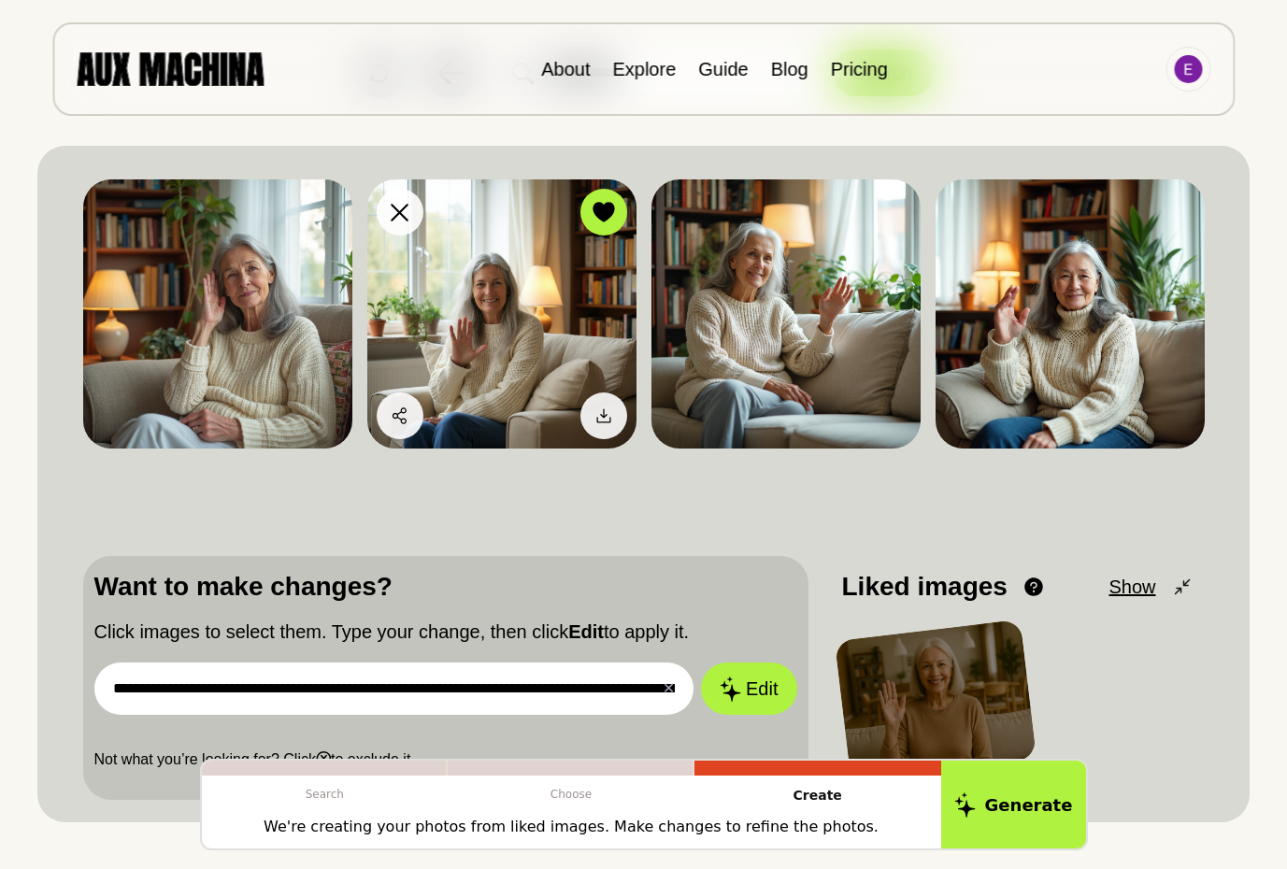
click at [502, 289] on img at bounding box center [501, 313] width 269 height 269
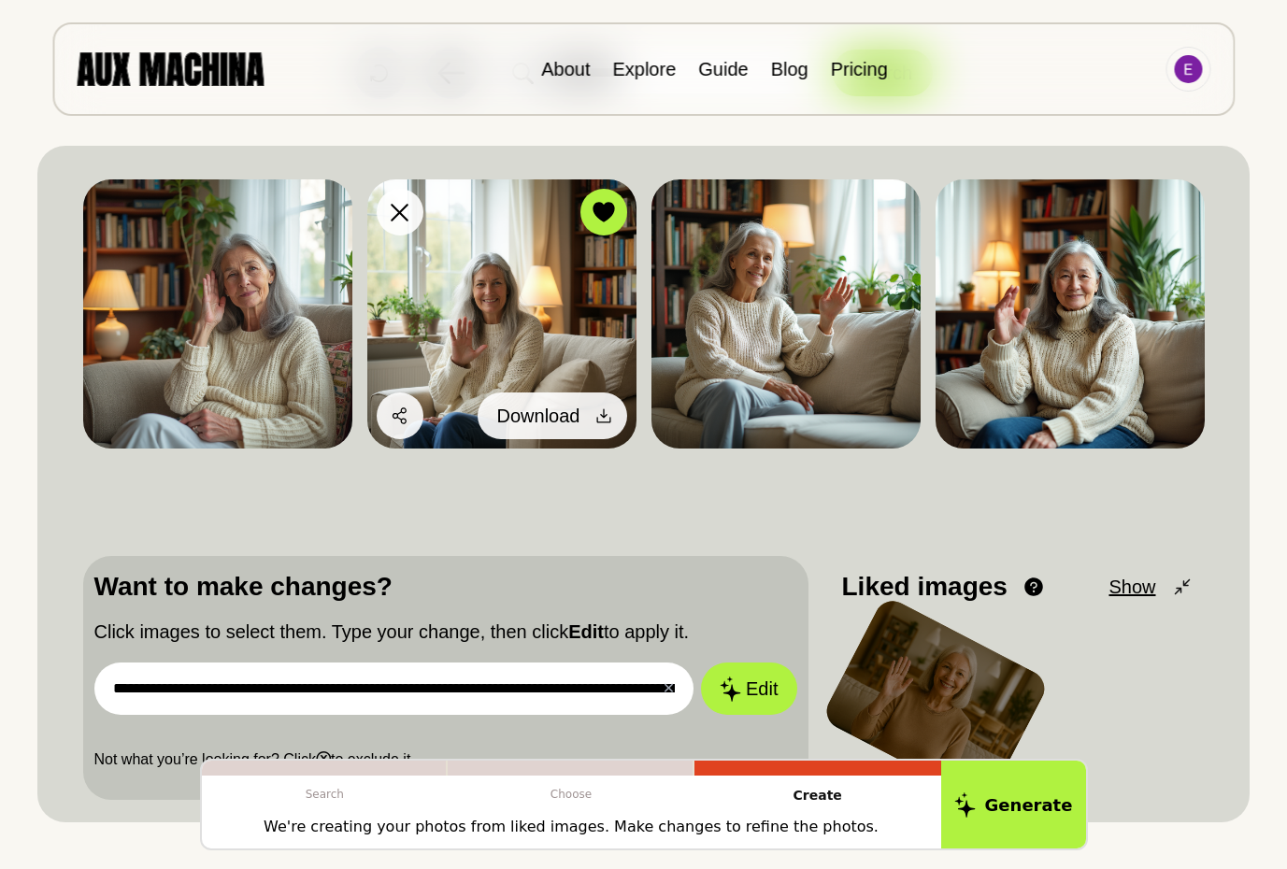
click at [600, 414] on icon at bounding box center [603, 415] width 19 height 19
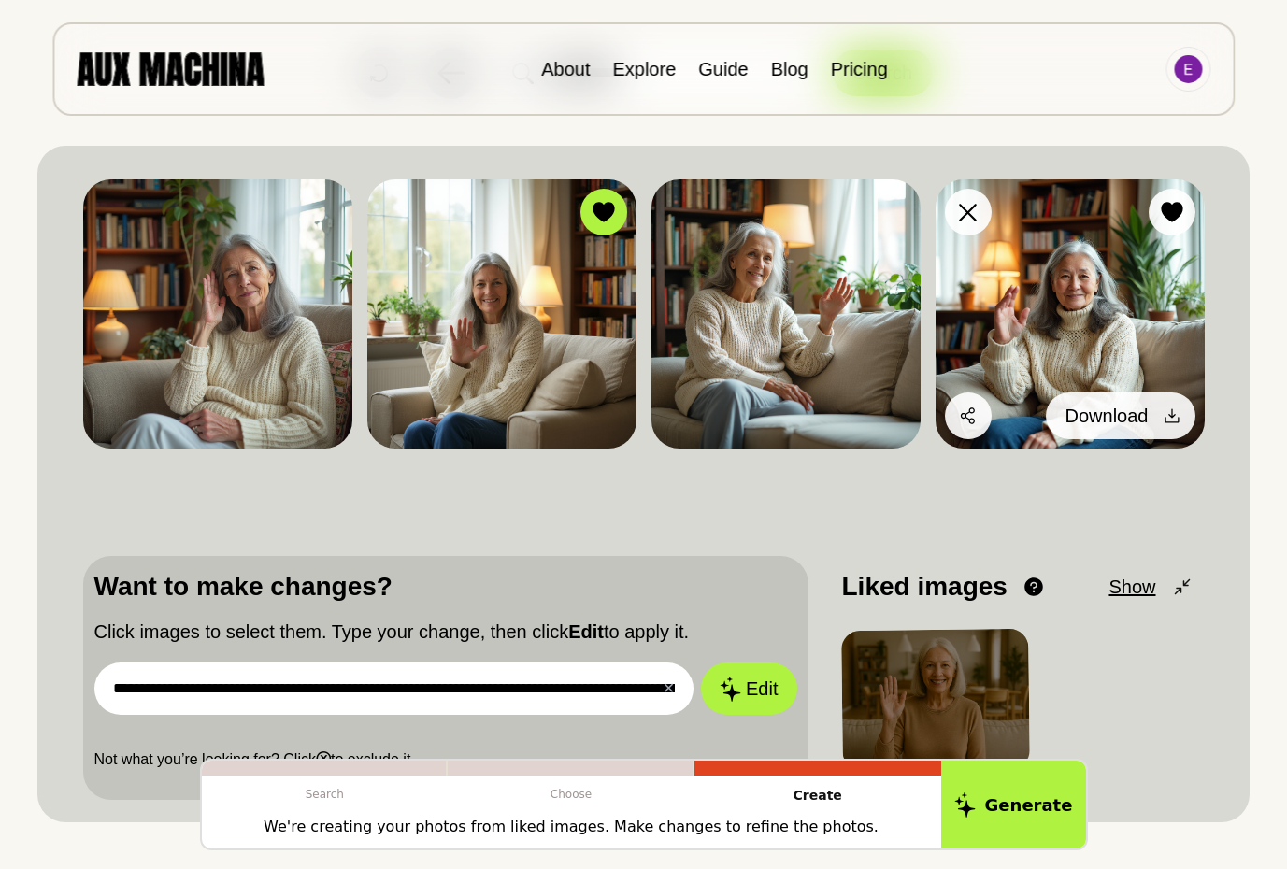
click at [1165, 409] on icon at bounding box center [1171, 415] width 19 height 19
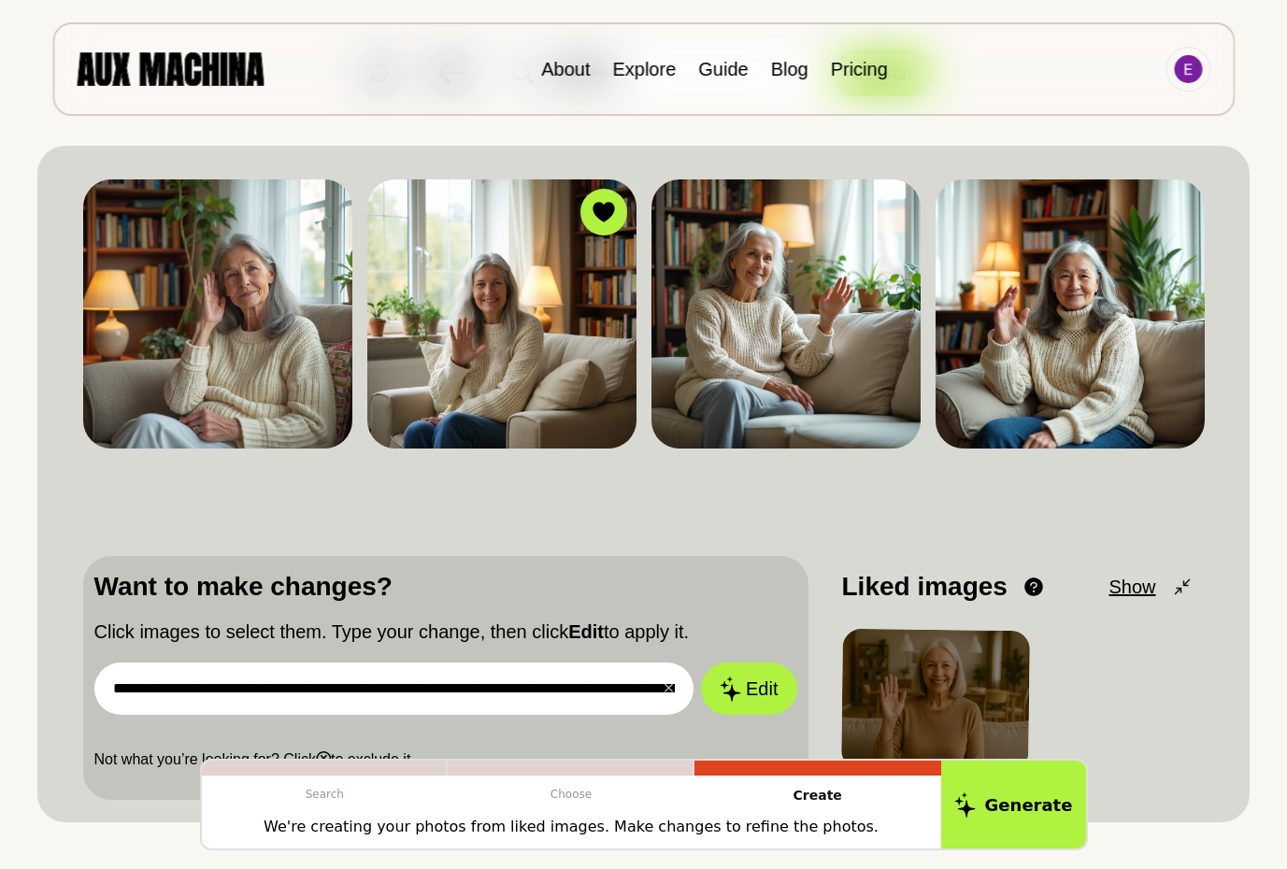
click at [117, 688] on input "**********" at bounding box center [394, 688] width 600 height 52
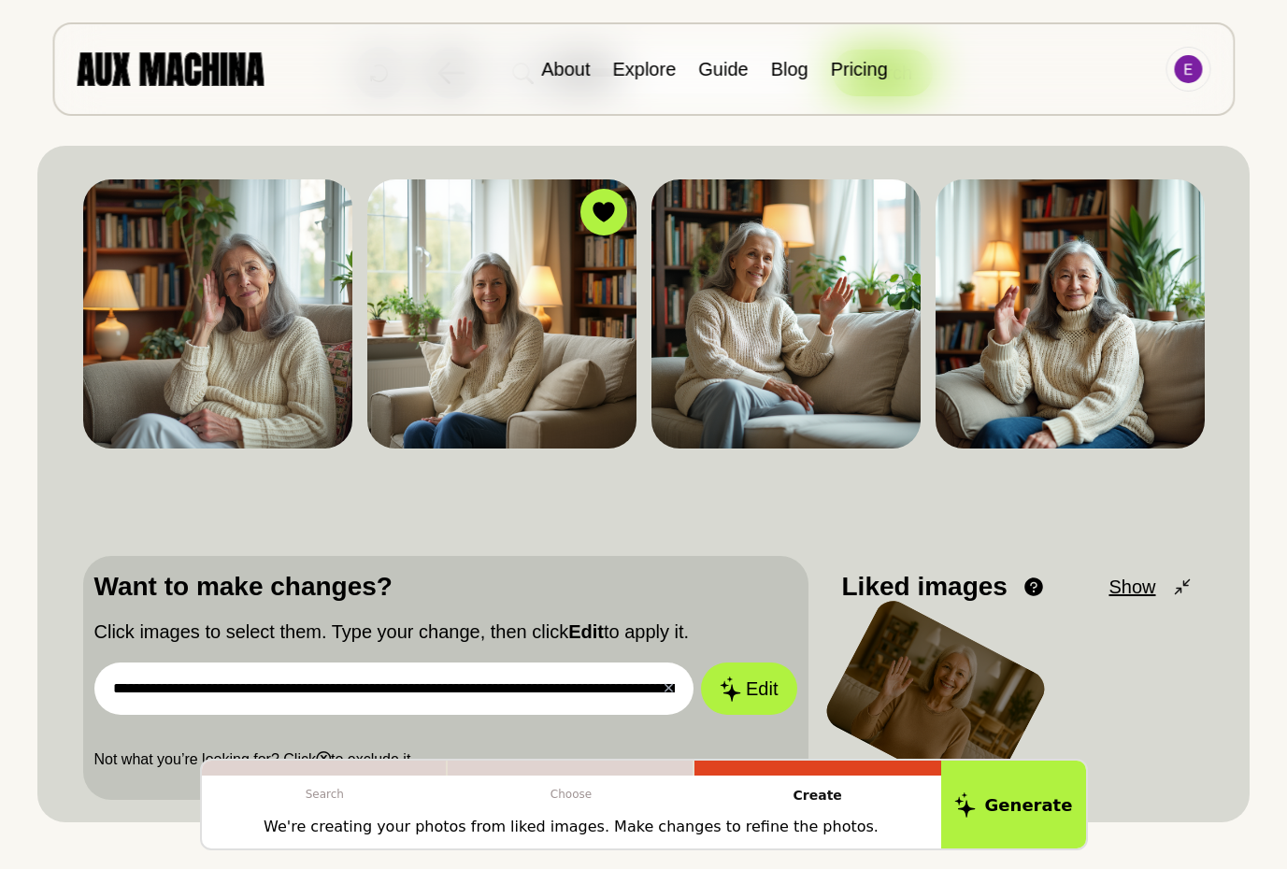
drag, startPoint x: 267, startPoint y: 690, endPoint x: 220, endPoint y: 692, distance: 47.7
click at [220, 692] on input "**********" at bounding box center [394, 688] width 600 height 52
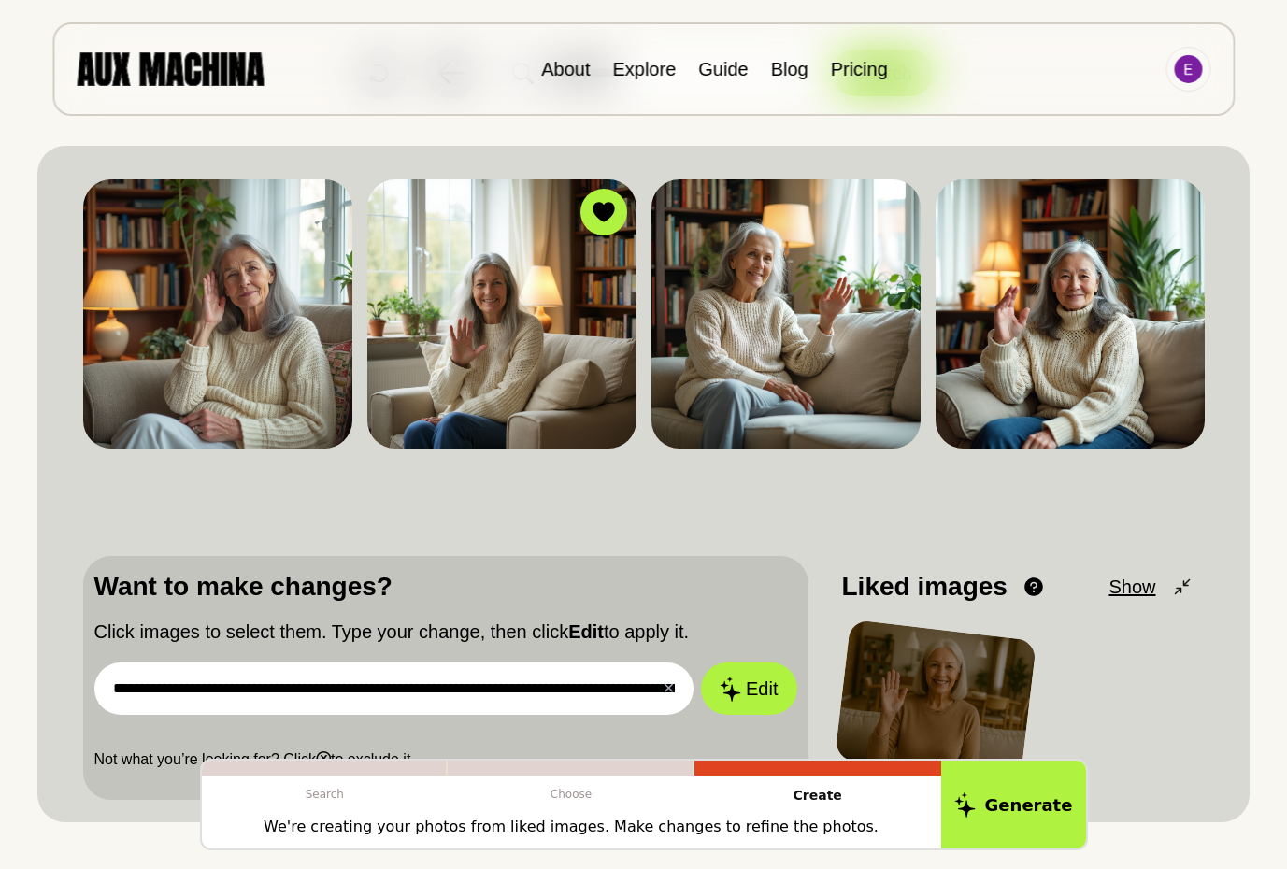
drag, startPoint x: 415, startPoint y: 690, endPoint x: 581, endPoint y: 682, distance: 166.5
click at [581, 682] on input "**********" at bounding box center [394, 688] width 600 height 52
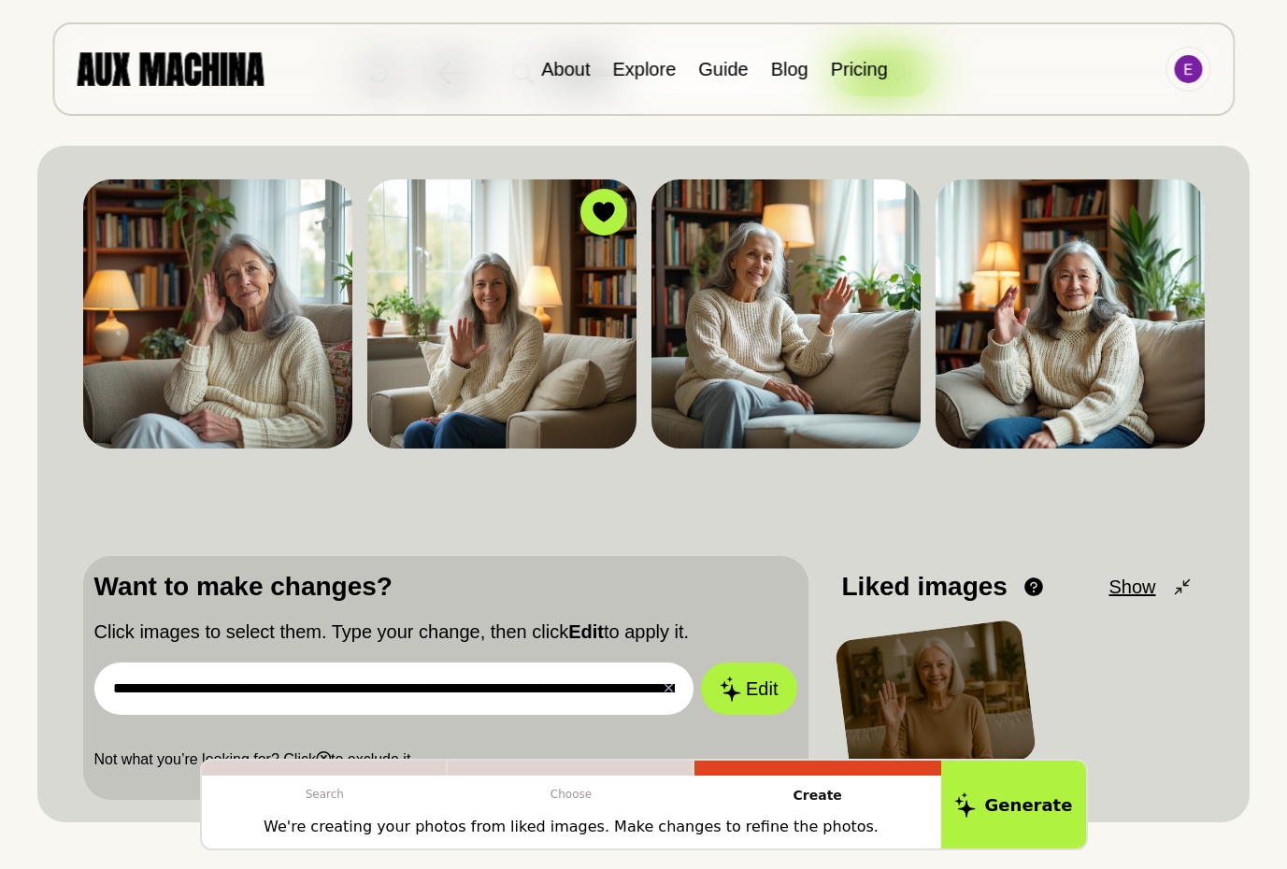
drag, startPoint x: 265, startPoint y: 691, endPoint x: 221, endPoint y: 691, distance: 44.8
click at [221, 691] on input "**********" at bounding box center [394, 688] width 600 height 52
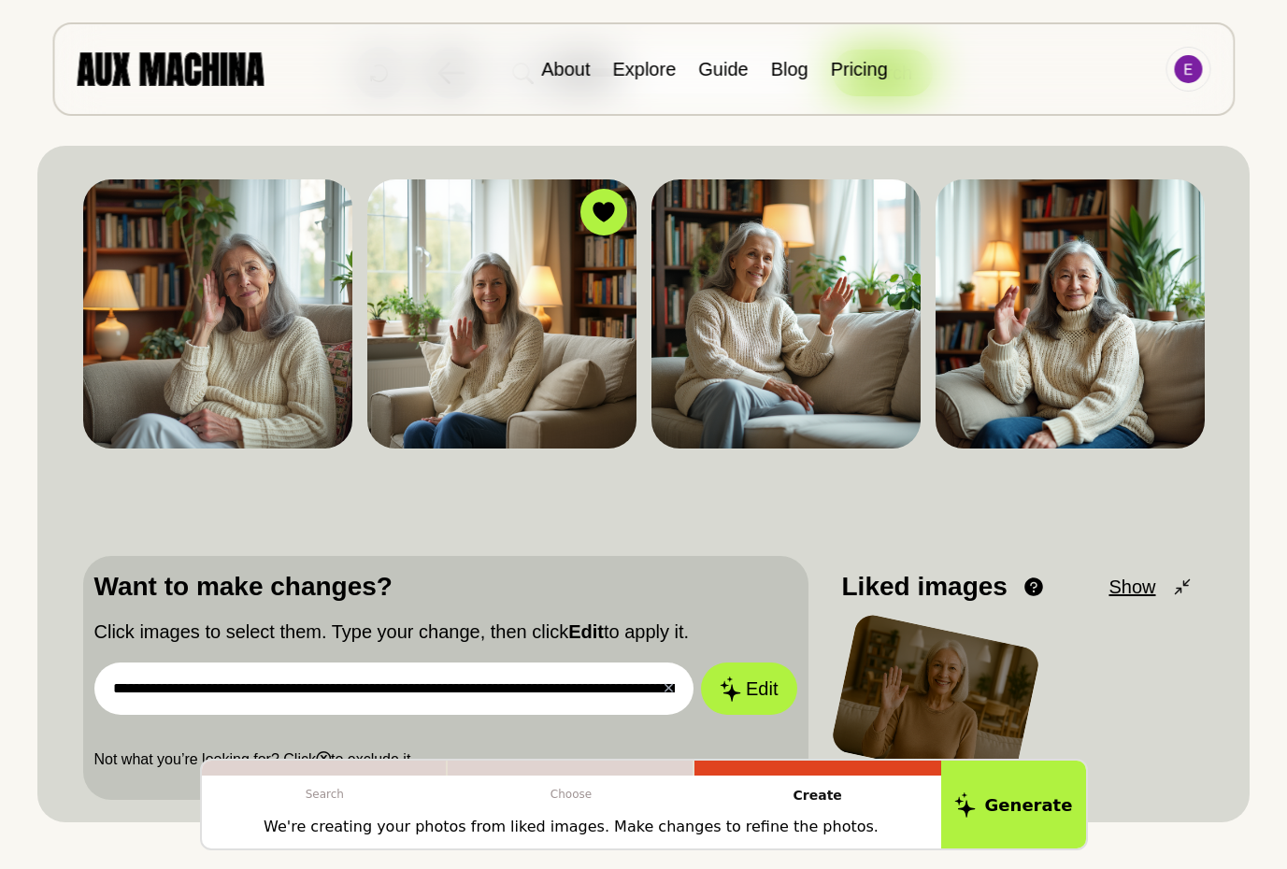
paste input "**********"
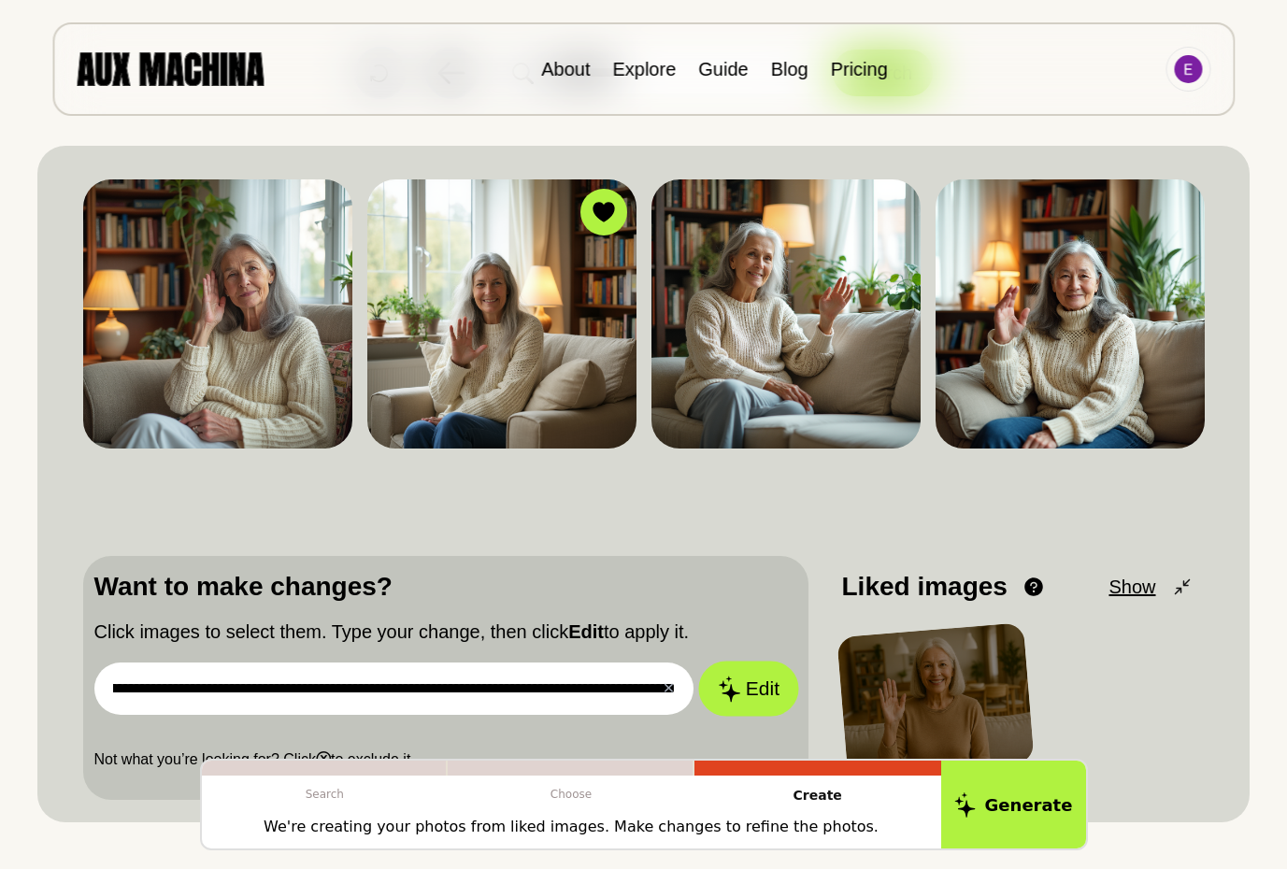
scroll to position [0, 474]
drag, startPoint x: 503, startPoint y: 688, endPoint x: 746, endPoint y: 688, distance: 242.9
click at [746, 688] on form "**********" at bounding box center [445, 688] width 703 height 52
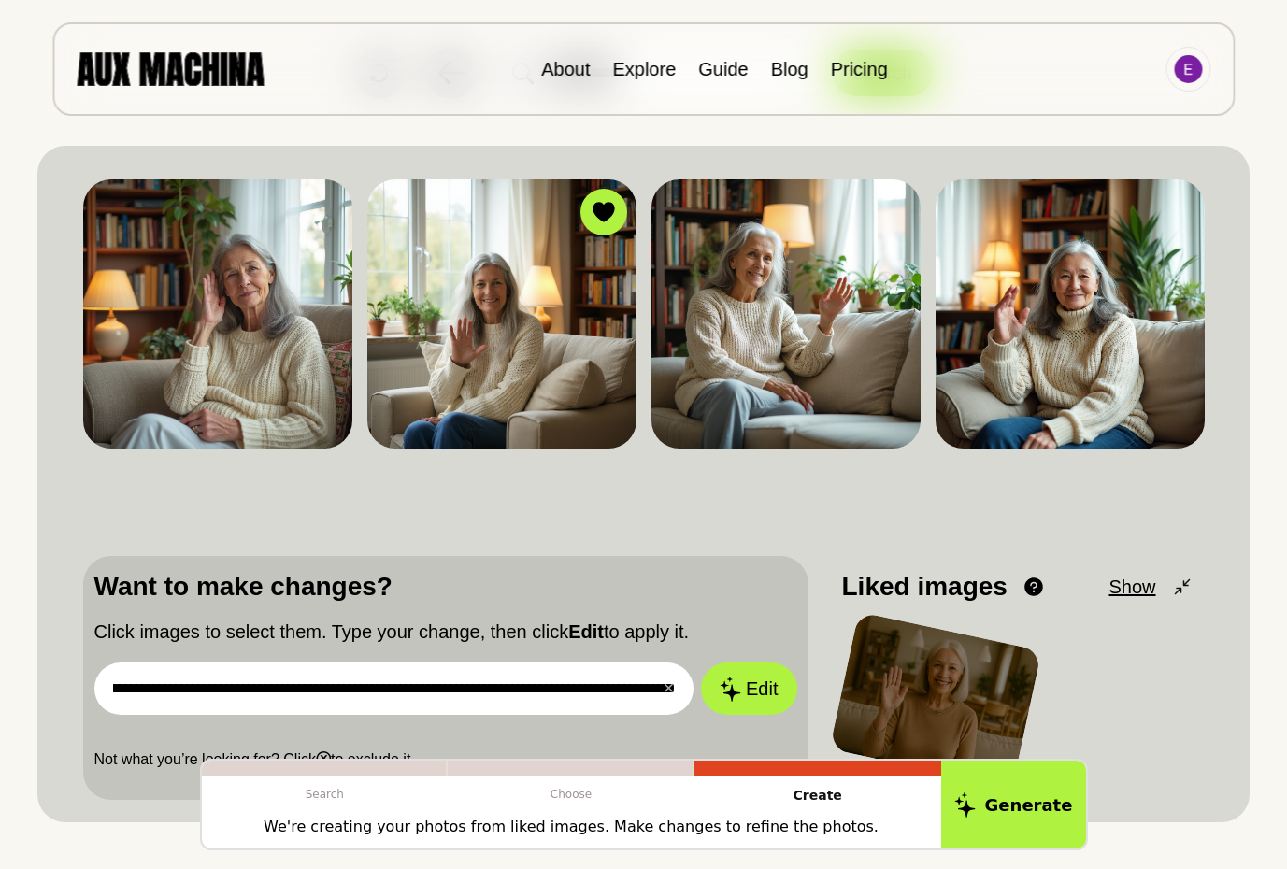
click at [324, 696] on input "**********" at bounding box center [394, 688] width 600 height 52
click at [1099, 269] on img at bounding box center [1069, 313] width 269 height 269
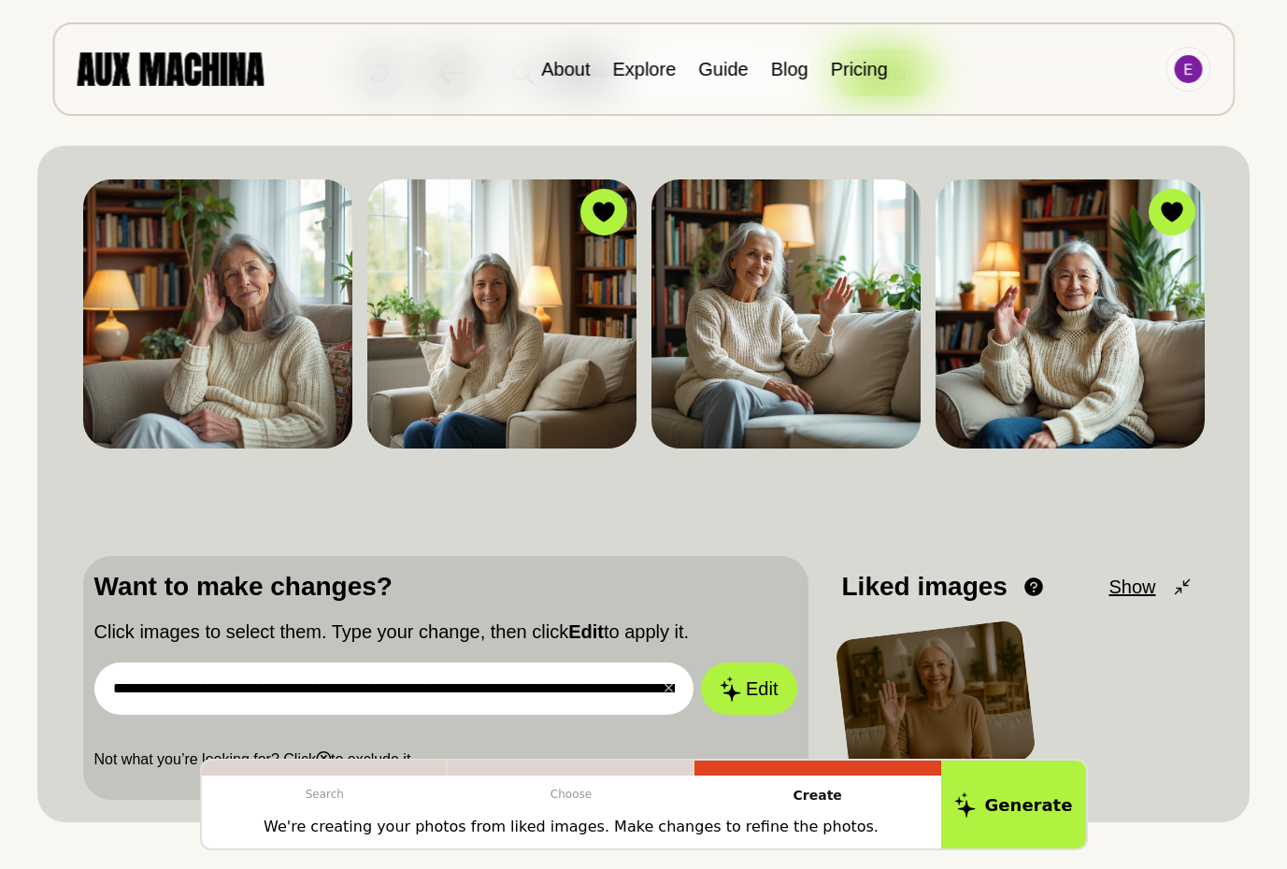
click at [555, 696] on input "**********" at bounding box center [394, 688] width 600 height 52
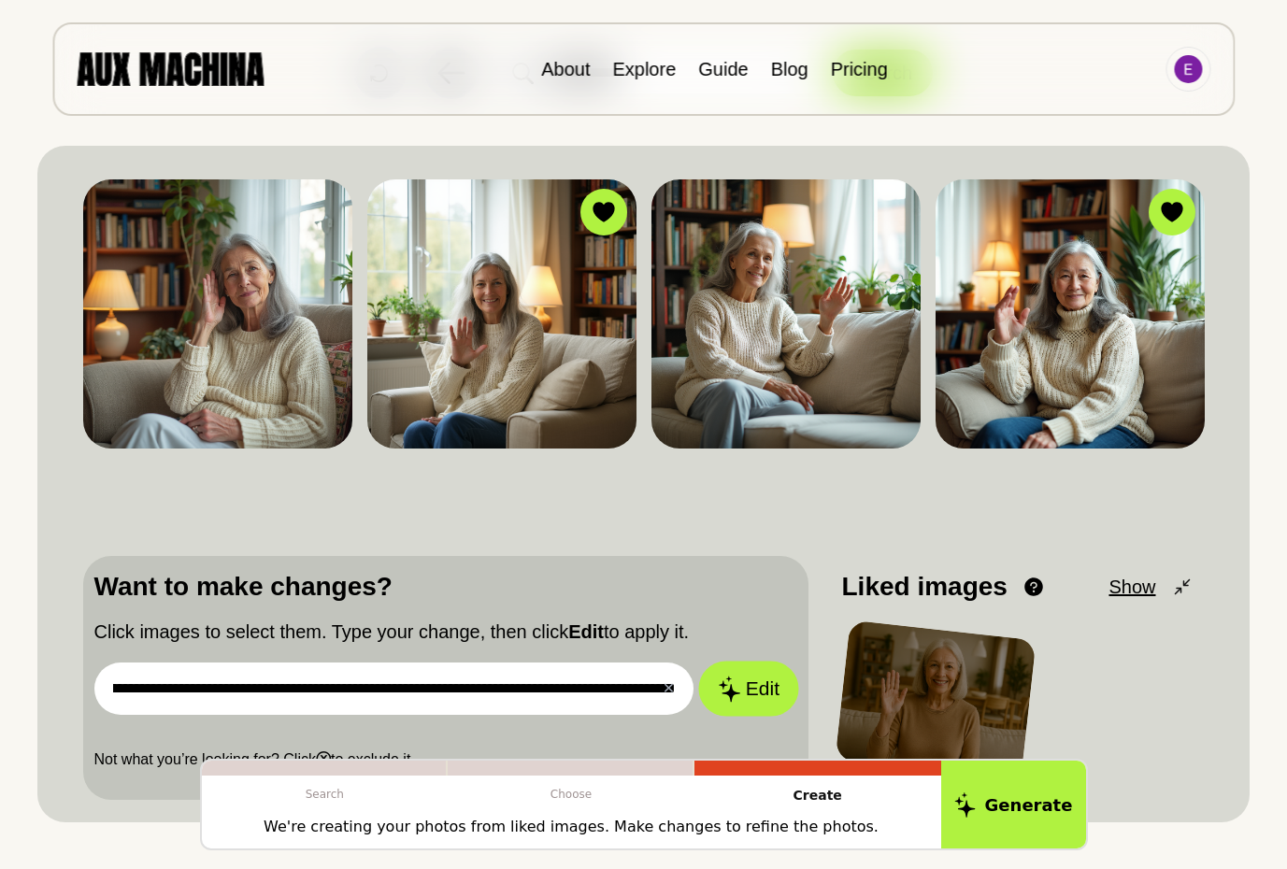
scroll to position [0, 474]
drag, startPoint x: 521, startPoint y: 689, endPoint x: 707, endPoint y: 691, distance: 186.0
click at [707, 691] on form "**********" at bounding box center [445, 688] width 703 height 52
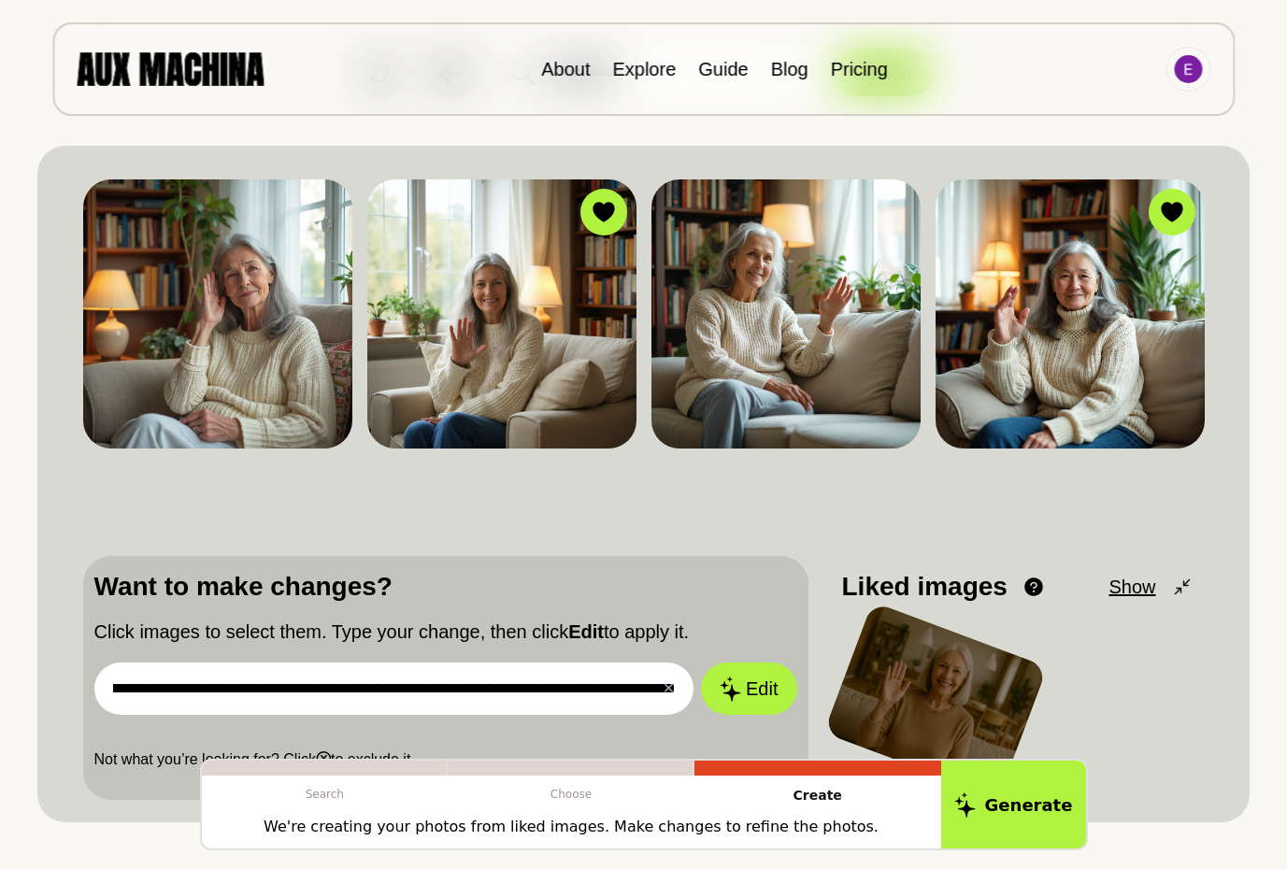
click at [418, 677] on input "**********" at bounding box center [394, 688] width 600 height 52
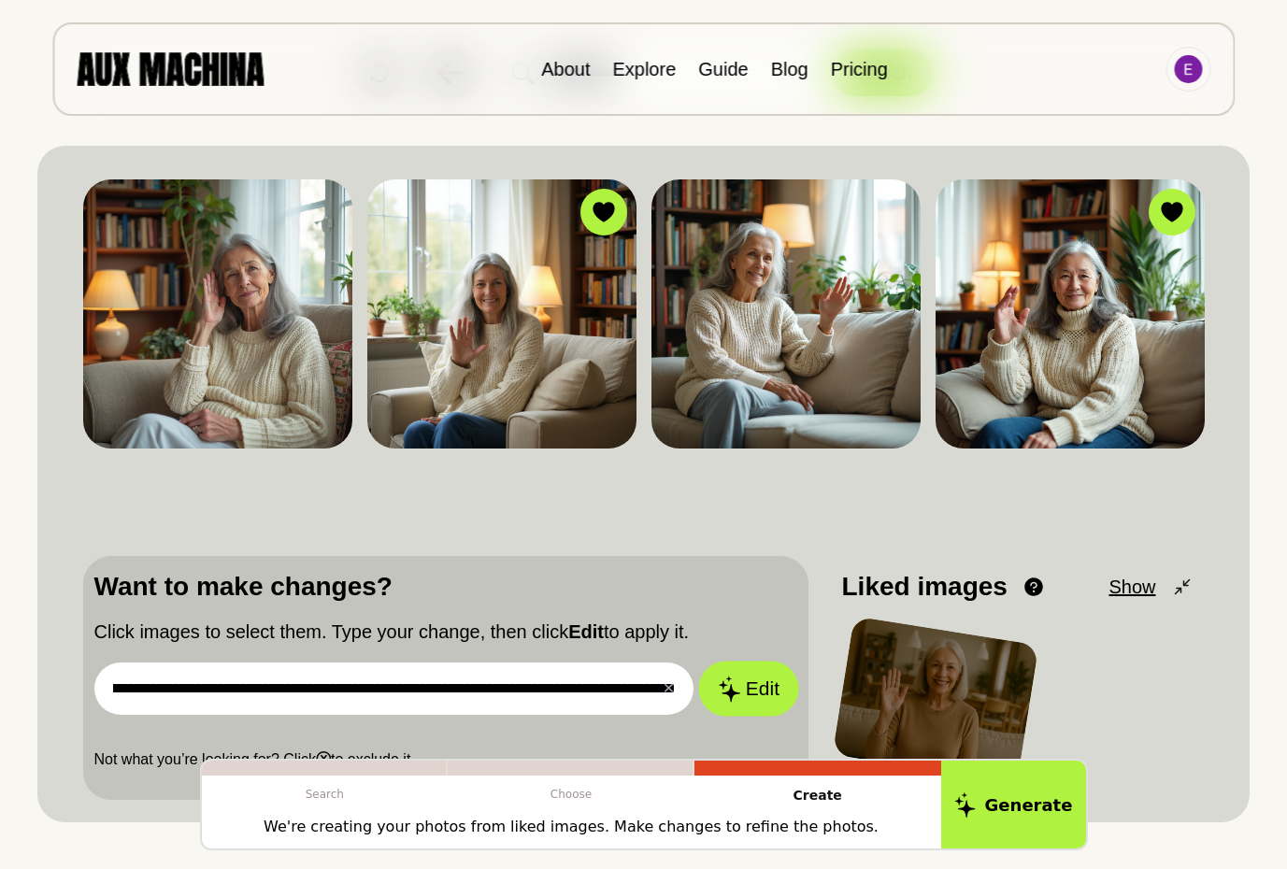
drag, startPoint x: 371, startPoint y: 688, endPoint x: 729, endPoint y: 707, distance: 358.4
click at [729, 707] on form "**********" at bounding box center [445, 688] width 703 height 52
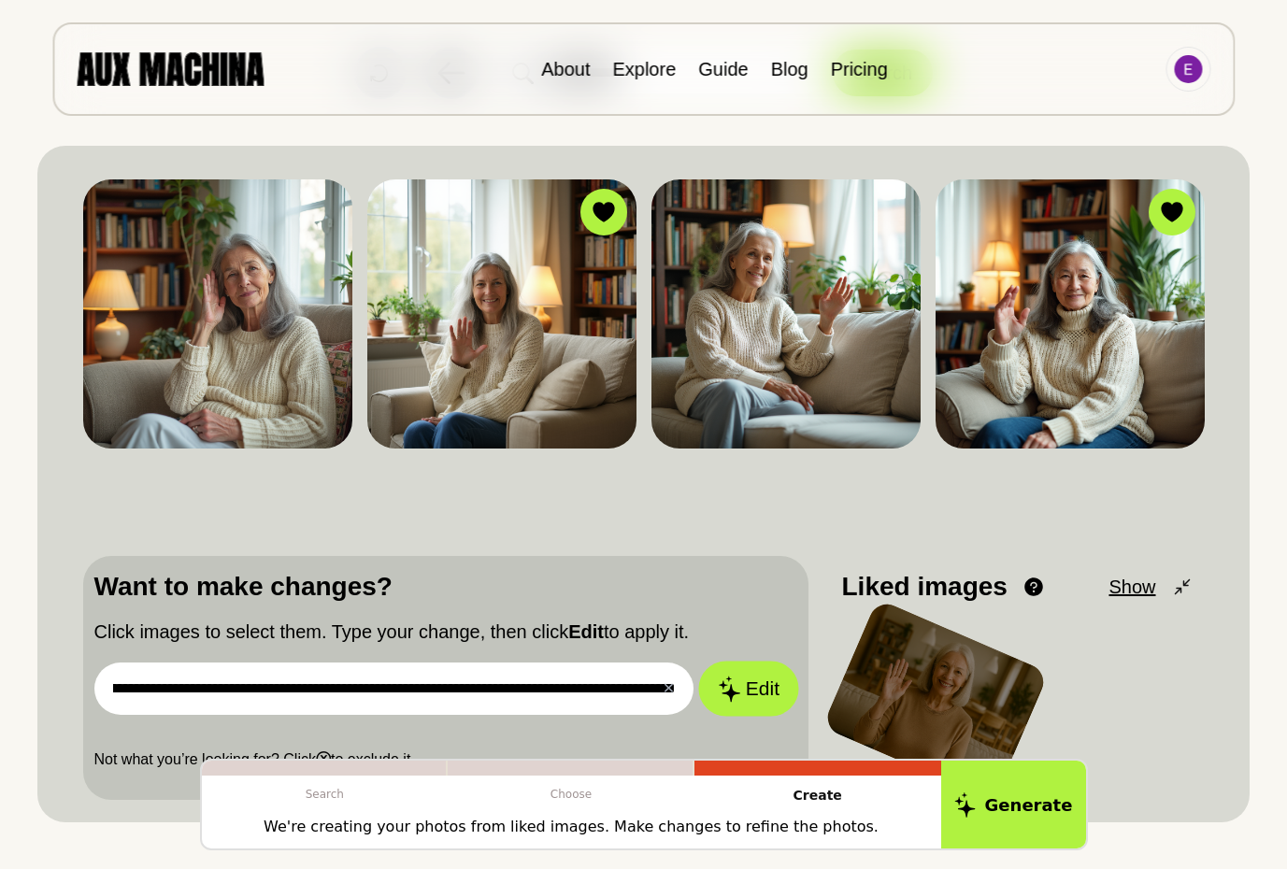
scroll to position [0, 674]
click at [698, 662] on button "Edit" at bounding box center [748, 689] width 101 height 55
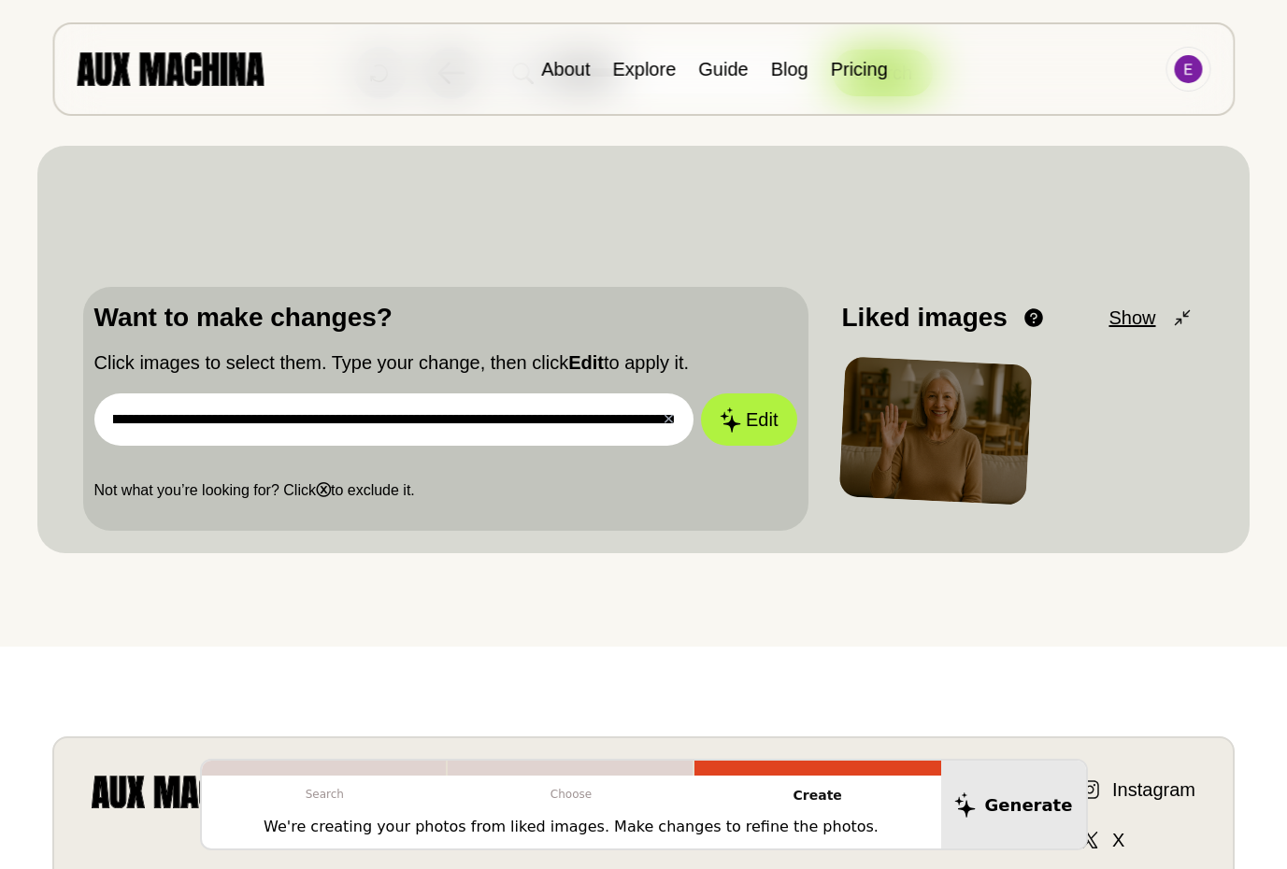
click at [505, 691] on input "**********" at bounding box center [394, 688] width 600 height 52
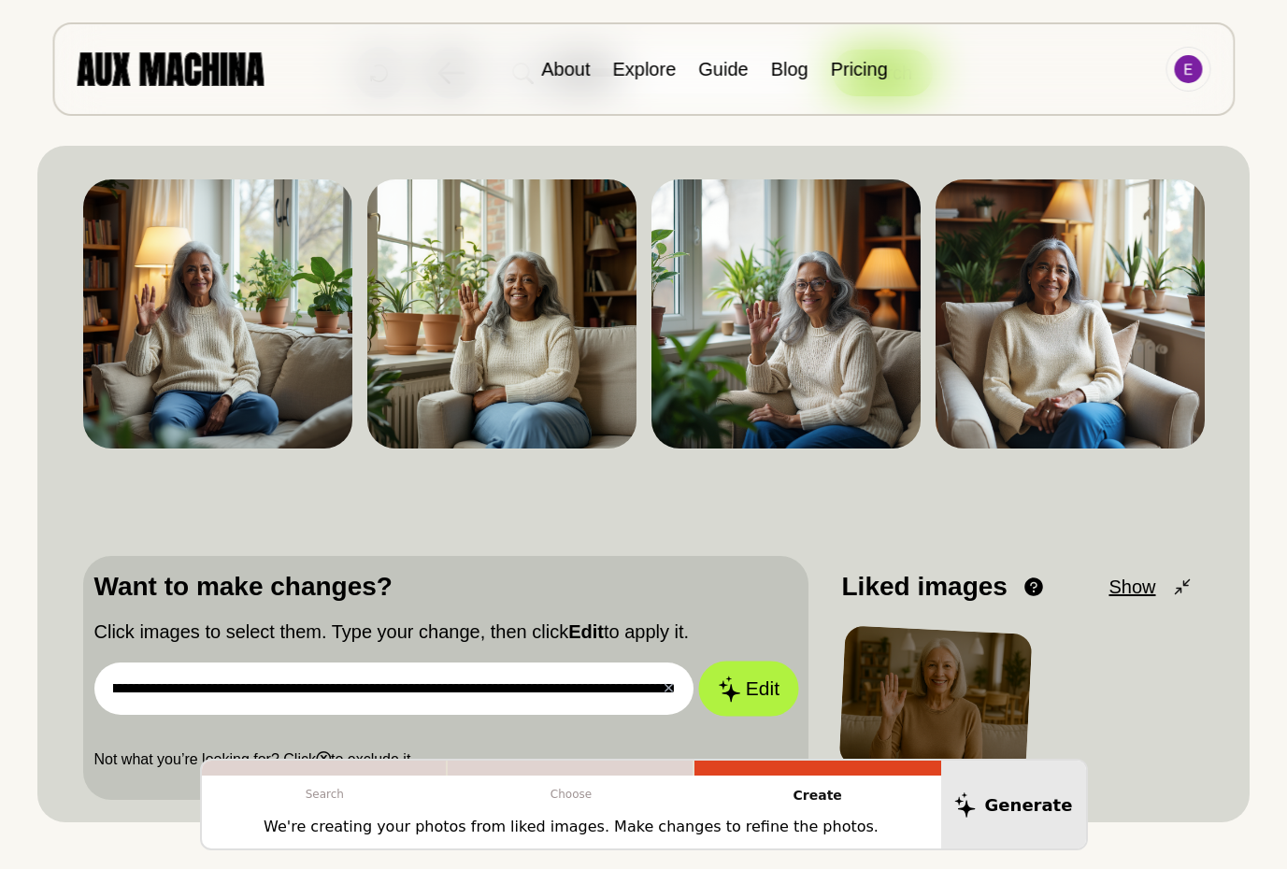
scroll to position [0, 675]
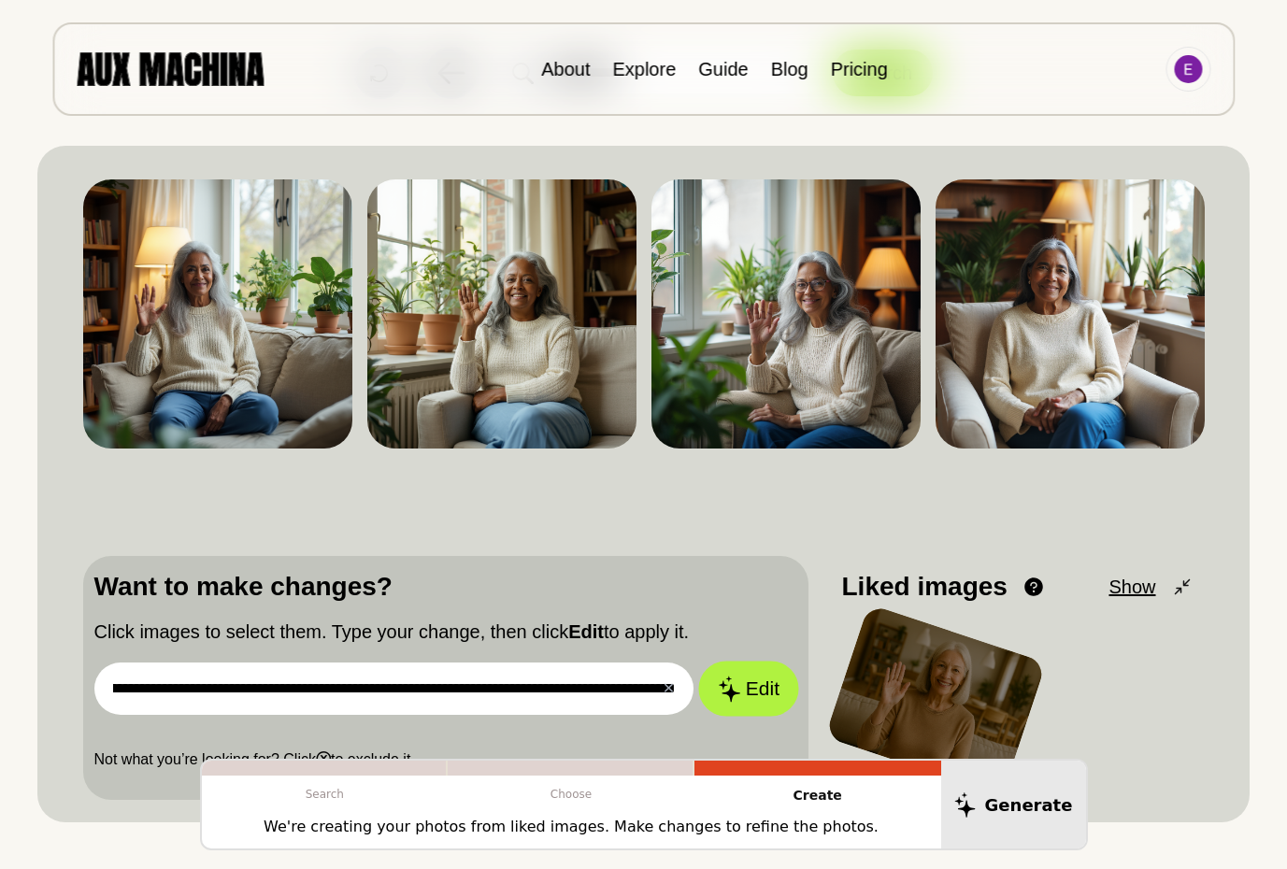
drag, startPoint x: 438, startPoint y: 691, endPoint x: 761, endPoint y: 694, distance: 322.4
click at [761, 694] on form "**********" at bounding box center [445, 688] width 703 height 52
click at [610, 683] on input "**********" at bounding box center [394, 688] width 600 height 52
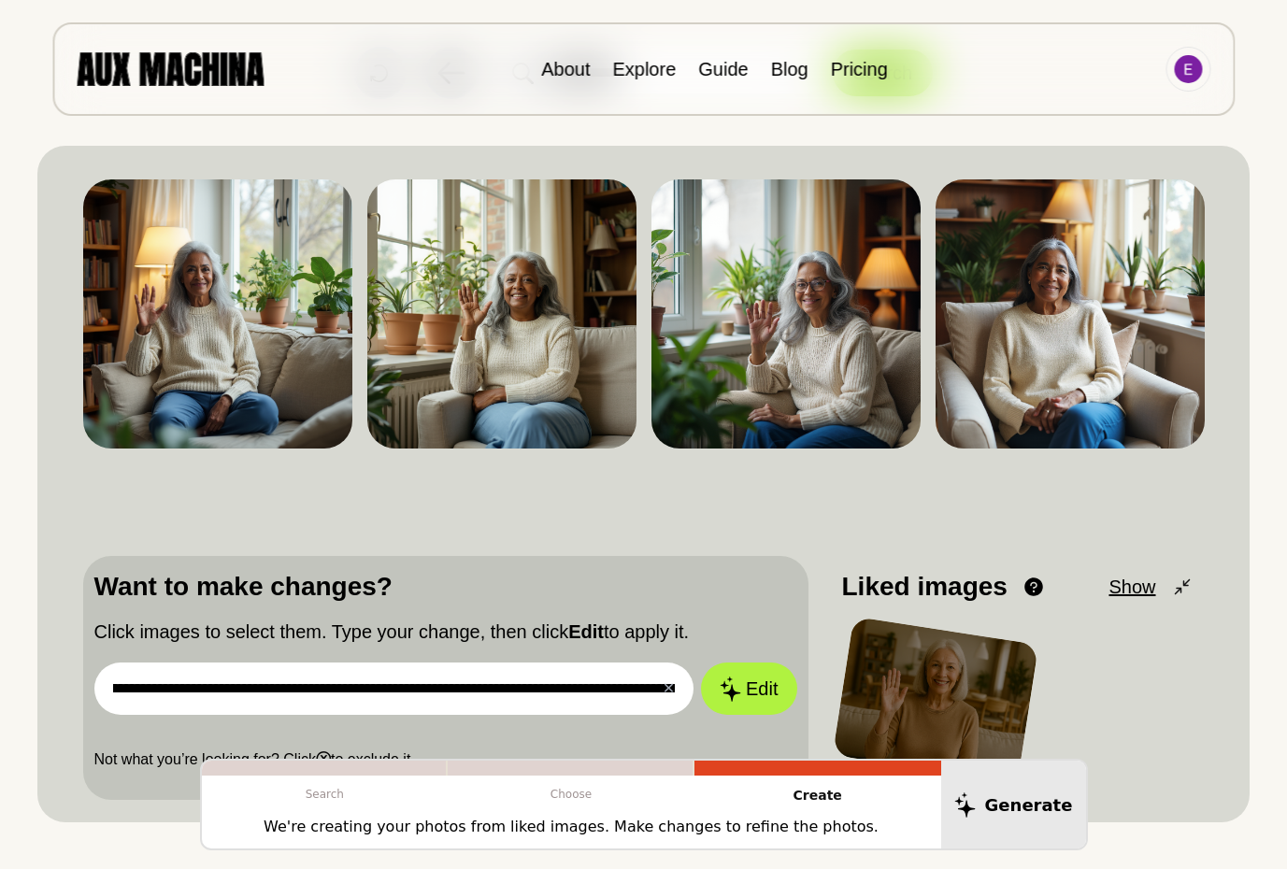
scroll to position [0, 0]
drag, startPoint x: 477, startPoint y: 692, endPoint x: 62, endPoint y: 692, distance: 415.8
click at [62, 692] on div "**********" at bounding box center [643, 484] width 1212 height 676
click at [448, 691] on input "**********" at bounding box center [394, 688] width 600 height 52
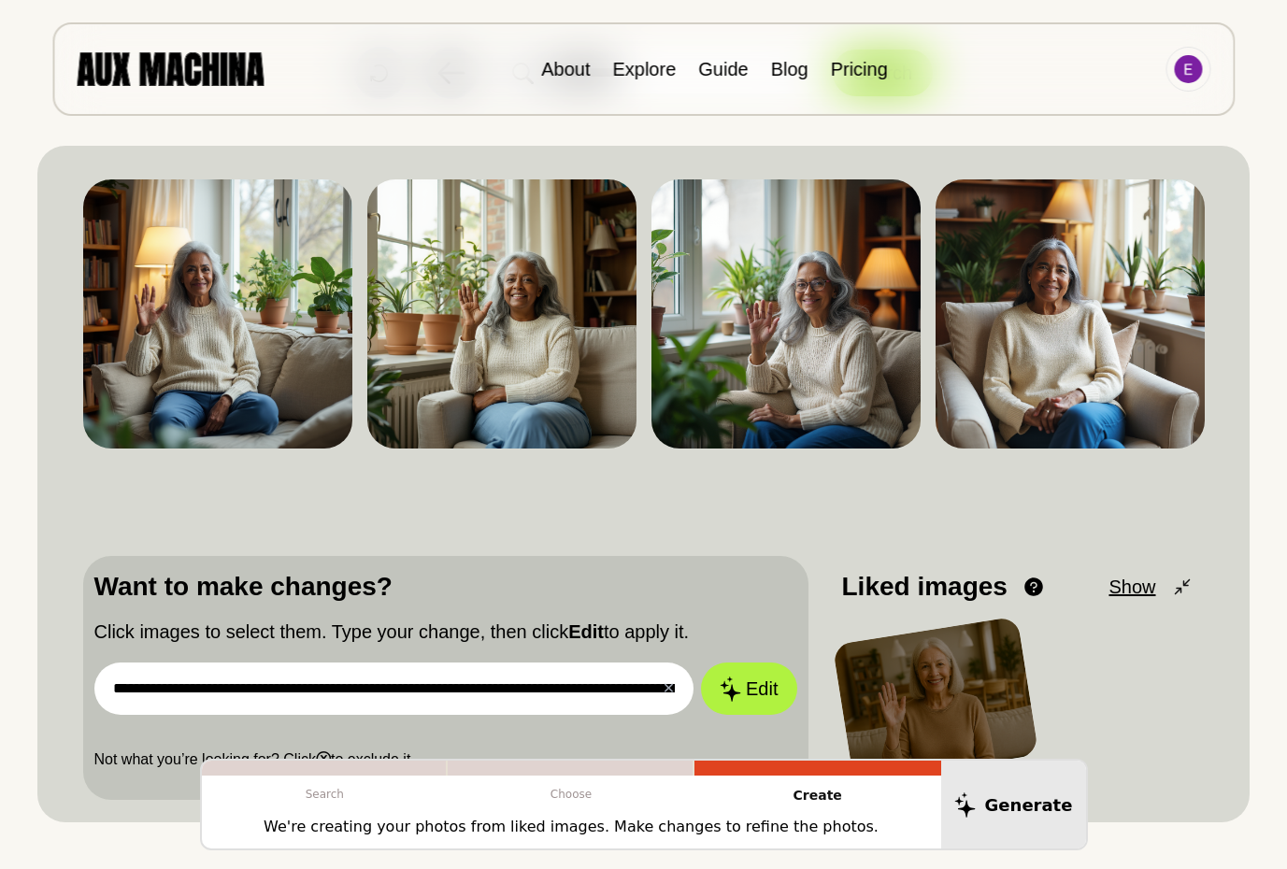
click at [454, 687] on input "**********" at bounding box center [394, 688] width 600 height 52
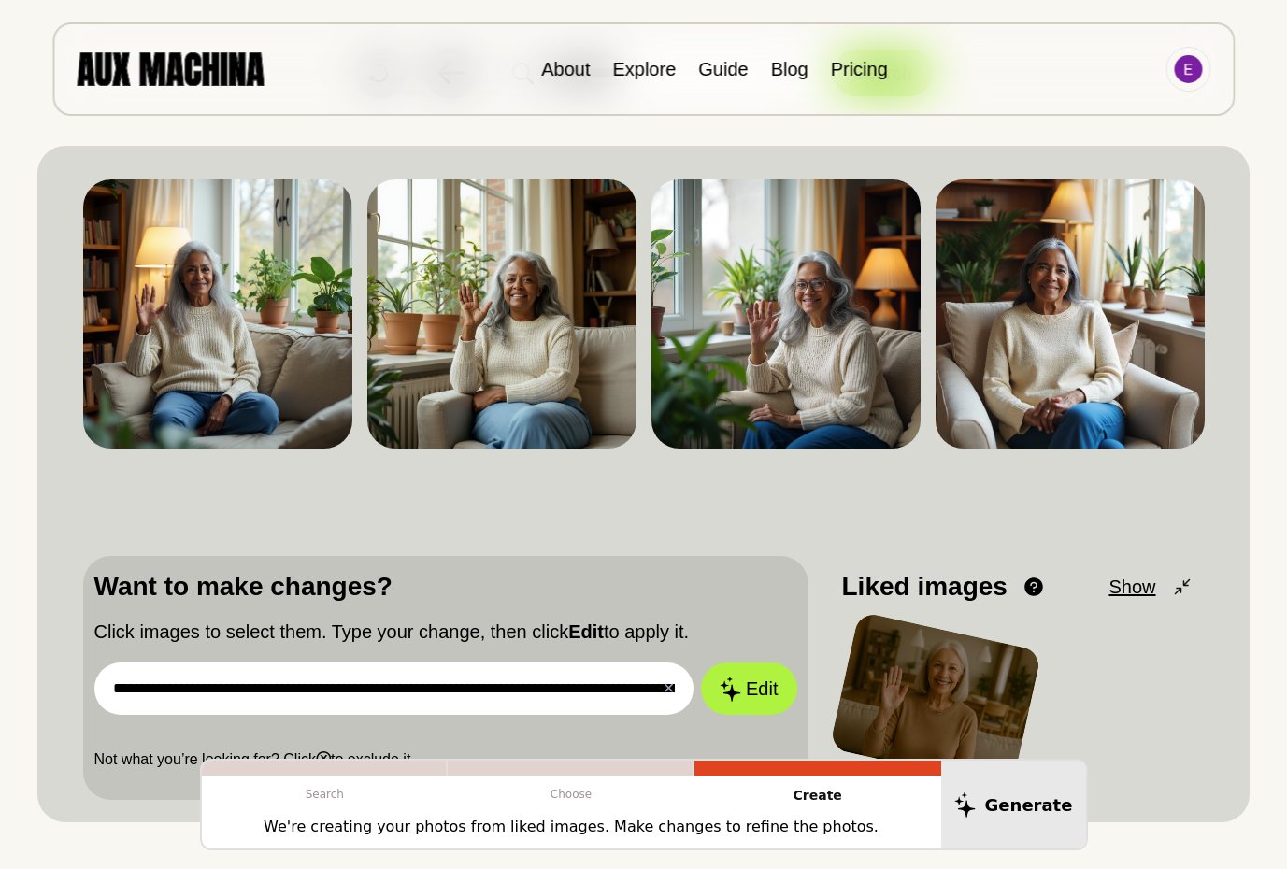
click at [885, 770] on div at bounding box center [817, 768] width 247 height 15
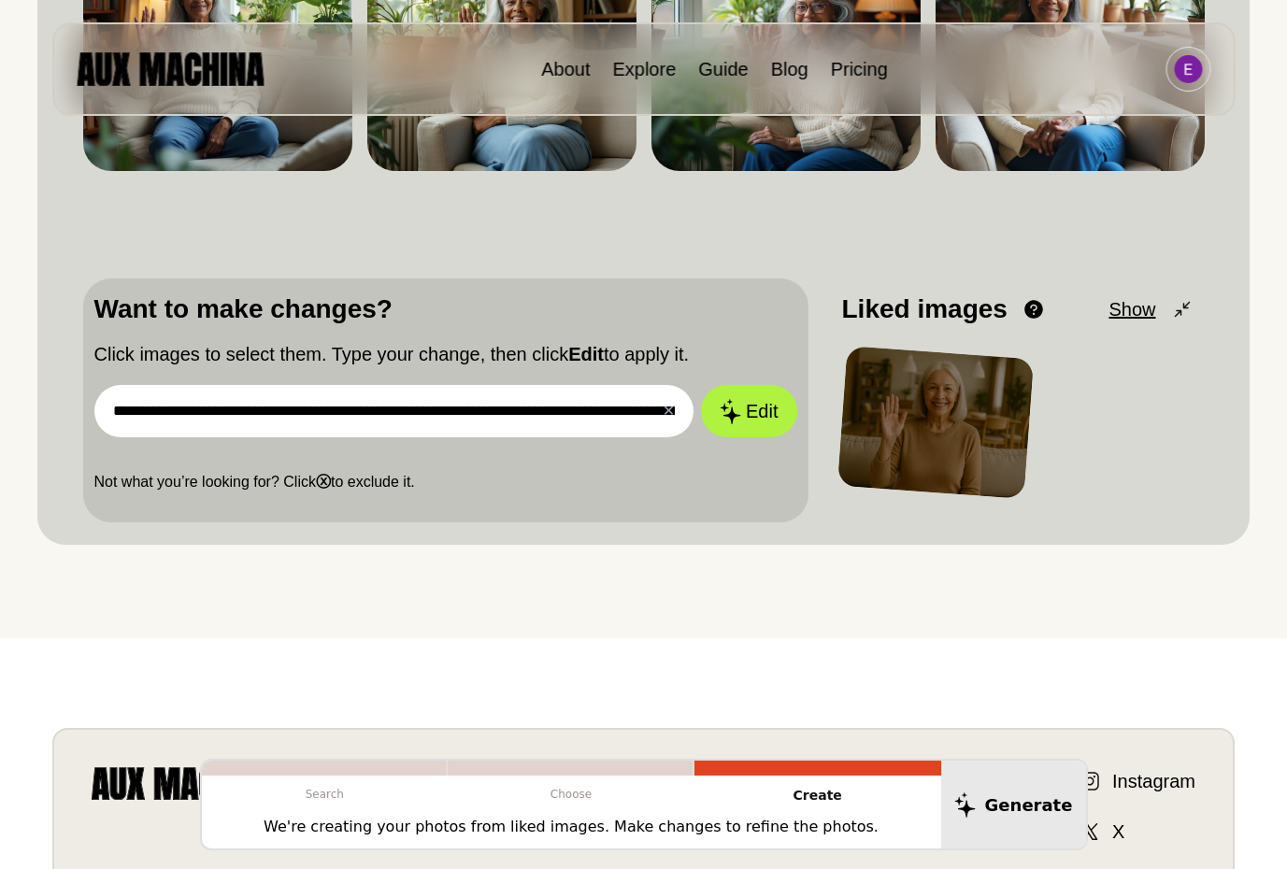
scroll to position [373, 0]
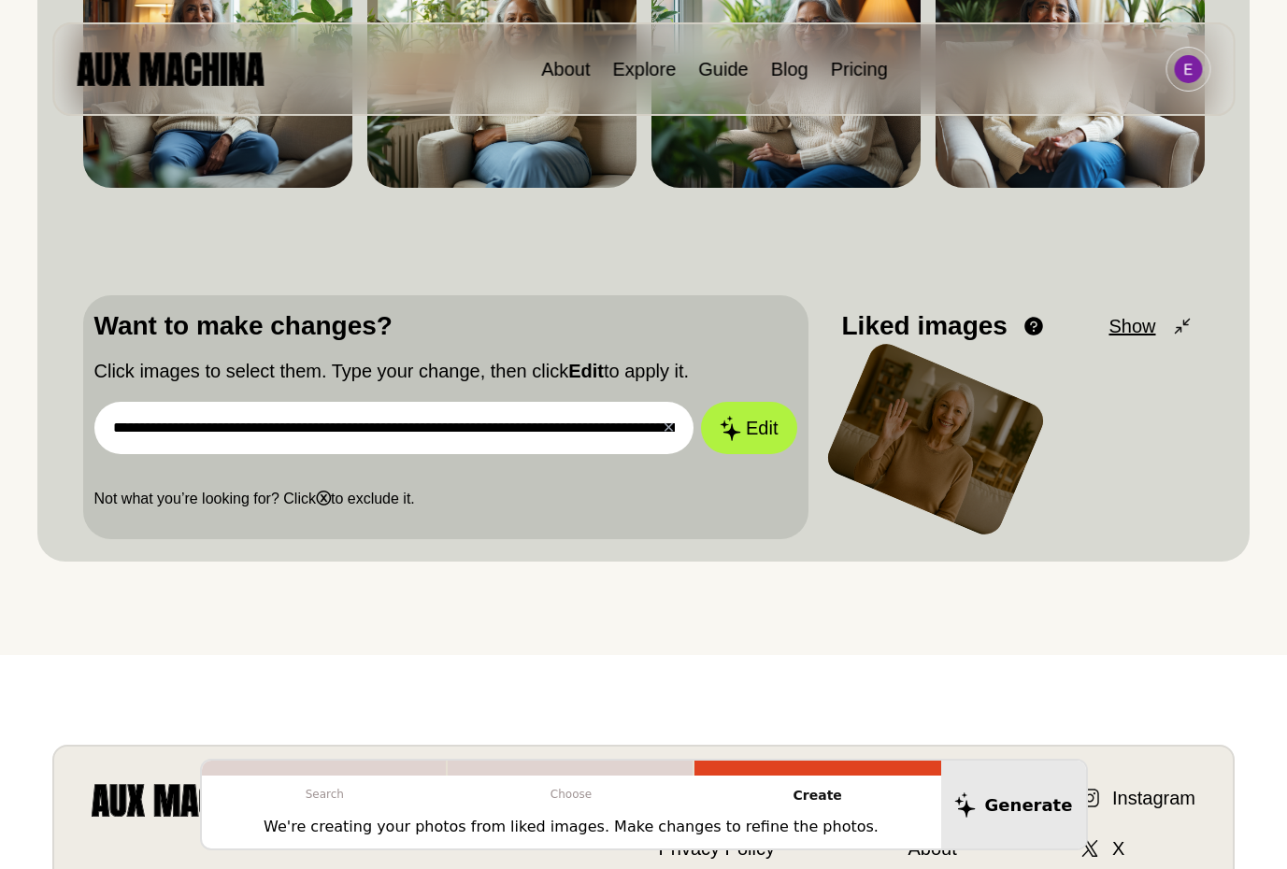
click at [456, 427] on input "**********" at bounding box center [394, 428] width 600 height 52
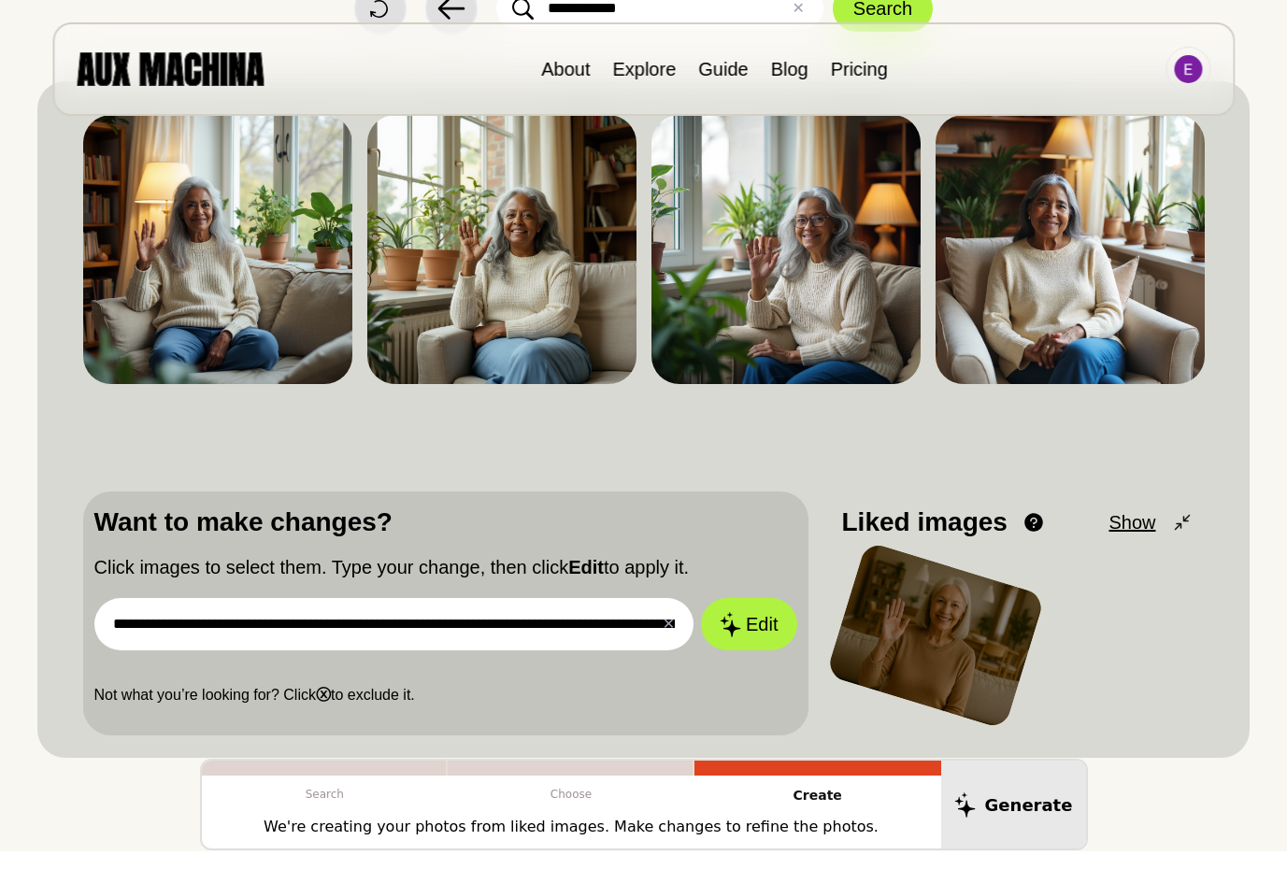
scroll to position [180, 0]
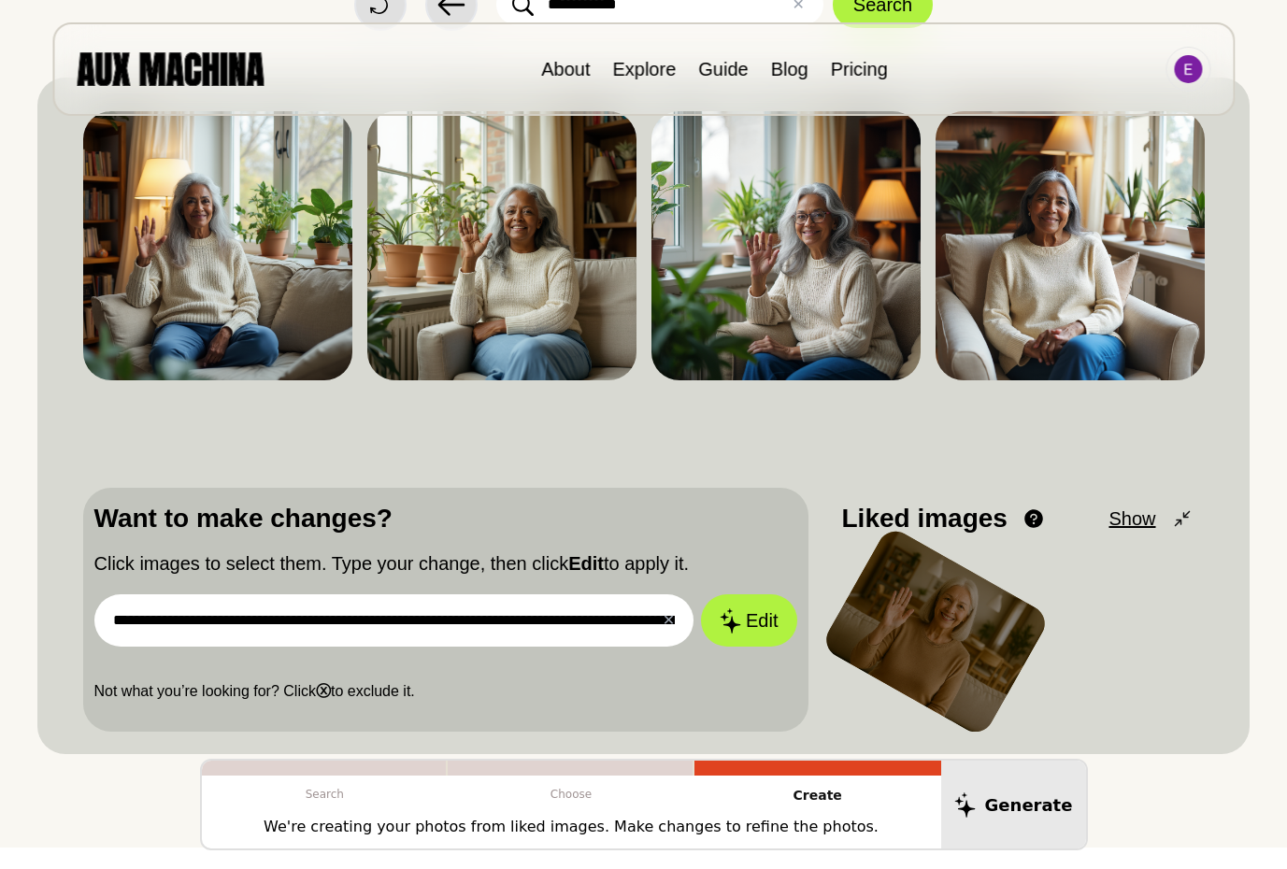
click at [493, 620] on input "**********" at bounding box center [394, 620] width 600 height 52
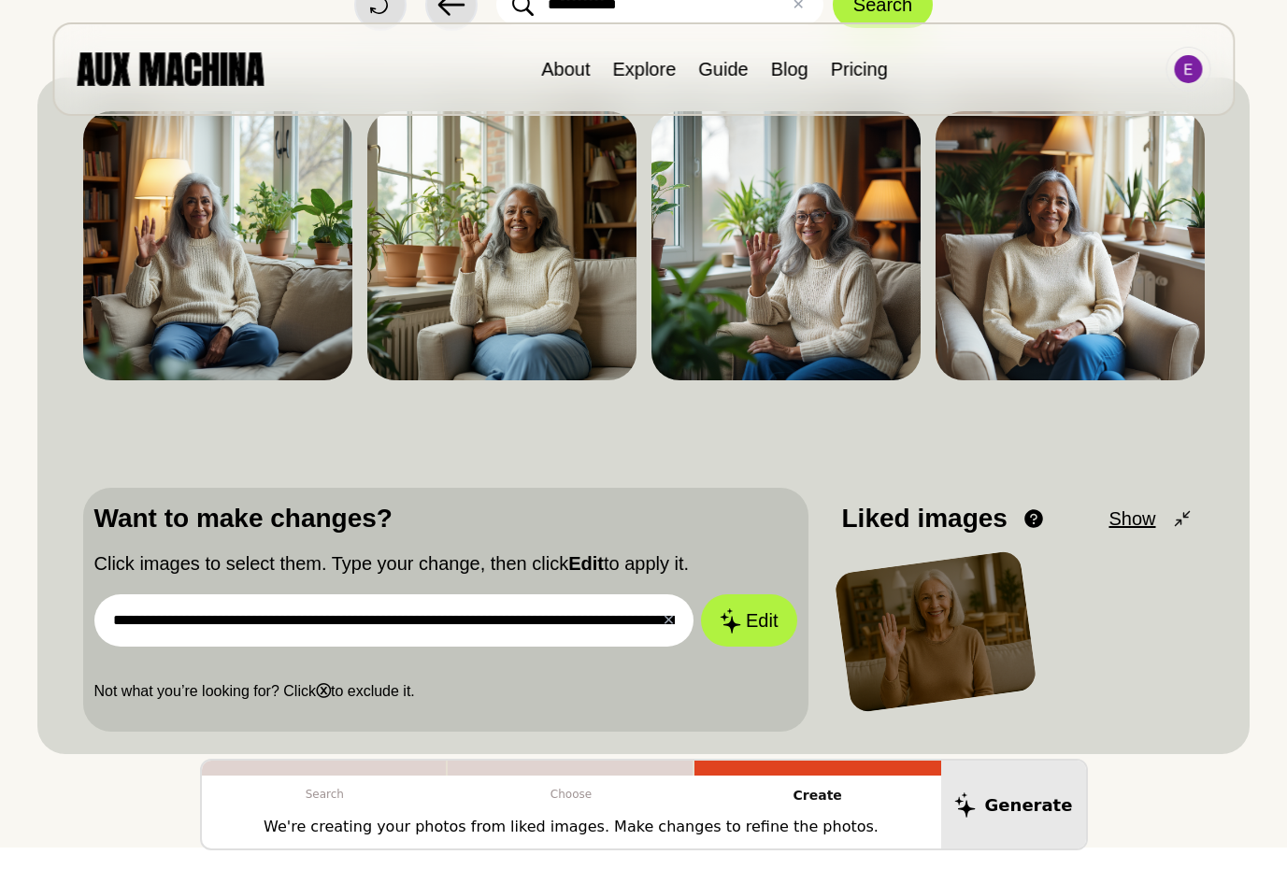
click at [499, 625] on input "**********" at bounding box center [394, 620] width 600 height 52
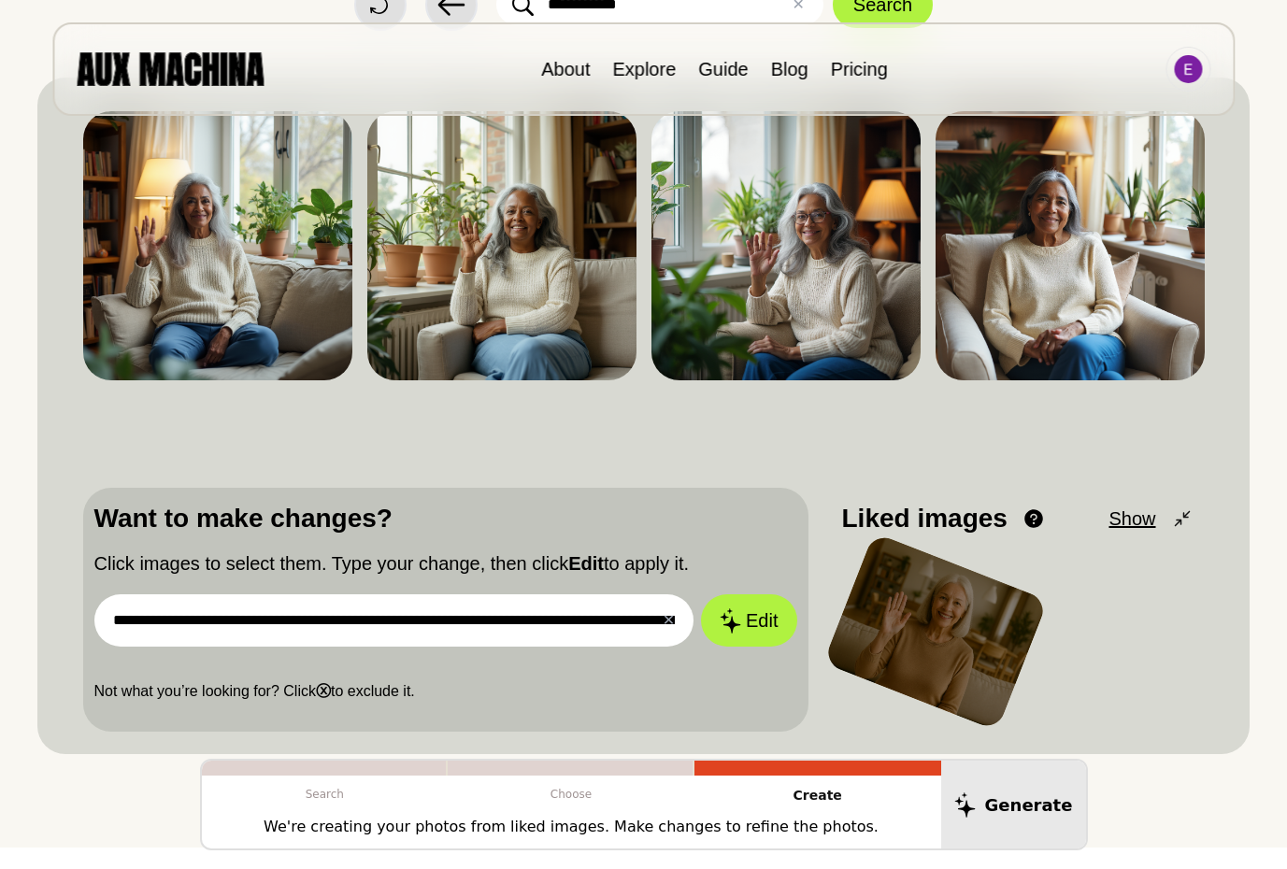
click at [559, 619] on input "**********" at bounding box center [394, 620] width 600 height 52
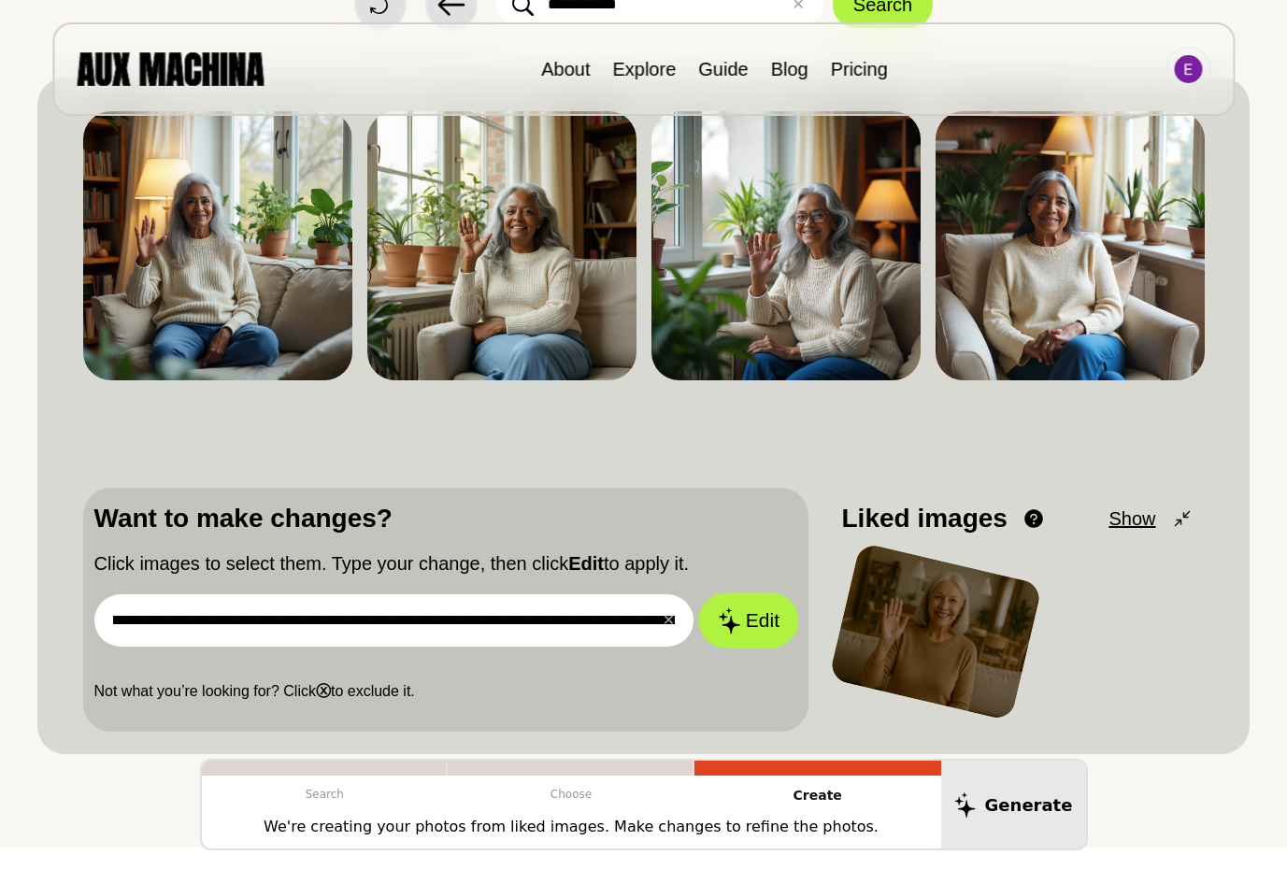
scroll to position [0, 861]
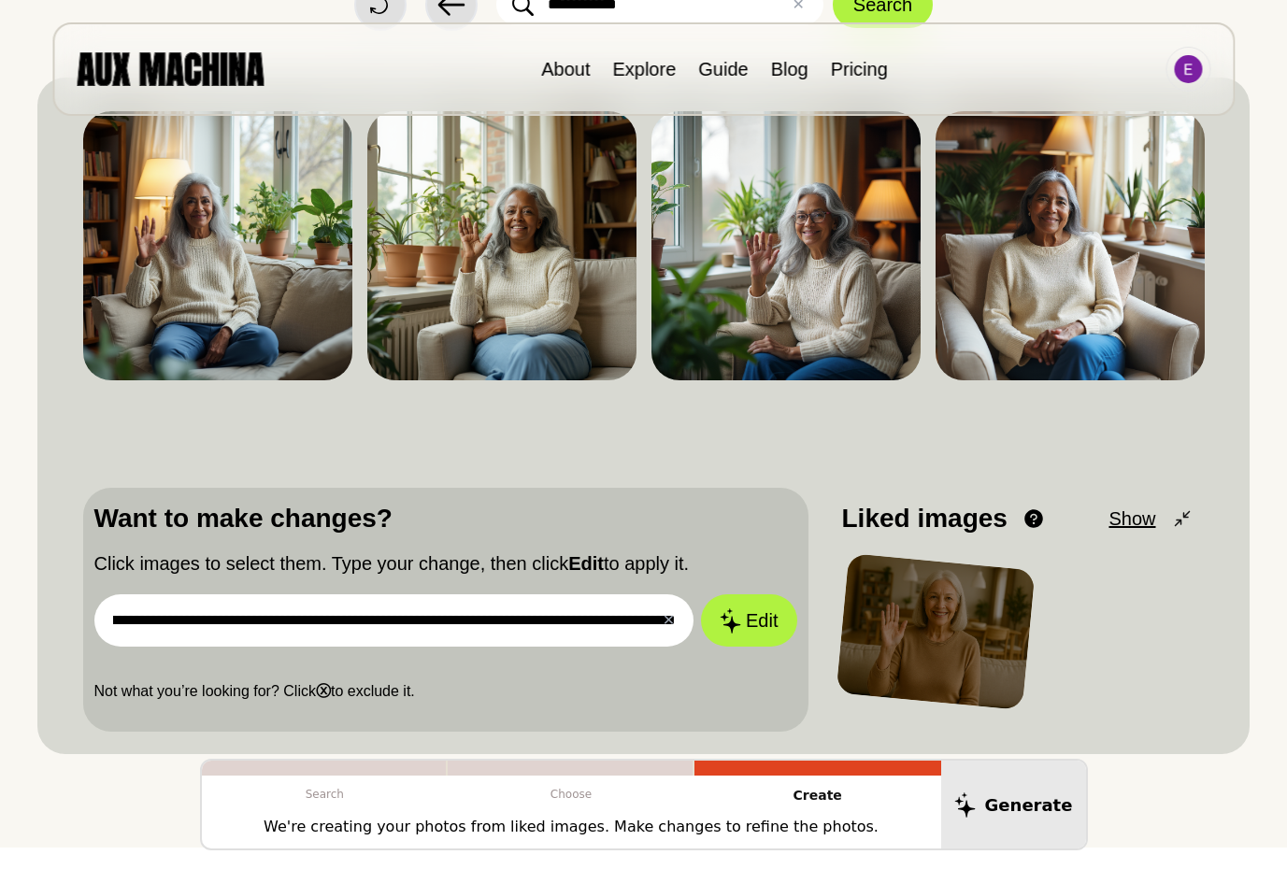
drag, startPoint x: 603, startPoint y: 614, endPoint x: 309, endPoint y: 603, distance: 293.6
click at [309, 603] on input "**********" at bounding box center [394, 620] width 600 height 52
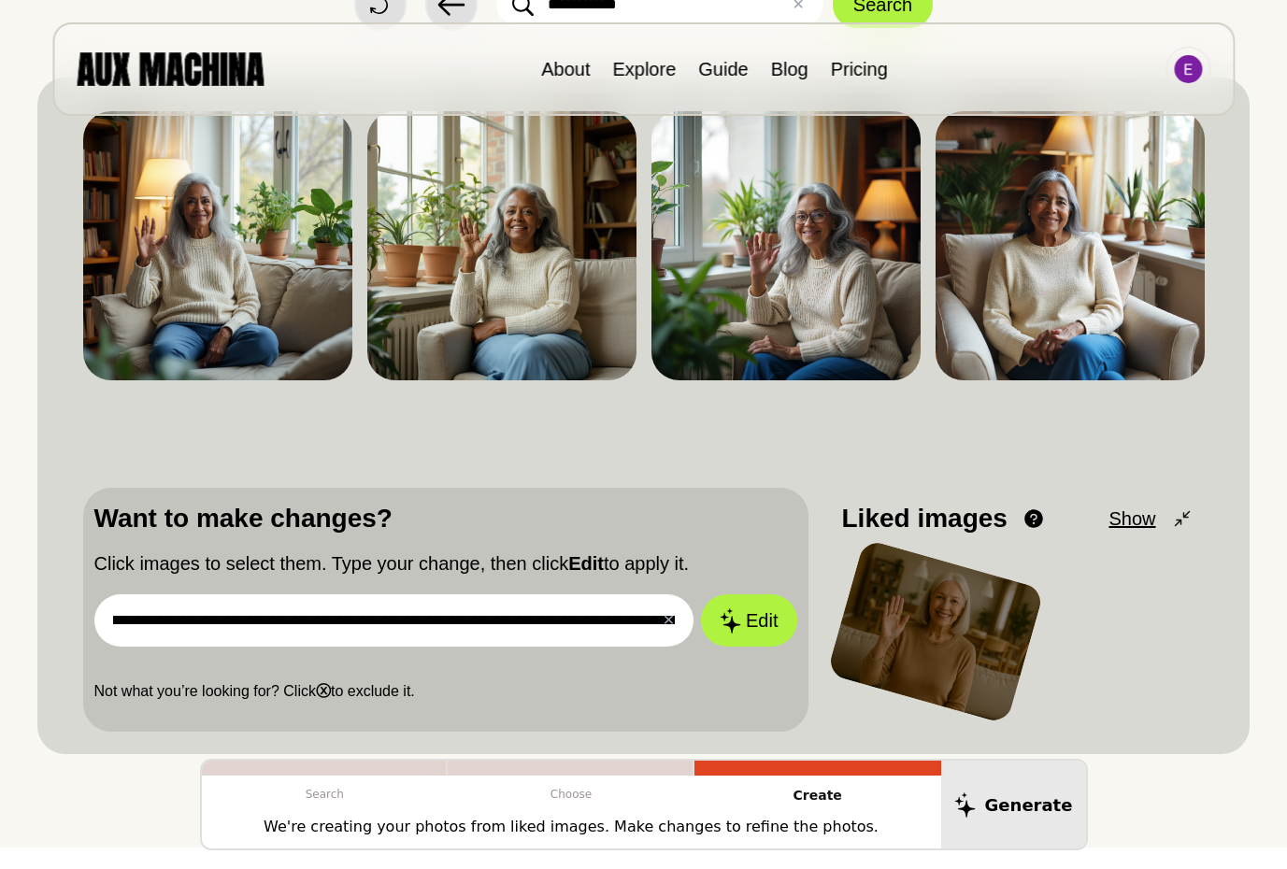
drag, startPoint x: 154, startPoint y: 621, endPoint x: 629, endPoint y: 621, distance: 474.7
click at [629, 620] on input "**********" at bounding box center [394, 620] width 600 height 52
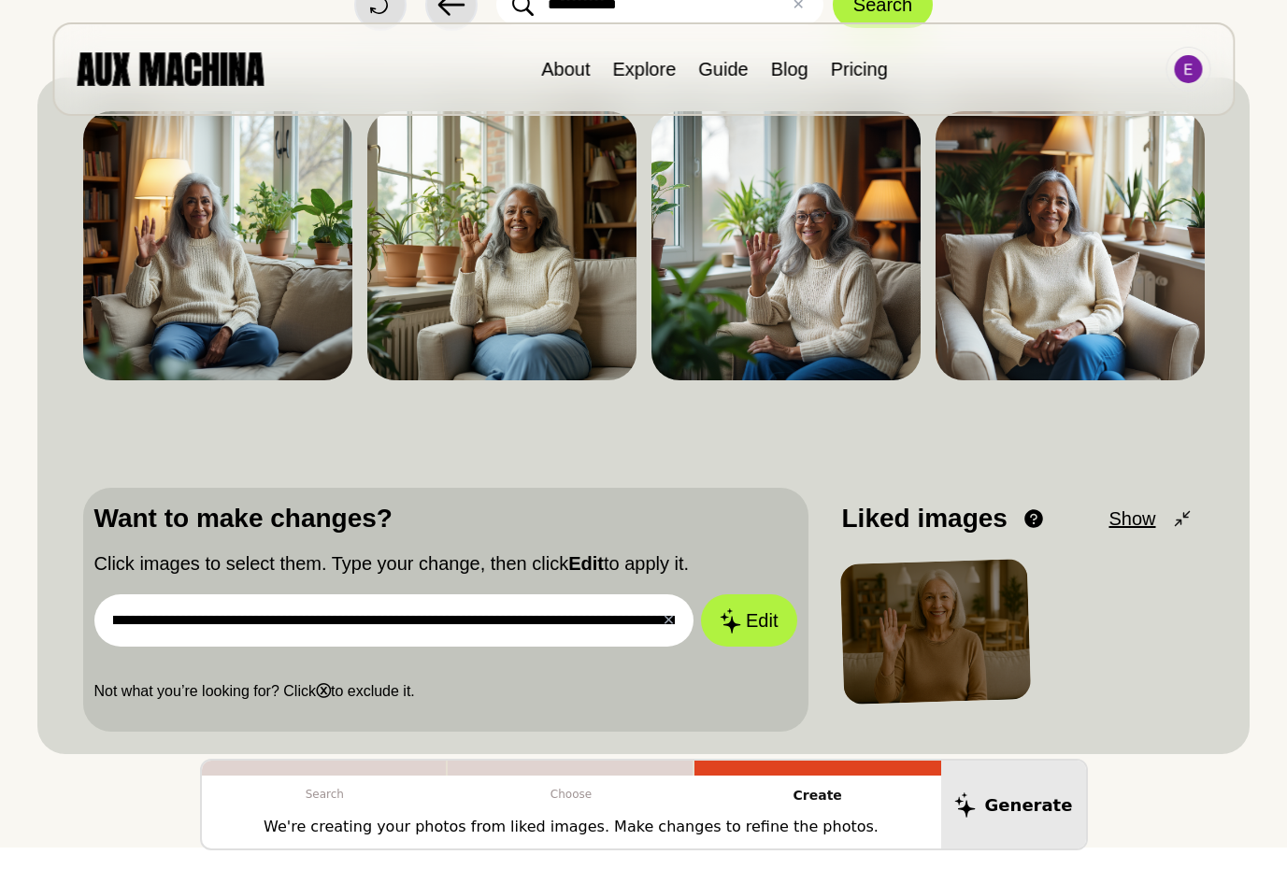
click at [629, 621] on input "**********" at bounding box center [394, 620] width 600 height 52
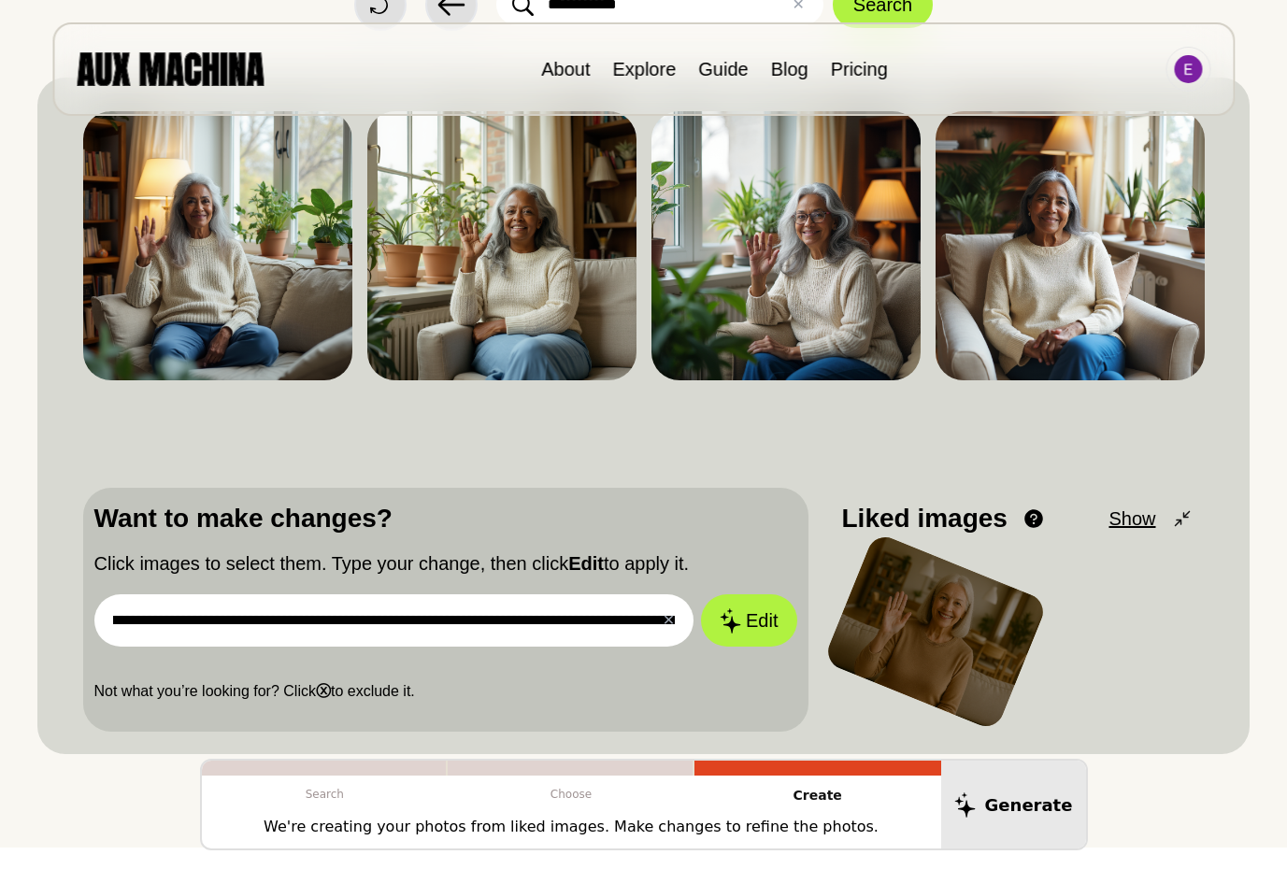
scroll to position [0, 475]
drag, startPoint x: 447, startPoint y: 622, endPoint x: 626, endPoint y: 621, distance: 179.4
click at [626, 621] on input "**********" at bounding box center [394, 620] width 600 height 52
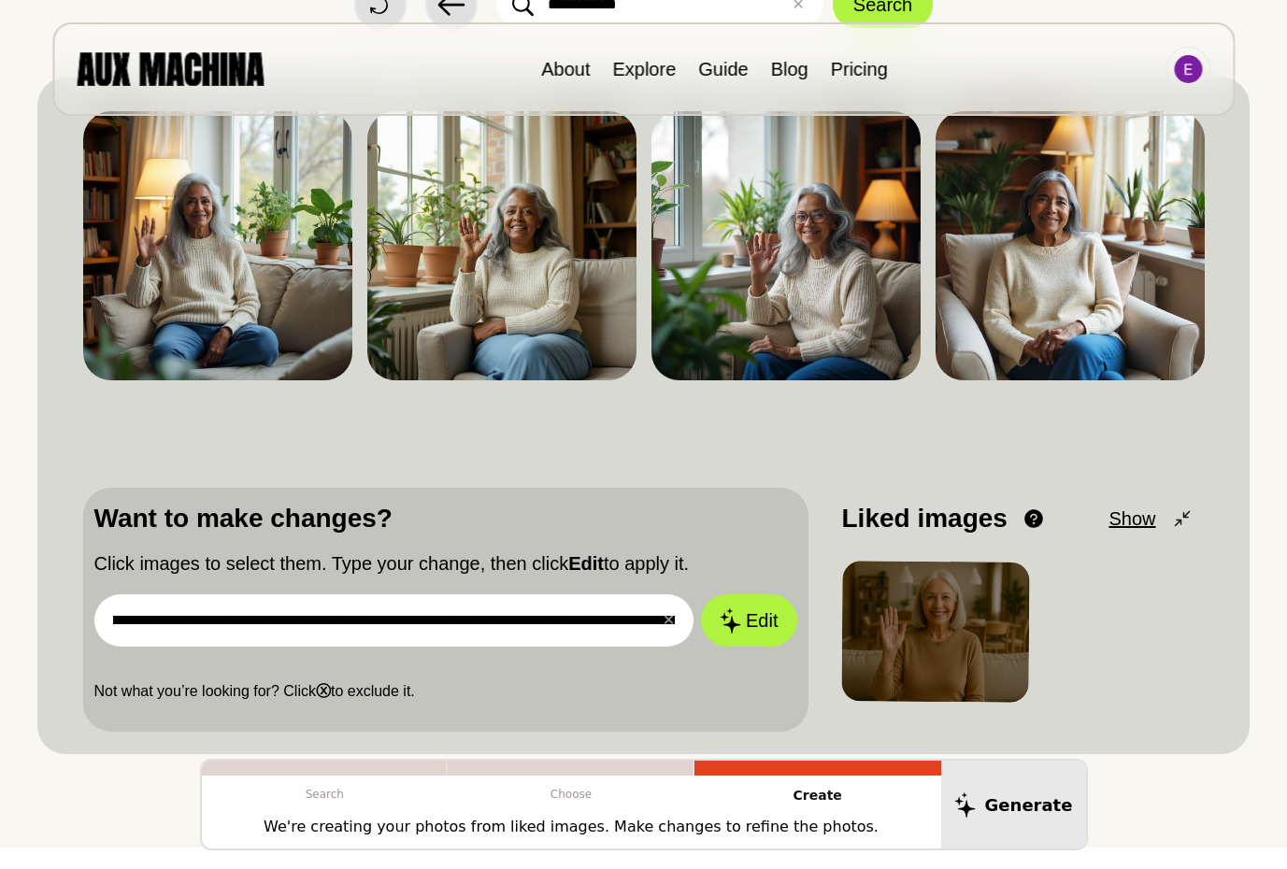
scroll to position [0, 668]
drag, startPoint x: 458, startPoint y: 621, endPoint x: 252, endPoint y: 622, distance: 205.6
click at [252, 622] on input "**********" at bounding box center [394, 620] width 600 height 52
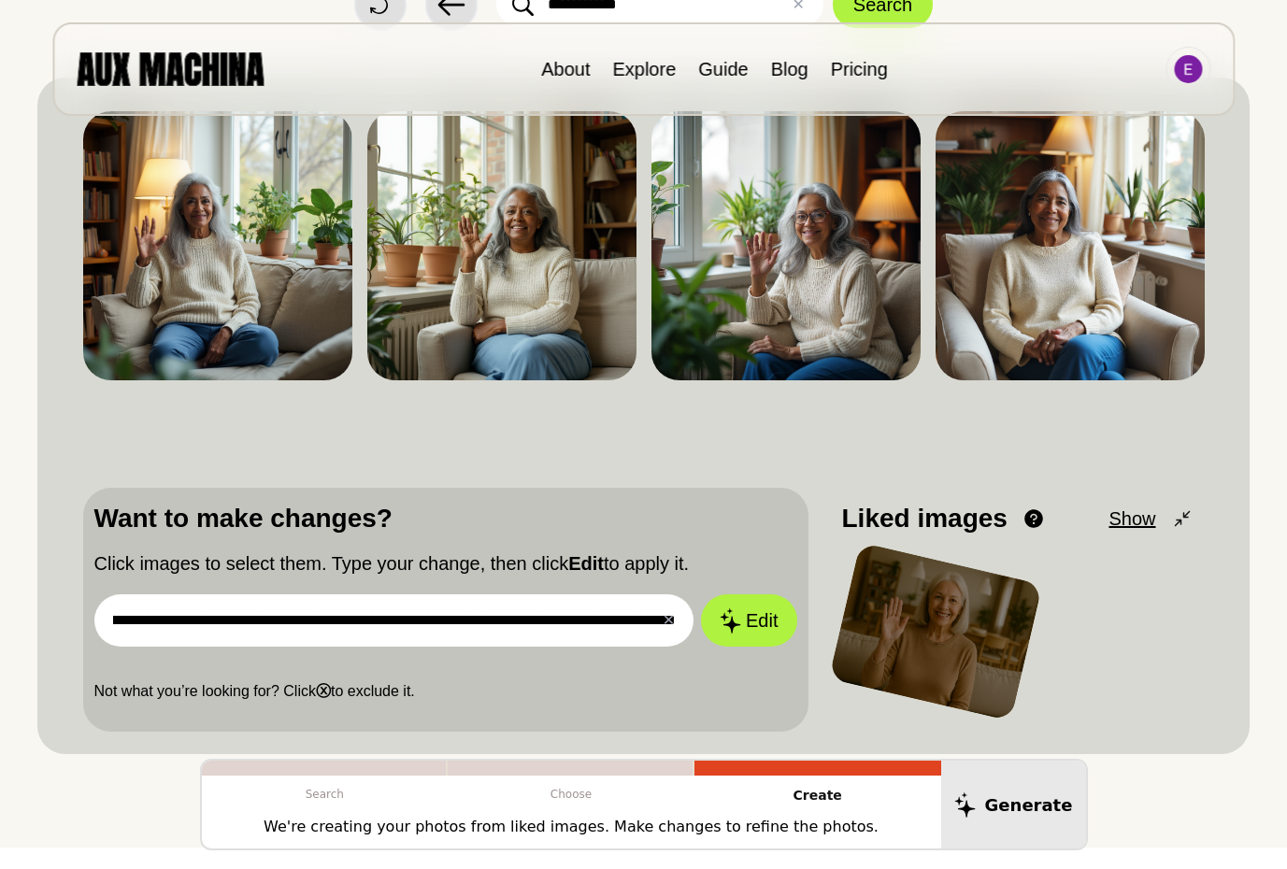
click at [353, 620] on input "**********" at bounding box center [394, 620] width 600 height 52
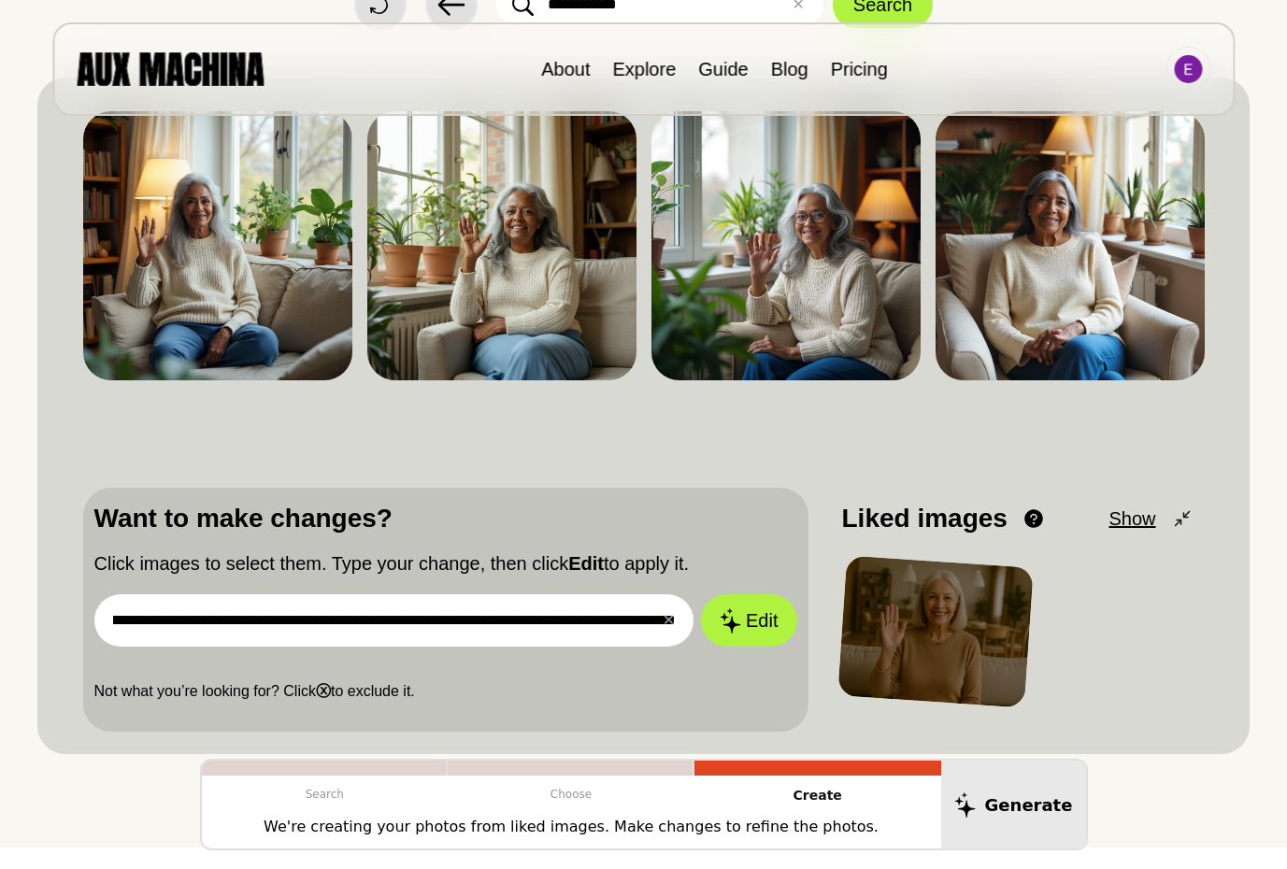
click at [464, 621] on input "**********" at bounding box center [394, 620] width 600 height 52
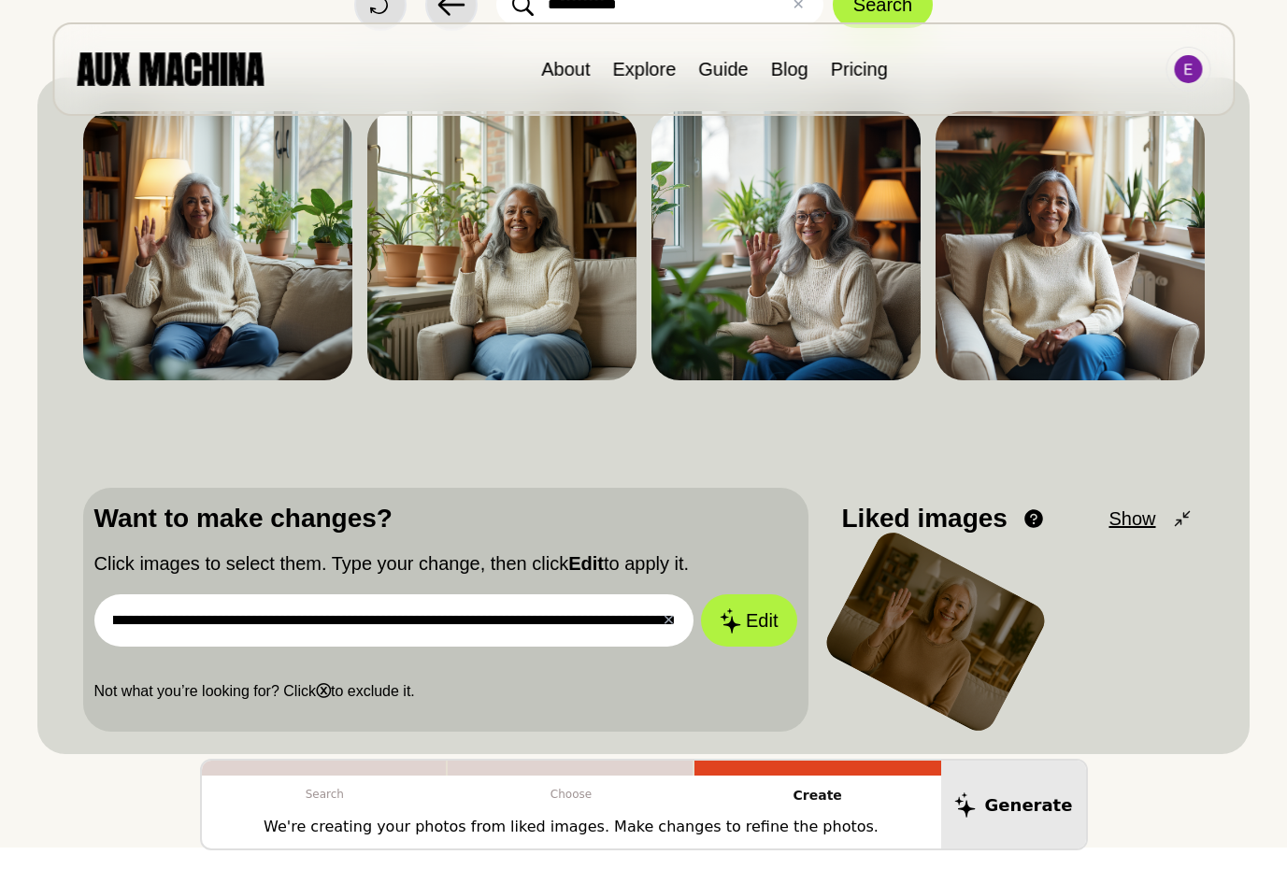
scroll to position [0, 631]
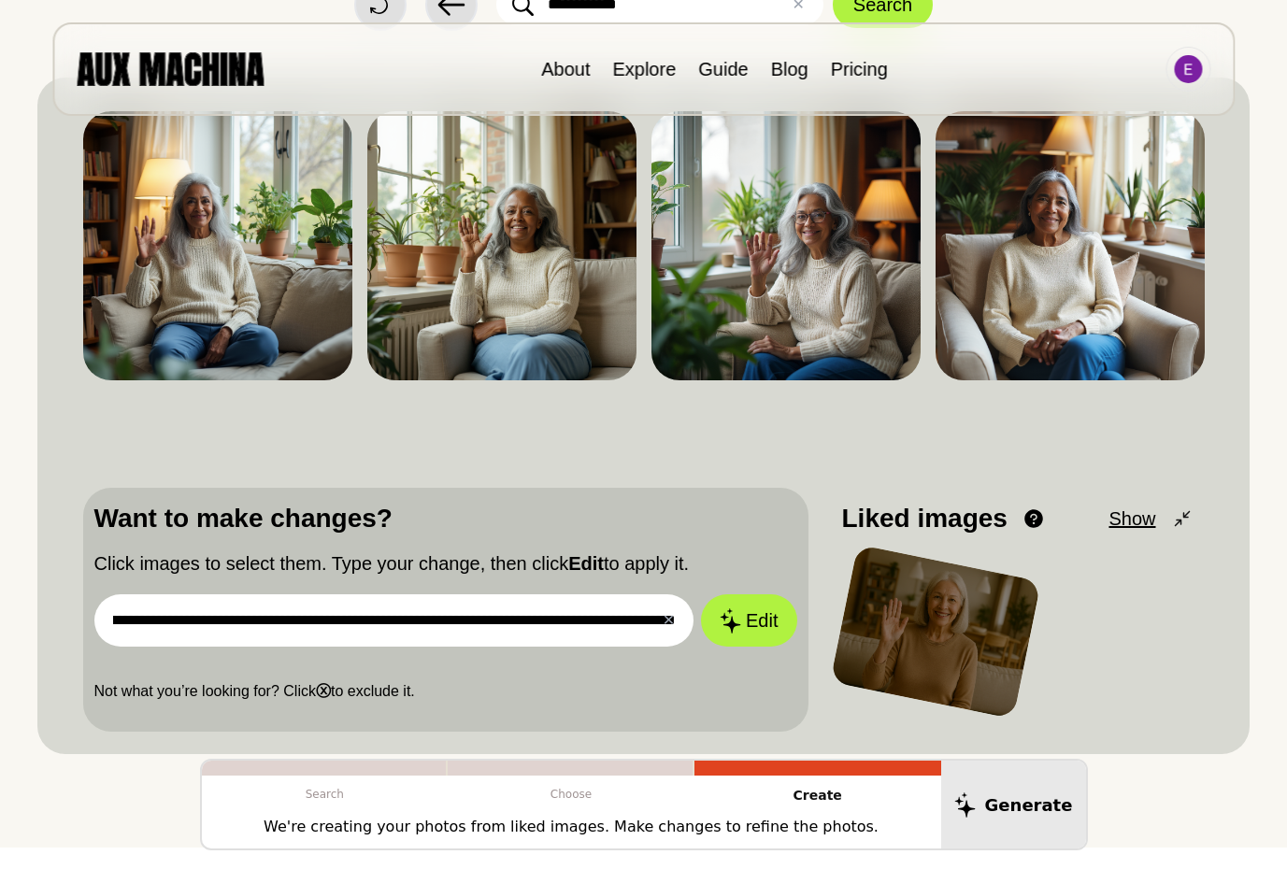
click at [504, 622] on input "**********" at bounding box center [394, 620] width 600 height 52
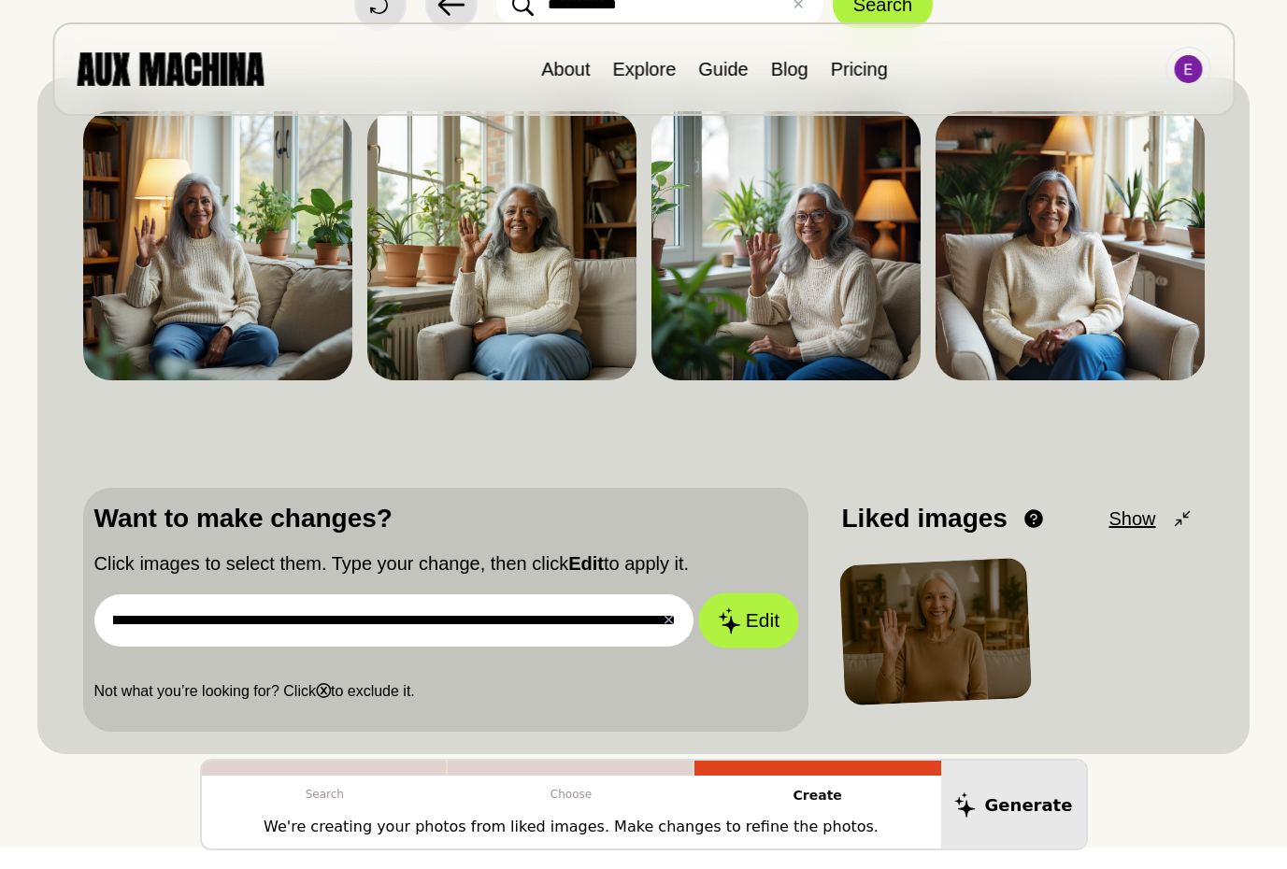
scroll to position [0, 656]
drag, startPoint x: 565, startPoint y: 619, endPoint x: 783, endPoint y: 619, distance: 217.7
click at [783, 619] on form "**********" at bounding box center [445, 620] width 703 height 52
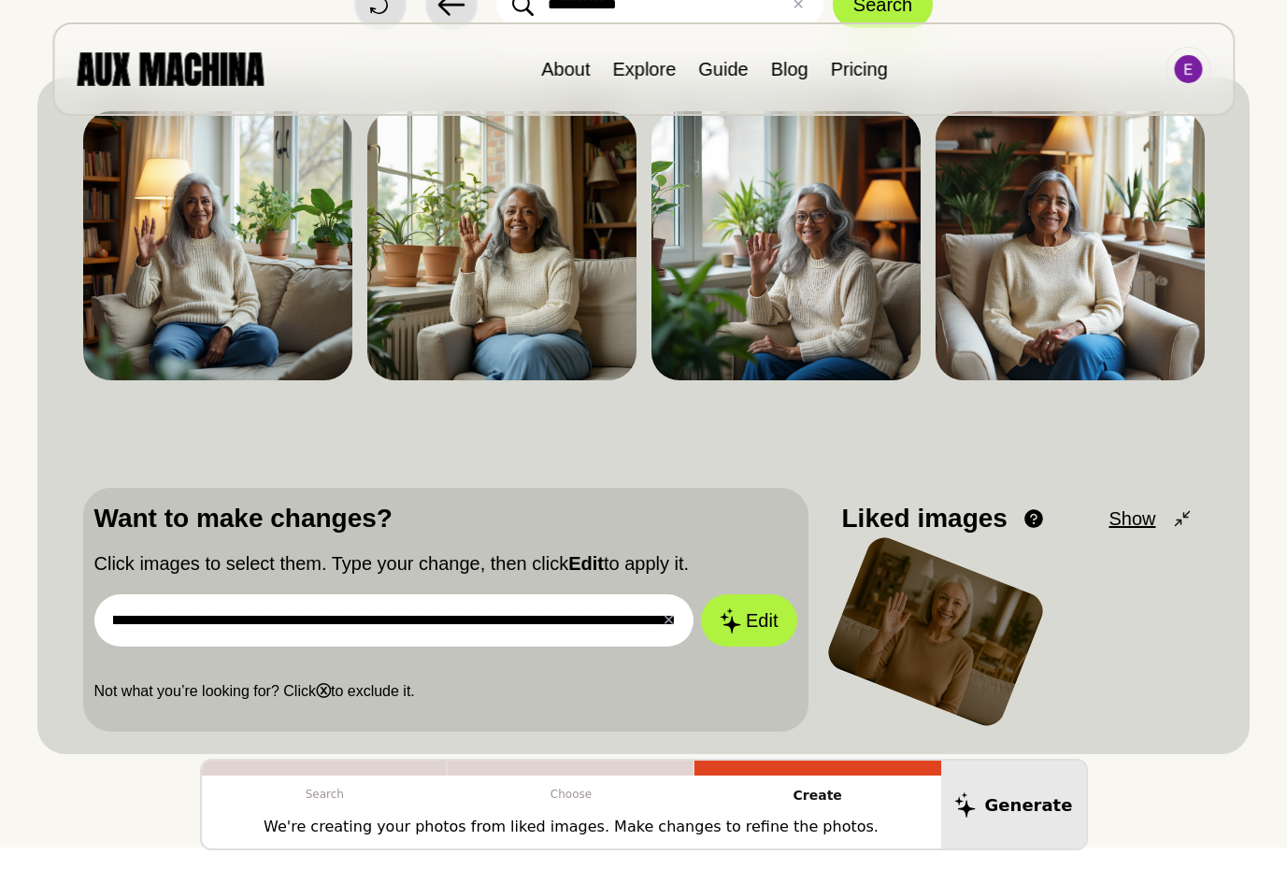
click at [495, 625] on input "**********" at bounding box center [394, 620] width 600 height 52
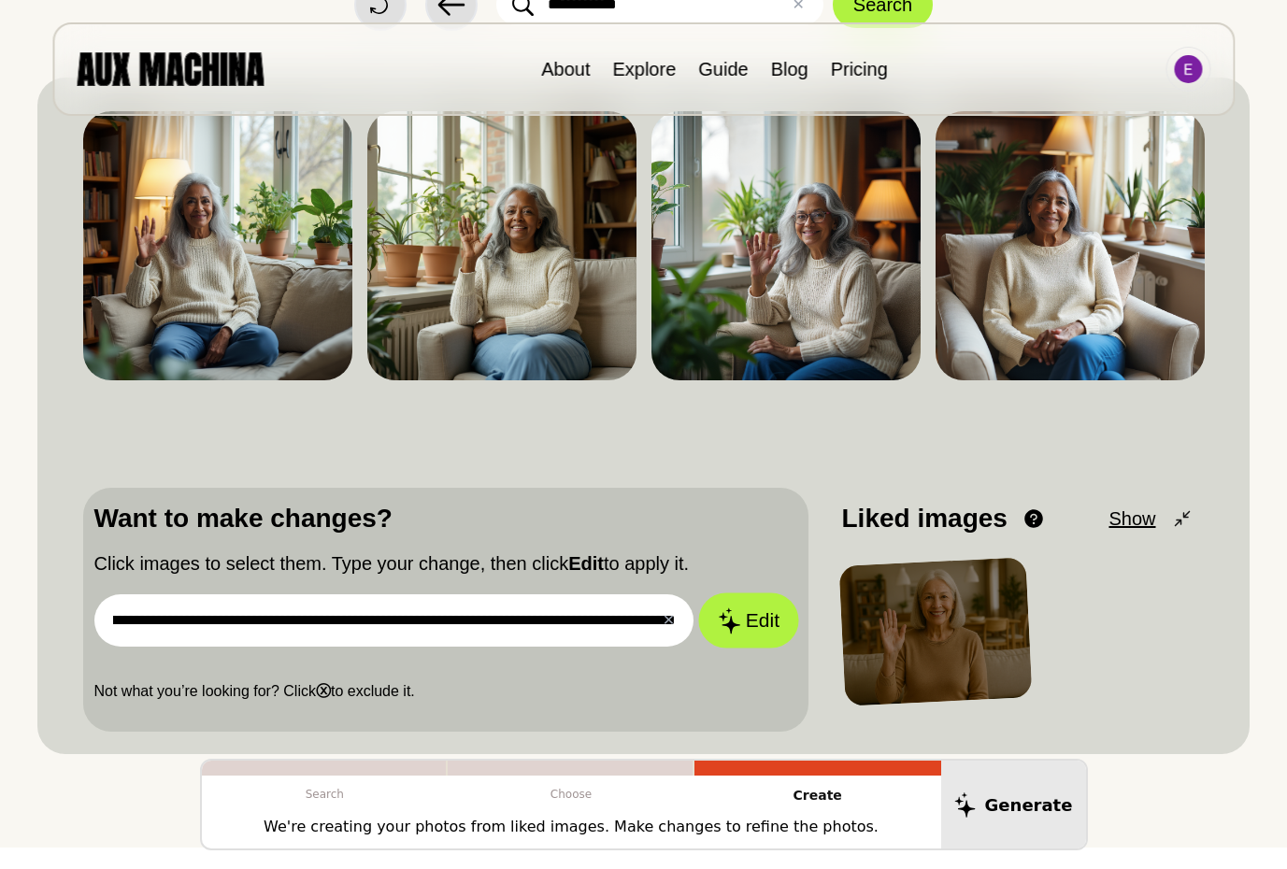
click at [759, 619] on button "Edit" at bounding box center [748, 620] width 101 height 55
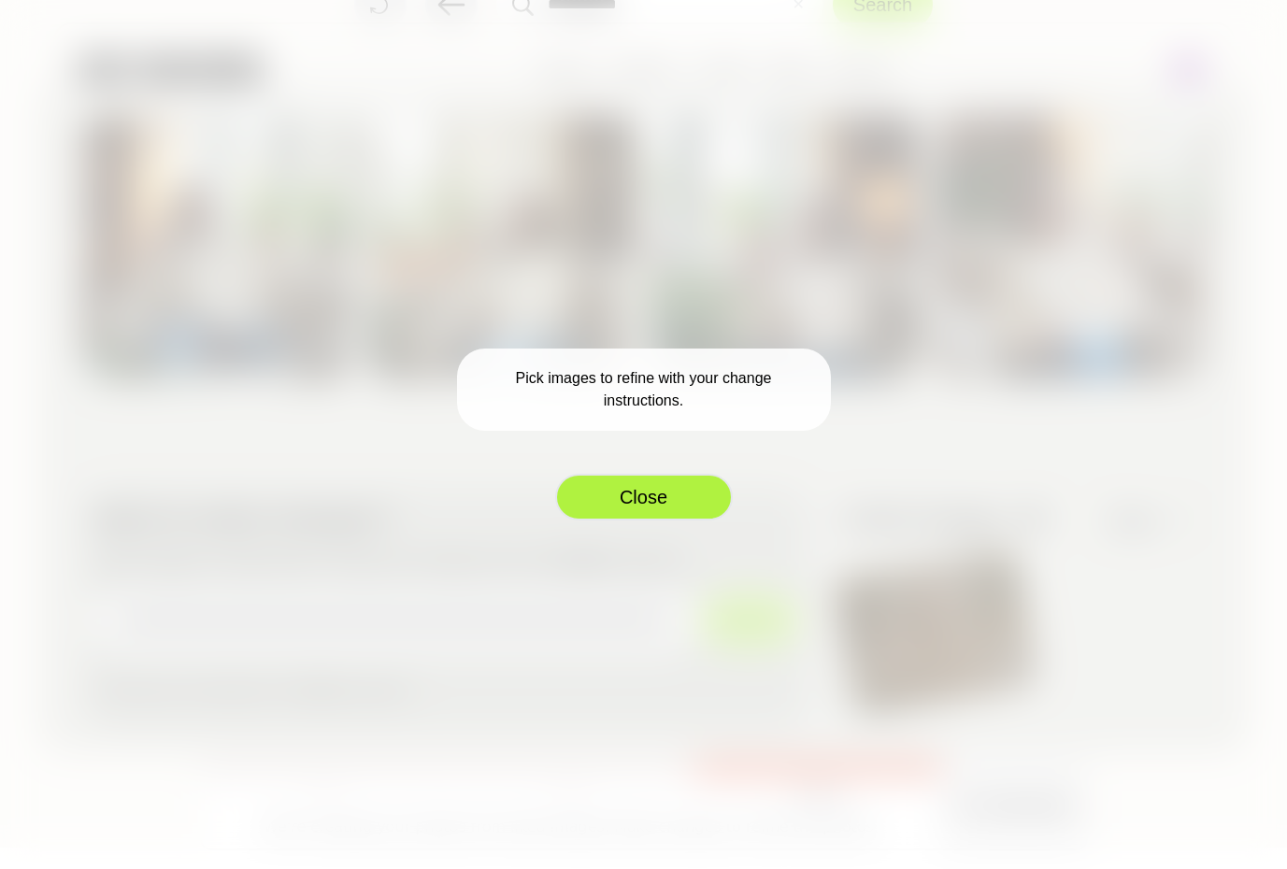
click at [656, 493] on button "Close" at bounding box center [644, 497] width 178 height 47
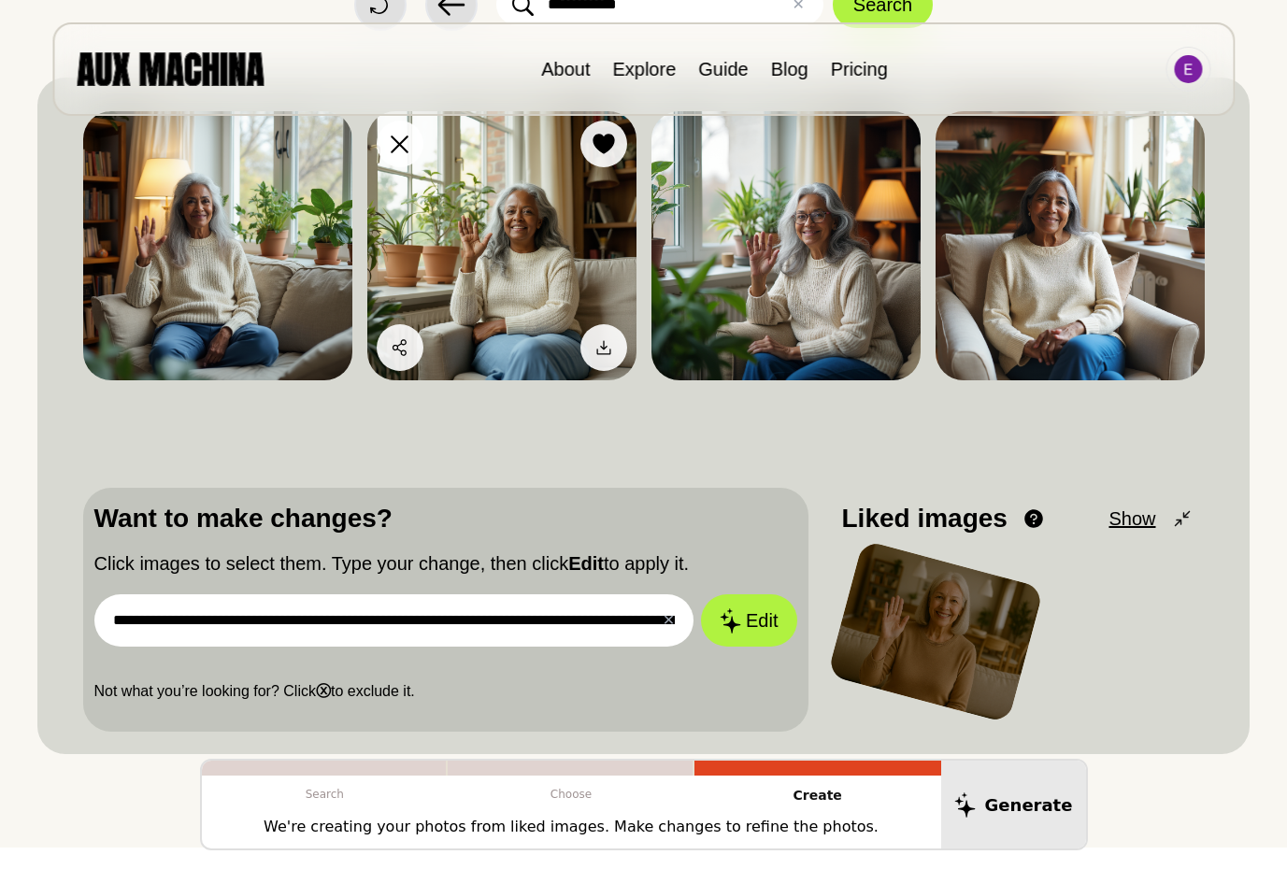
click at [548, 215] on img at bounding box center [501, 245] width 269 height 269
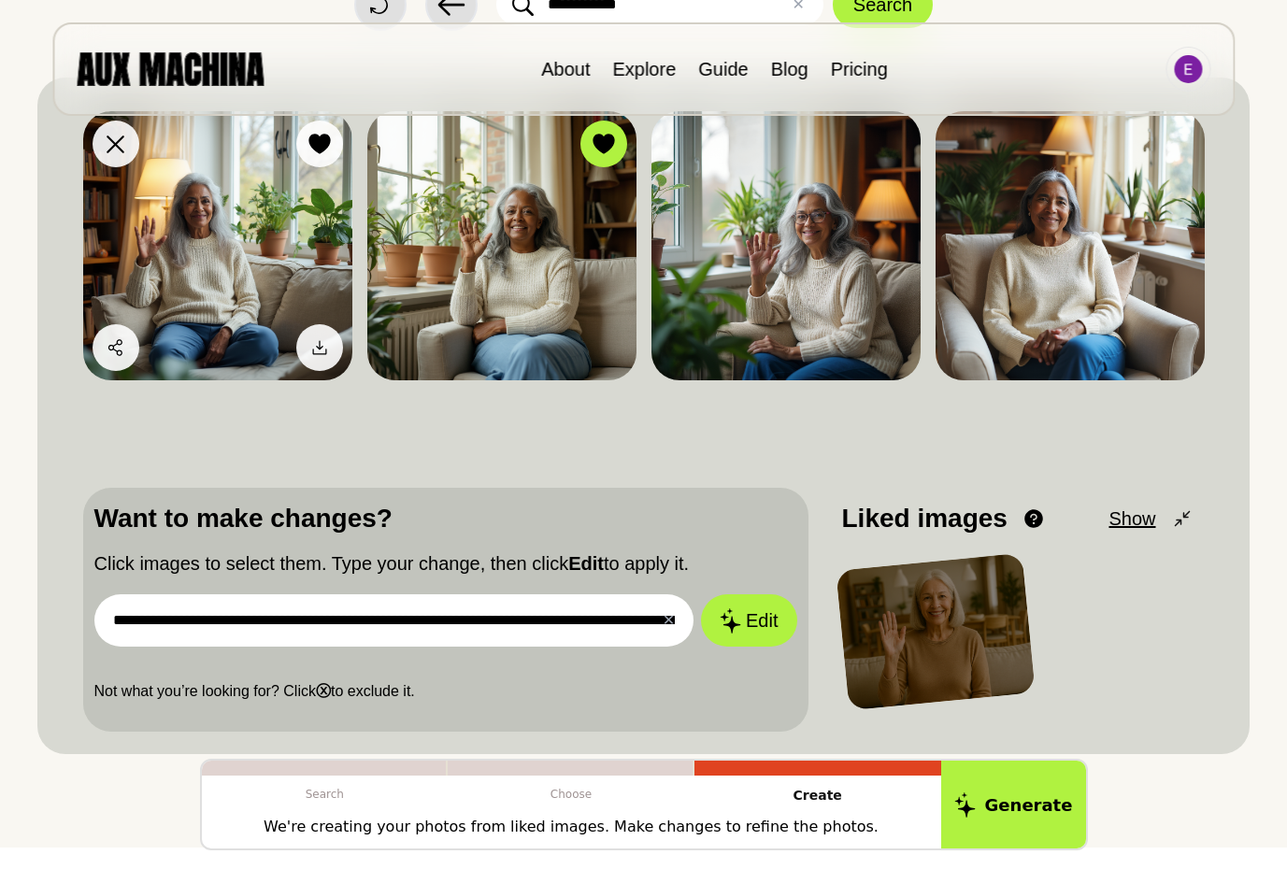
click at [256, 225] on img at bounding box center [217, 245] width 269 height 269
click at [762, 622] on button "Edit" at bounding box center [748, 620] width 101 height 55
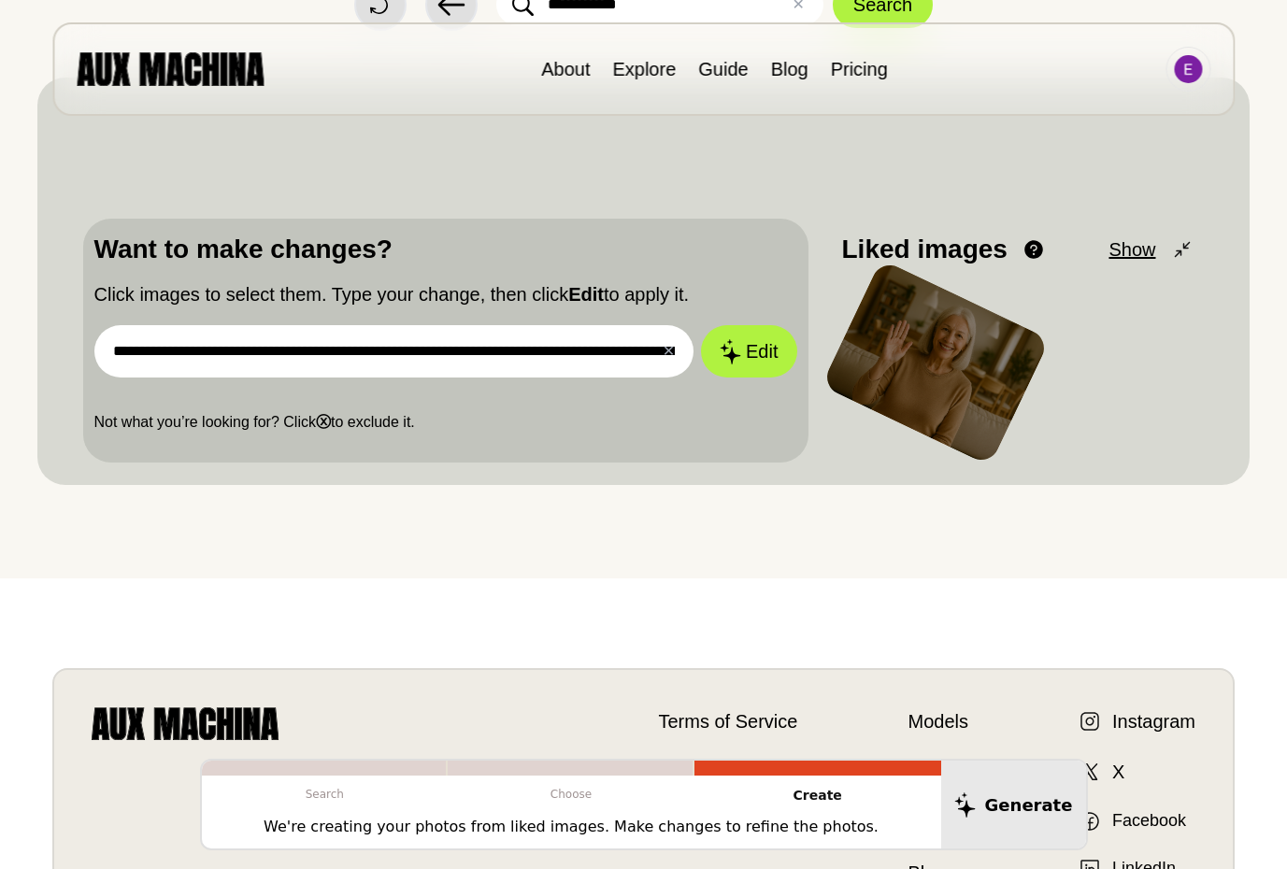
drag, startPoint x: 464, startPoint y: 624, endPoint x: 651, endPoint y: 624, distance: 186.9
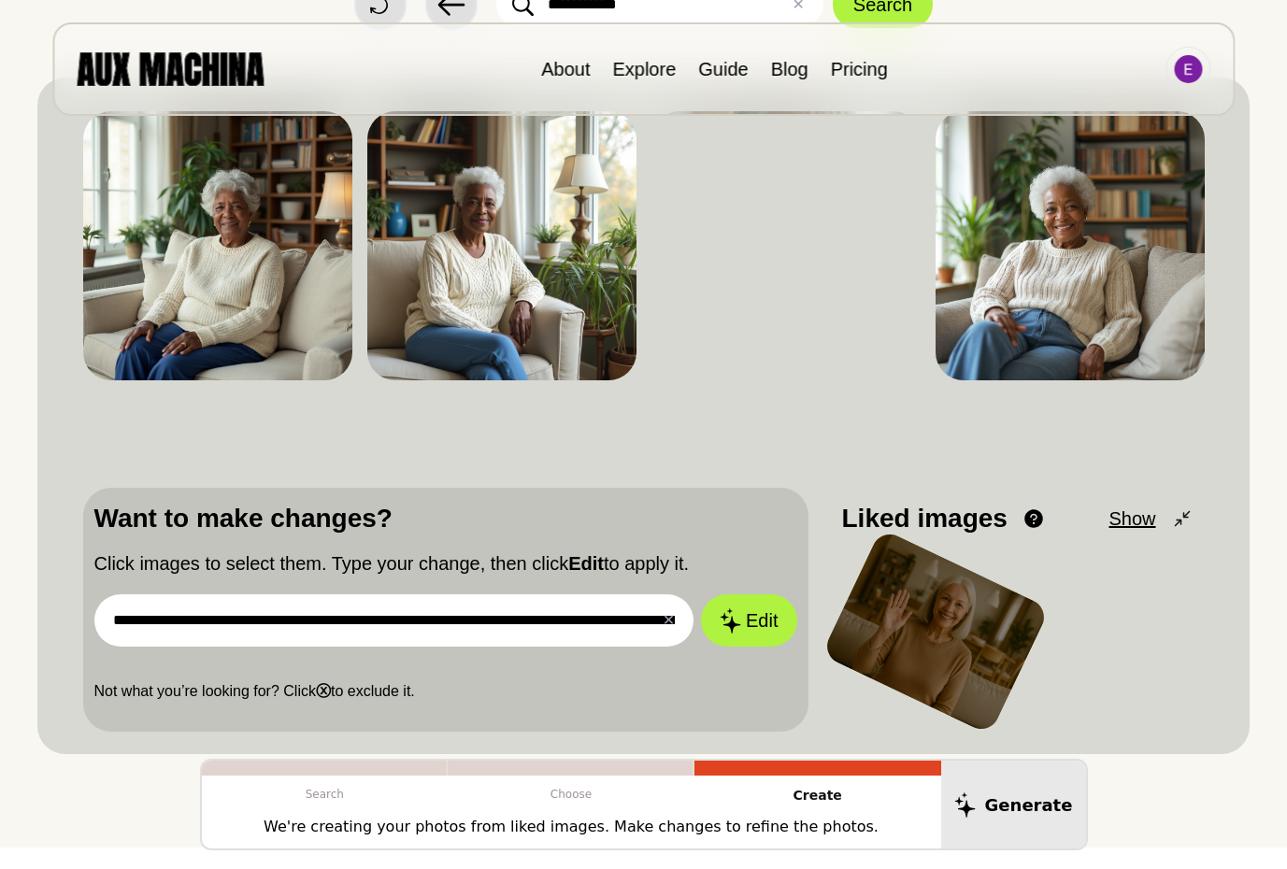
click at [651, 624] on input "**********" at bounding box center [394, 620] width 600 height 52
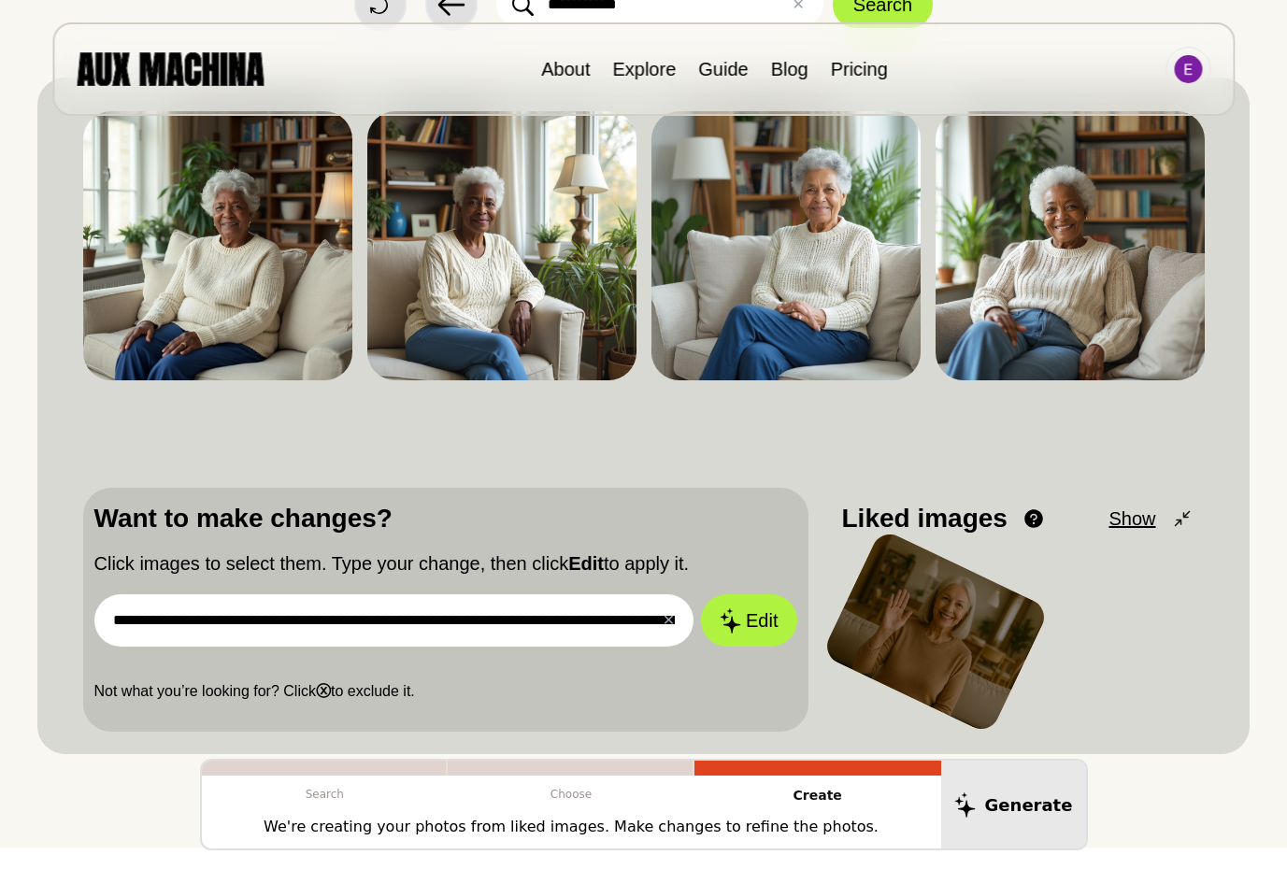
click at [642, 625] on input "**********" at bounding box center [394, 620] width 600 height 52
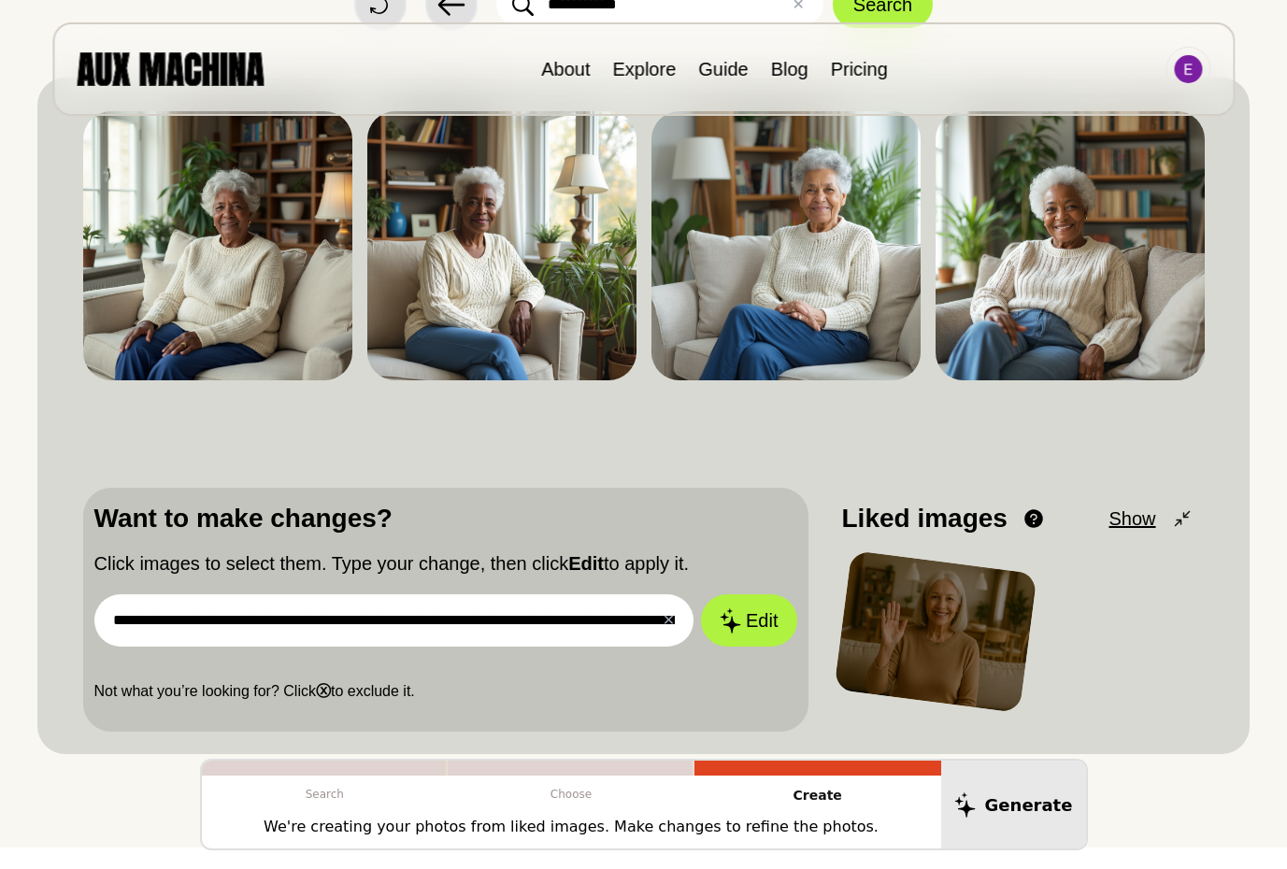
scroll to position [0, 288]
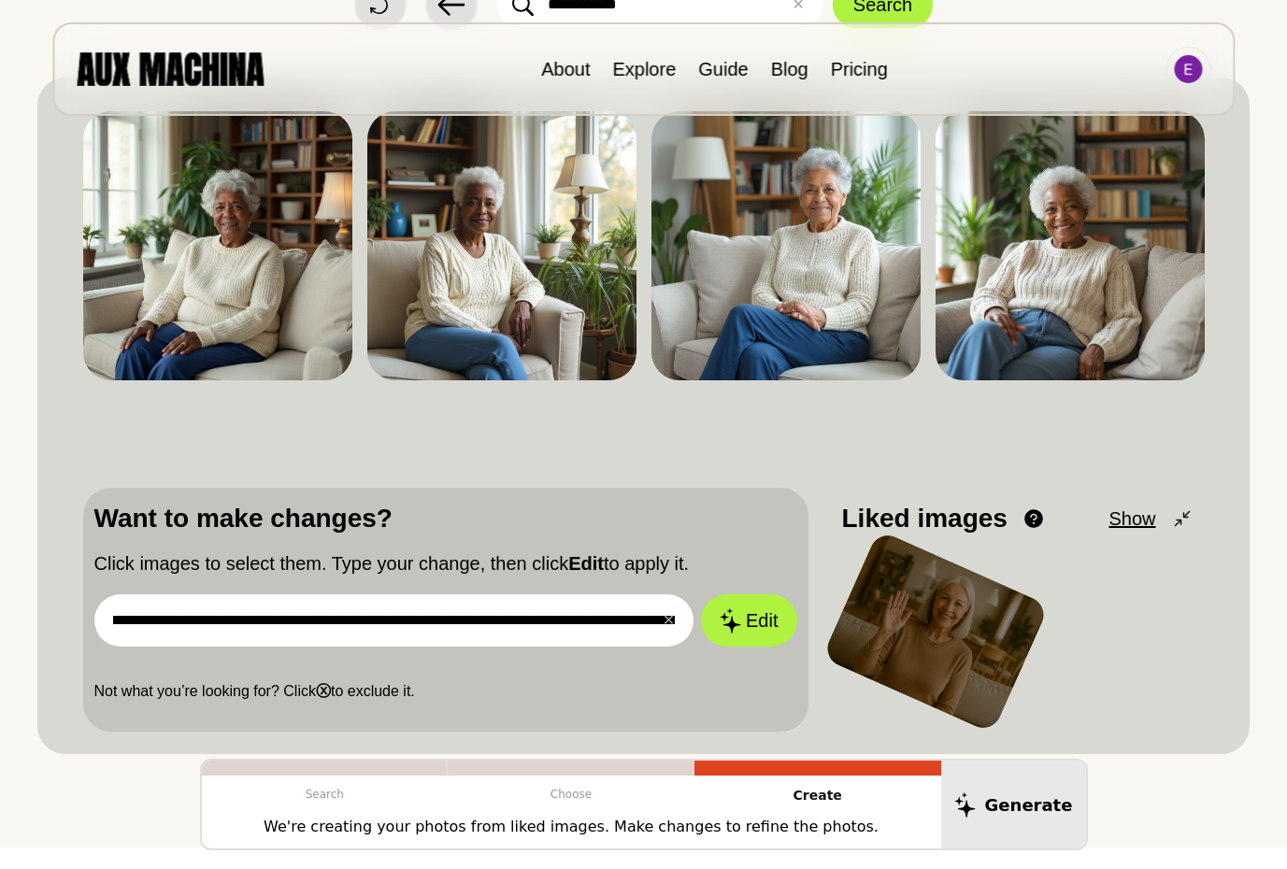
click at [527, 621] on input "**********" at bounding box center [394, 620] width 600 height 52
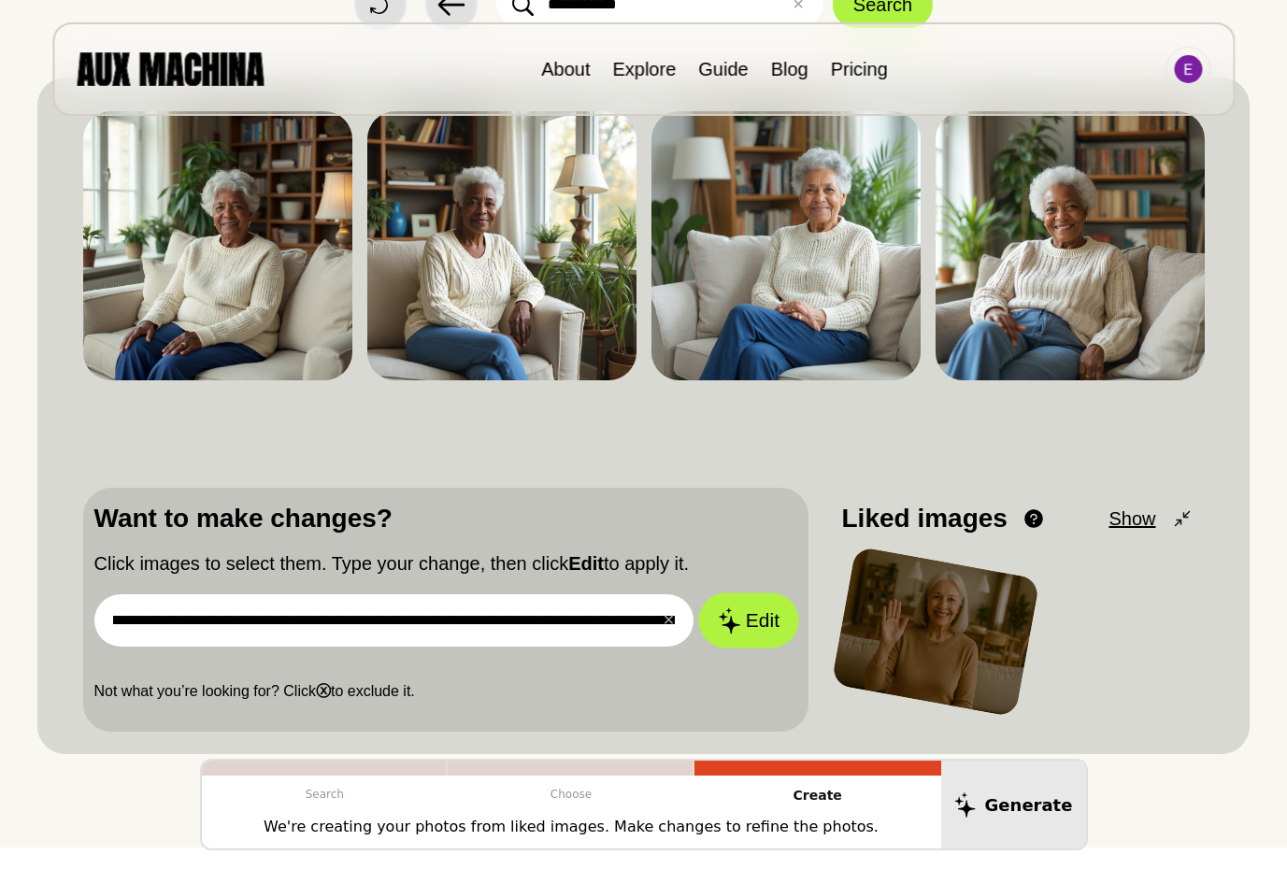
drag, startPoint x: 576, startPoint y: 628, endPoint x: 705, endPoint y: 632, distance: 129.0
click at [705, 632] on form "**********" at bounding box center [445, 620] width 703 height 52
click at [178, 621] on input "**********" at bounding box center [394, 620] width 600 height 52
type input "**********"
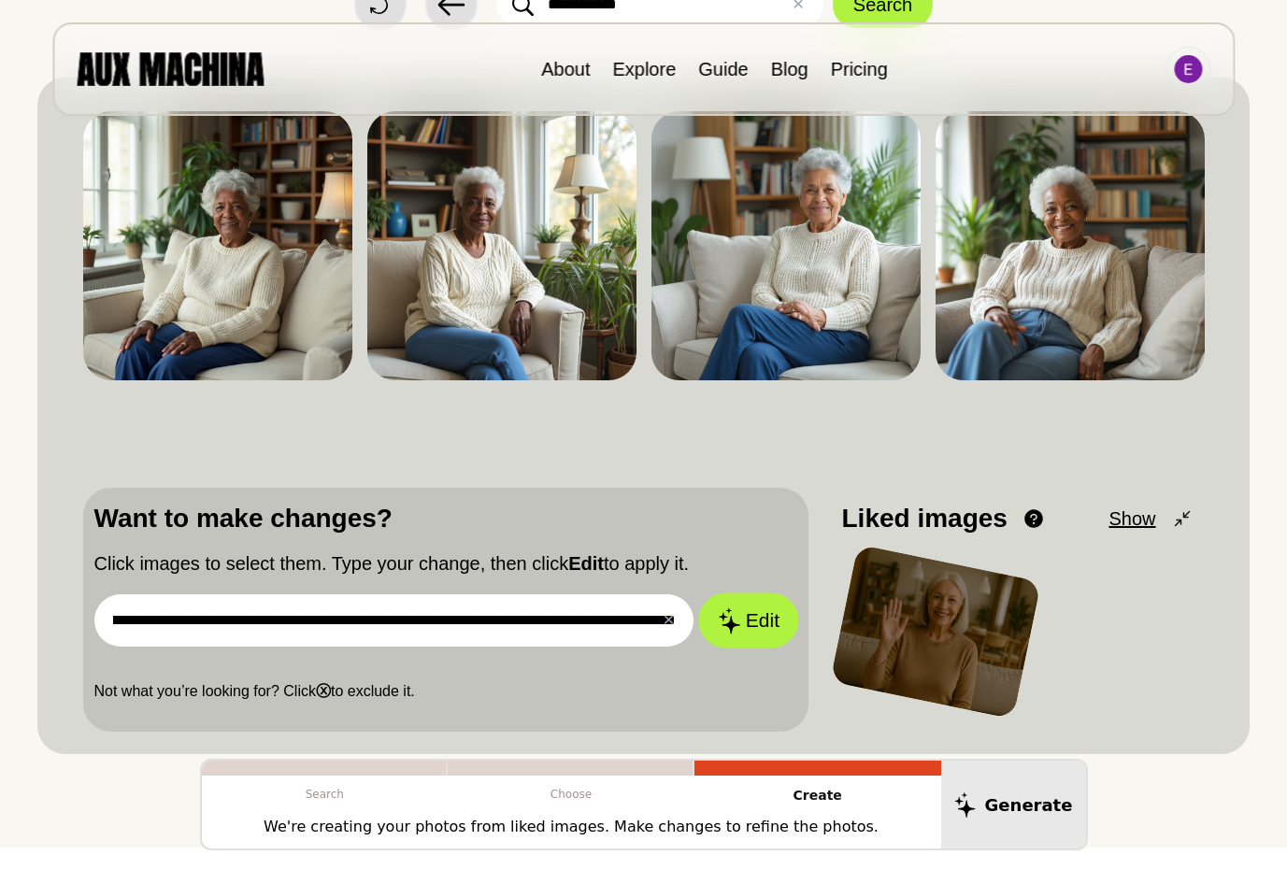
scroll to position [0, 0]
click at [754, 617] on button "Edit" at bounding box center [748, 620] width 101 height 55
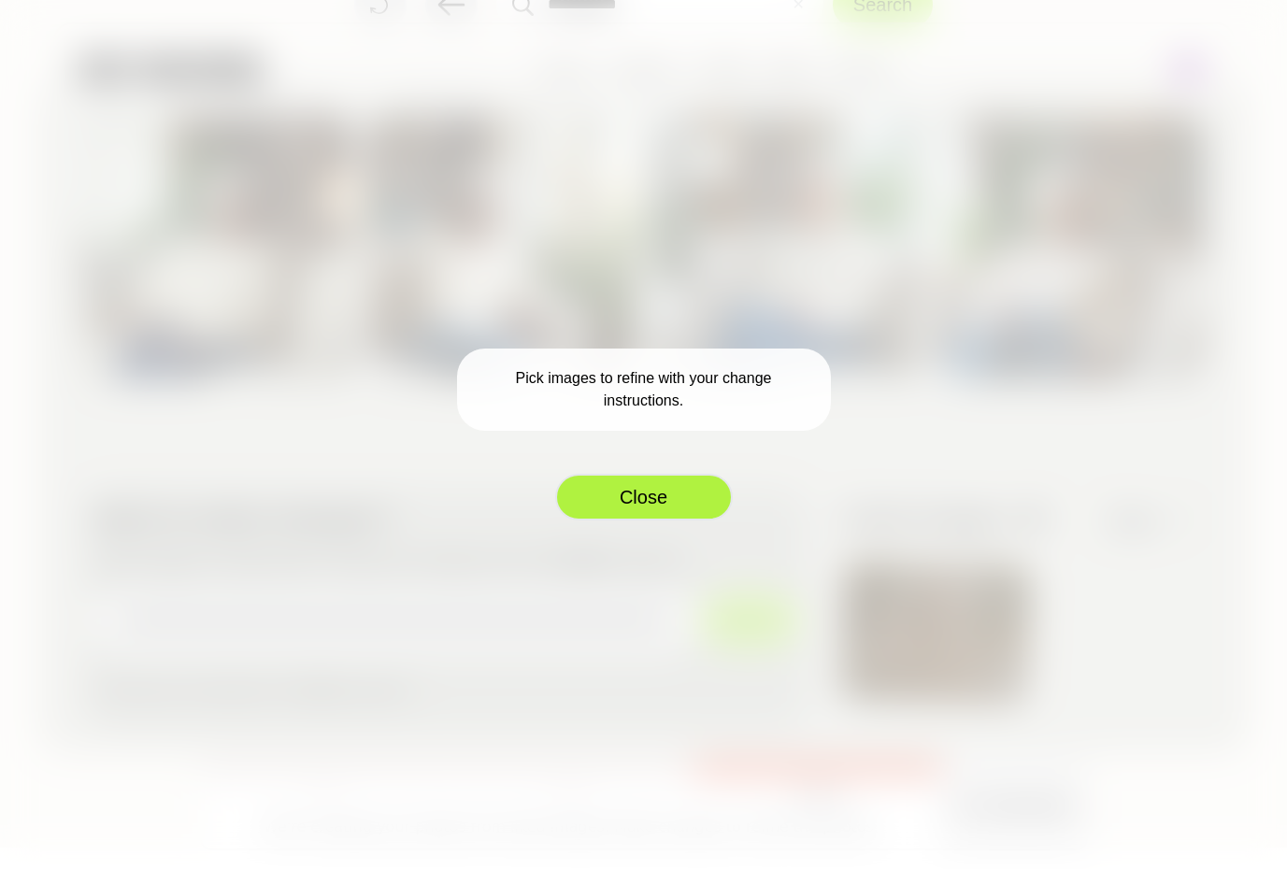
click at [651, 481] on button "Close" at bounding box center [644, 497] width 178 height 47
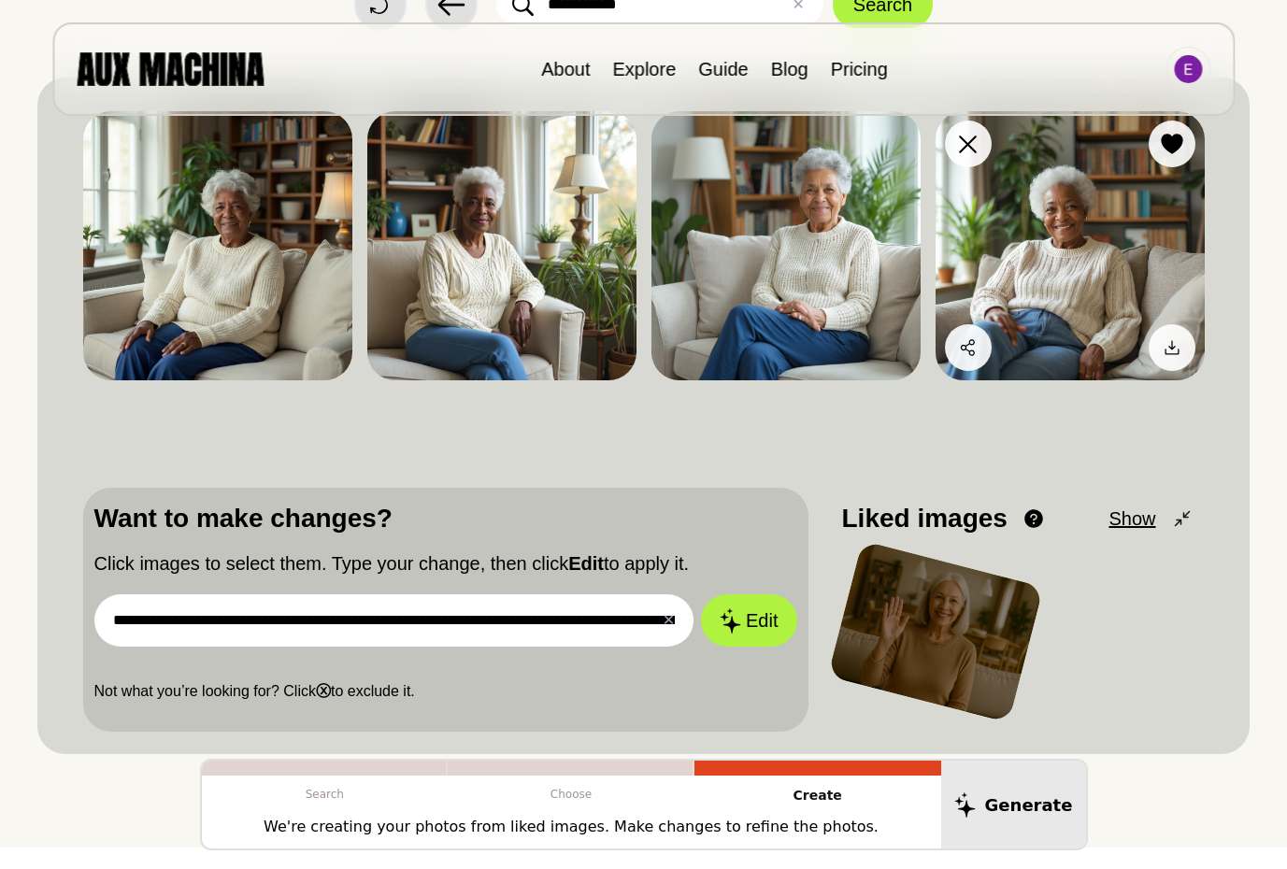
click at [1054, 233] on img at bounding box center [1069, 245] width 269 height 269
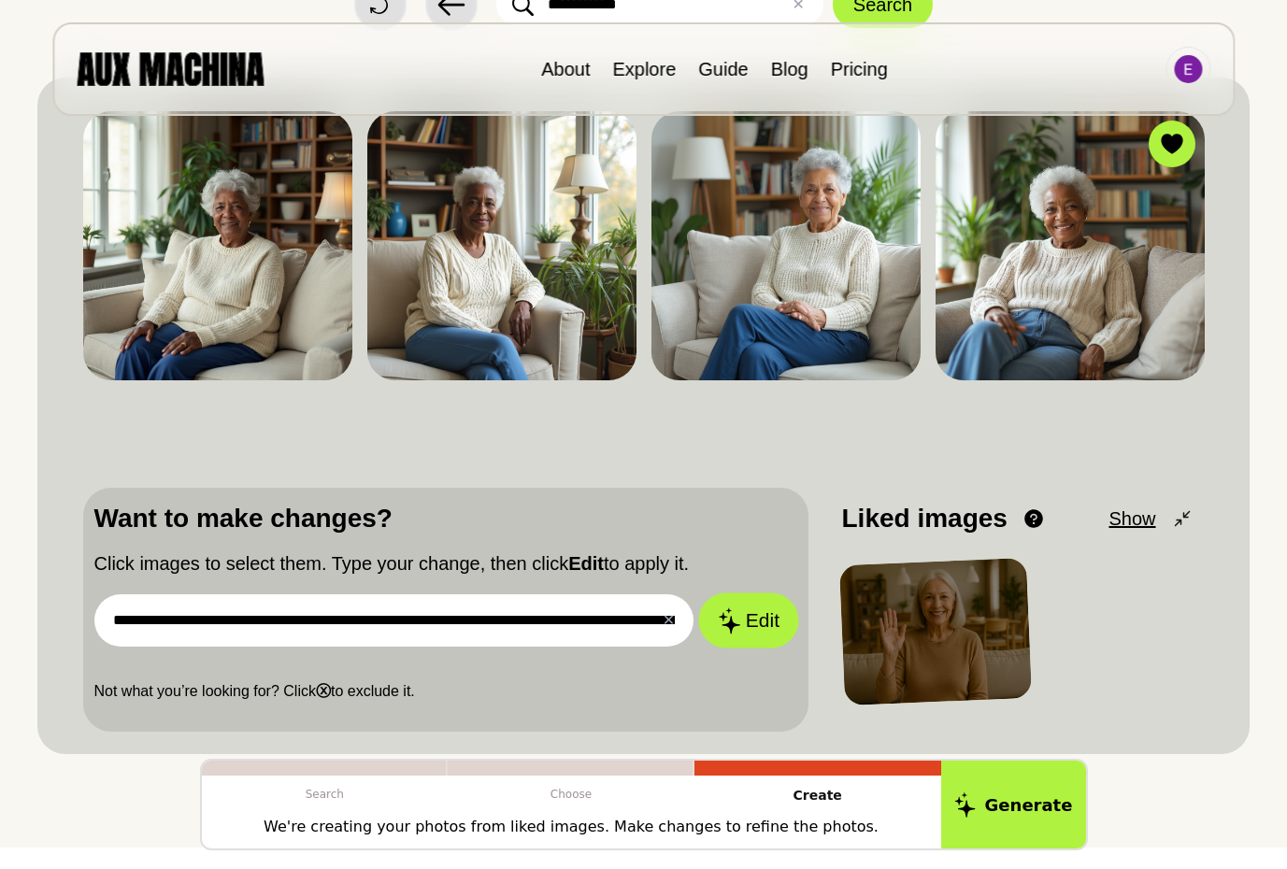
click at [772, 622] on button "Edit" at bounding box center [748, 620] width 101 height 55
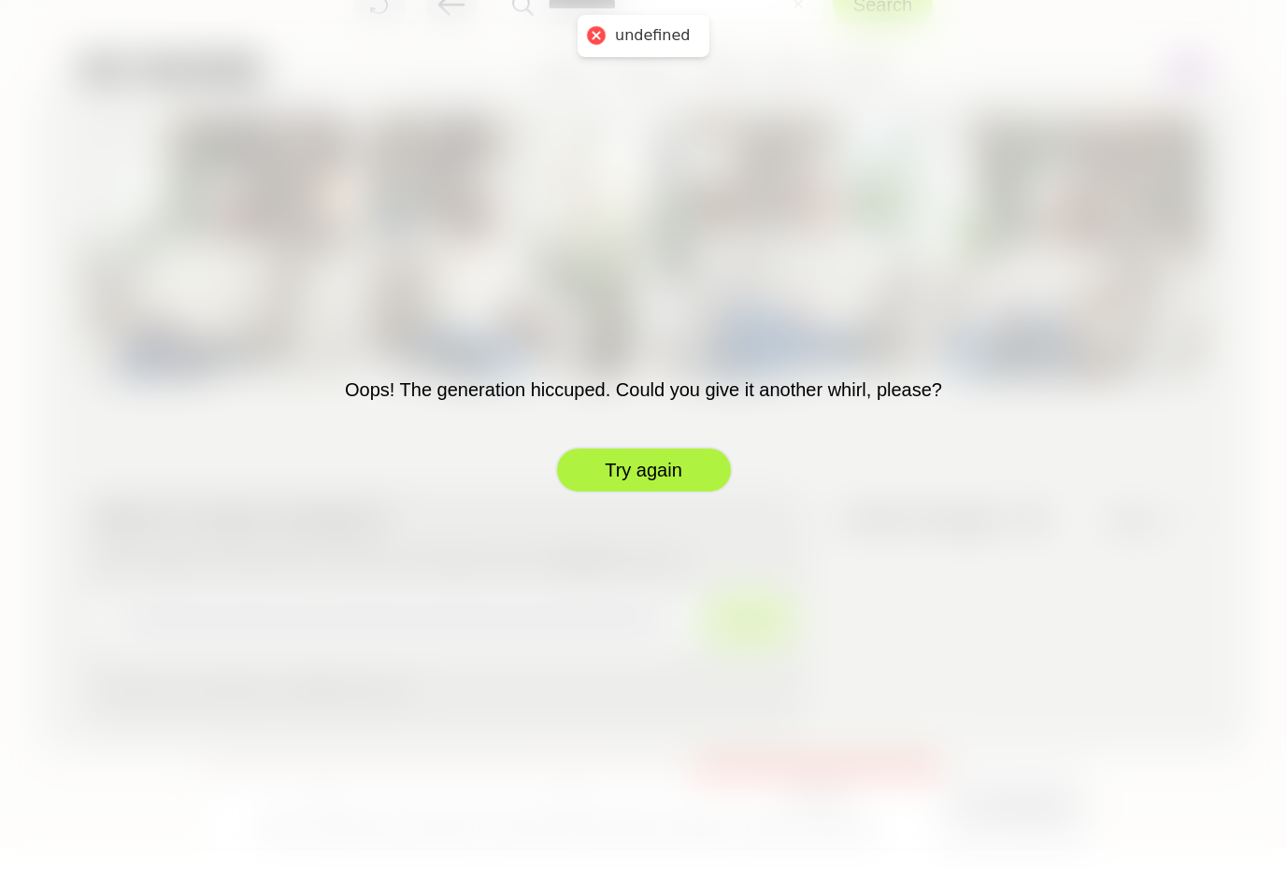
click at [642, 474] on button "Try again" at bounding box center [644, 470] width 178 height 47
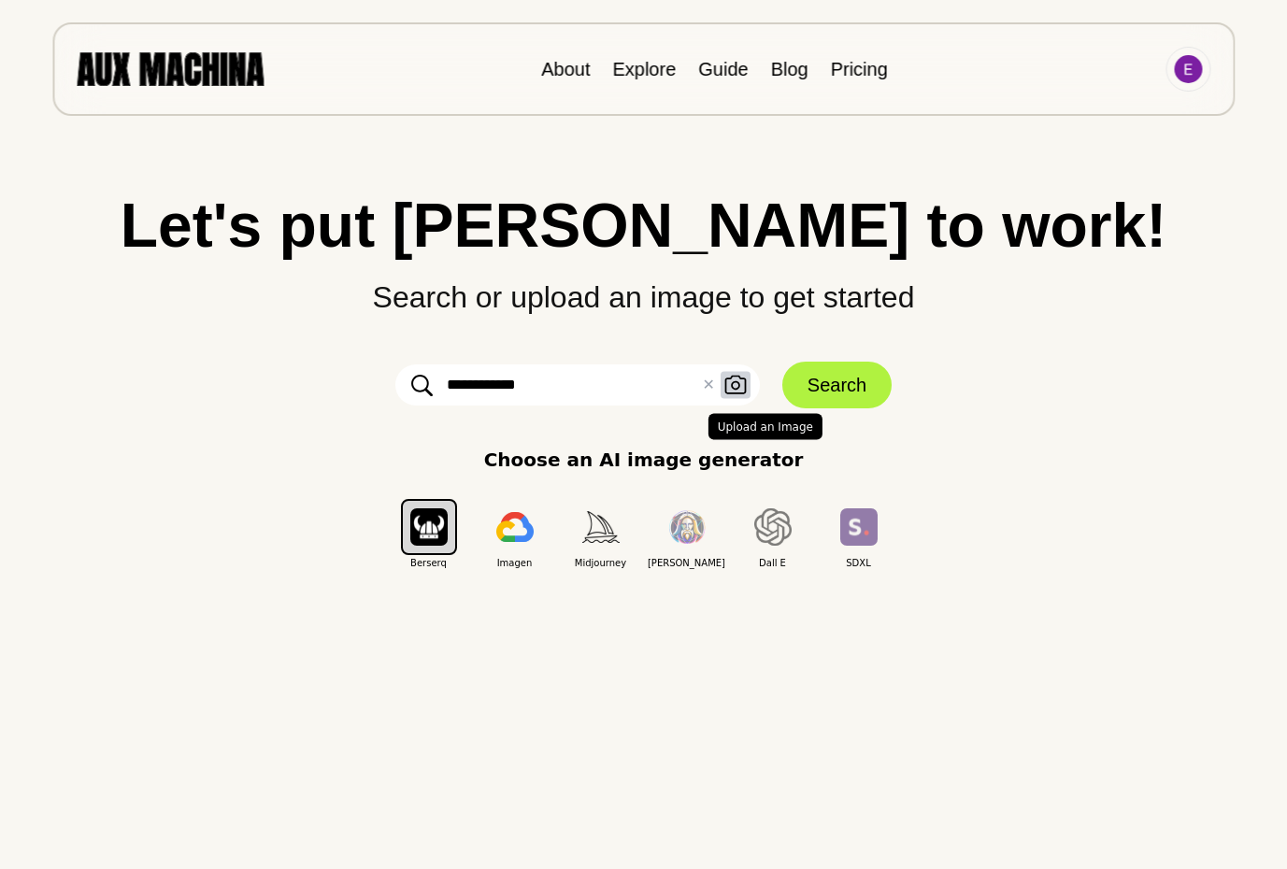
click at [735, 385] on icon "button" at bounding box center [735, 386] width 22 height 20
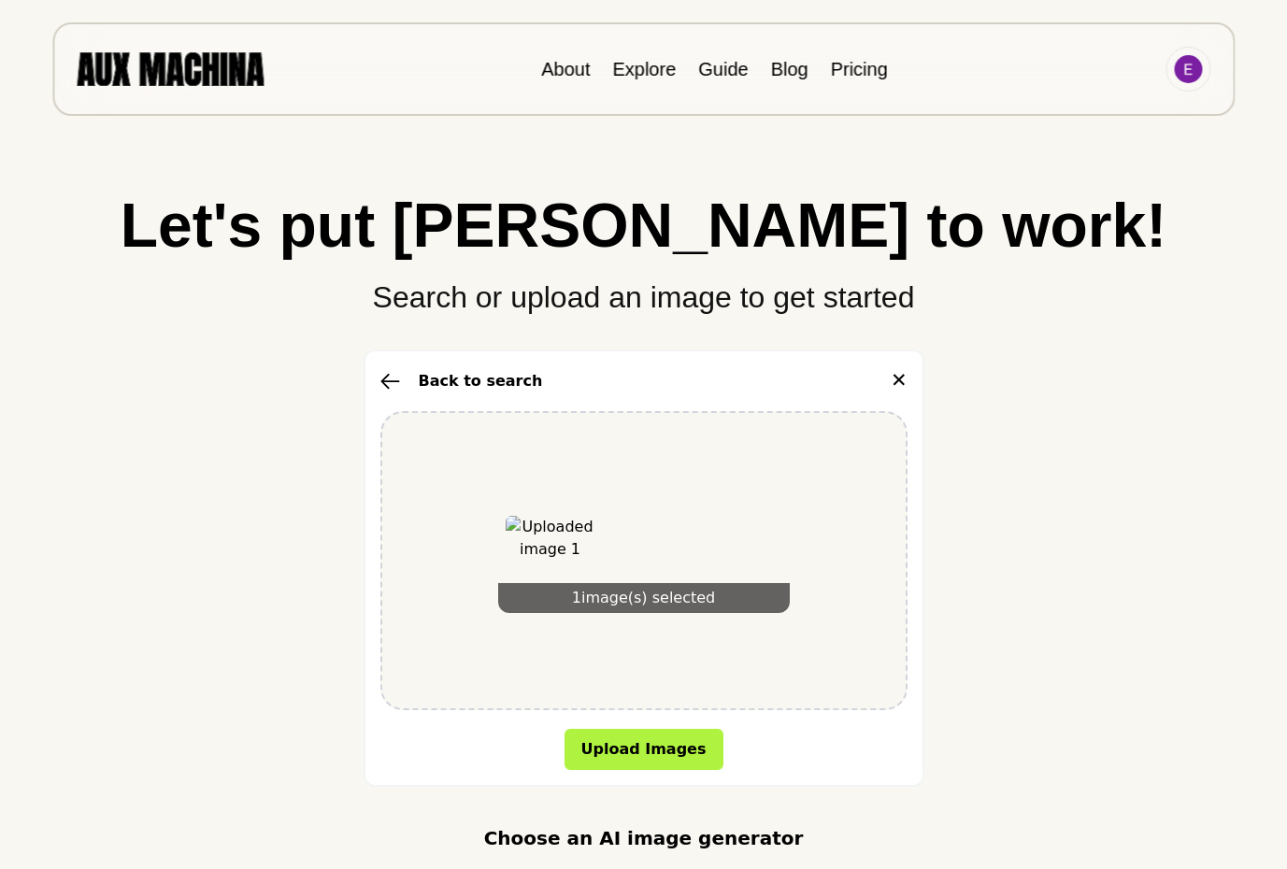
click at [906, 378] on div "Back to search ✕ 1 image(s) selected Upload Images" at bounding box center [643, 567] width 561 height 437
click at [451, 372] on button "Back to search" at bounding box center [461, 381] width 163 height 22
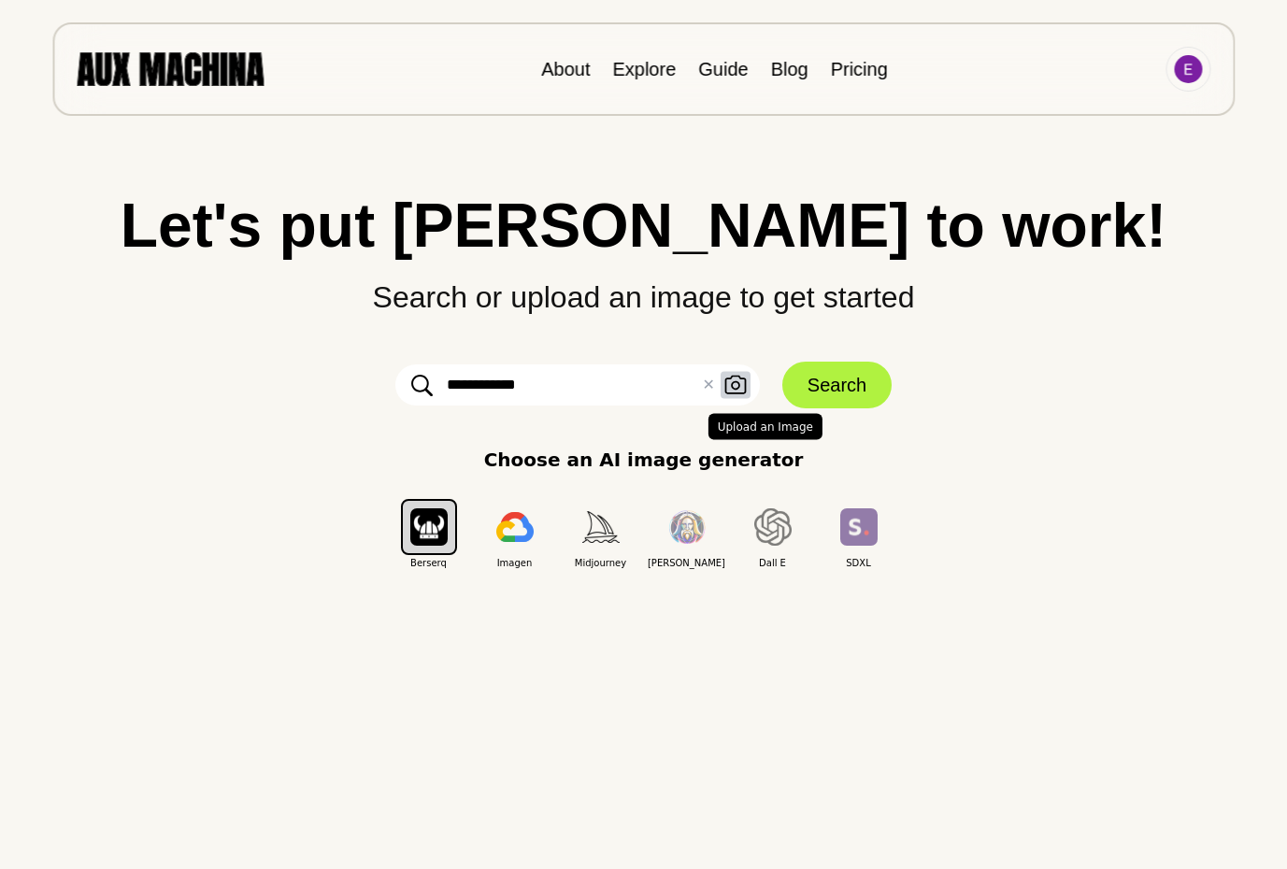
click at [730, 386] on icon "button" at bounding box center [735, 386] width 22 height 20
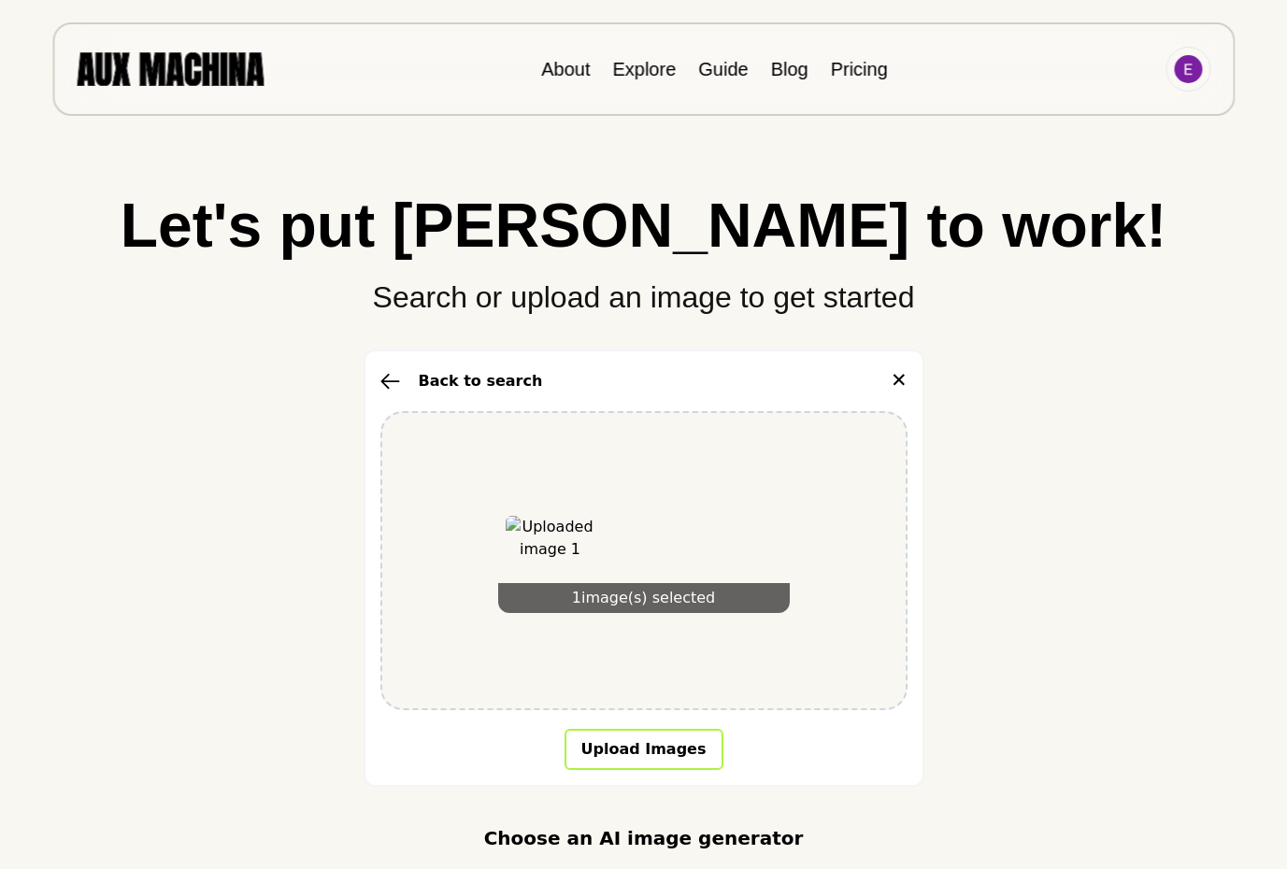
click at [659, 748] on button "Upload Images" at bounding box center [643, 749] width 159 height 41
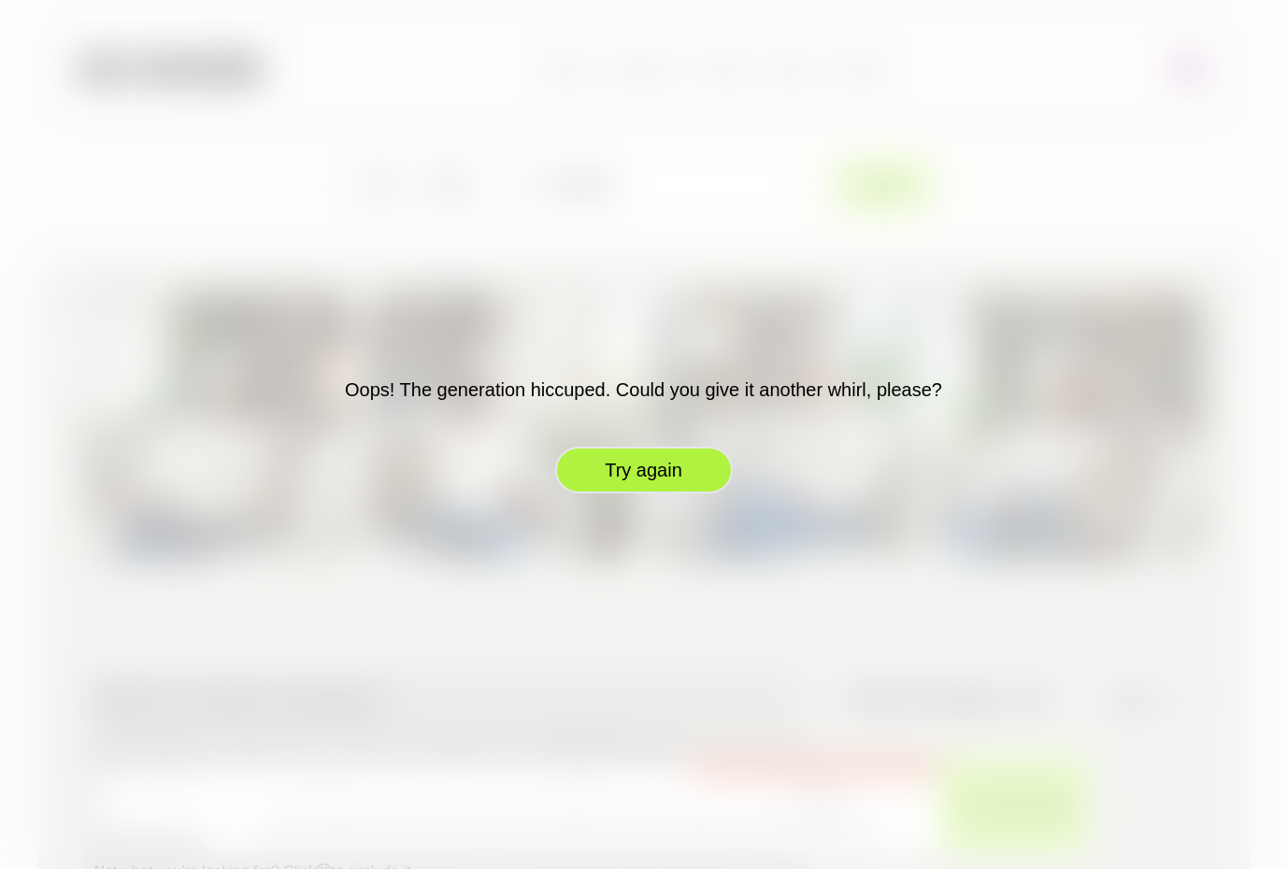
click at [644, 477] on button "Try again" at bounding box center [644, 470] width 178 height 47
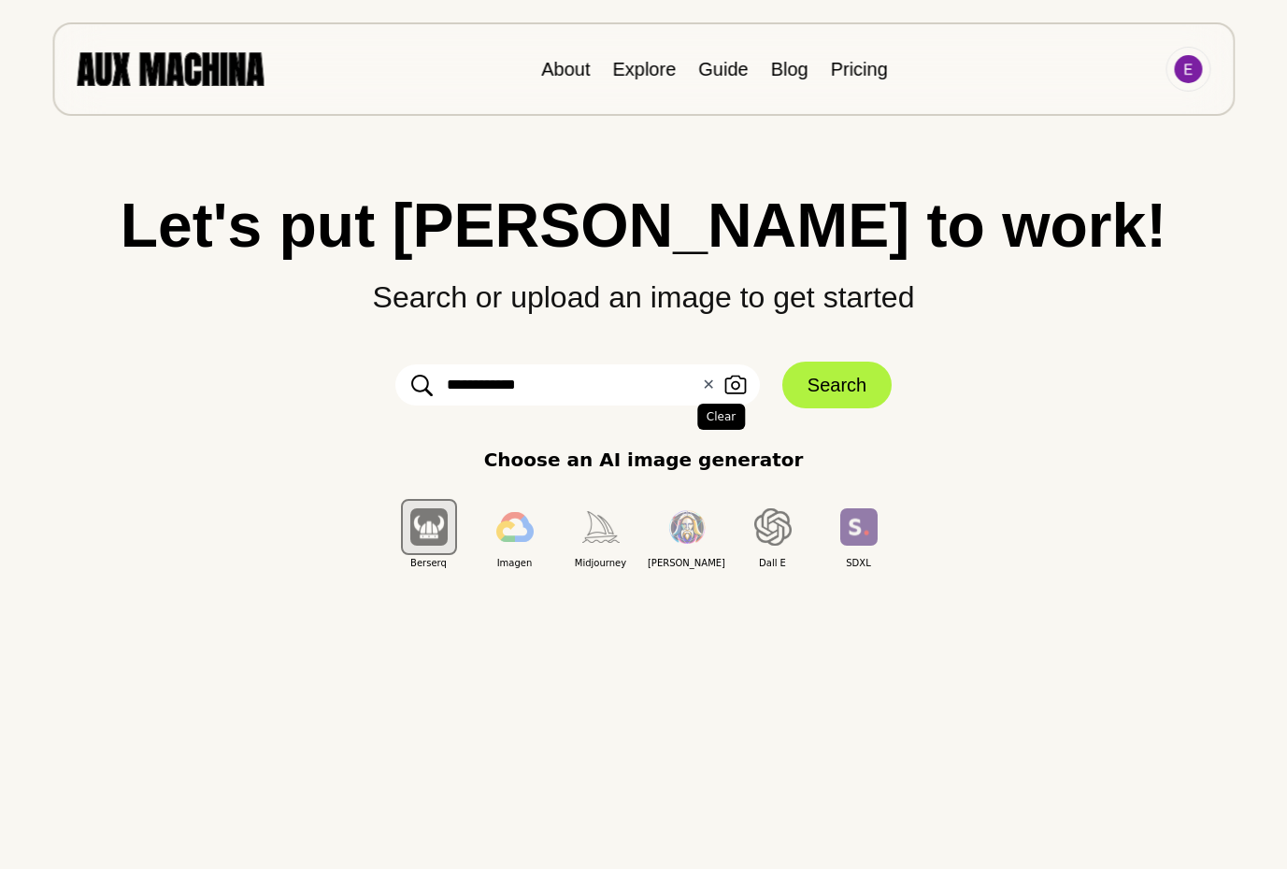
click at [708, 383] on button "✕ Clear" at bounding box center [708, 385] width 12 height 22
click at [715, 379] on input "text" at bounding box center [577, 384] width 364 height 41
click at [749, 382] on button "Upload an Image" at bounding box center [735, 385] width 30 height 27
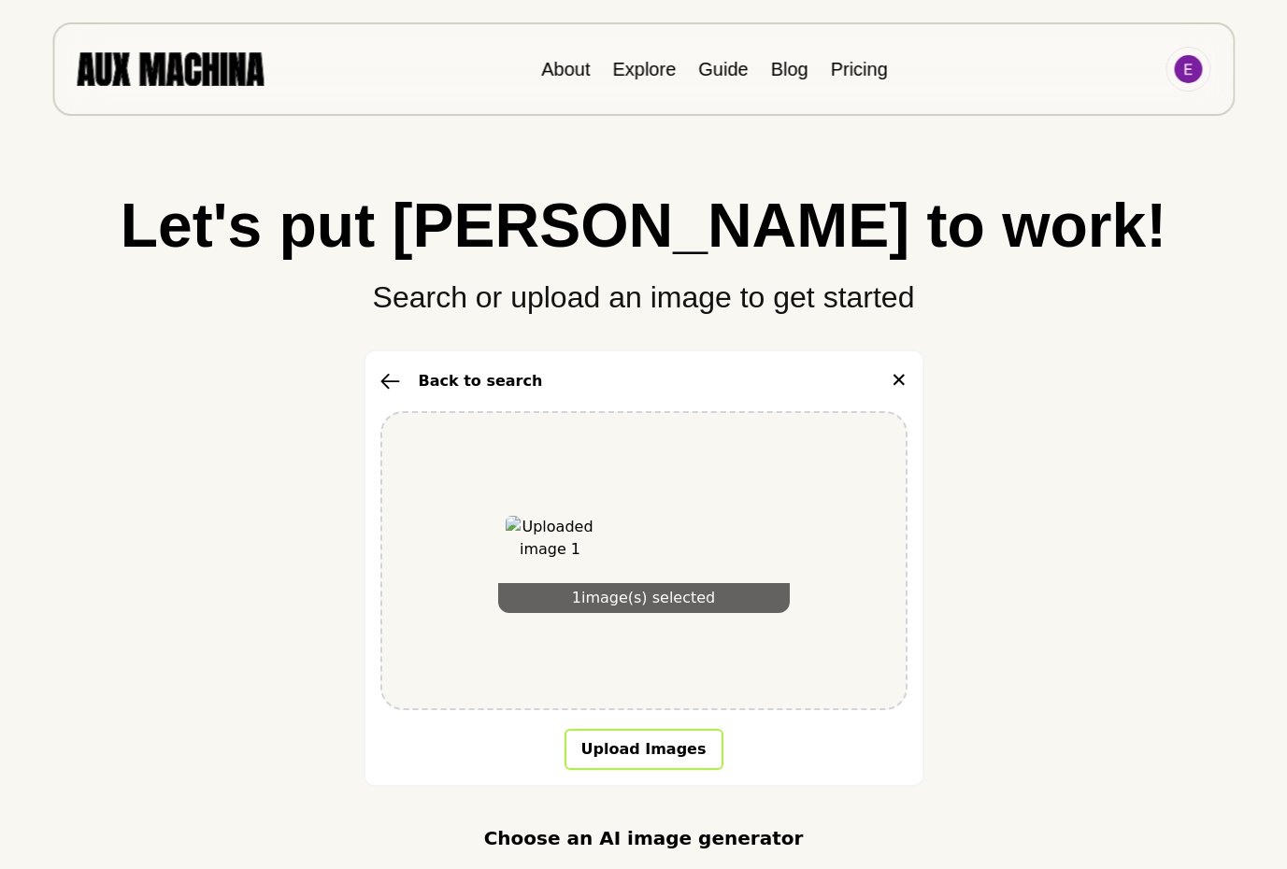
click at [635, 746] on button "Upload Images" at bounding box center [643, 749] width 159 height 41
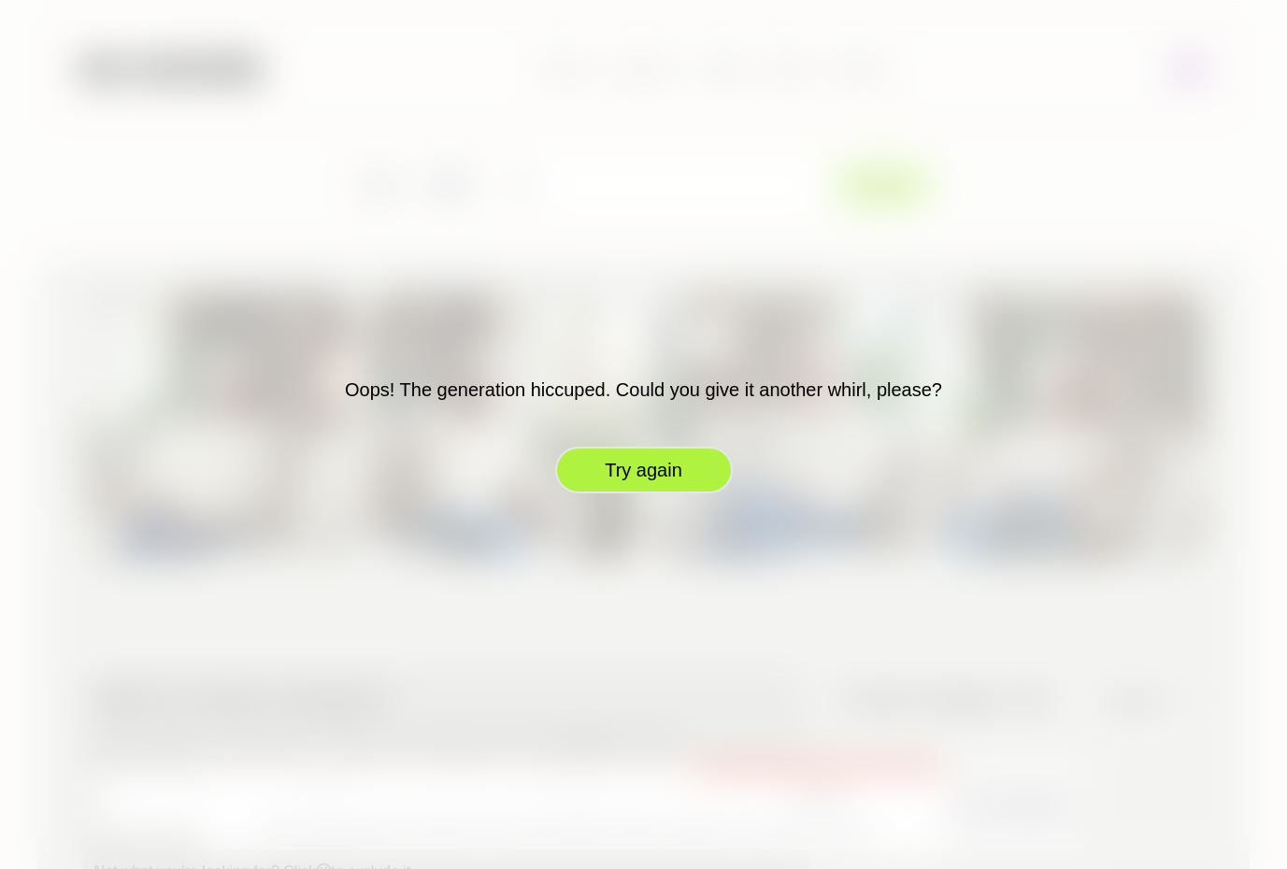
click at [661, 475] on button "Try again" at bounding box center [644, 470] width 178 height 47
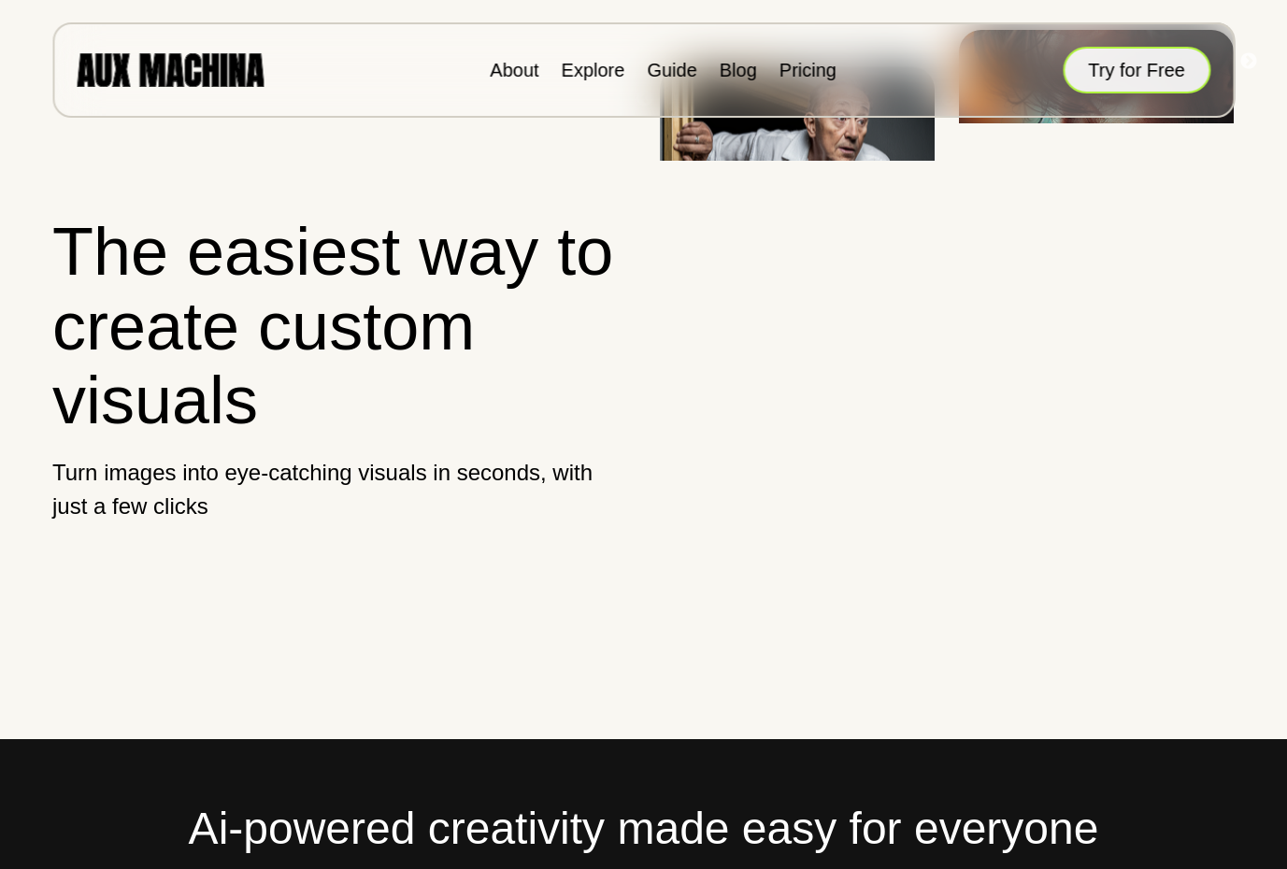
click at [1104, 78] on button "Try for Free" at bounding box center [1136, 70] width 148 height 47
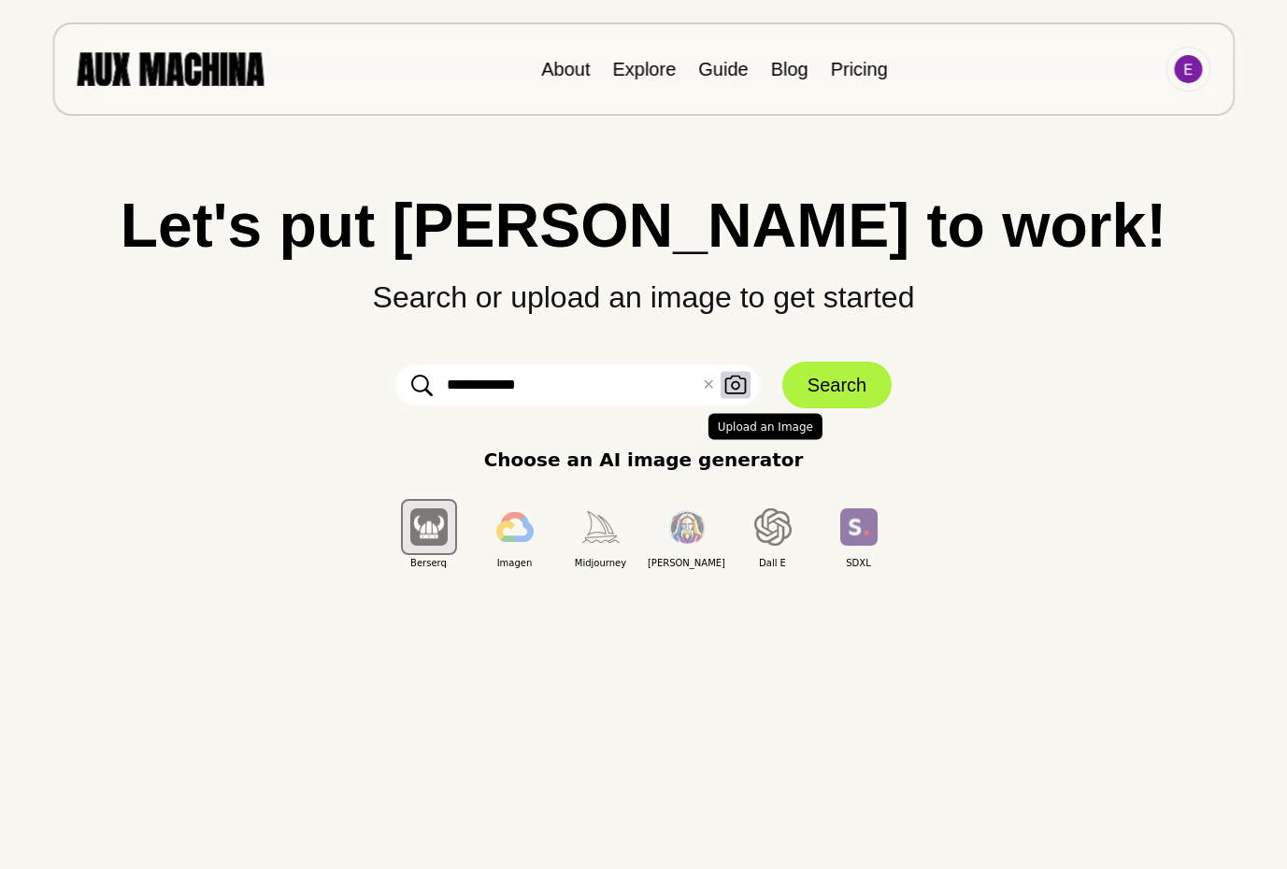
click at [737, 384] on icon "button" at bounding box center [735, 386] width 22 height 20
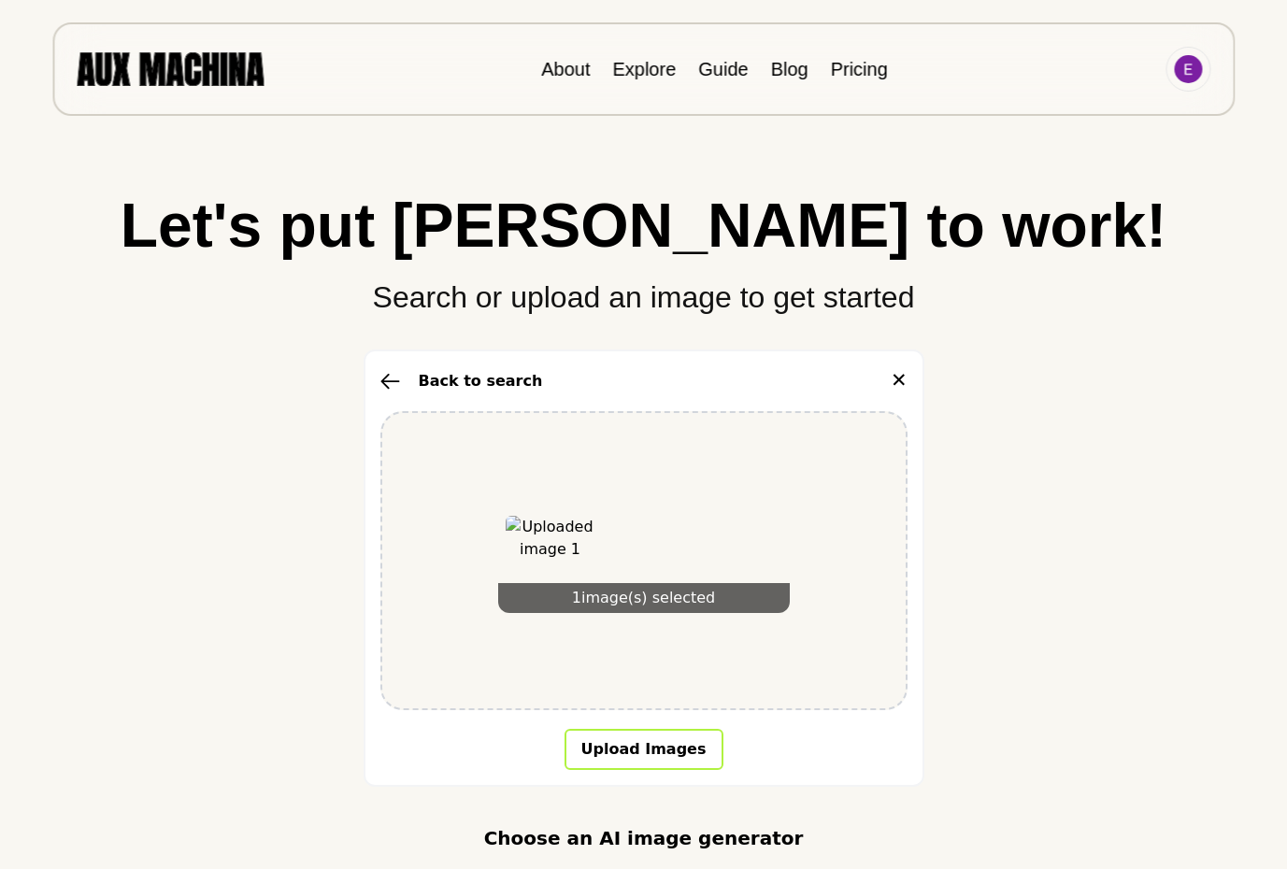
click at [651, 758] on button "Upload Images" at bounding box center [643, 749] width 159 height 41
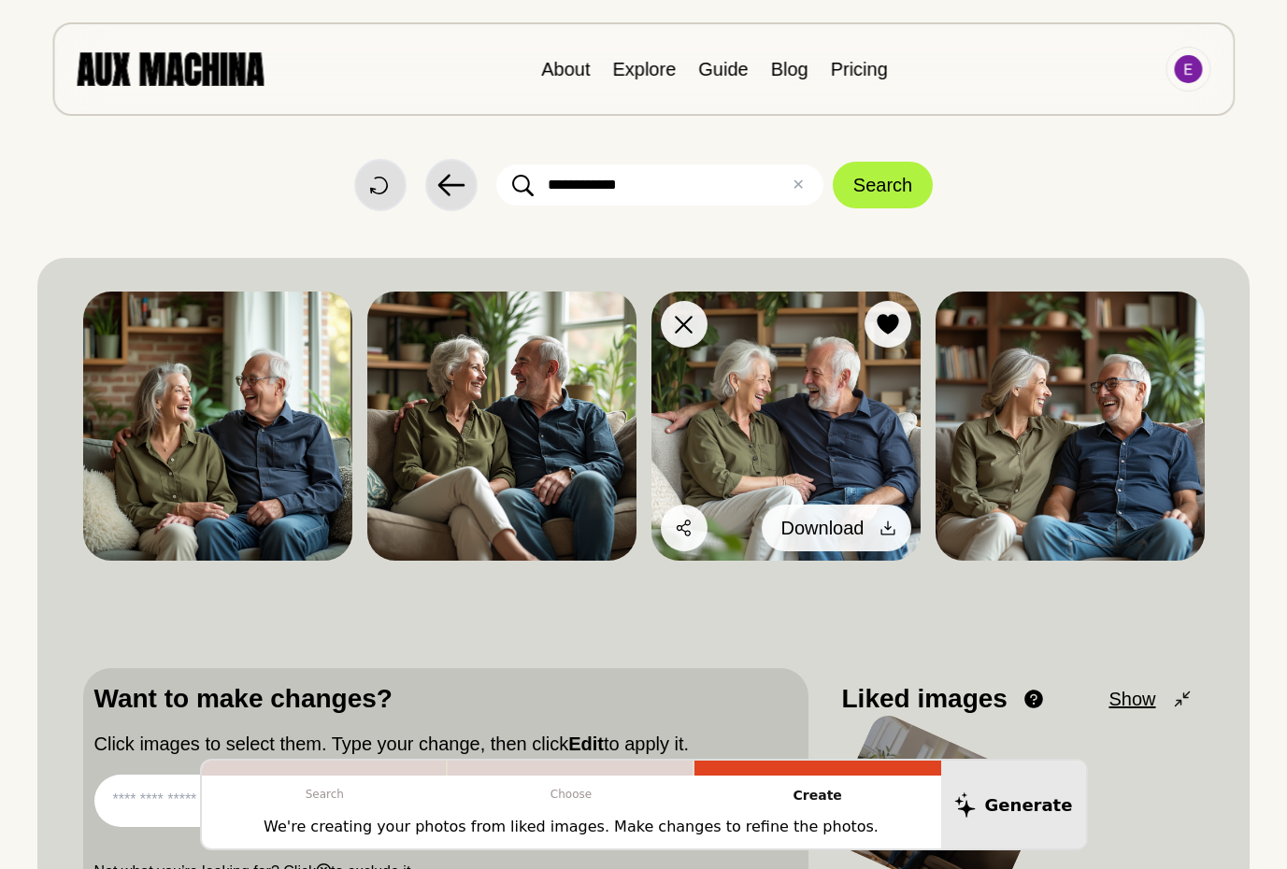
click at [847, 527] on span "Download" at bounding box center [822, 528] width 83 height 28
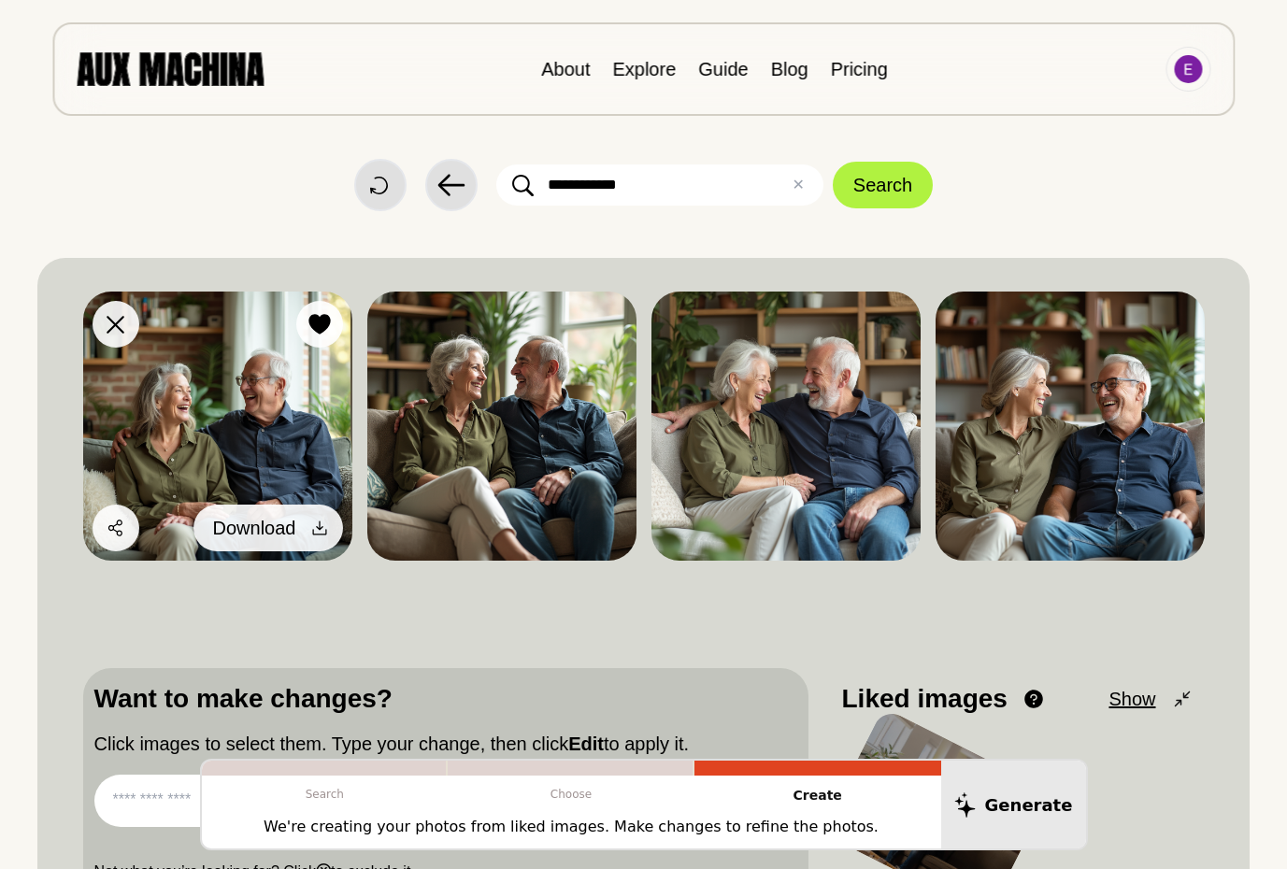
click at [284, 529] on span "Download" at bounding box center [254, 528] width 83 height 28
click at [318, 529] on icon at bounding box center [319, 528] width 14 height 14
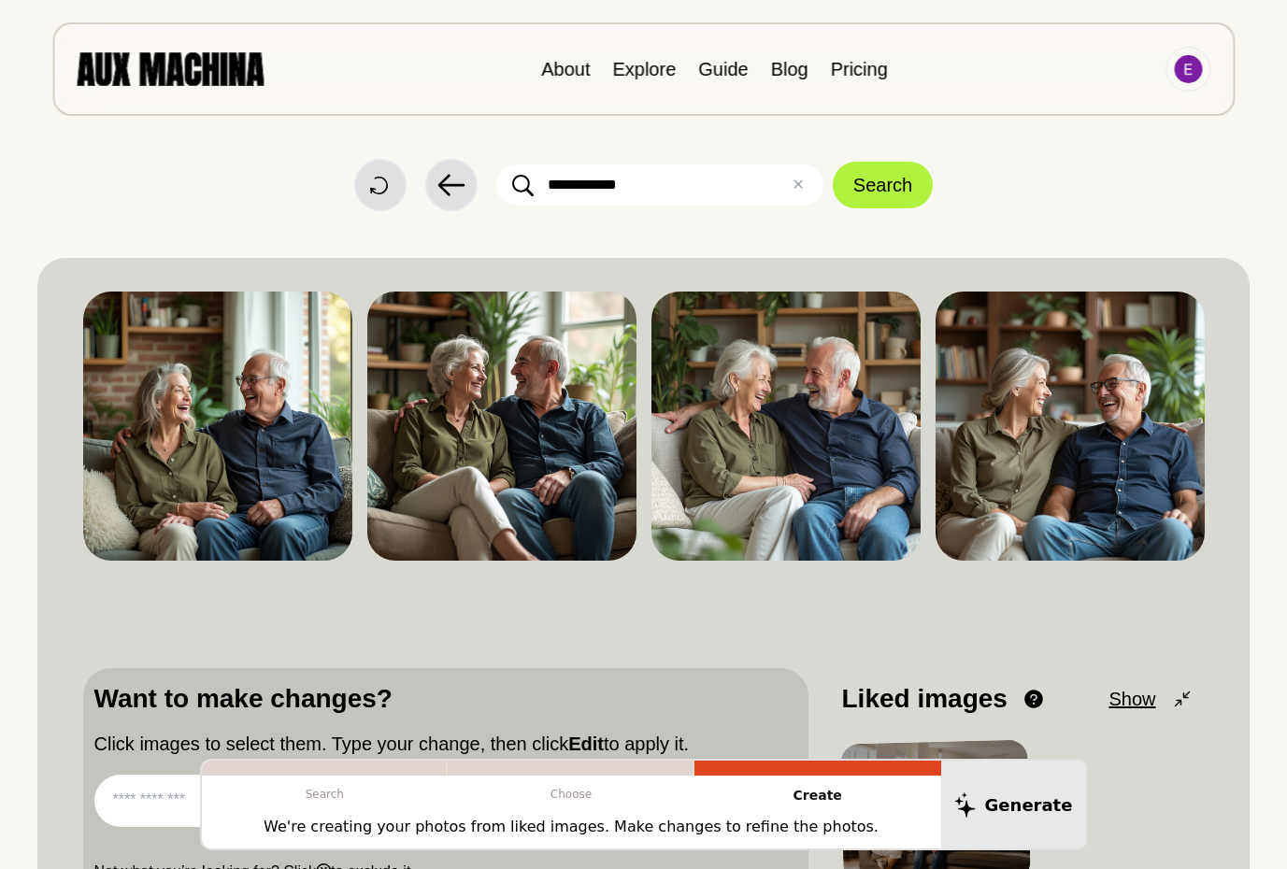
click at [1253, 221] on div "**********" at bounding box center [643, 514] width 1287 height 1028
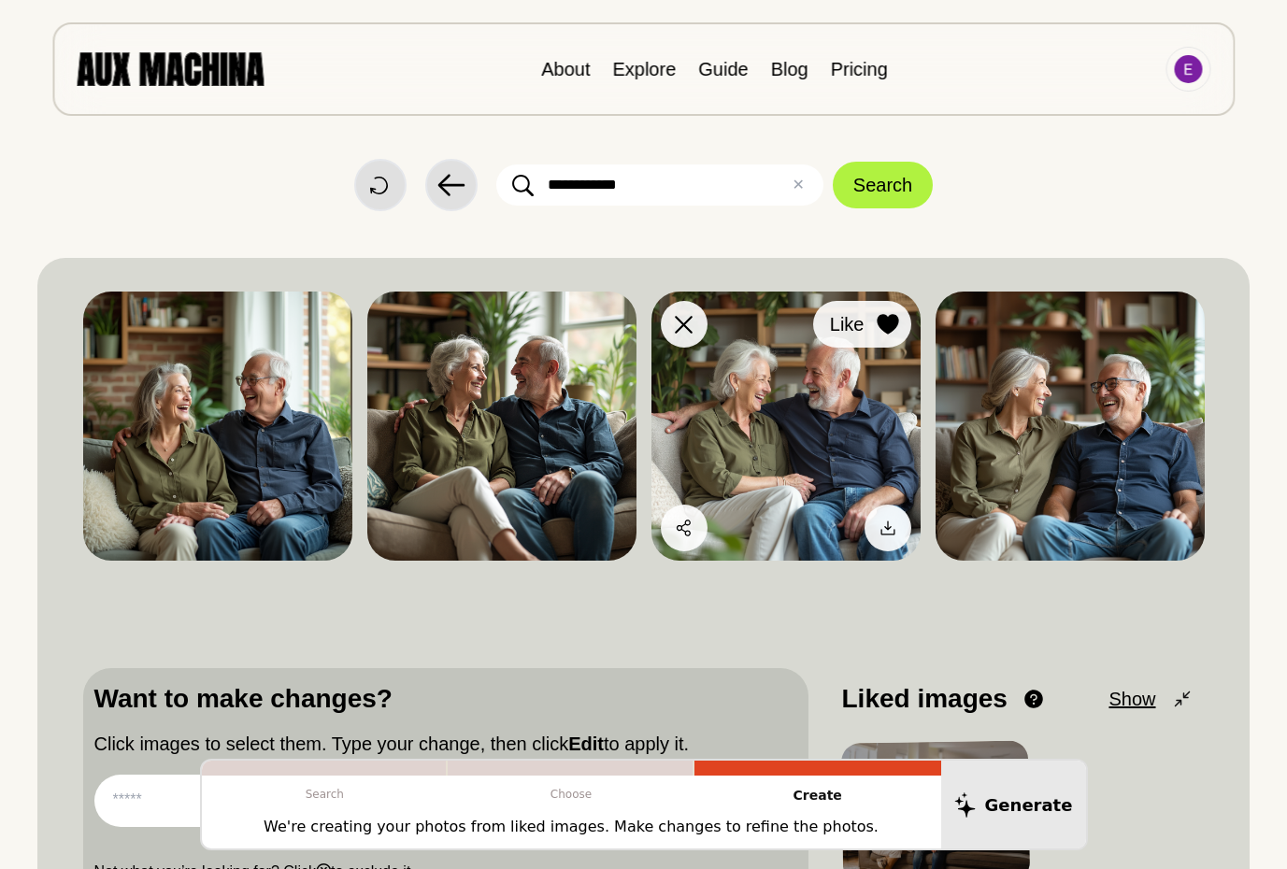
click at [890, 321] on icon at bounding box center [886, 324] width 21 height 21
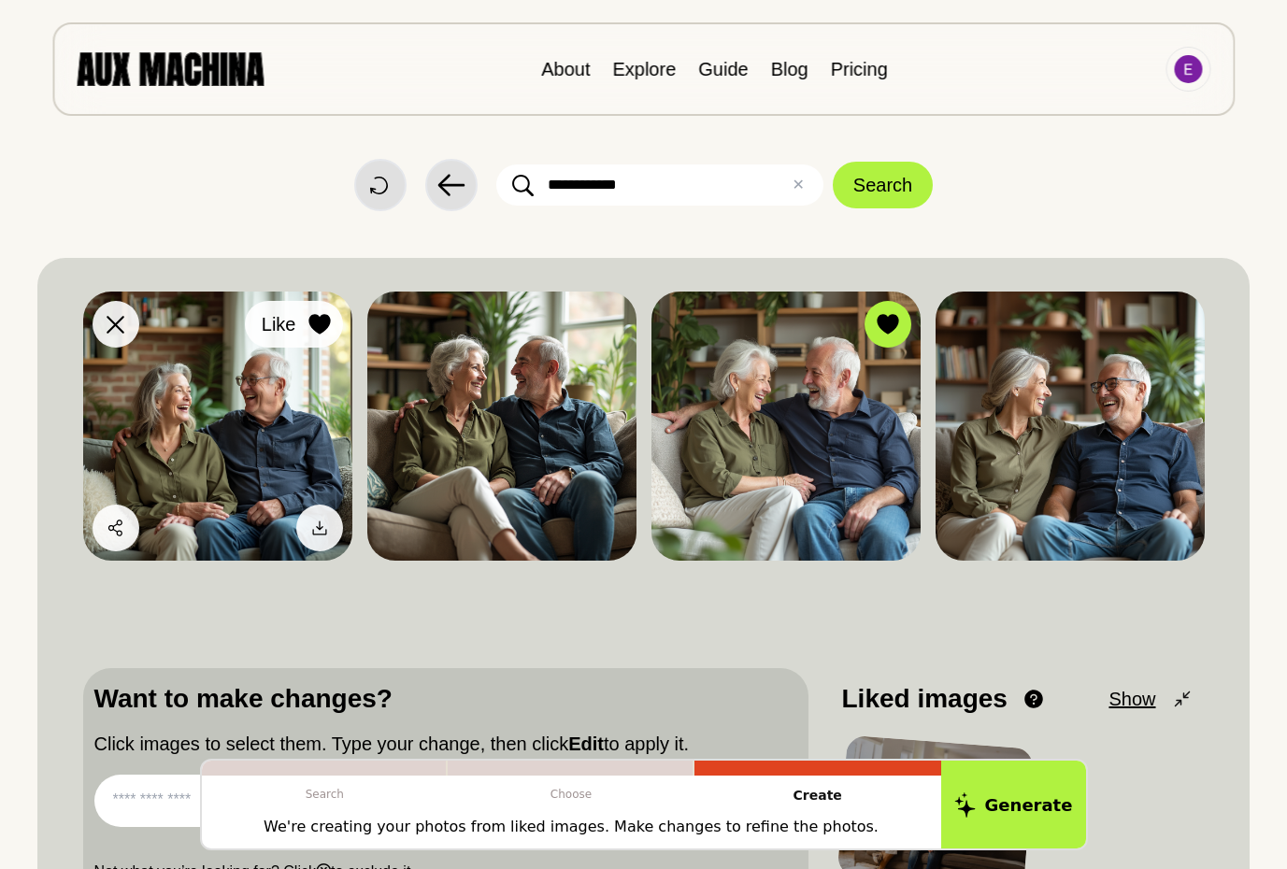
click at [312, 322] on icon at bounding box center [318, 324] width 21 height 21
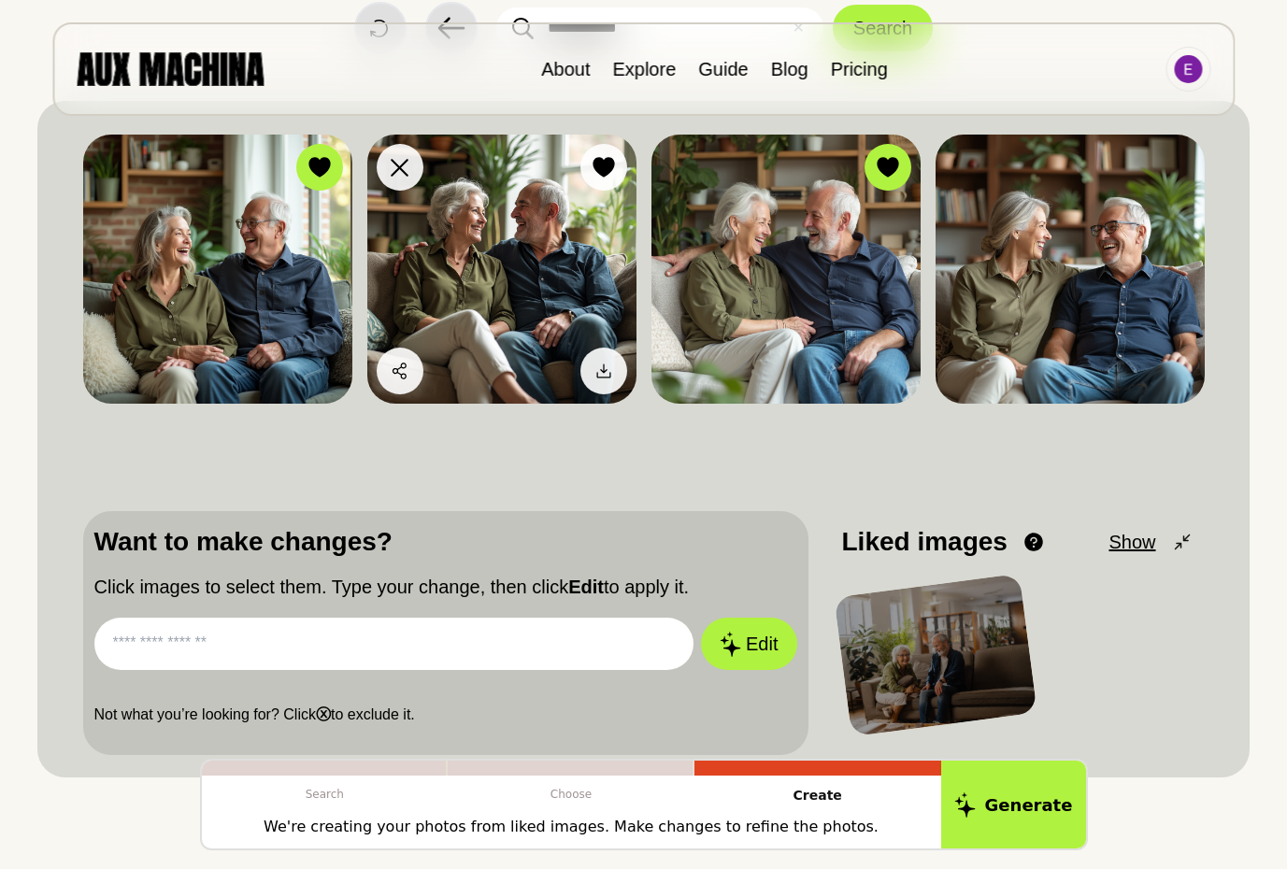
scroll to position [163, 0]
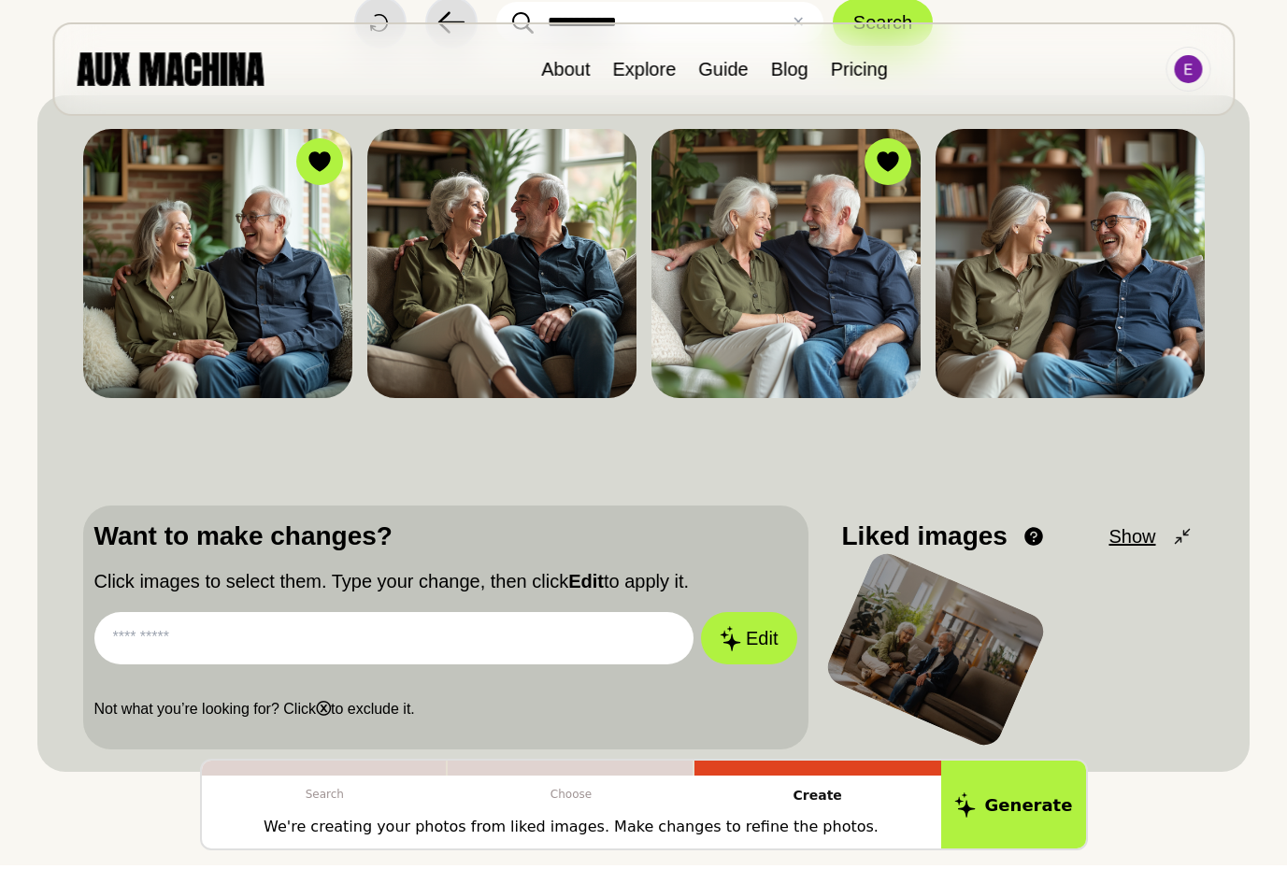
click at [192, 644] on input "text" at bounding box center [394, 638] width 600 height 52
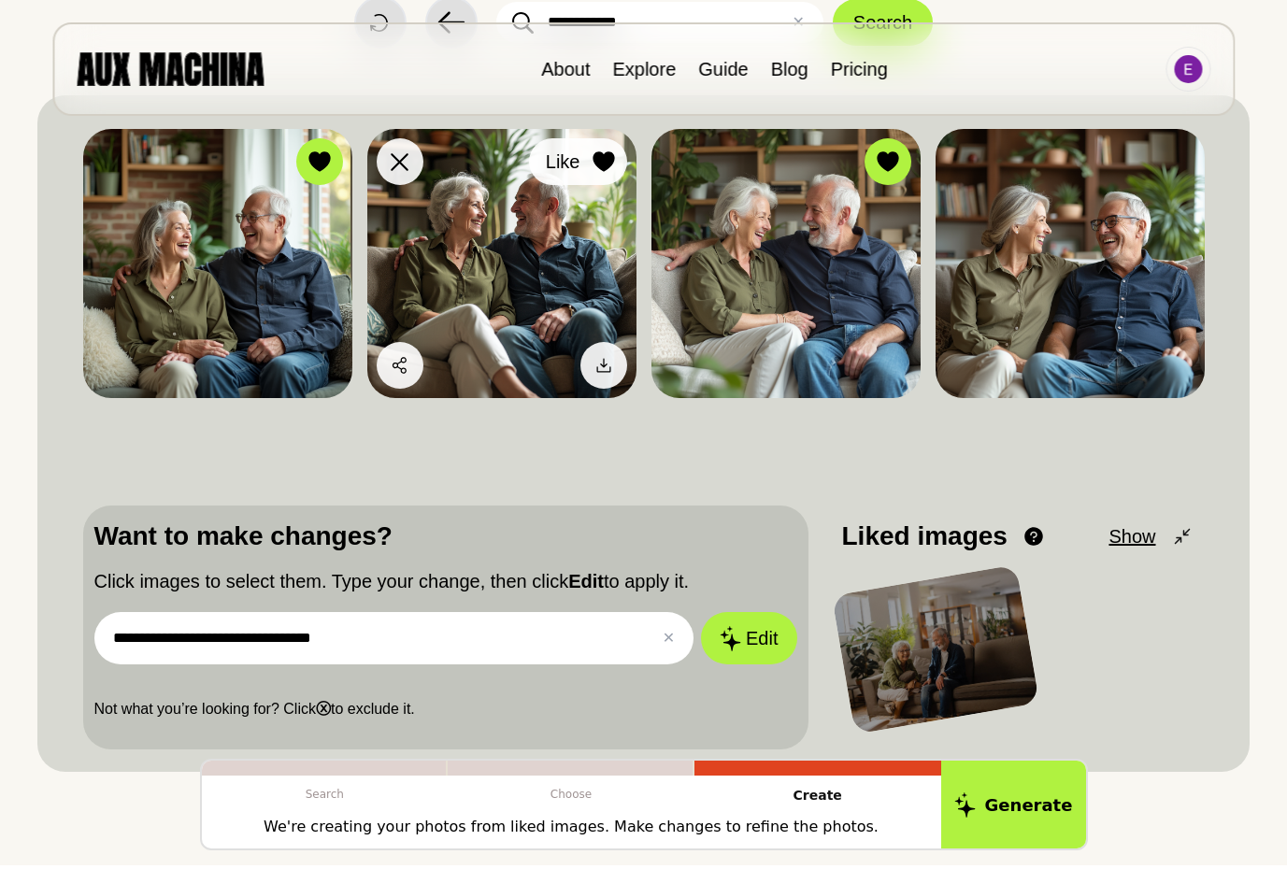
click at [606, 158] on icon at bounding box center [602, 161] width 21 height 21
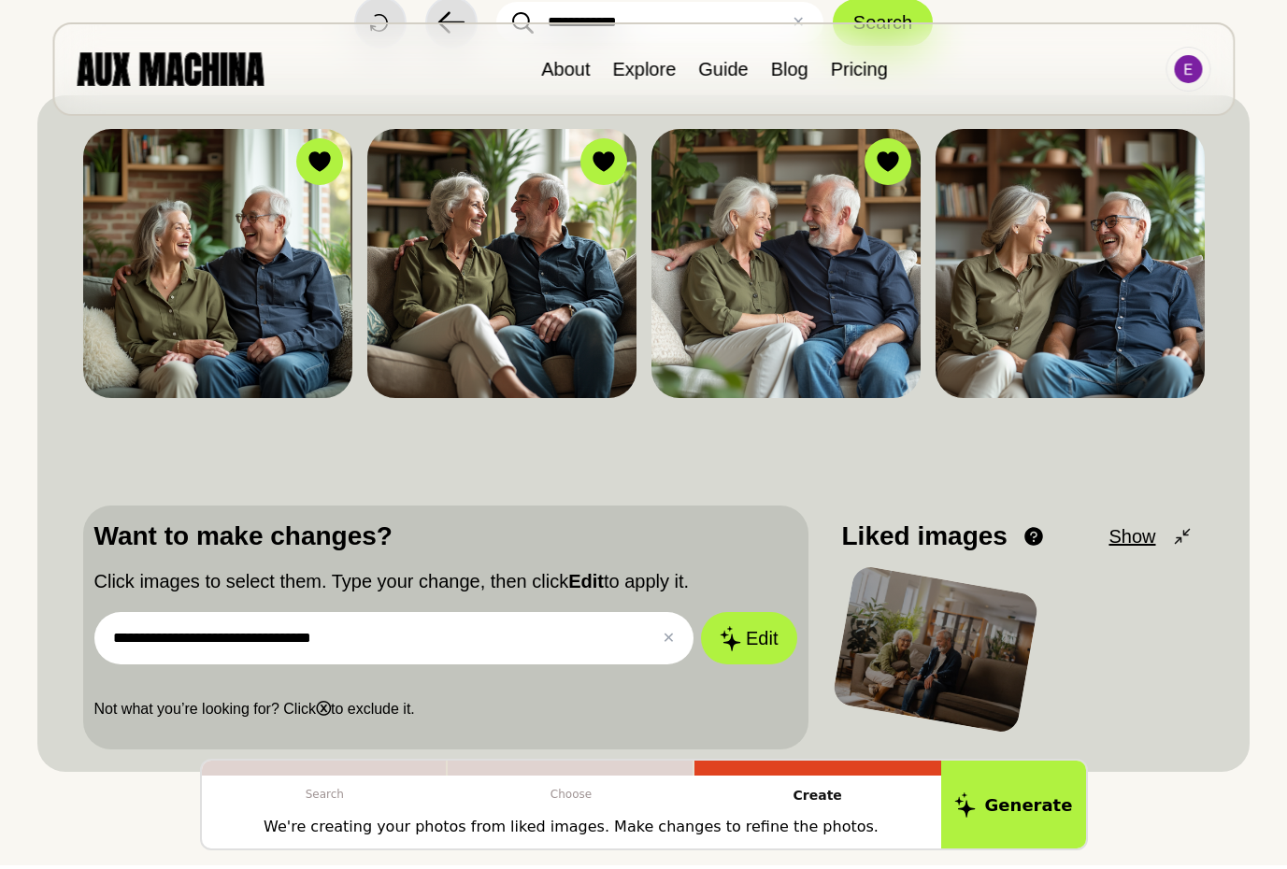
click at [115, 639] on input "**********" at bounding box center [394, 638] width 600 height 52
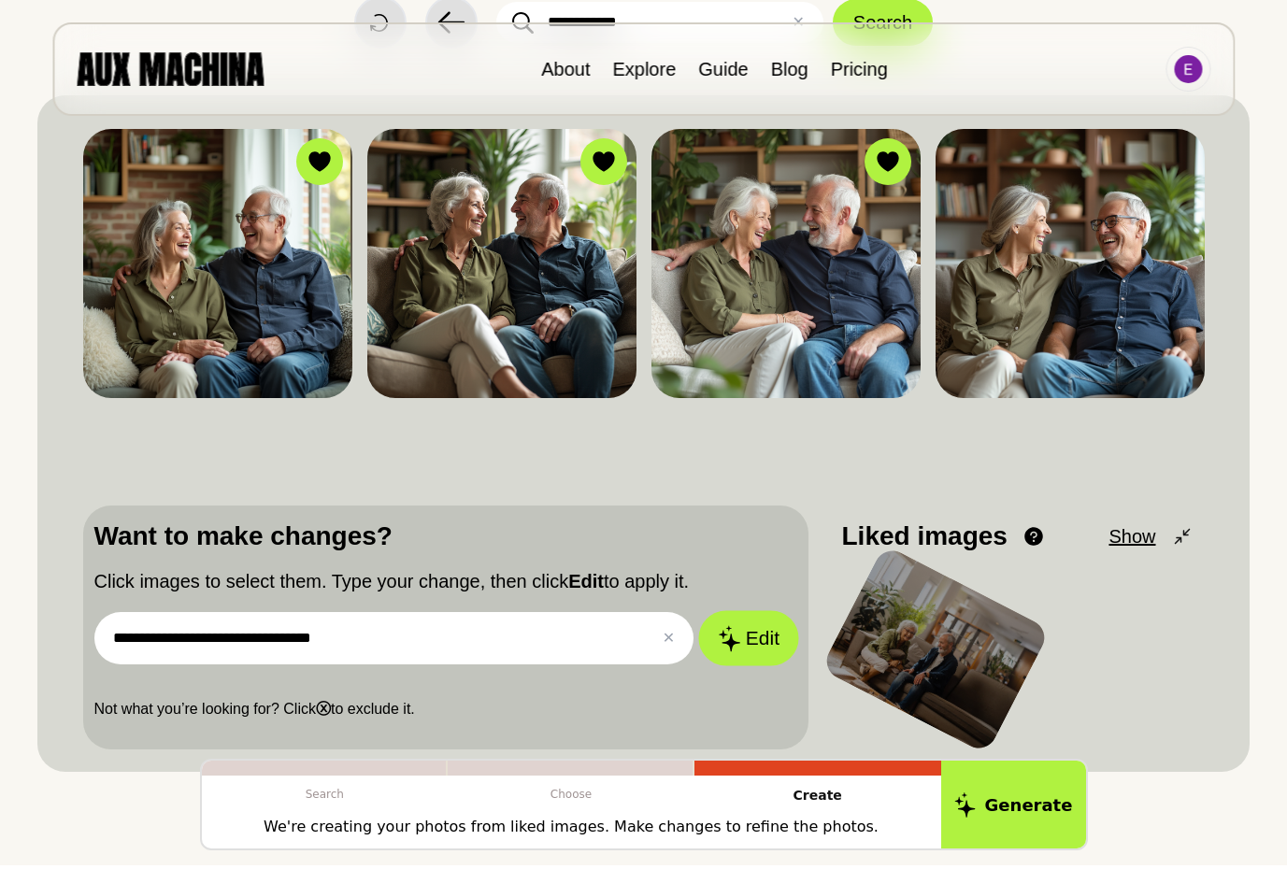
click at [743, 640] on button "Edit" at bounding box center [748, 638] width 101 height 55
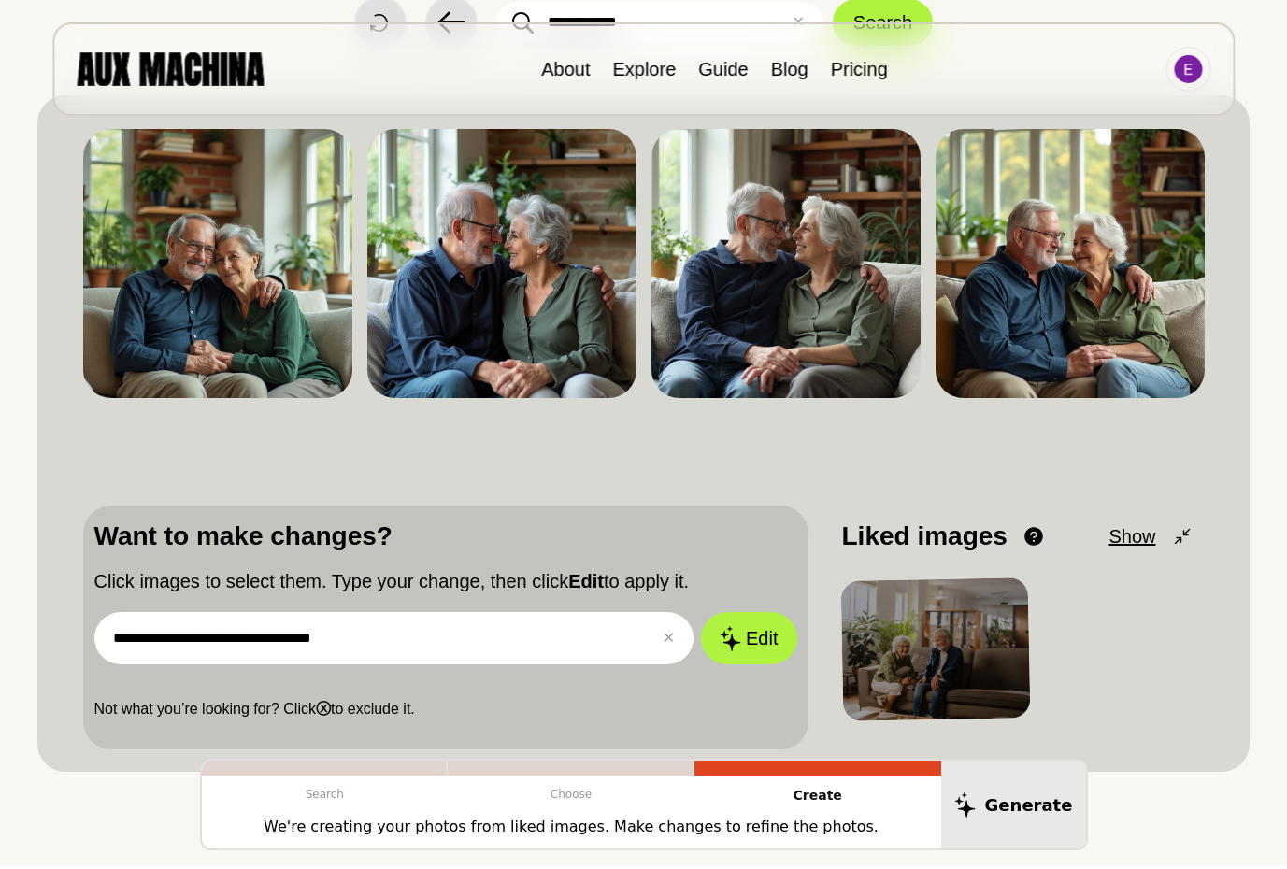
click at [371, 644] on input "**********" at bounding box center [394, 638] width 600 height 52
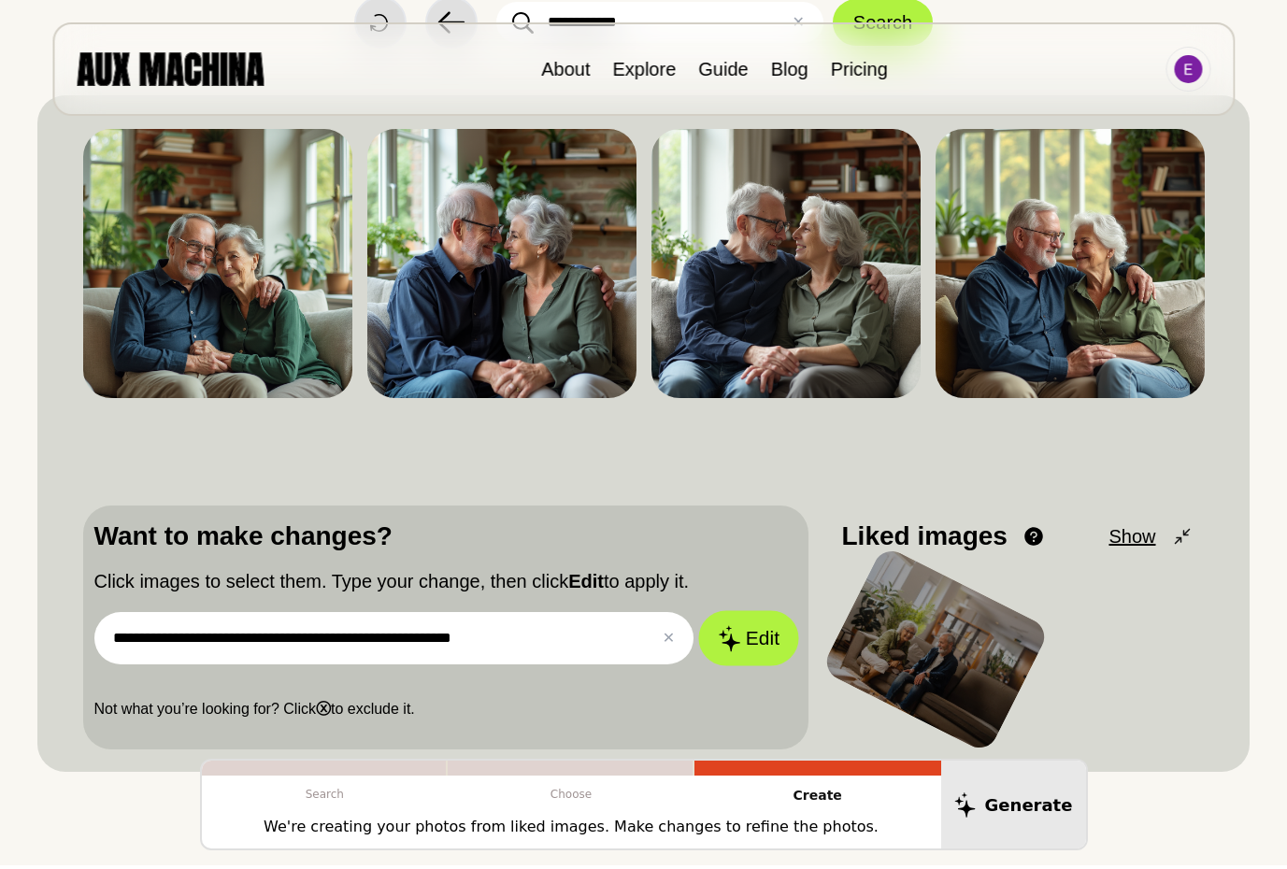
click at [747, 631] on button "Edit" at bounding box center [748, 638] width 101 height 55
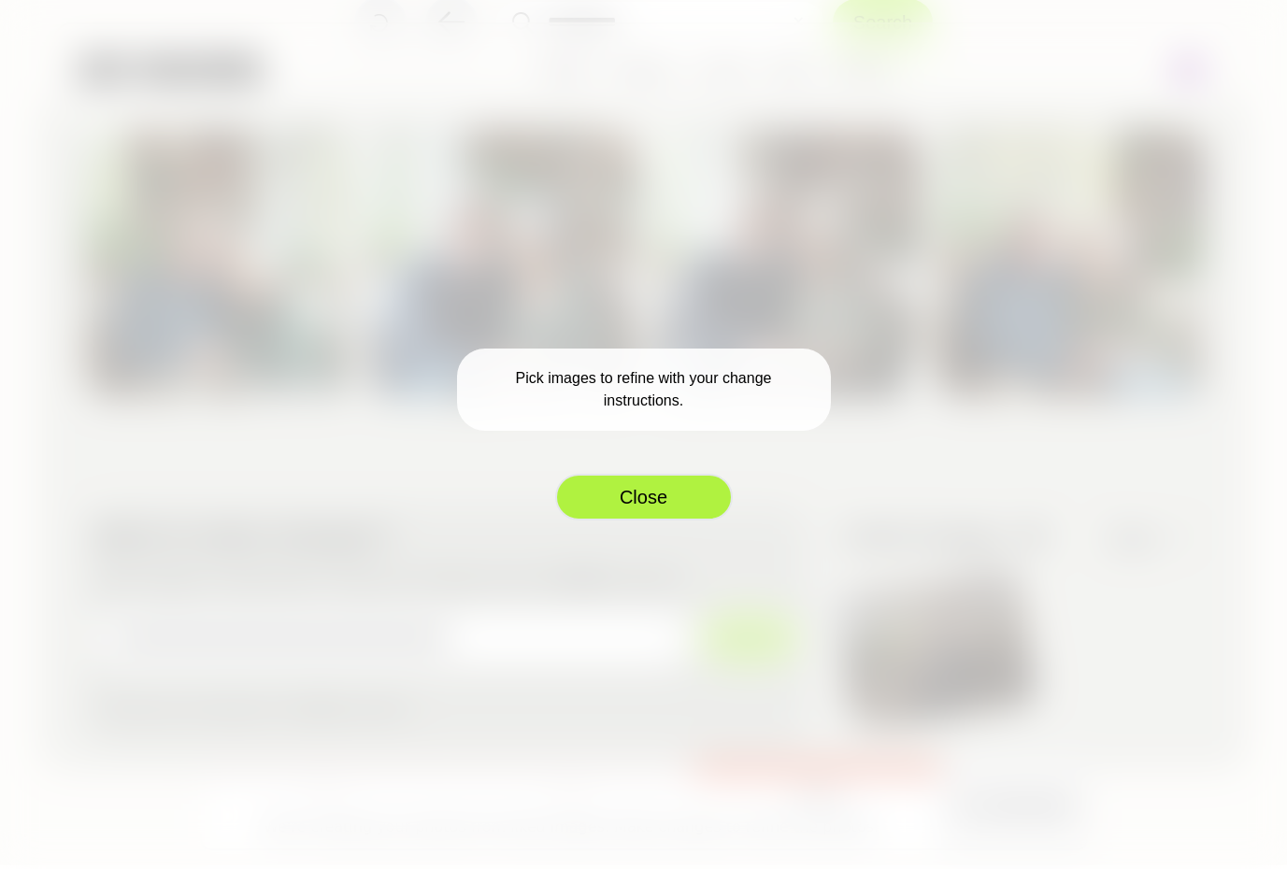
click at [681, 493] on button "Close" at bounding box center [644, 497] width 178 height 47
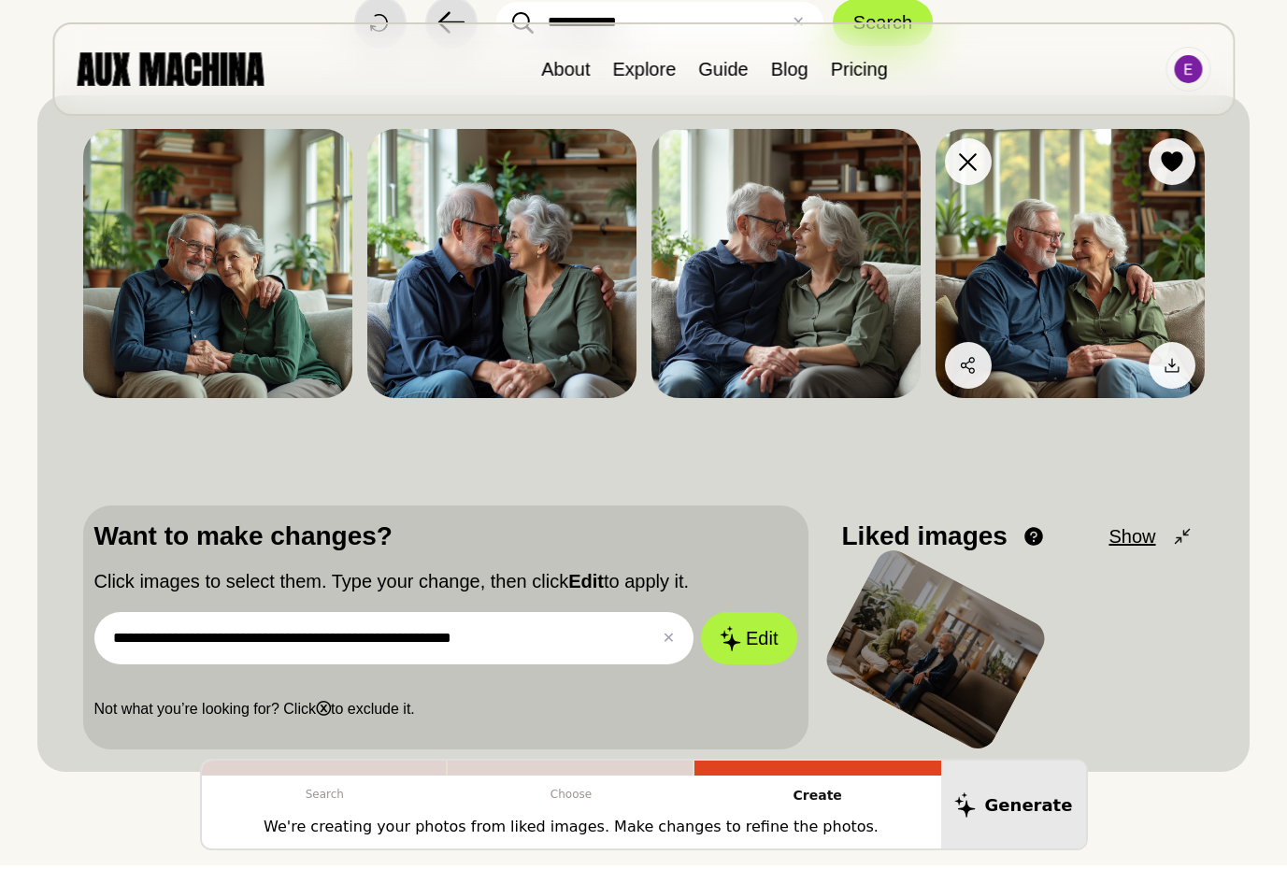
click at [1115, 260] on img at bounding box center [1069, 263] width 269 height 269
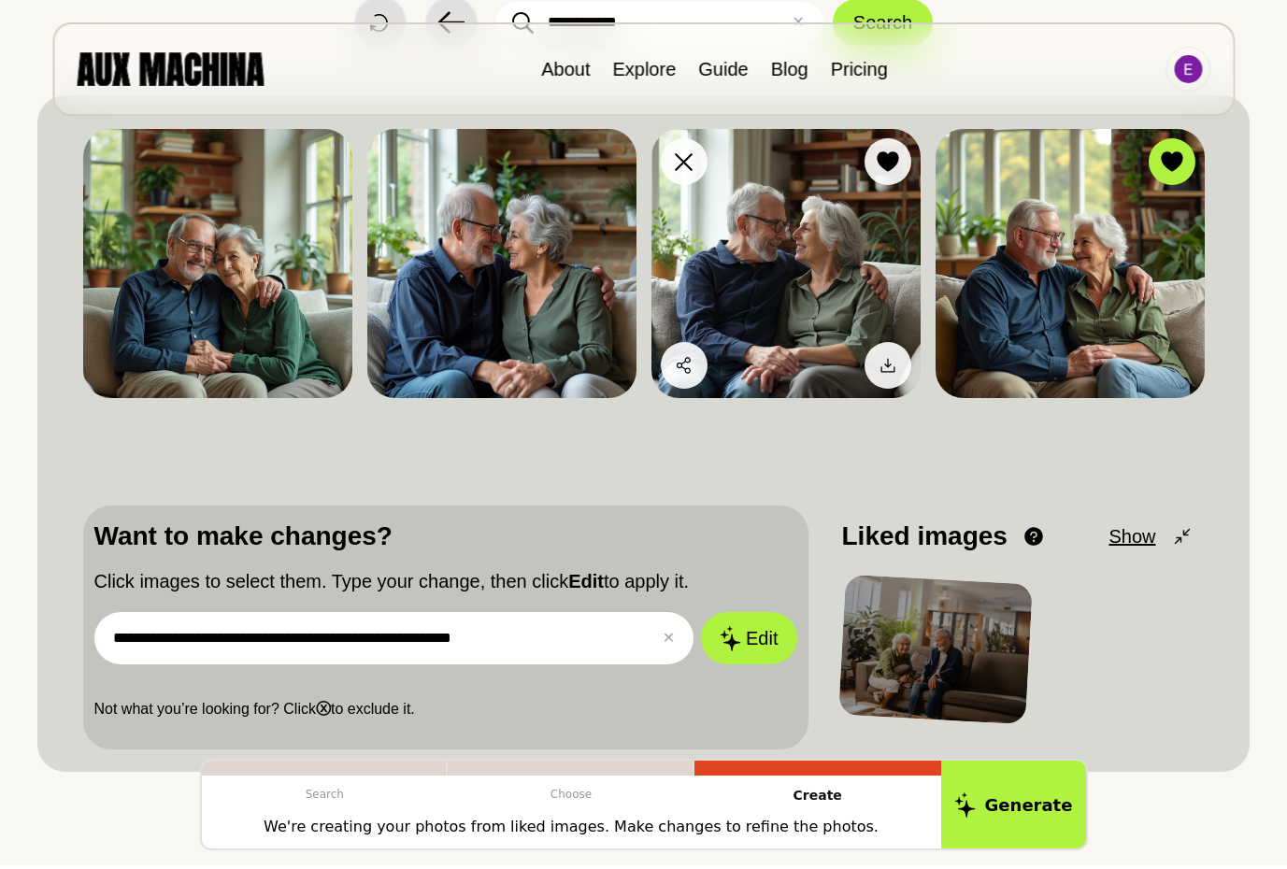
click at [816, 273] on img at bounding box center [785, 263] width 269 height 269
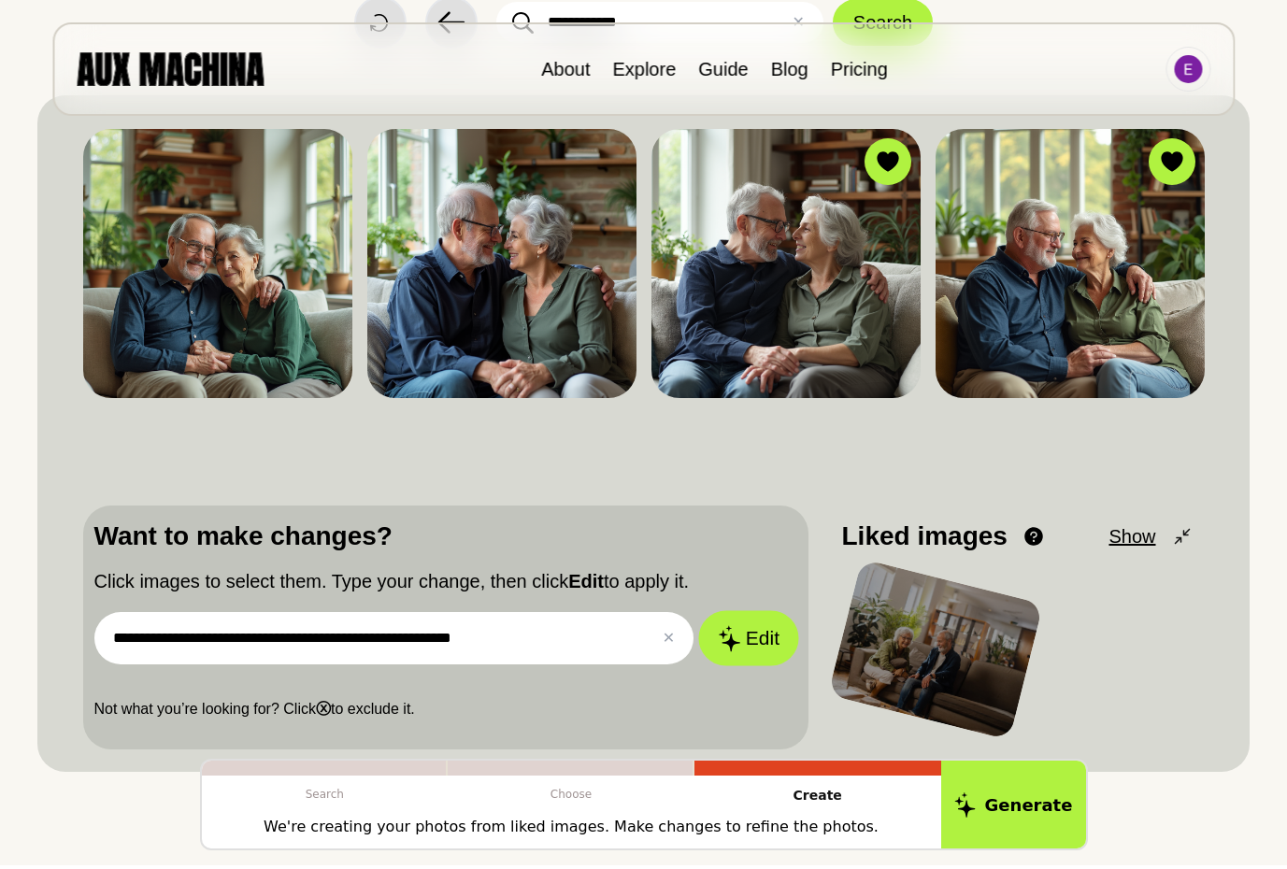
click at [745, 638] on button "Edit" at bounding box center [748, 638] width 101 height 55
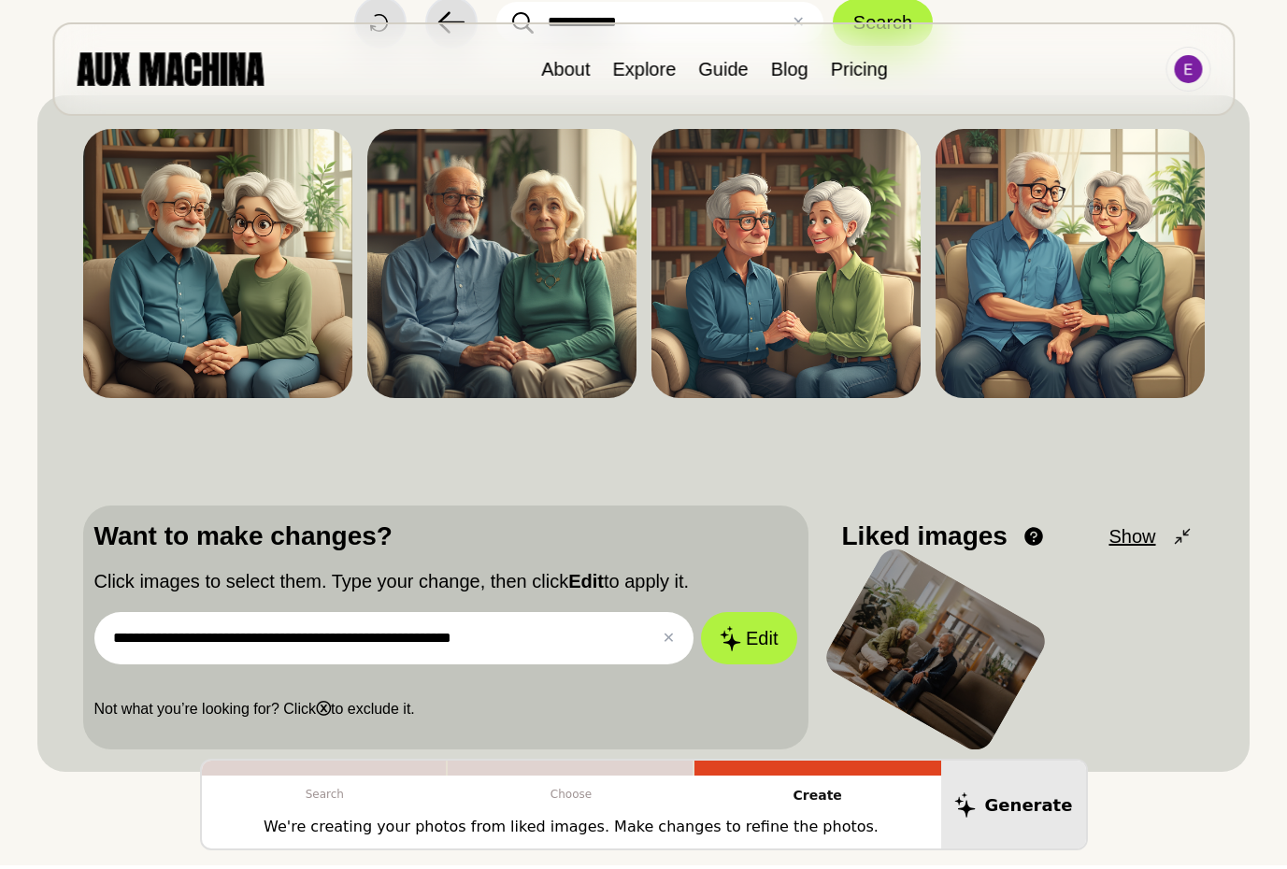
click at [504, 637] on input "**********" at bounding box center [394, 638] width 600 height 52
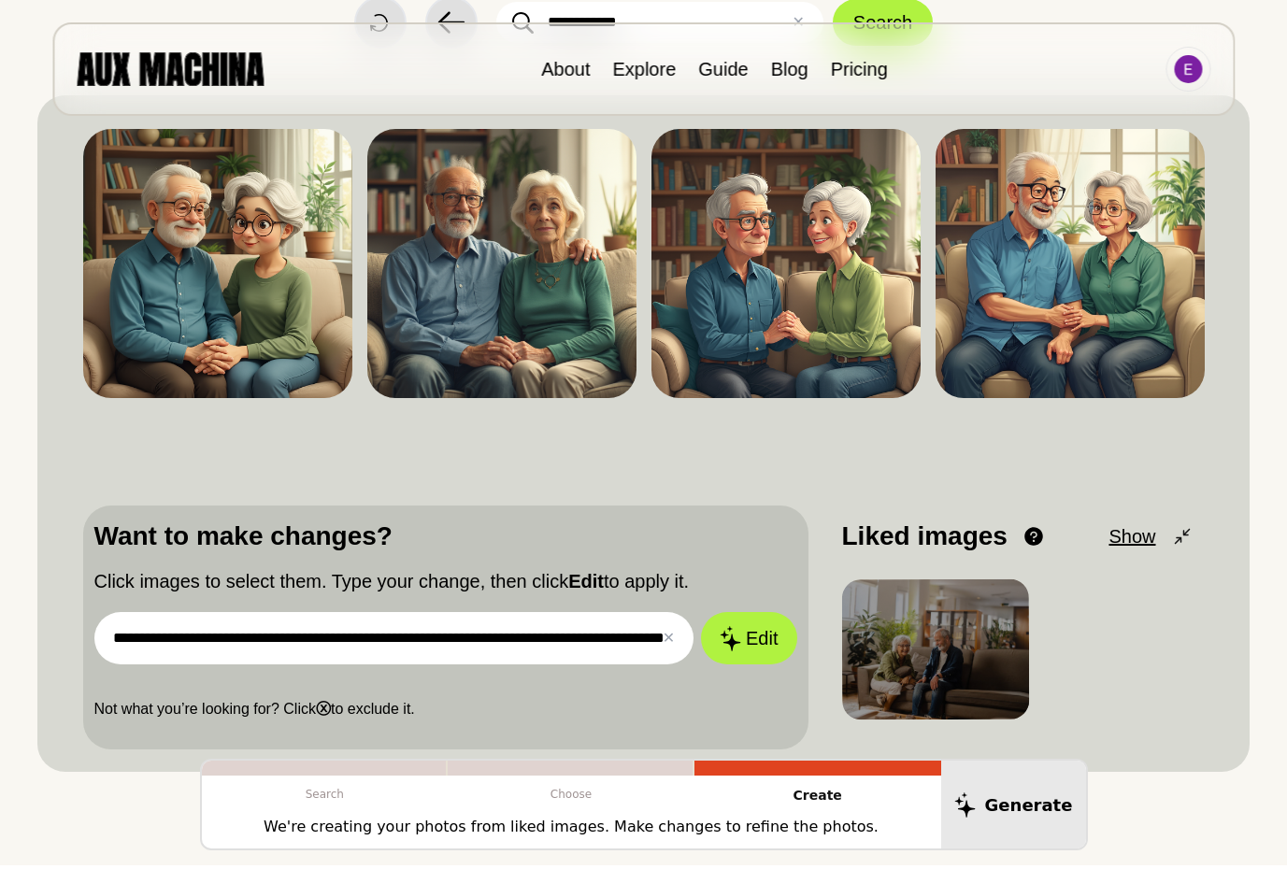
scroll to position [0, 70]
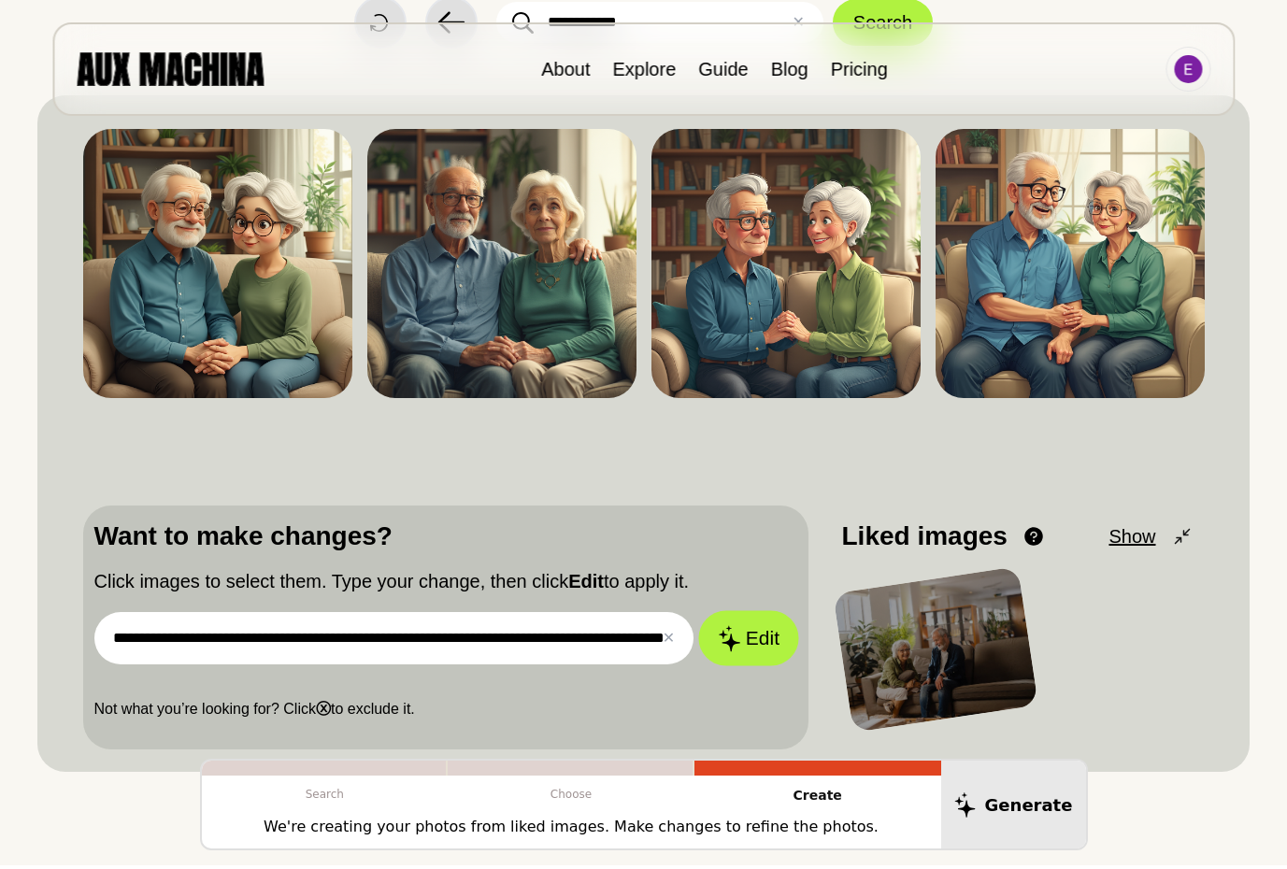
type input "**********"
click at [768, 645] on button "Edit" at bounding box center [748, 638] width 101 height 55
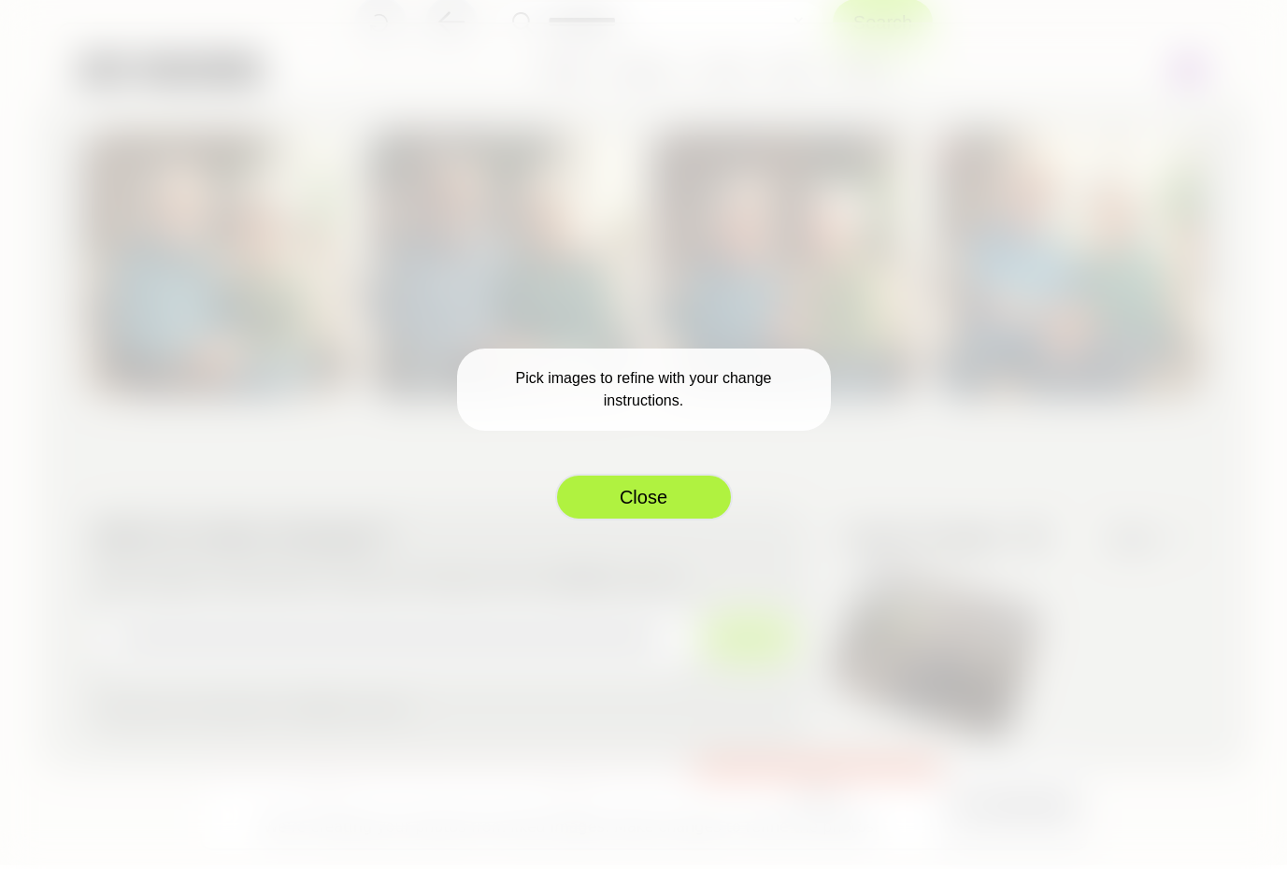
click at [627, 491] on button "Close" at bounding box center [644, 497] width 178 height 47
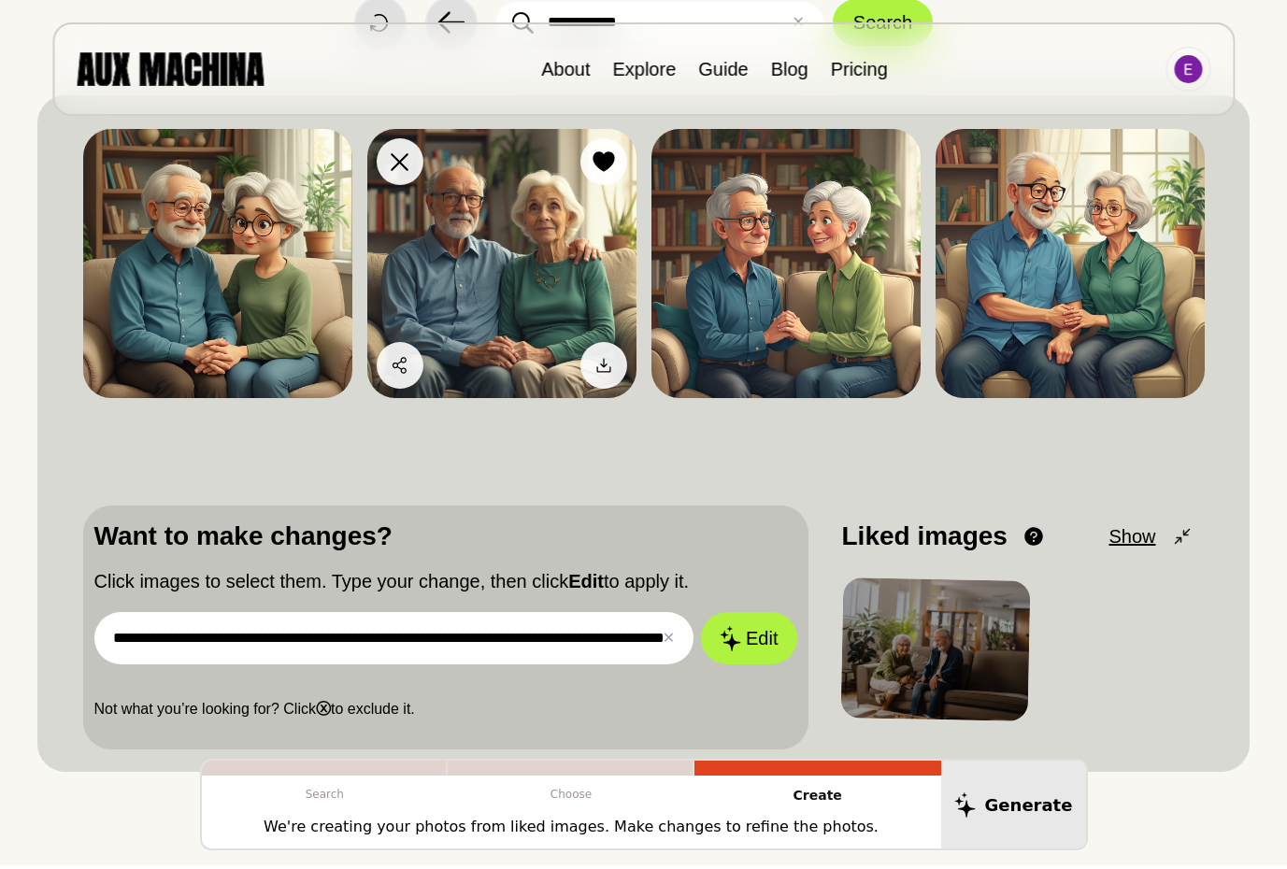
click at [516, 235] on img at bounding box center [501, 263] width 269 height 269
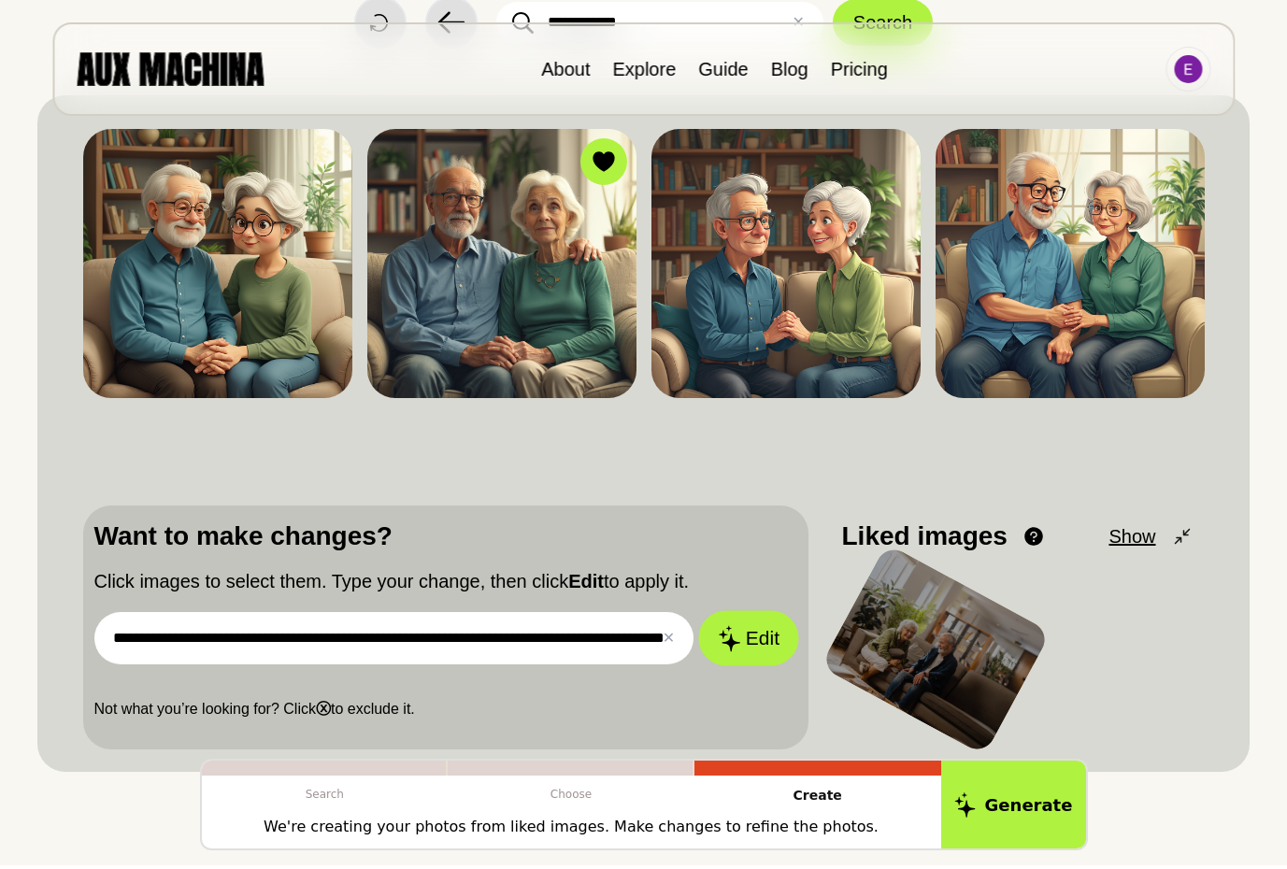
click at [750, 634] on button "Edit" at bounding box center [748, 638] width 101 height 55
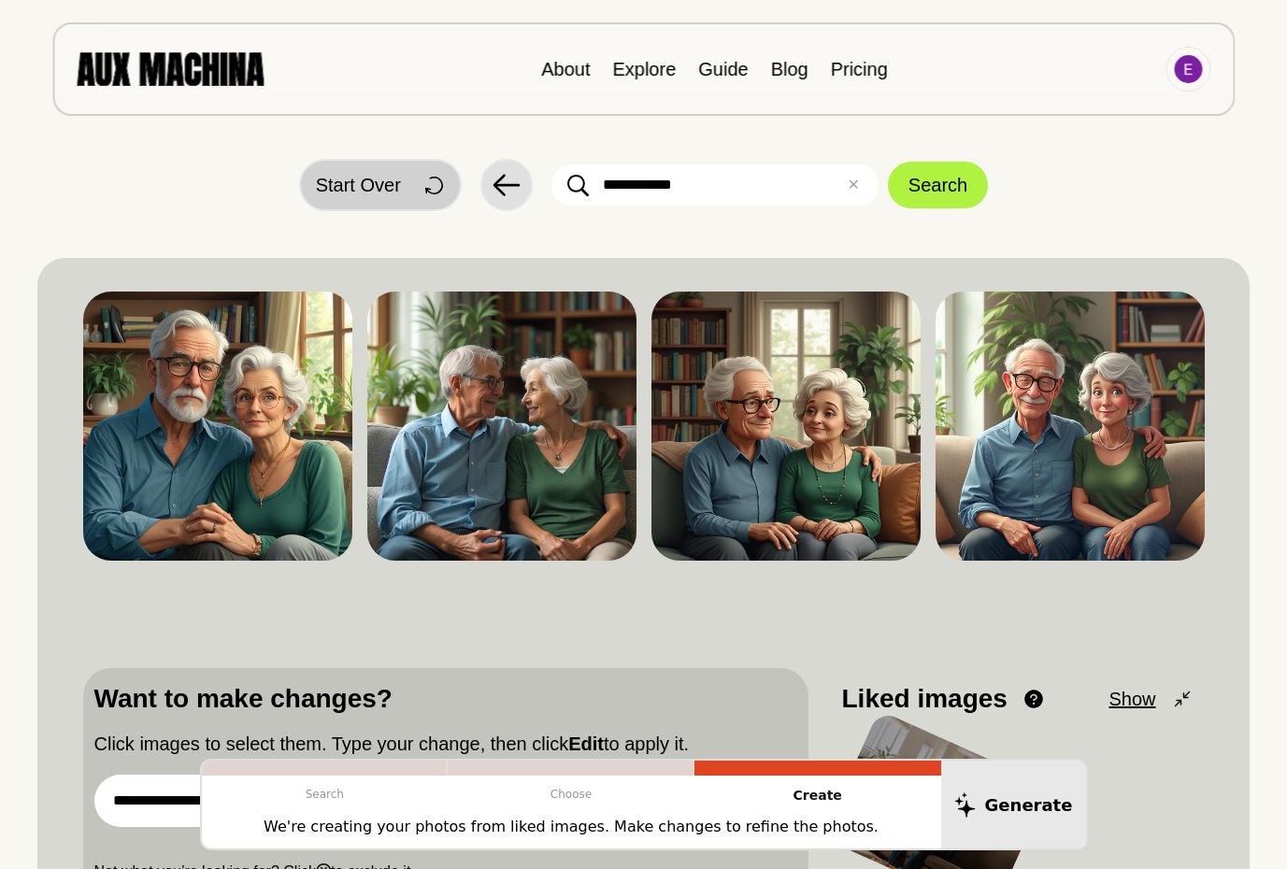
click at [386, 181] on span "Start Over" at bounding box center [358, 185] width 85 height 28
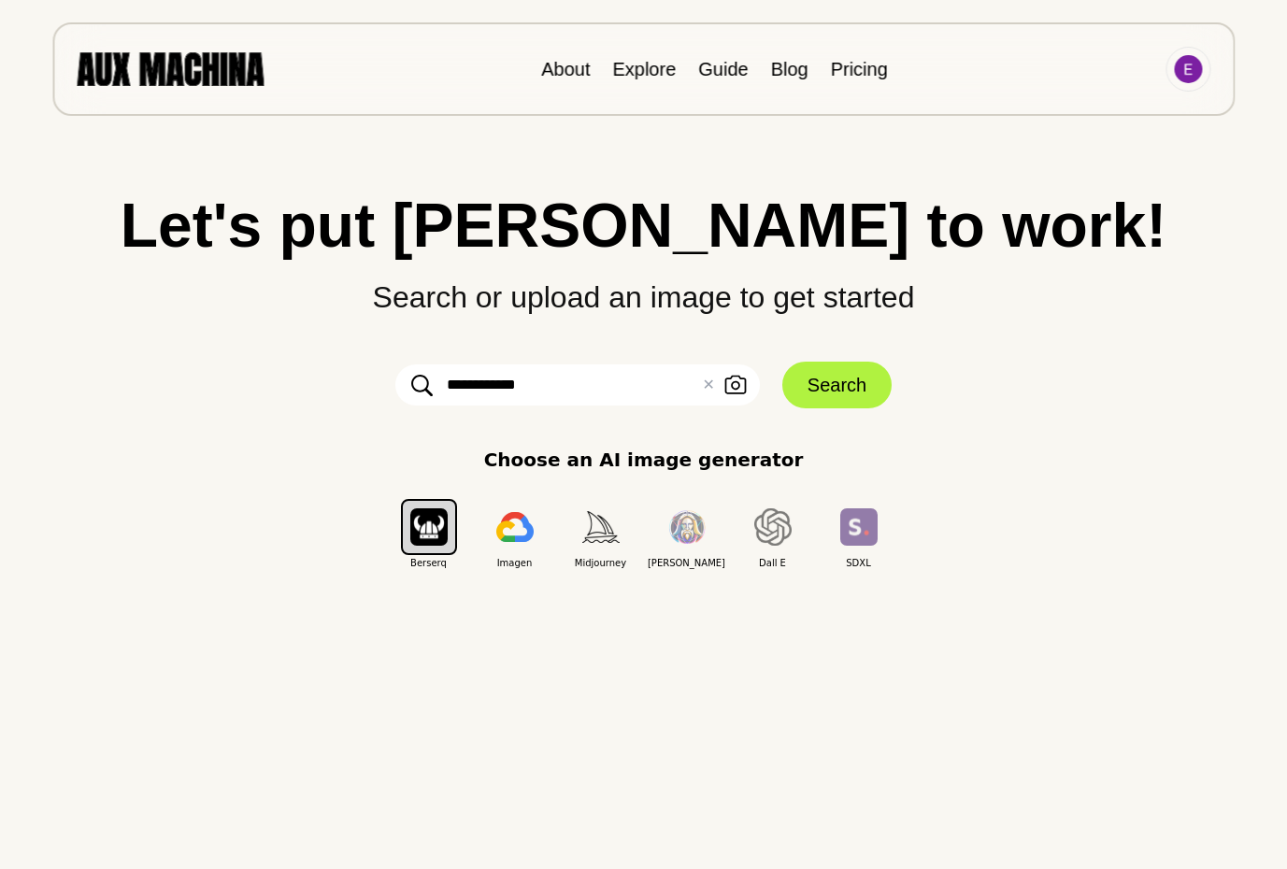
click at [719, 383] on input "**********" at bounding box center [577, 384] width 364 height 41
click at [705, 382] on button "✕ Clear" at bounding box center [708, 385] width 12 height 22
click at [840, 446] on div "Choose an AI image generator Berserq Imagen Midjourney [PERSON_NAME] E SDXL" at bounding box center [643, 508] width 1212 height 124
click at [734, 376] on icon "button" at bounding box center [735, 386] width 22 height 20
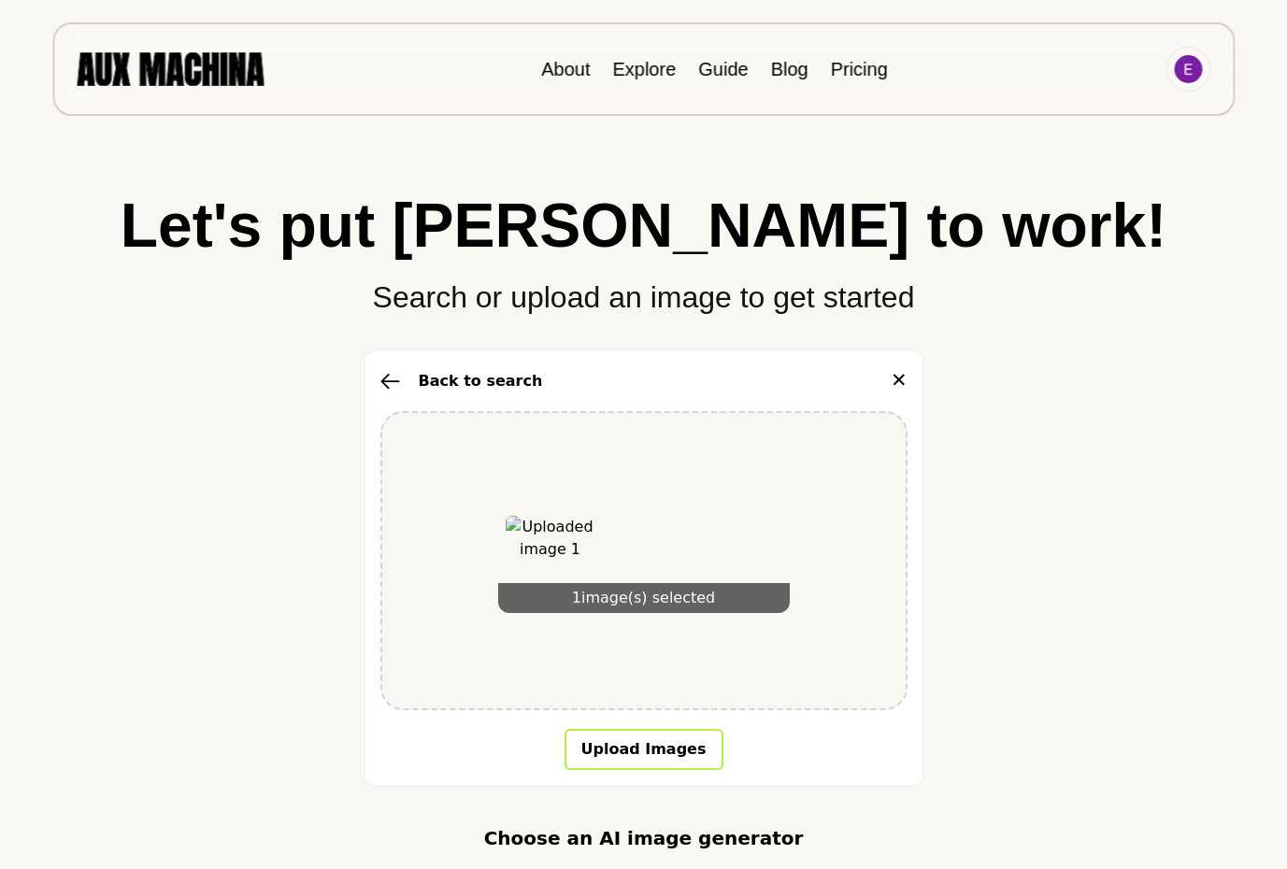
click at [623, 739] on button "Upload Images" at bounding box center [643, 749] width 159 height 41
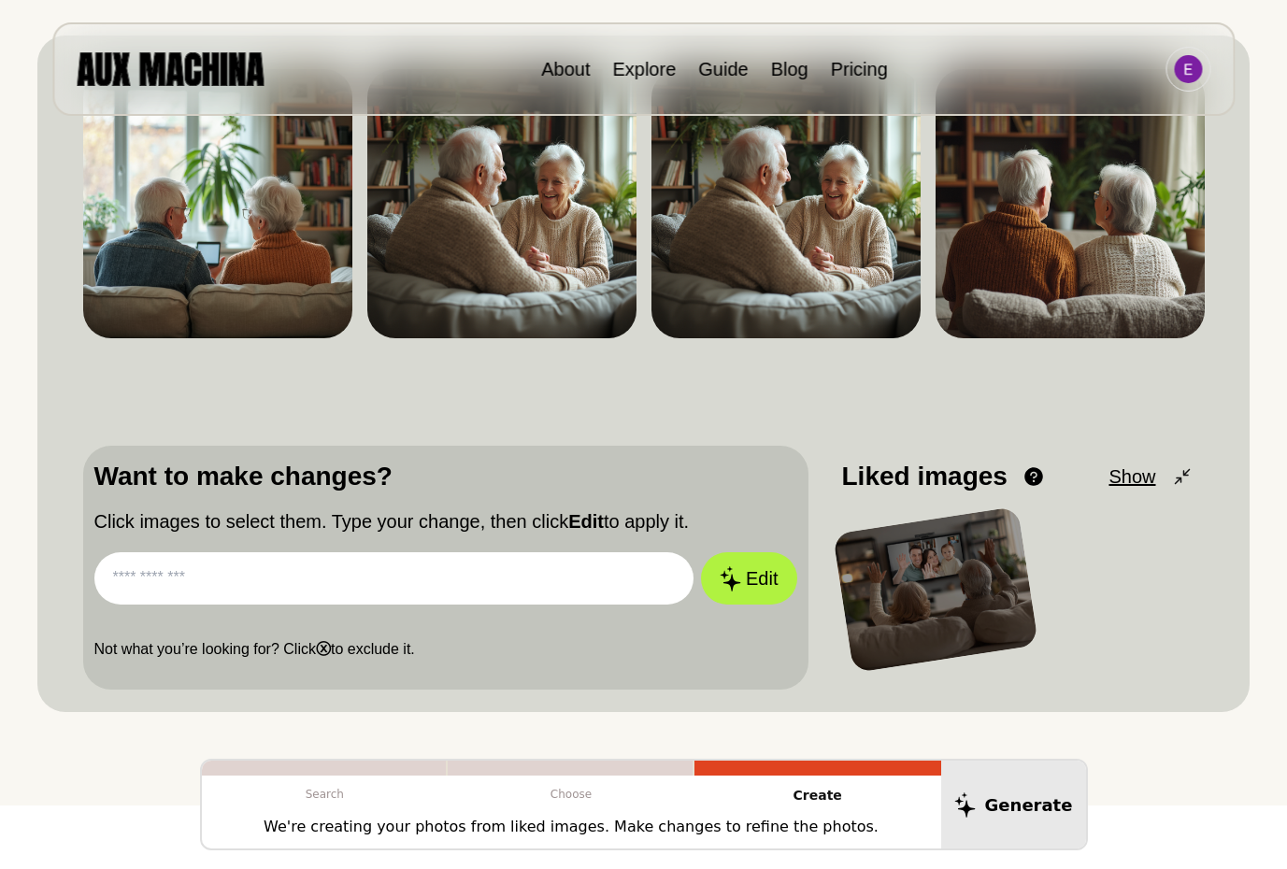
scroll to position [249, 0]
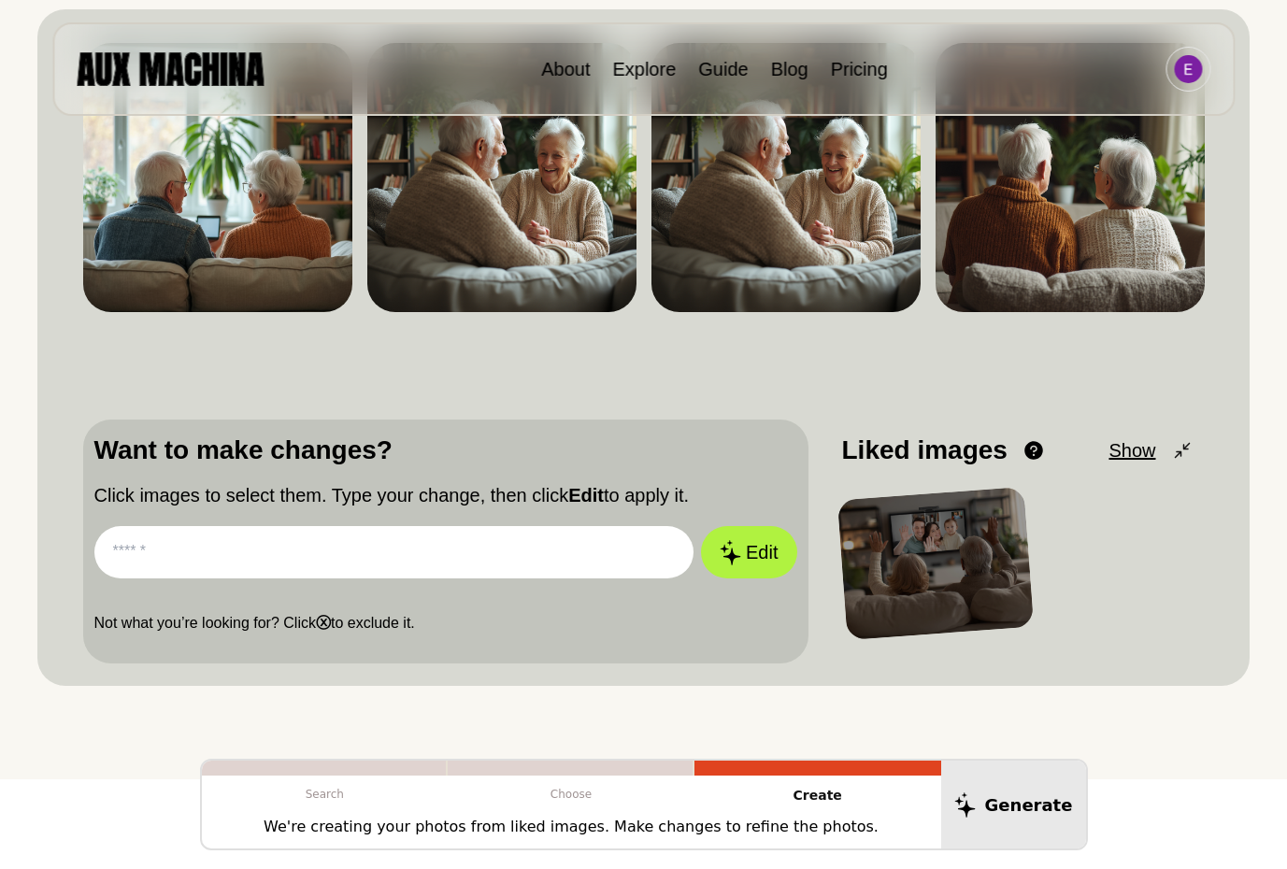
click at [171, 560] on input "text" at bounding box center [394, 552] width 600 height 52
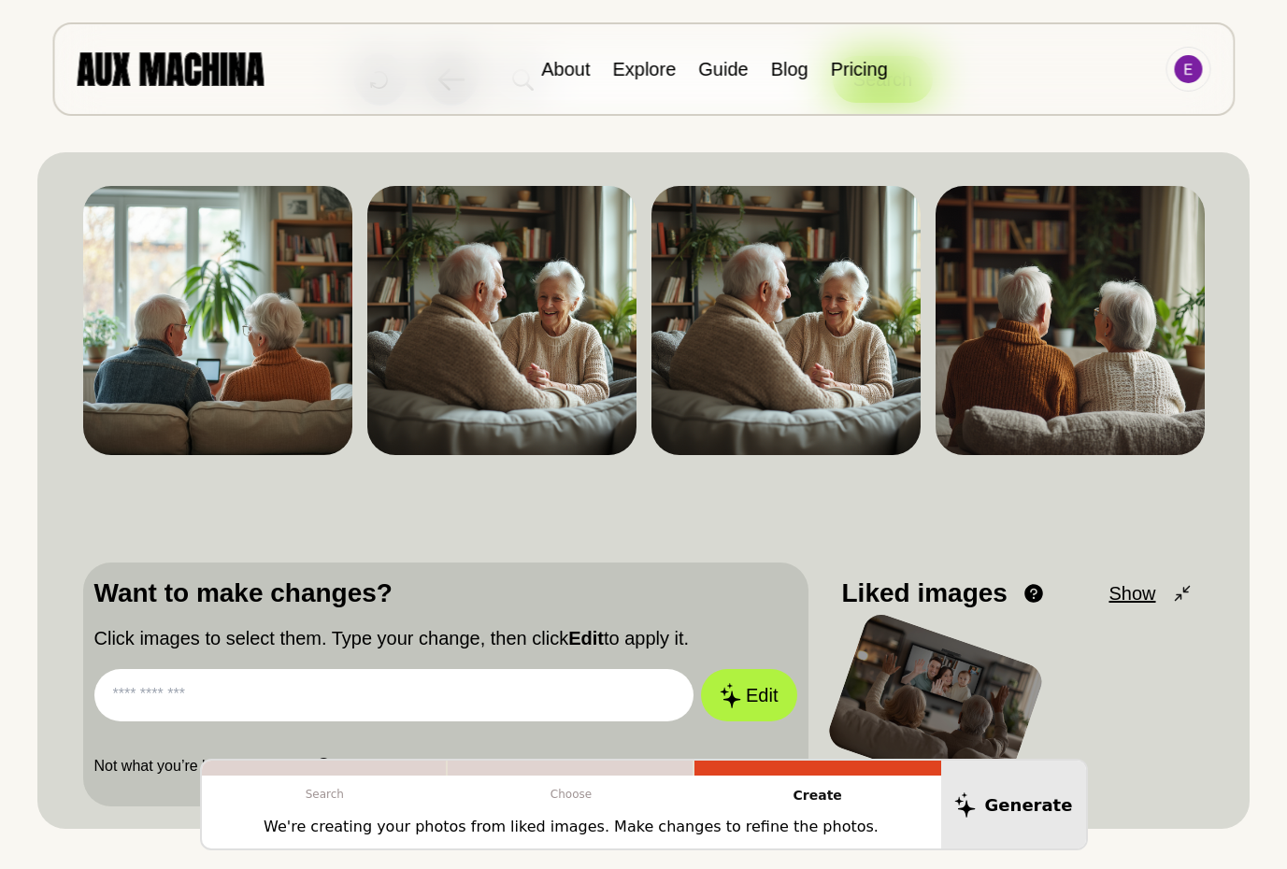
scroll to position [93, 0]
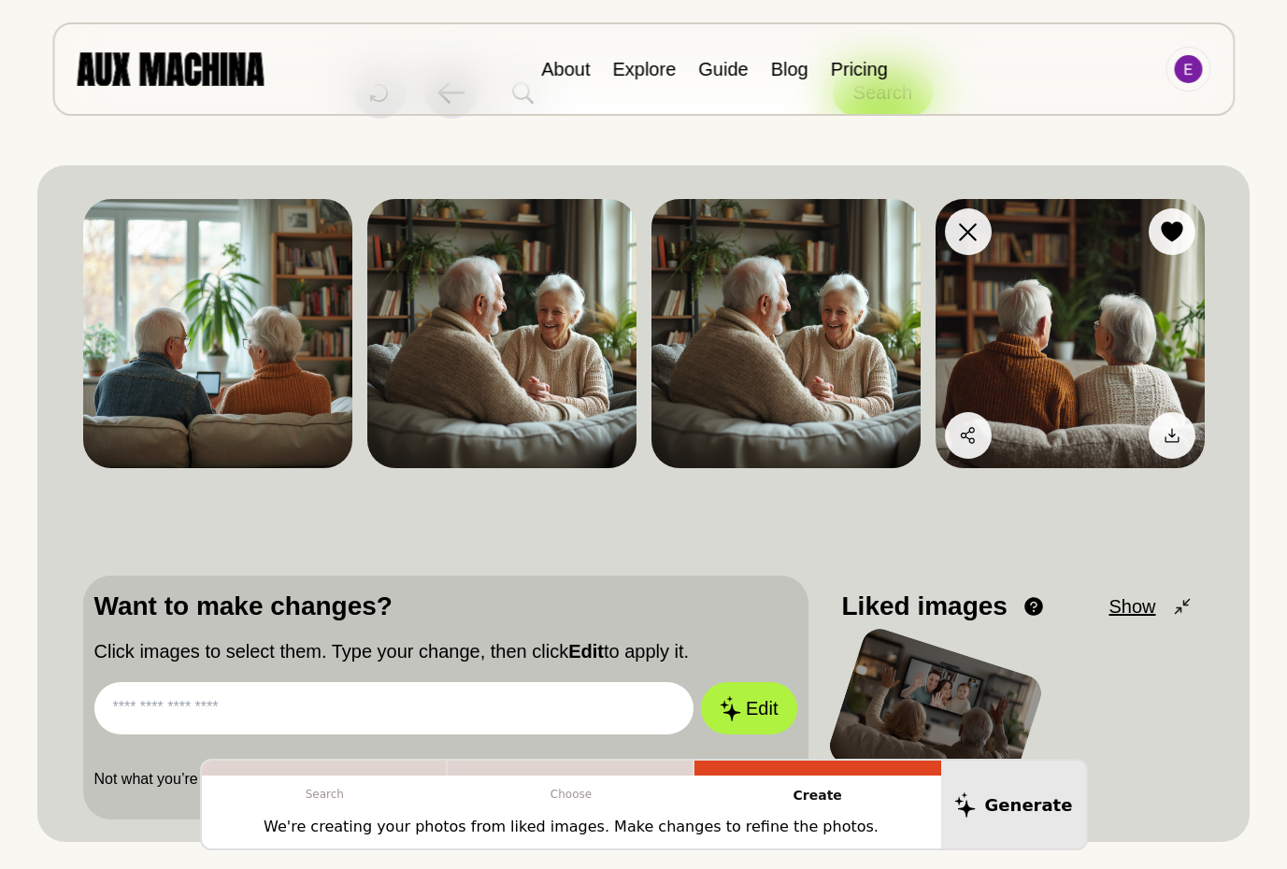
click at [1114, 341] on img at bounding box center [1069, 333] width 269 height 269
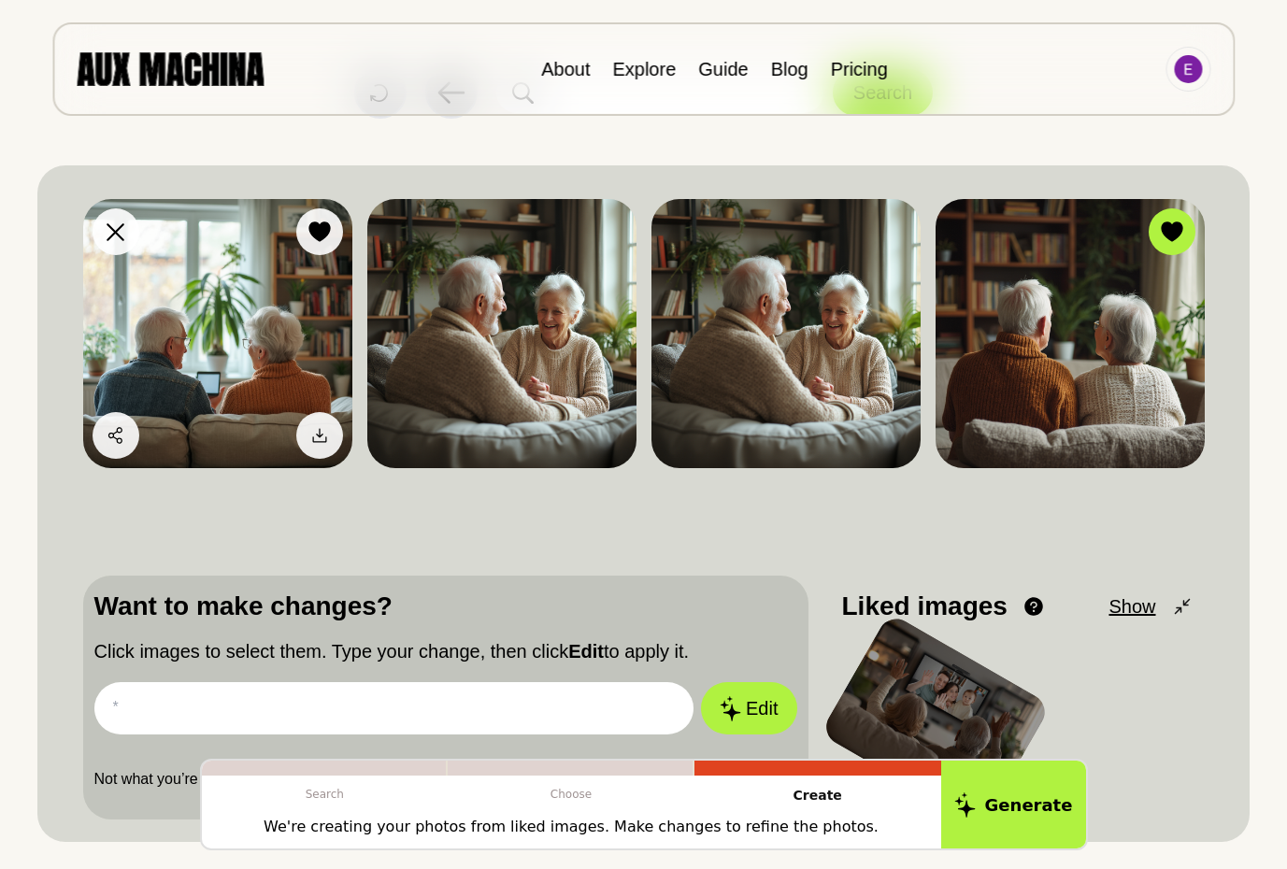
click at [288, 315] on img at bounding box center [217, 333] width 269 height 269
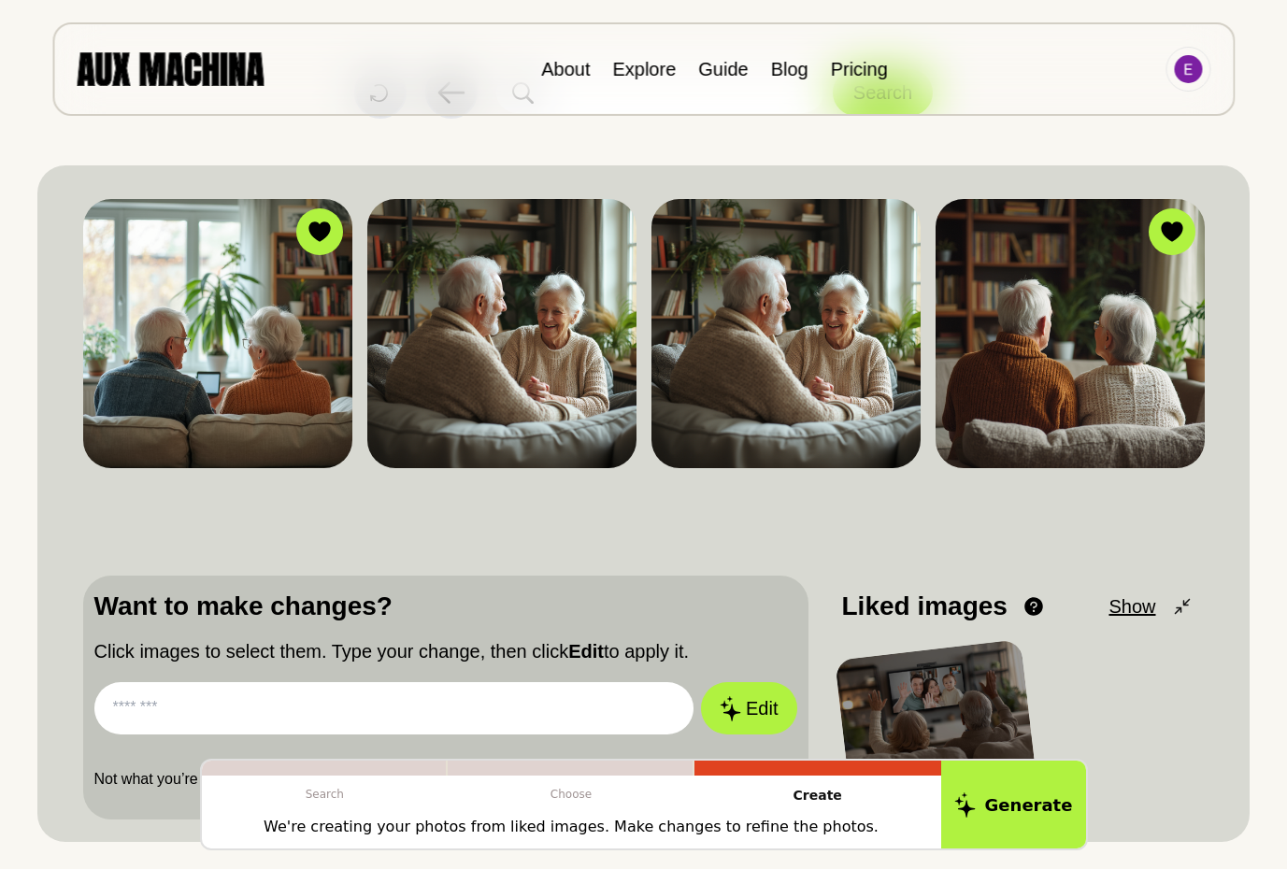
click at [291, 693] on input "text" at bounding box center [394, 708] width 600 height 52
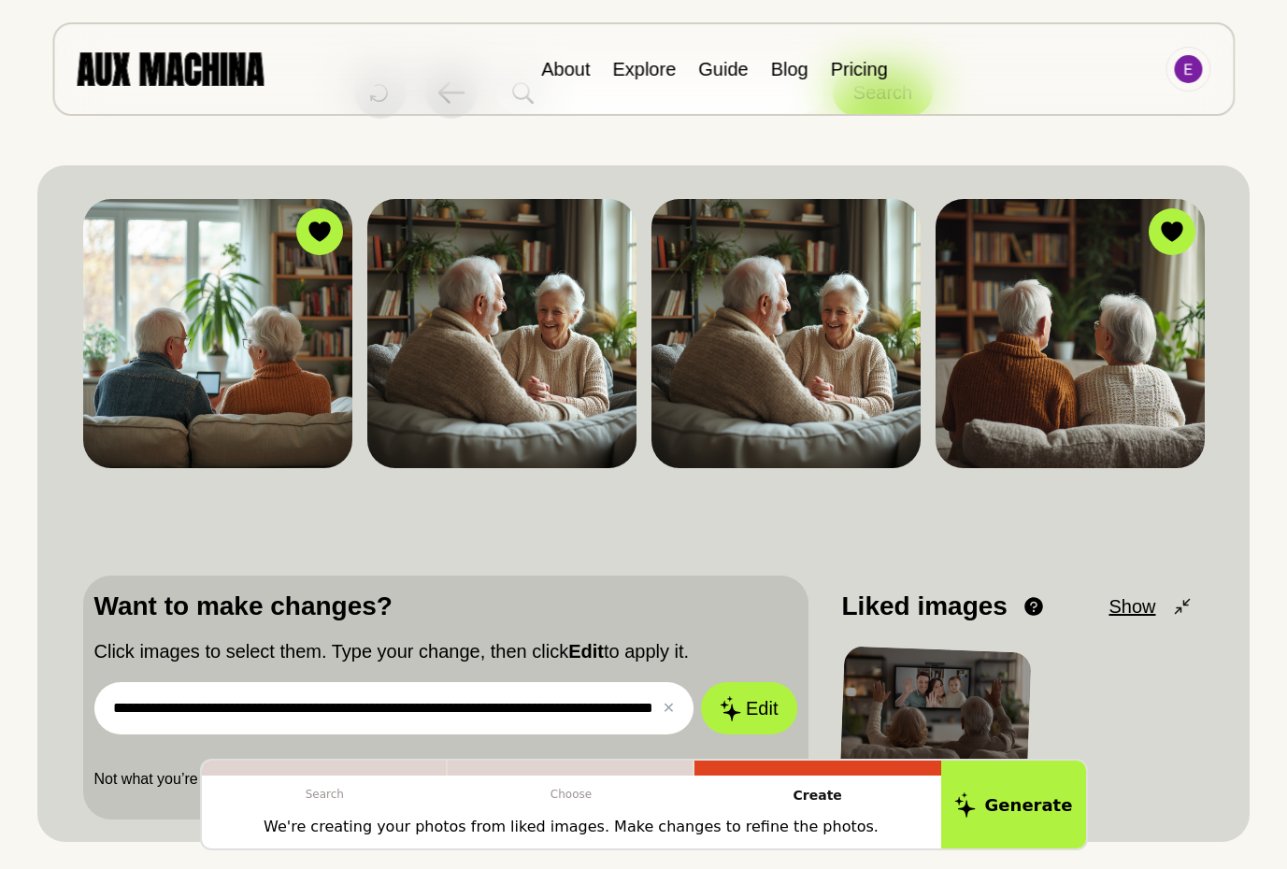
scroll to position [0, 76]
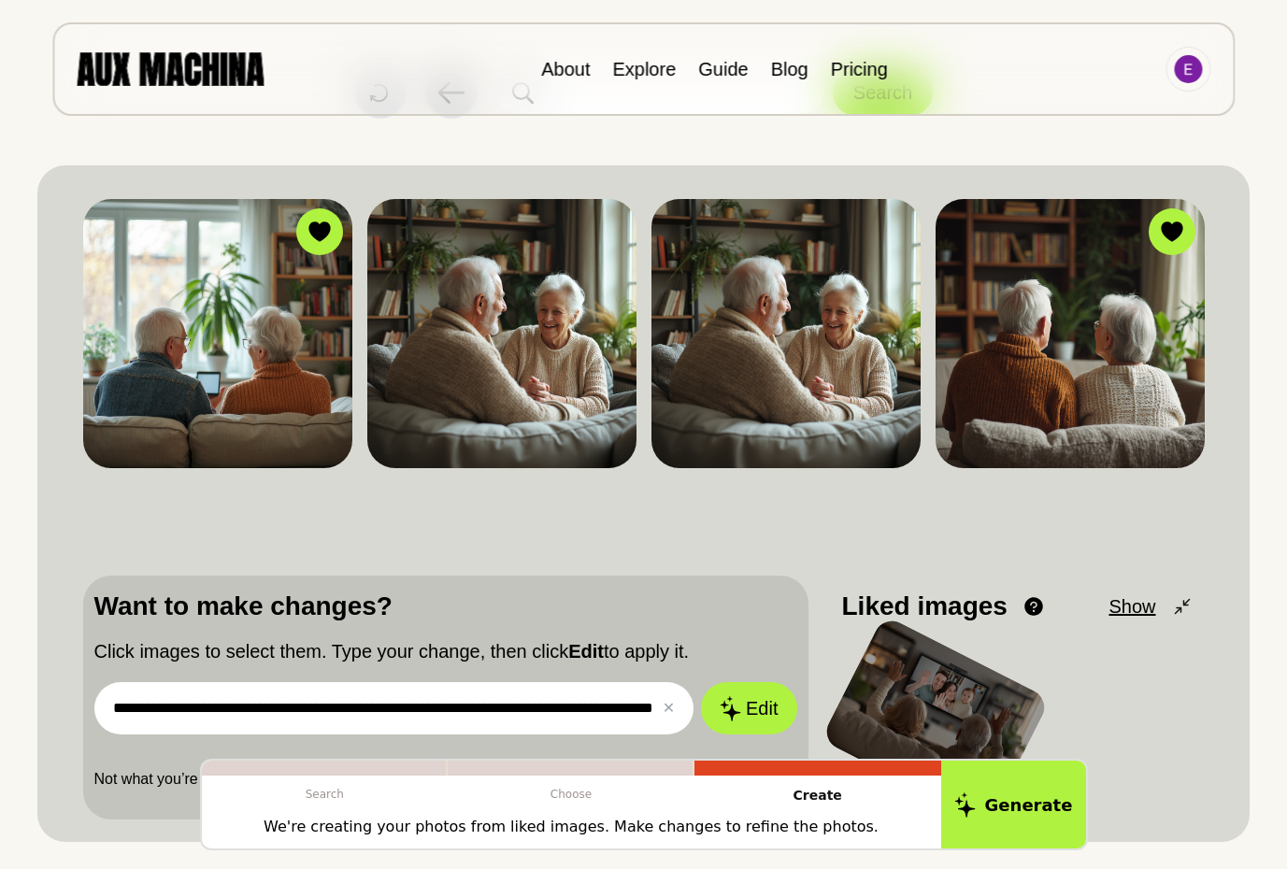
click at [636, 703] on input "**********" at bounding box center [394, 708] width 600 height 52
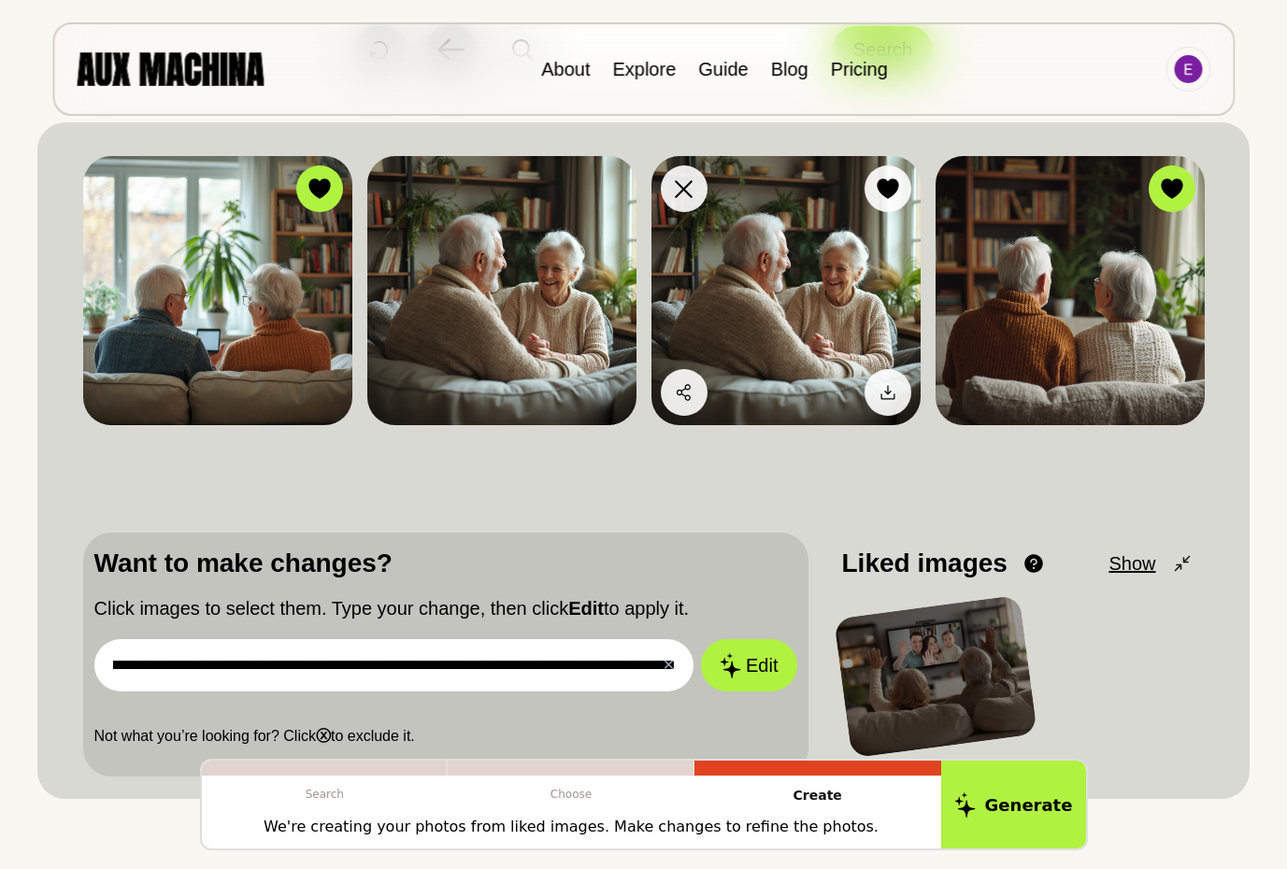
type input "**********"
click at [810, 271] on img at bounding box center [785, 290] width 269 height 269
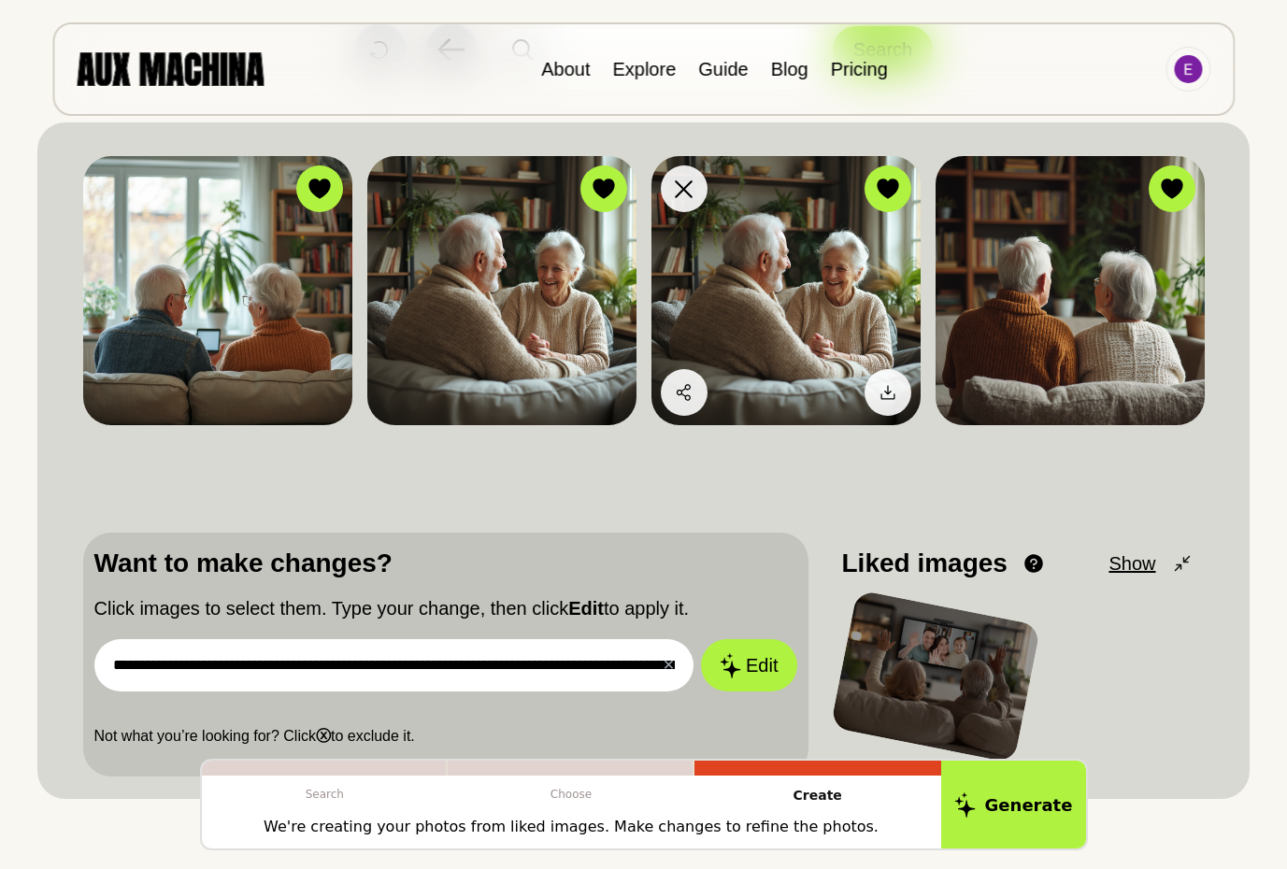
click at [762, 306] on img at bounding box center [785, 290] width 269 height 269
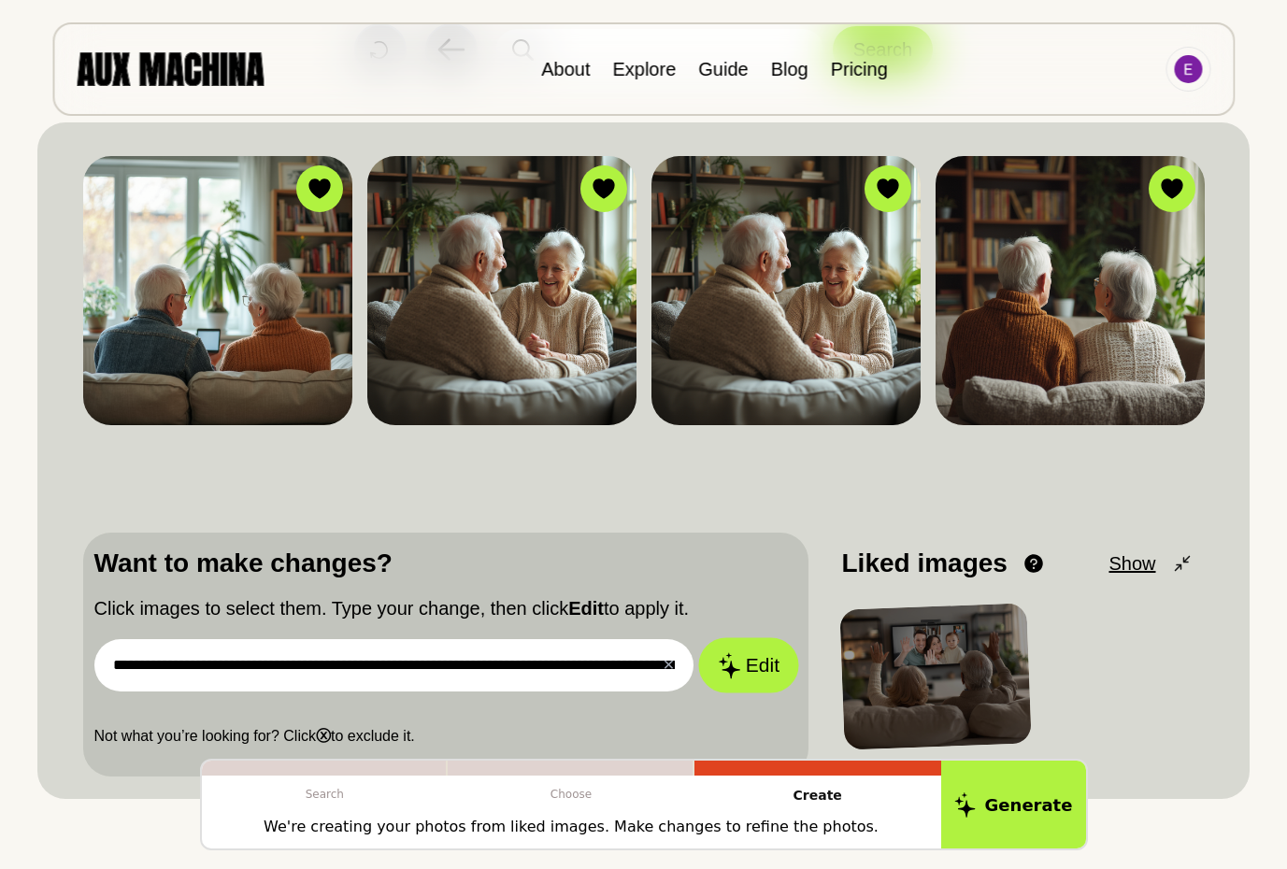
click at [736, 662] on icon at bounding box center [729, 665] width 22 height 26
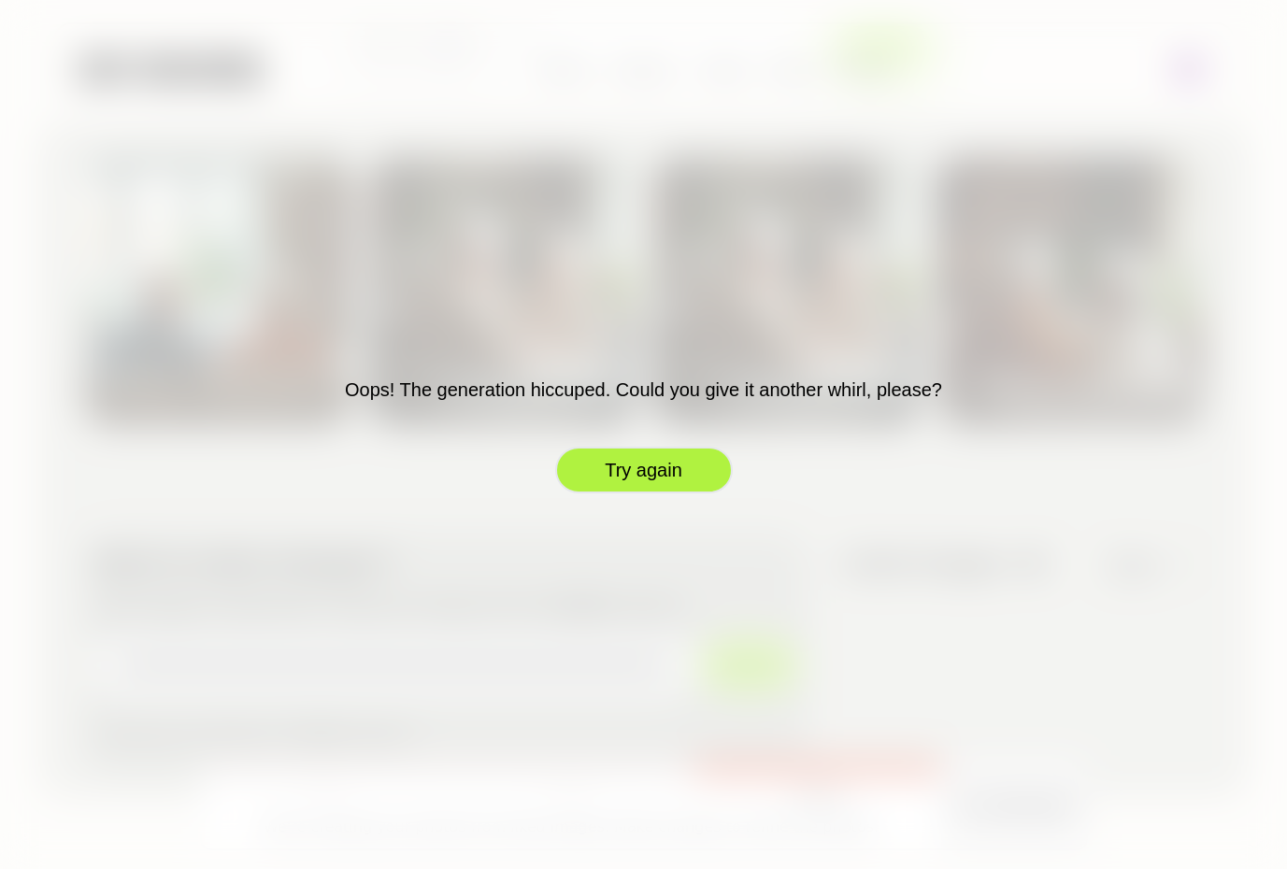
click at [663, 467] on button "Try again" at bounding box center [644, 470] width 178 height 47
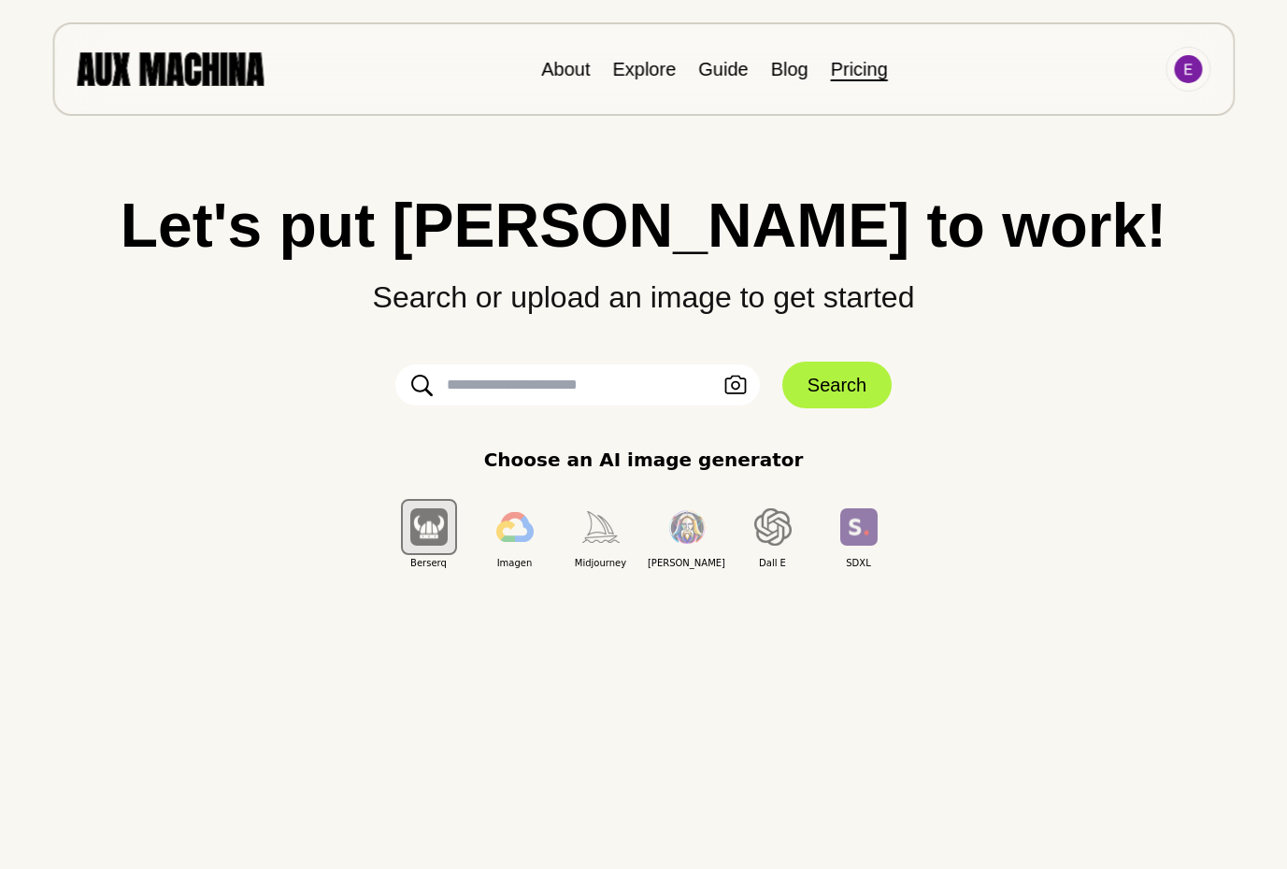
click at [877, 65] on link "Pricing" at bounding box center [859, 69] width 57 height 21
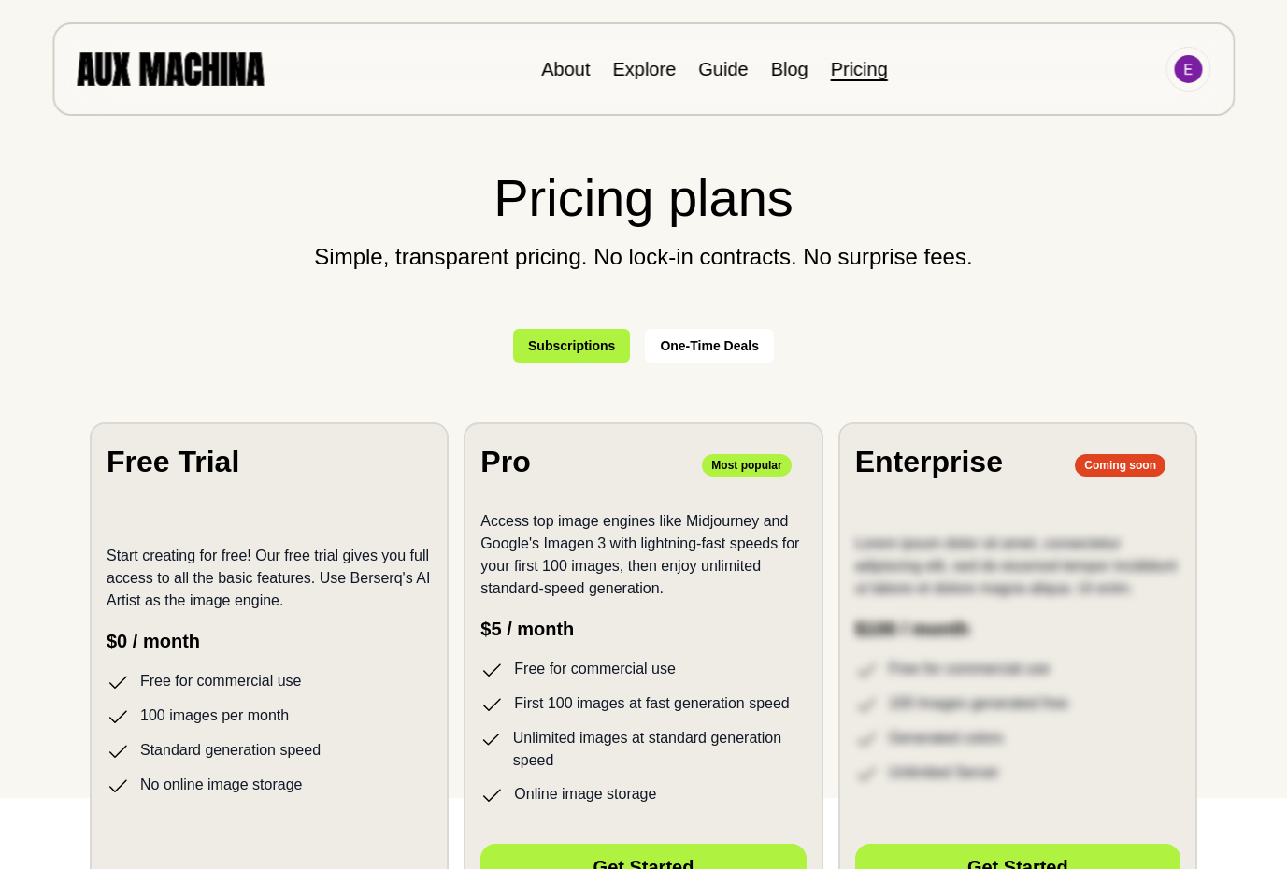
scroll to position [69, 0]
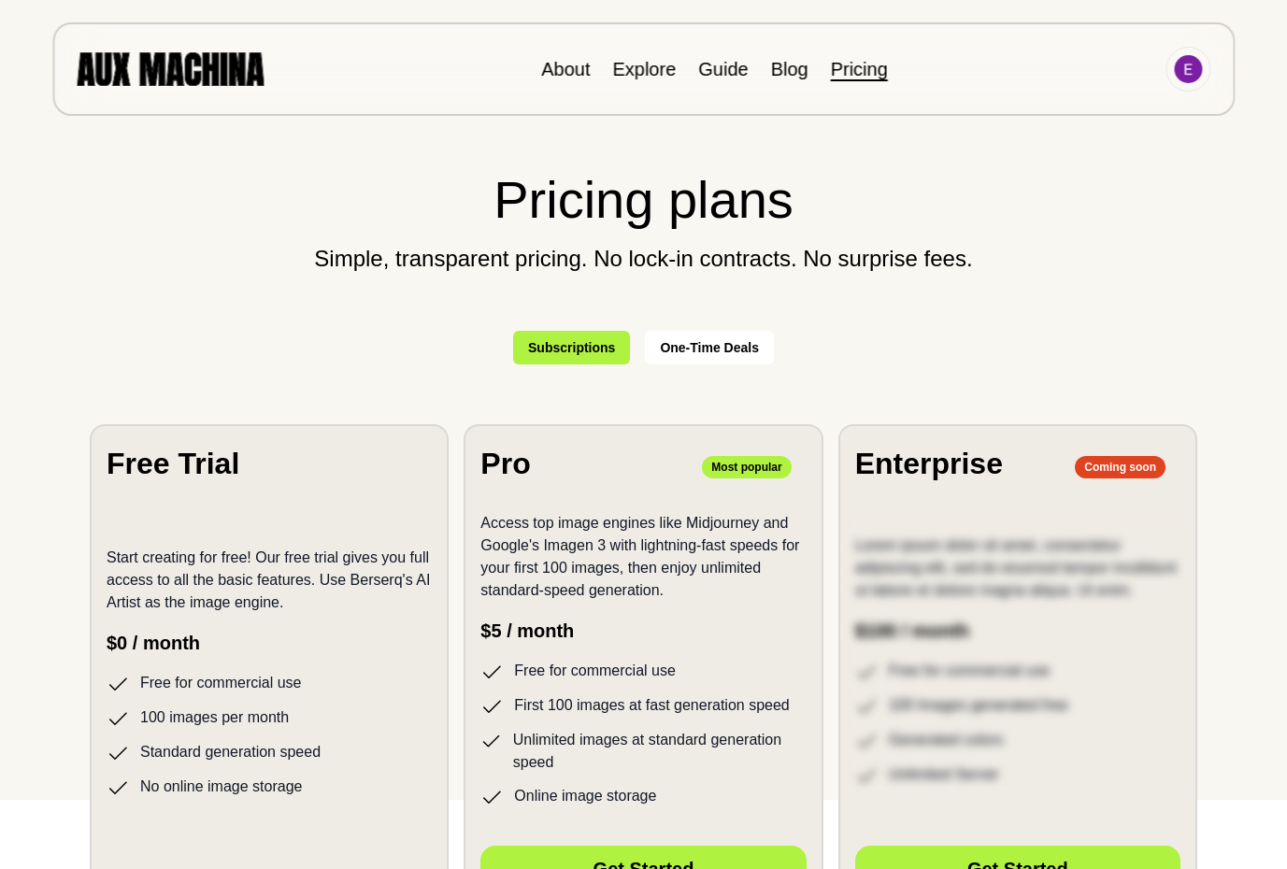
click at [740, 347] on button "One-Time Deals" at bounding box center [709, 348] width 129 height 34
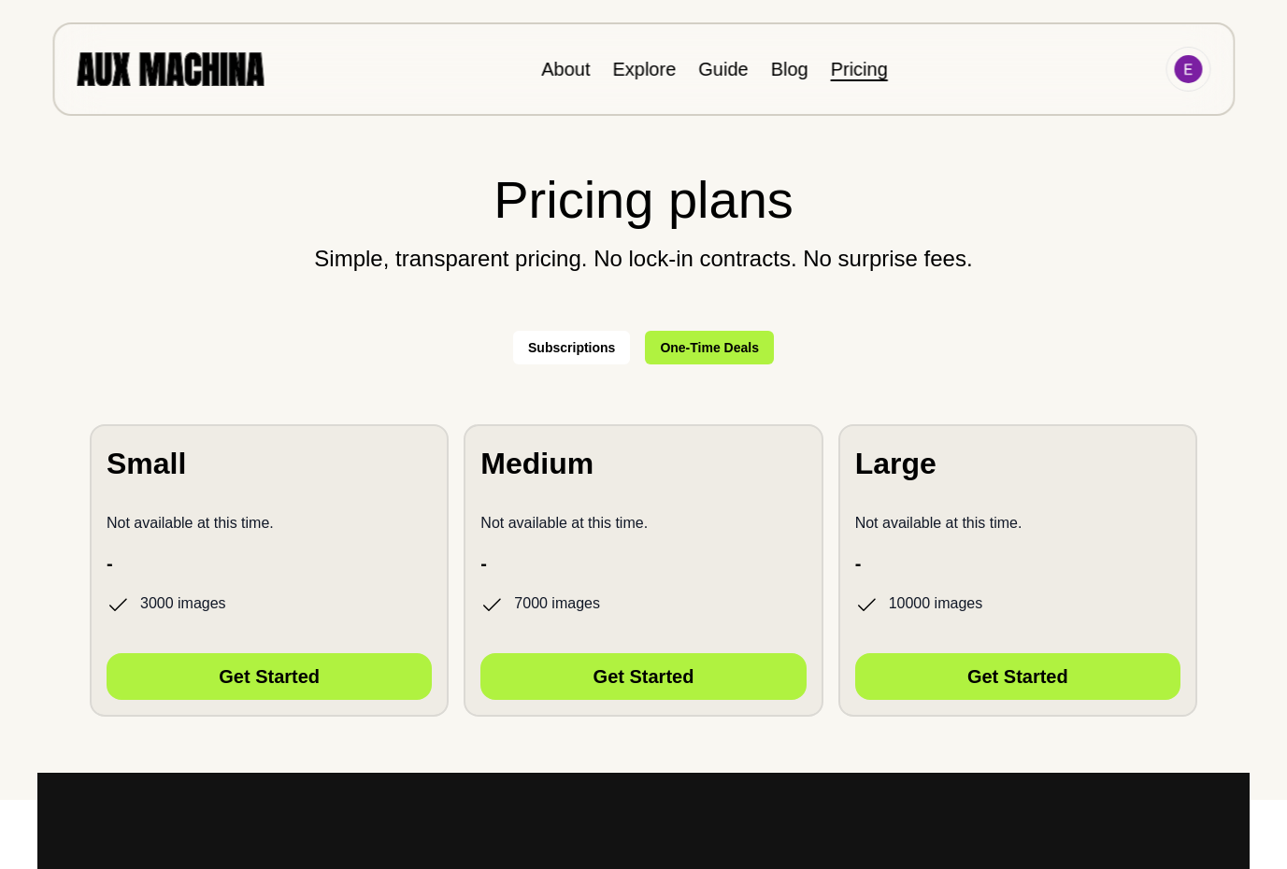
click at [576, 344] on button "Subscriptions" at bounding box center [571, 348] width 117 height 34
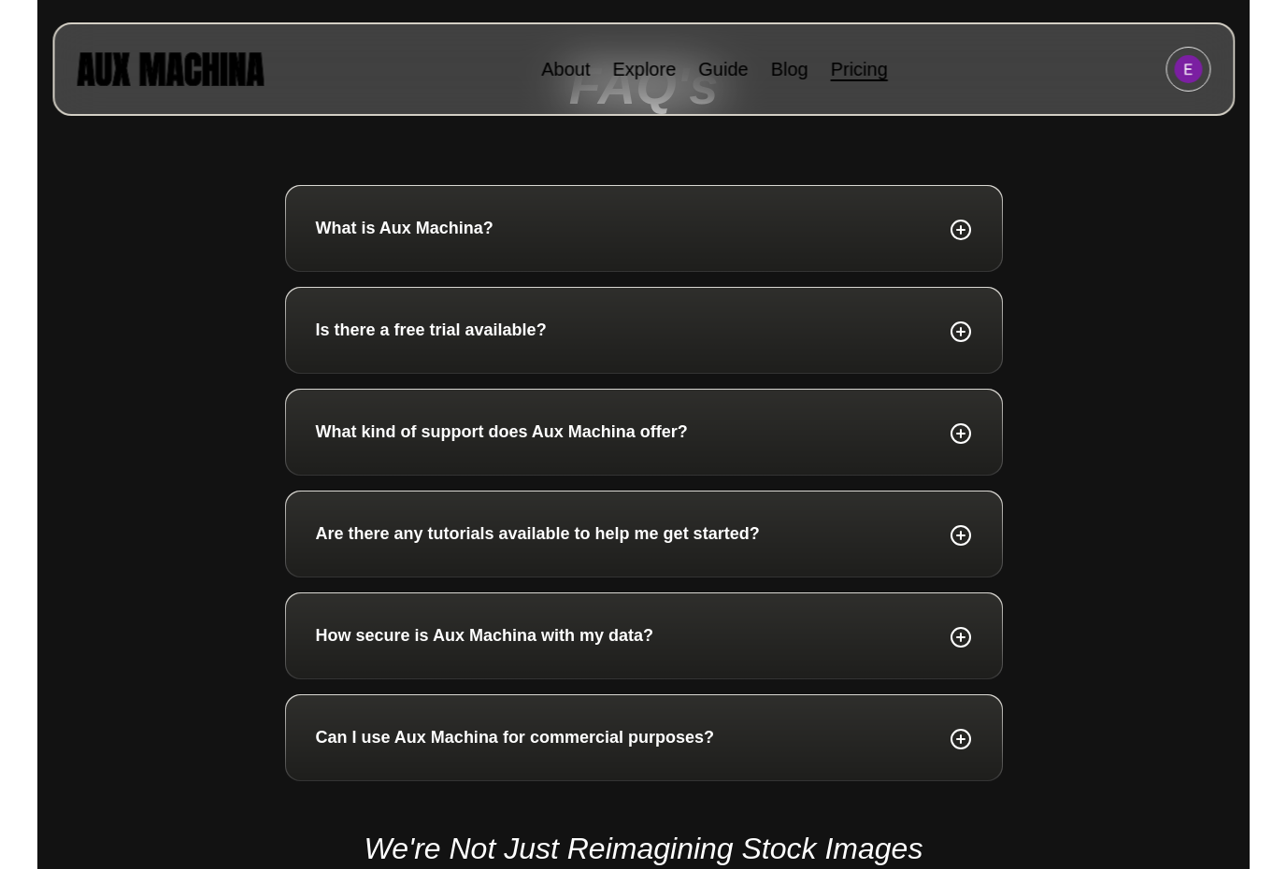
scroll to position [0, 0]
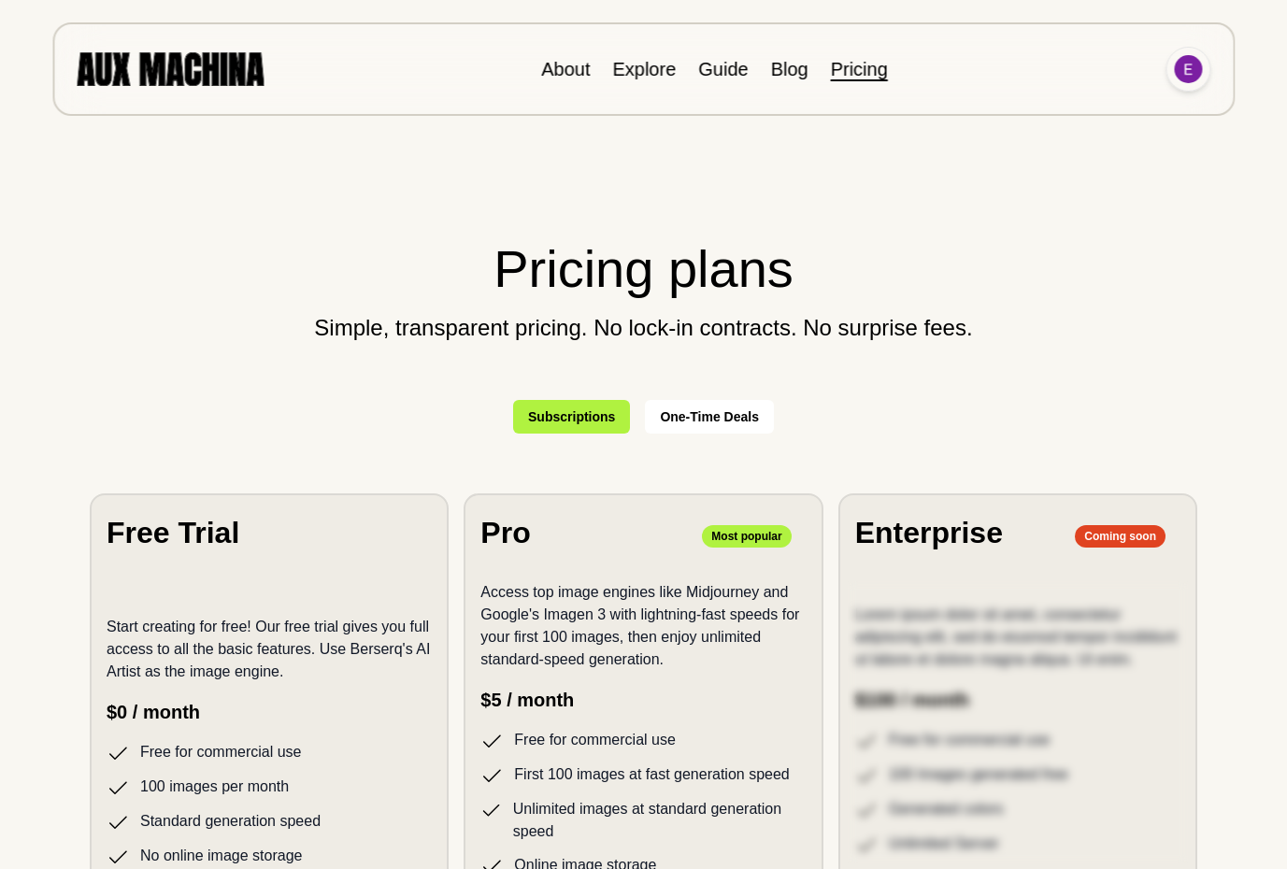
click at [1187, 68] on img at bounding box center [1188, 69] width 28 height 28
click at [1064, 107] on li "Dashboard" at bounding box center [1116, 112] width 187 height 41
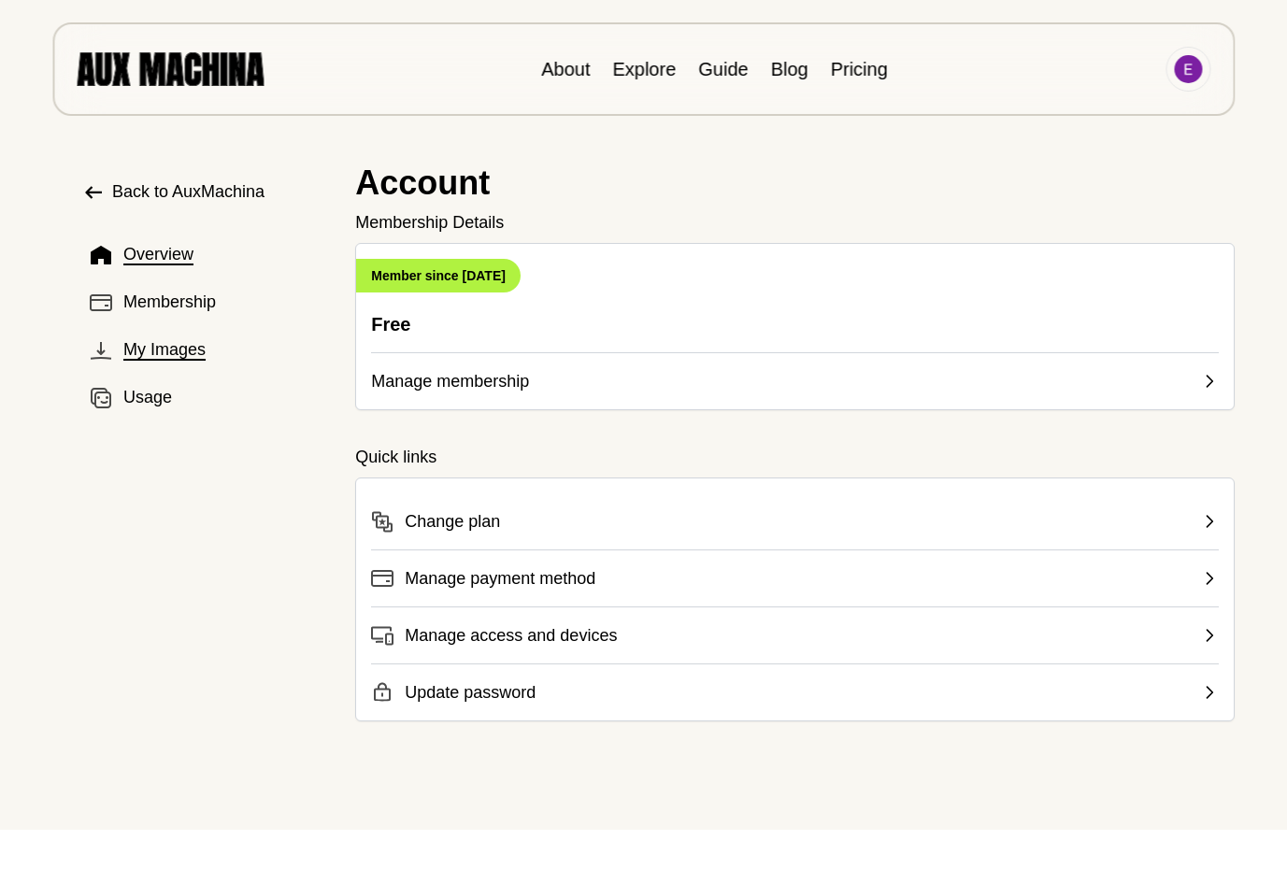
click at [144, 344] on span "My Images" at bounding box center [164, 349] width 82 height 25
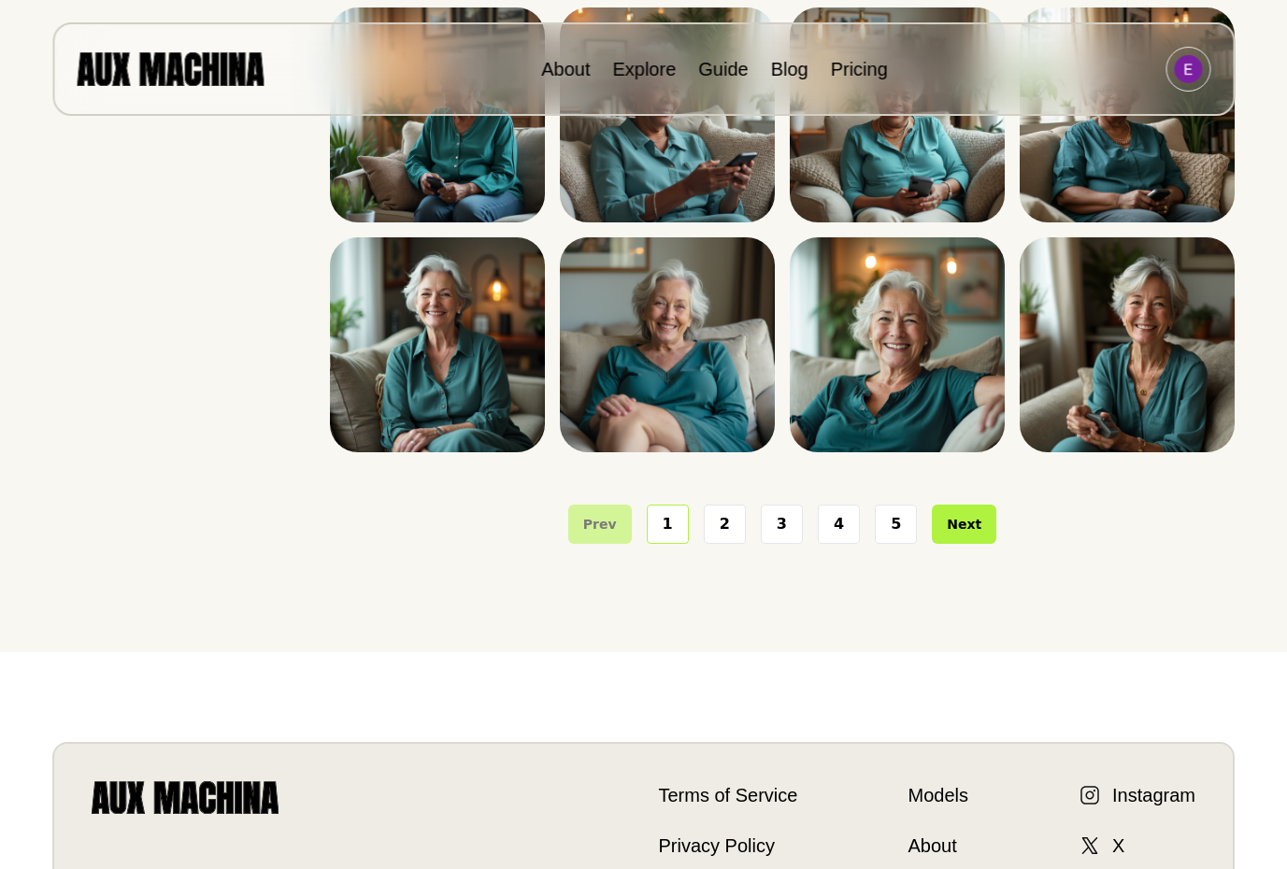
scroll to position [385, 0]
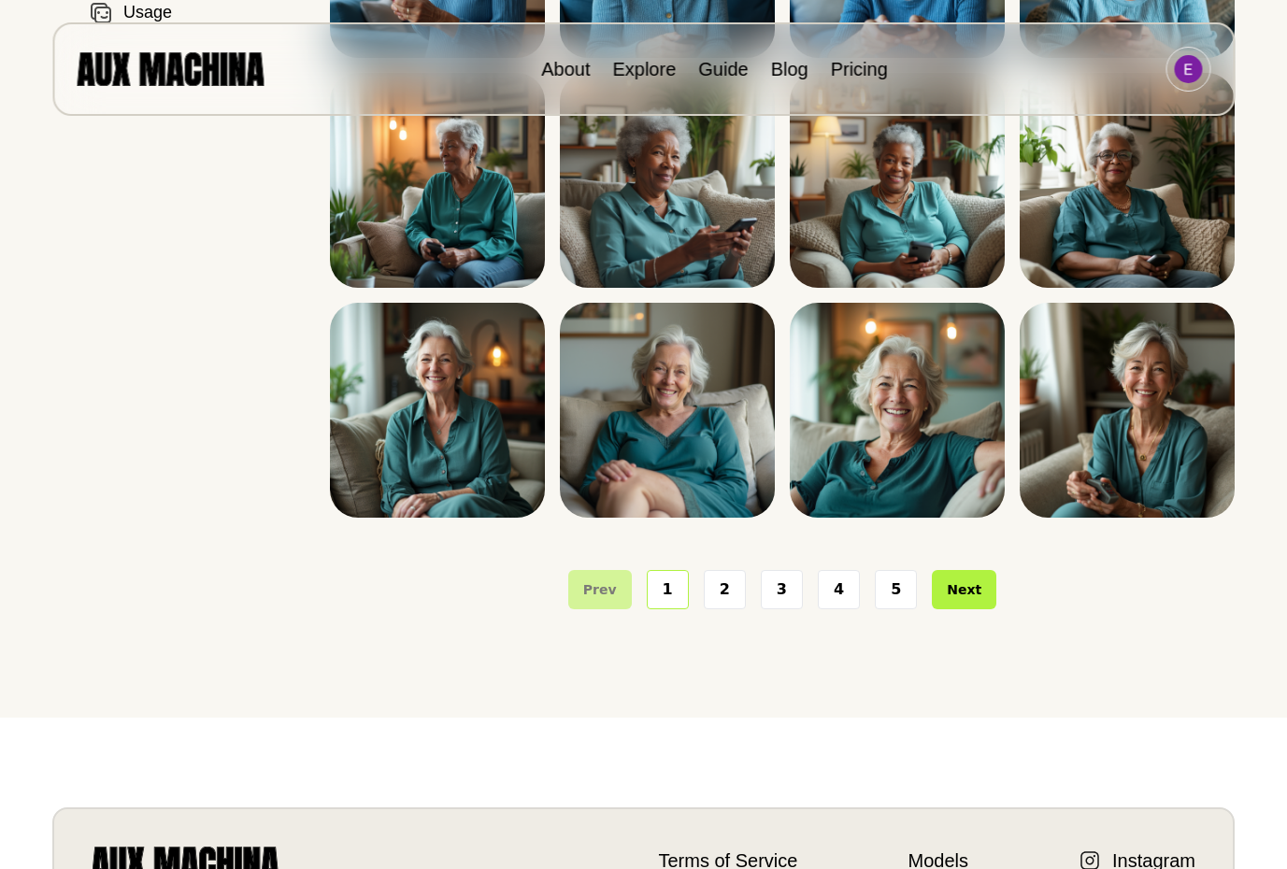
click at [900, 591] on button "5" at bounding box center [896, 589] width 42 height 39
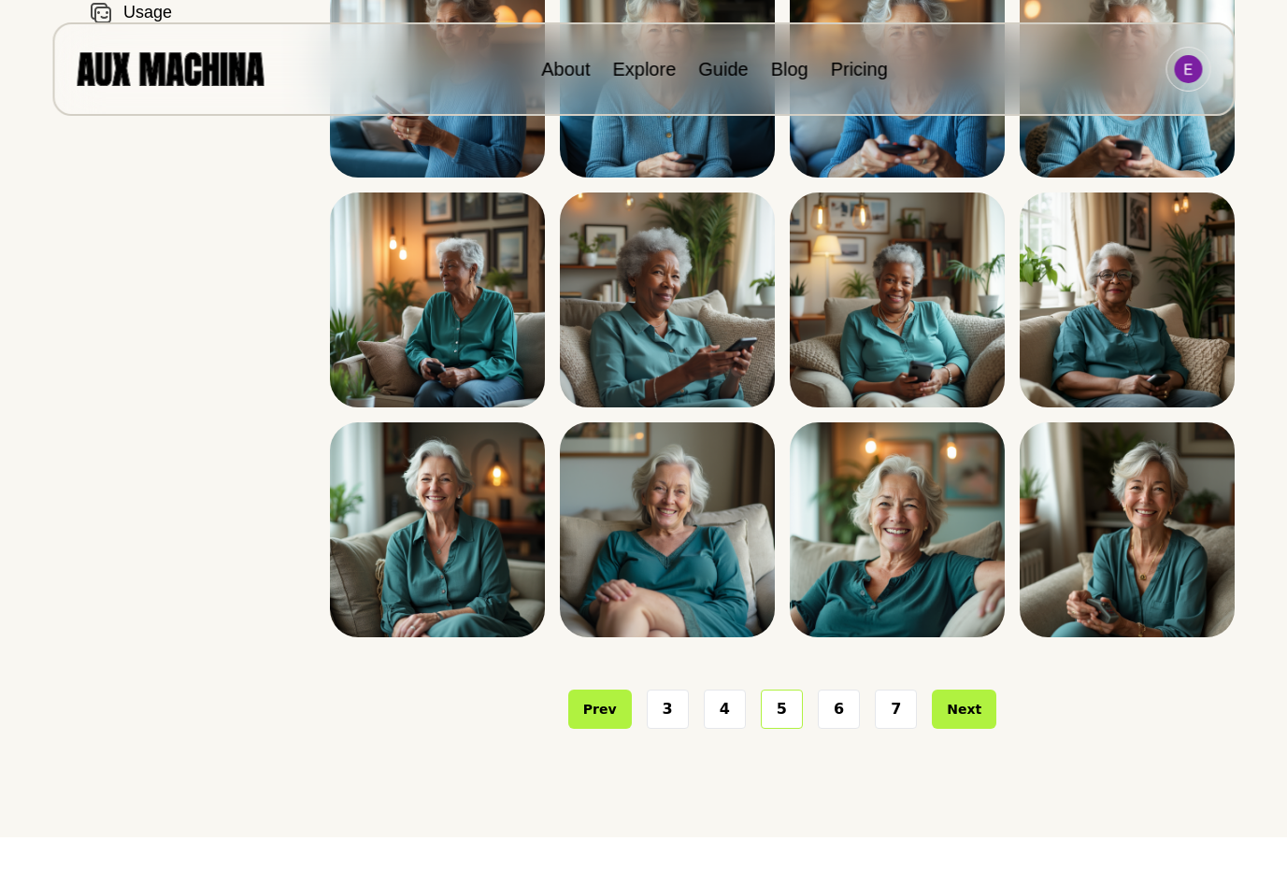
click at [895, 710] on button "7" at bounding box center [896, 709] width 42 height 39
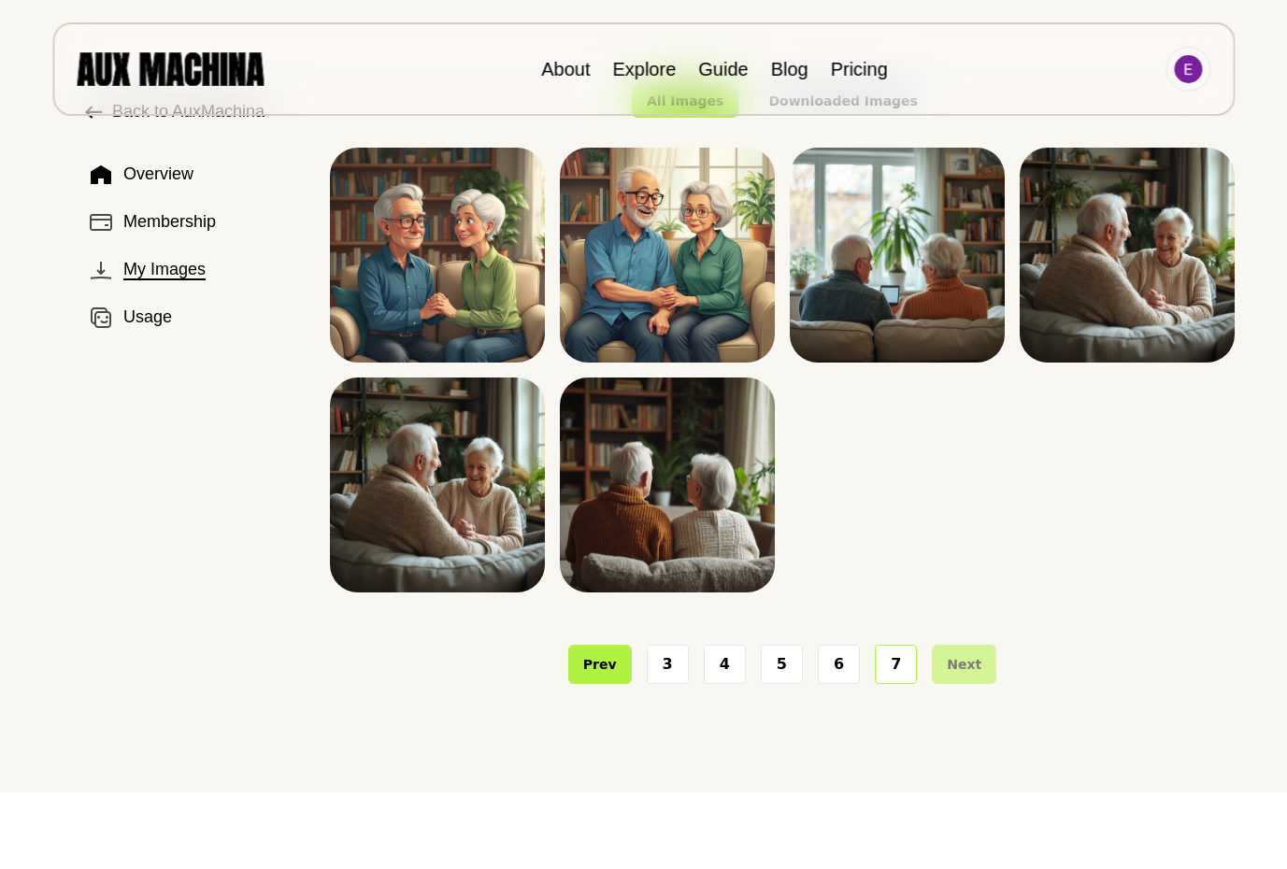
scroll to position [0, 0]
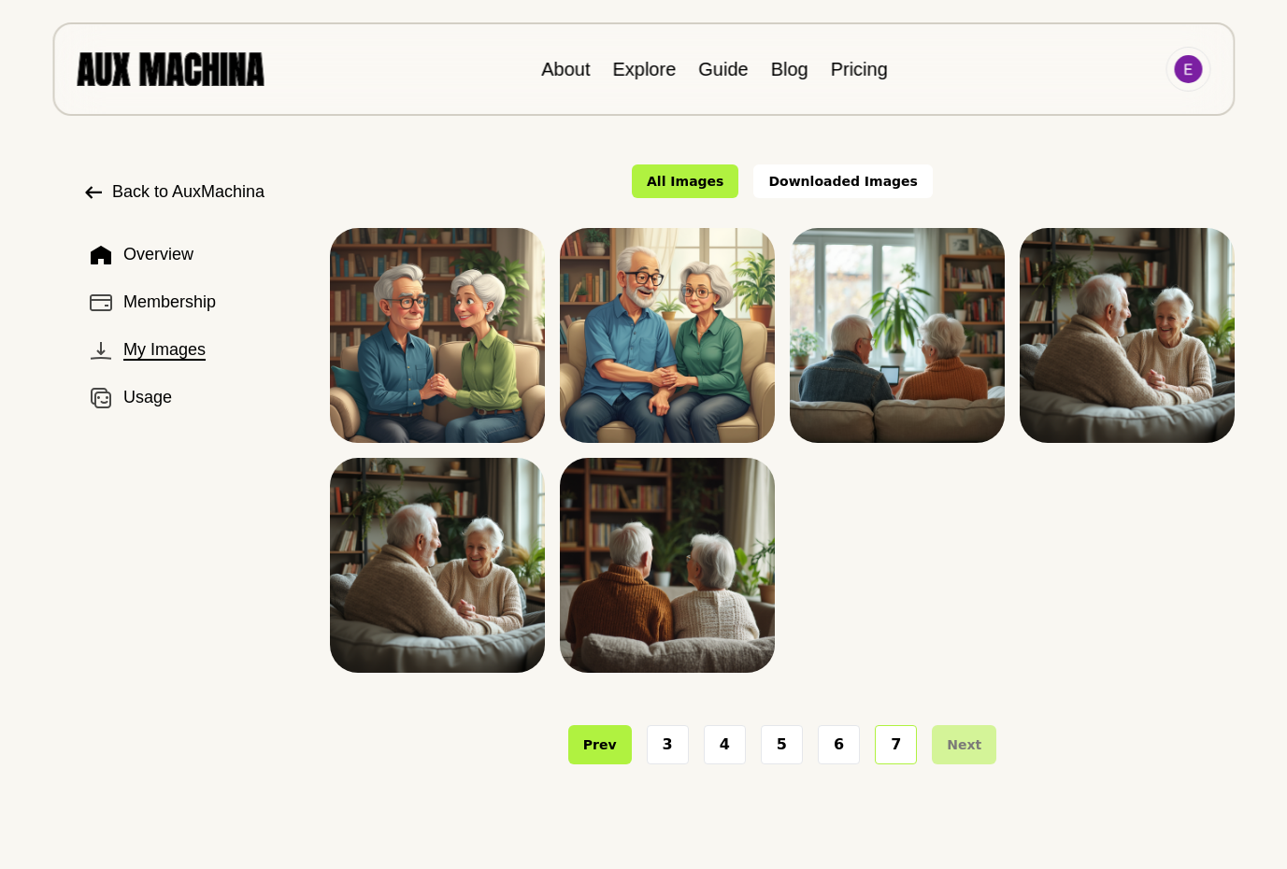
click at [835, 738] on button "6" at bounding box center [839, 744] width 42 height 39
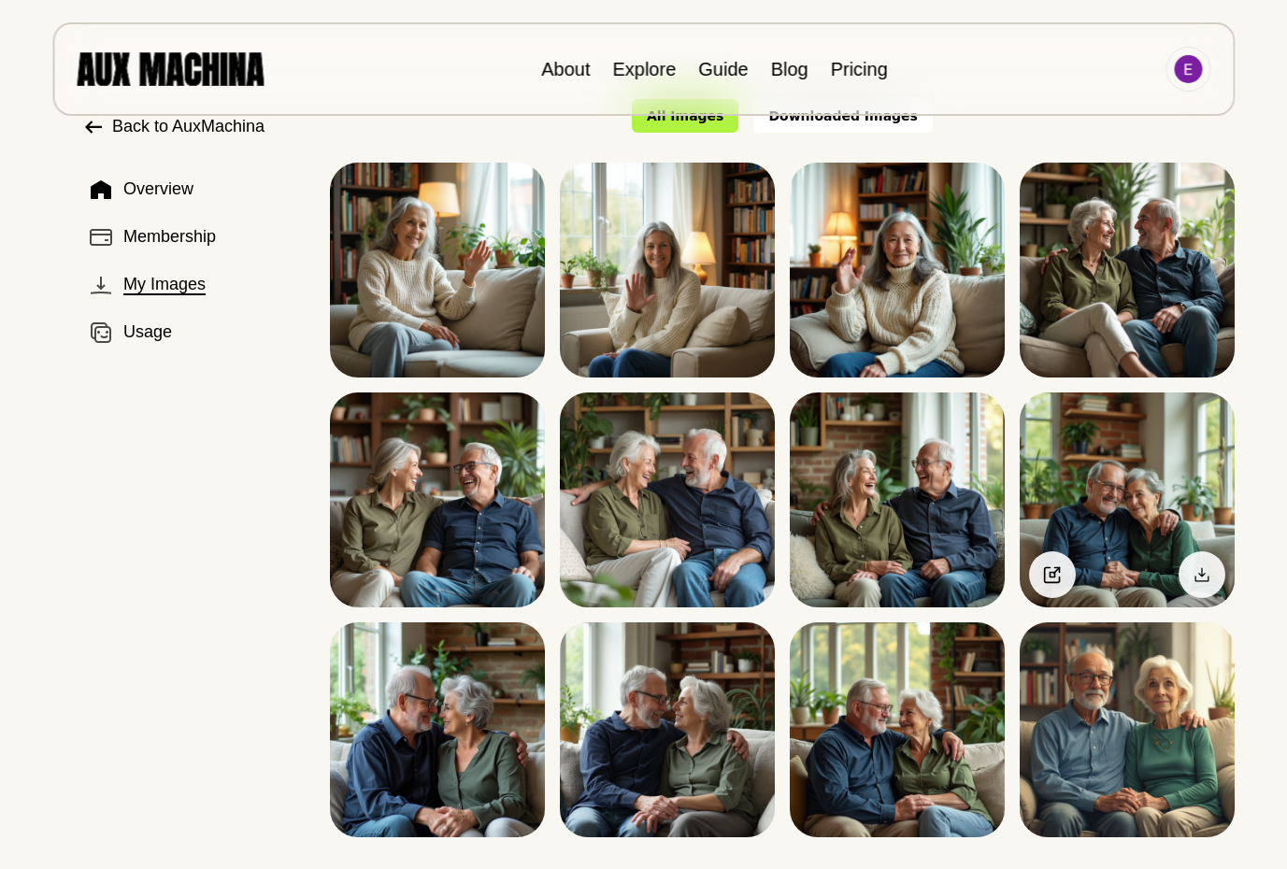
scroll to position [97, 0]
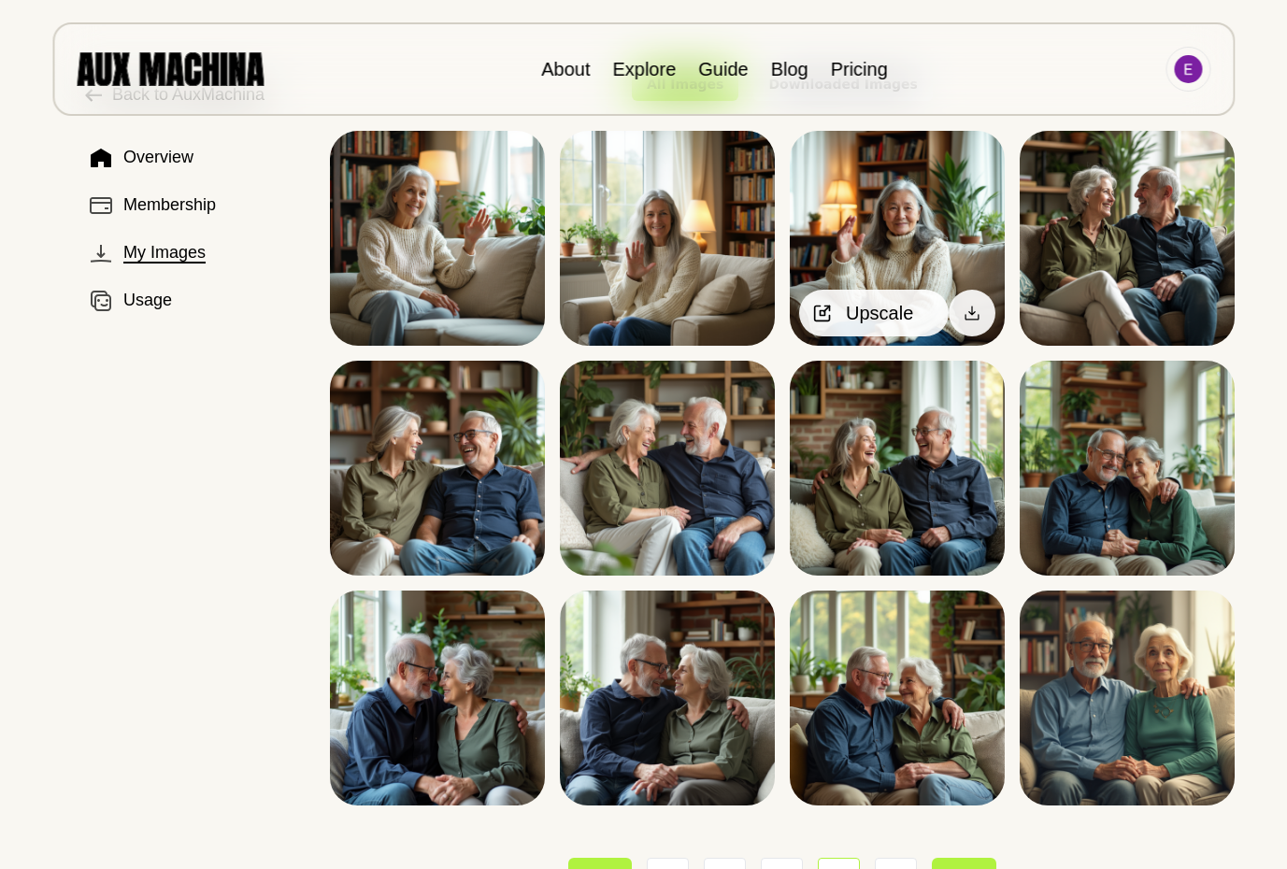
click at [830, 309] on icon at bounding box center [822, 313] width 19 height 19
click at [883, 310] on span "Upscale" at bounding box center [879, 313] width 67 height 28
